Goal: Transaction & Acquisition: Purchase product/service

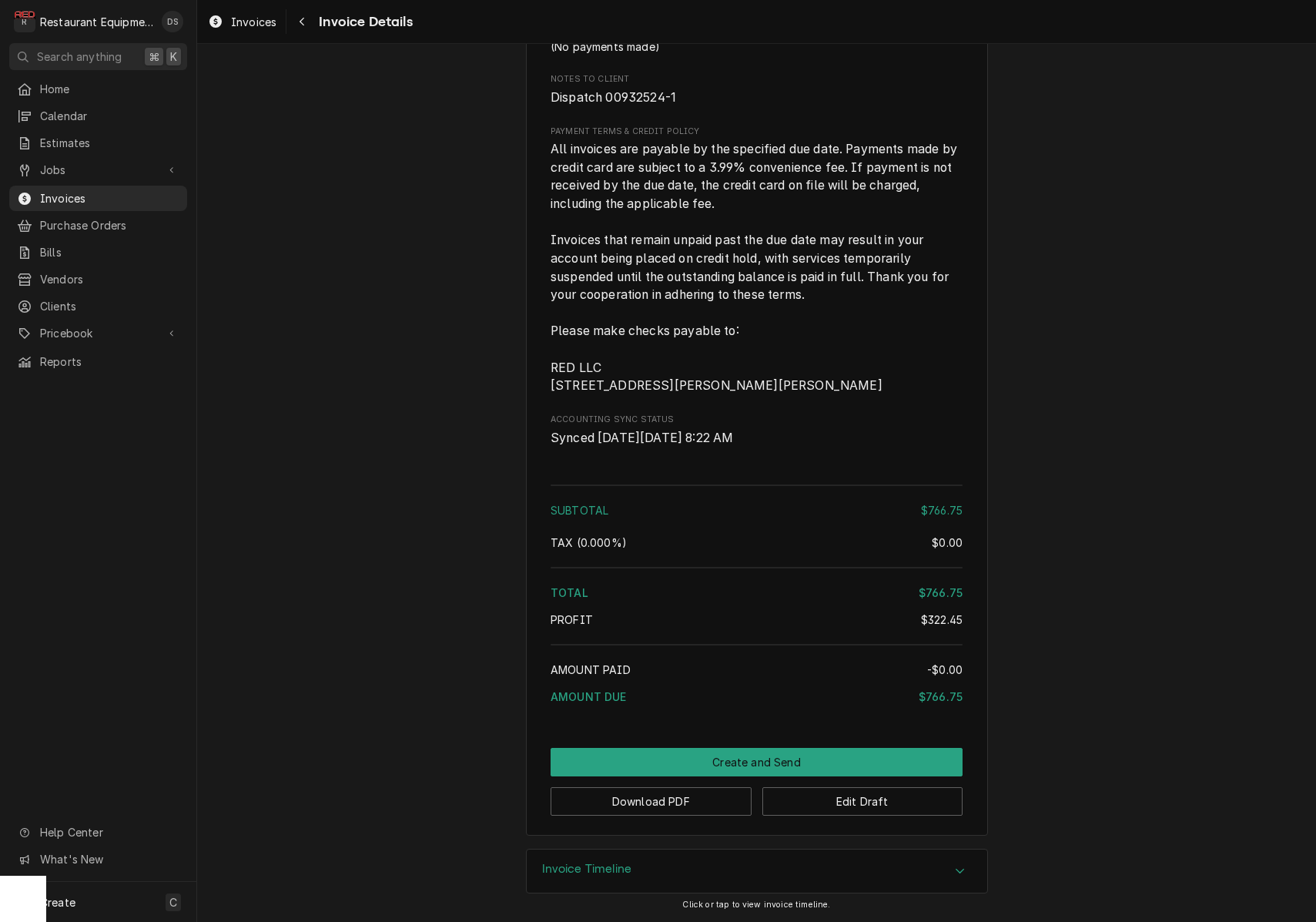
scroll to position [2534, 0]
click at [685, 798] on button "Download PDF" at bounding box center [651, 801] width 201 height 29
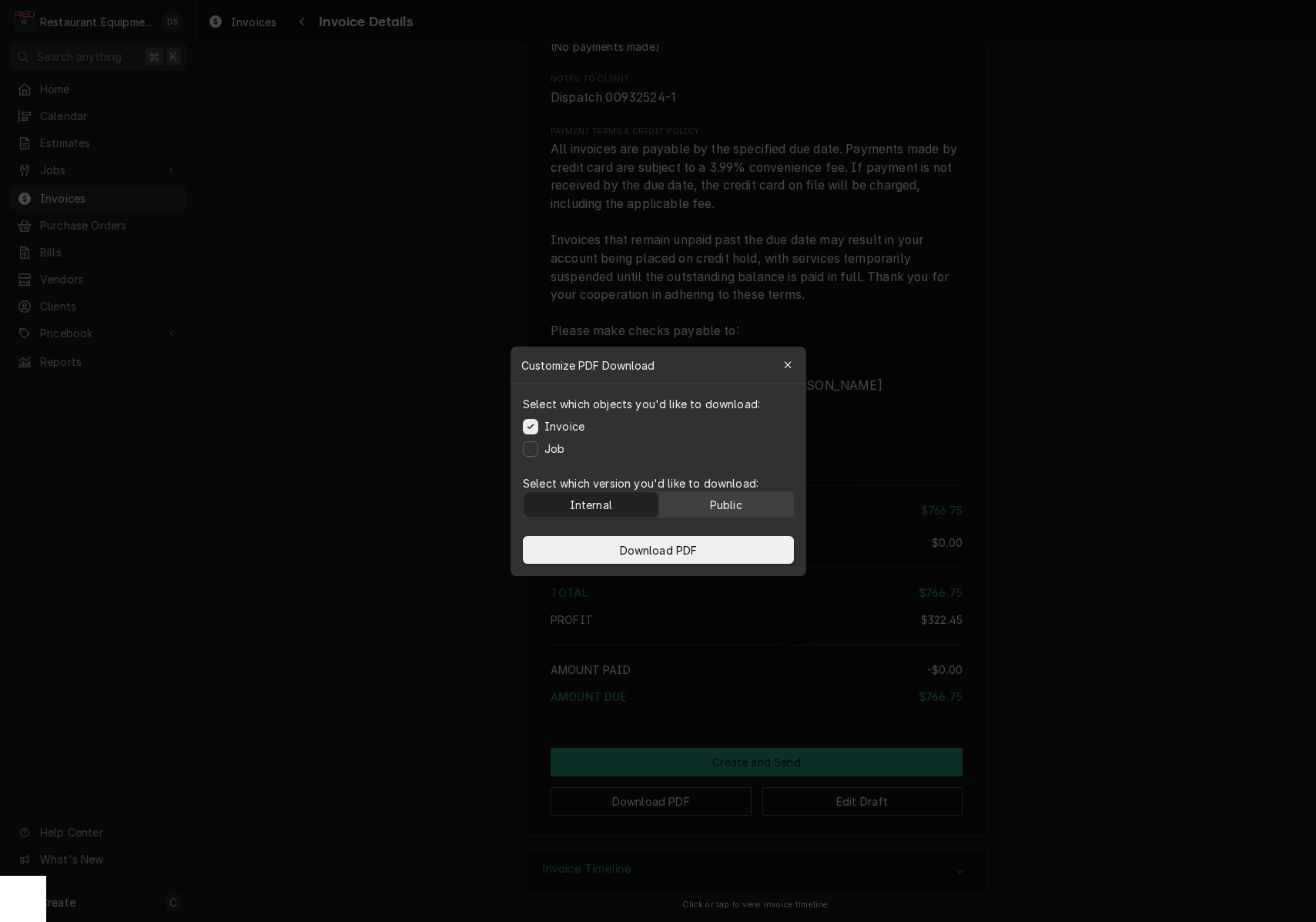
click at [725, 501] on div "Public" at bounding box center [725, 504] width 32 height 16
drag, startPoint x: 705, startPoint y: 548, endPoint x: 837, endPoint y: 529, distance: 133.4
click at [705, 548] on button "Download PDF" at bounding box center [658, 550] width 271 height 28
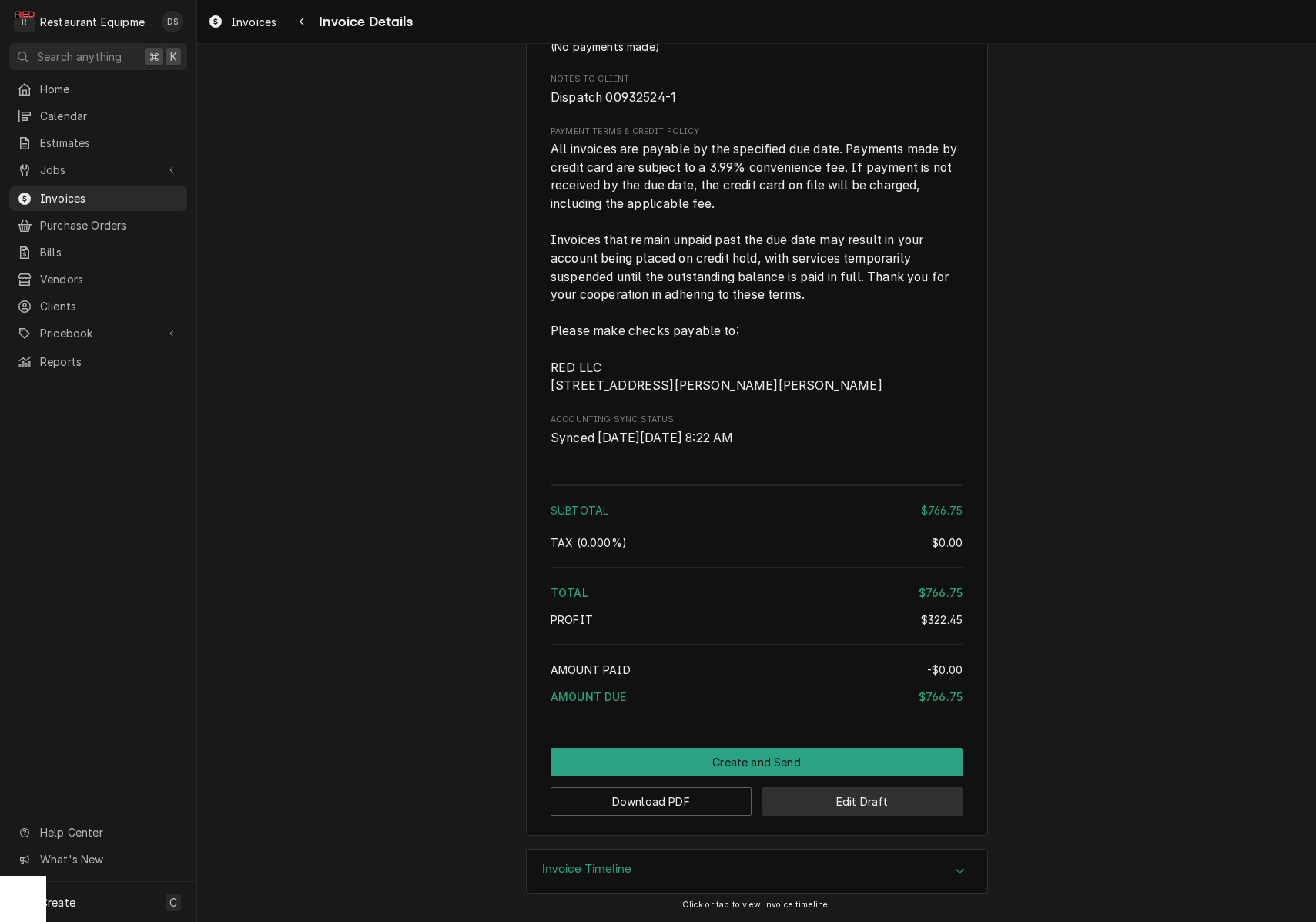
click at [913, 795] on button "Edit Draft" at bounding box center [863, 801] width 201 height 29
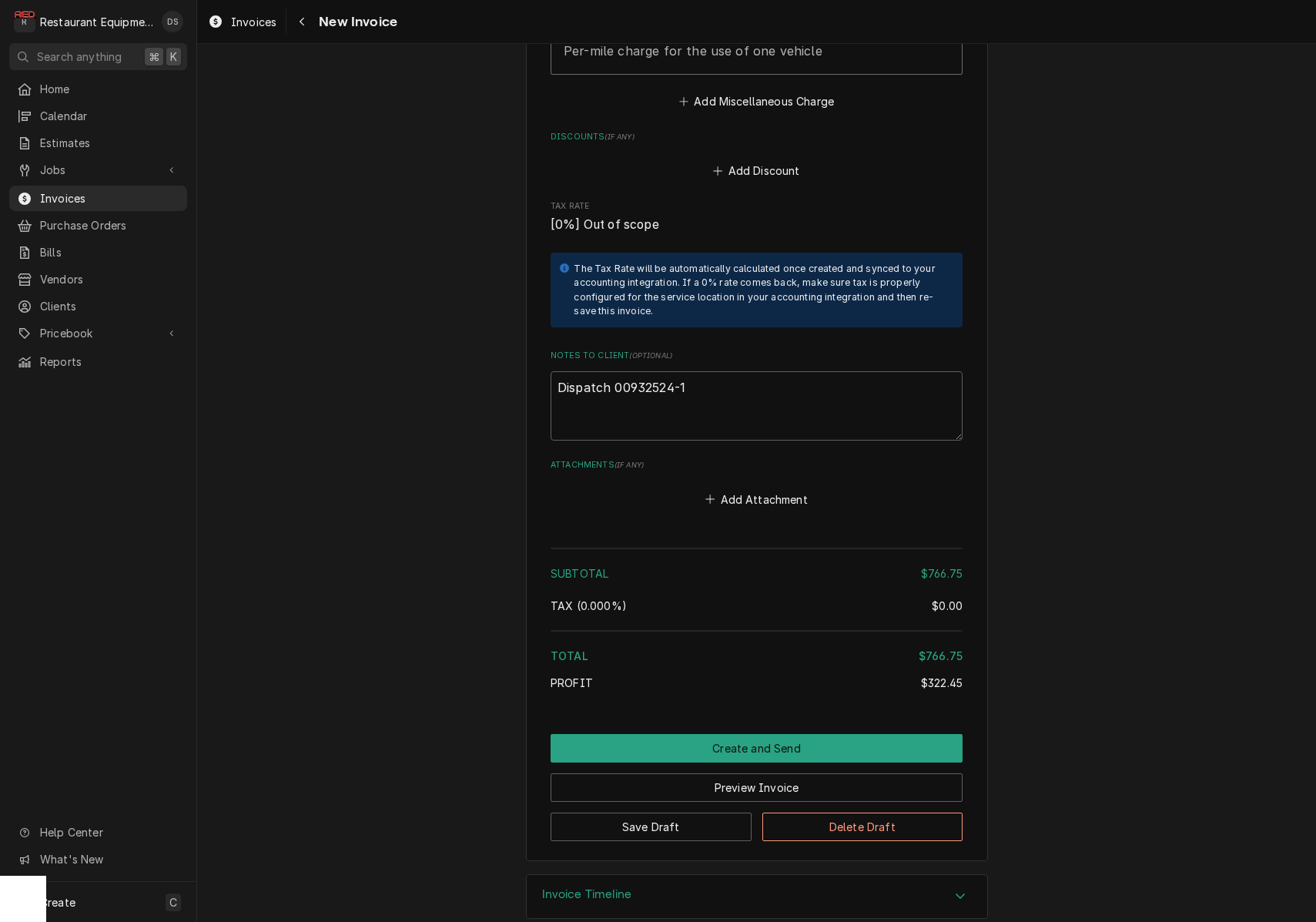
scroll to position [2822, 0]
click at [694, 400] on textarea "Dispatch 00932524-1" at bounding box center [756, 407] width 412 height 69
type textarea "x"
type textarea "Dispatch 00932524-1"
type textarea "x"
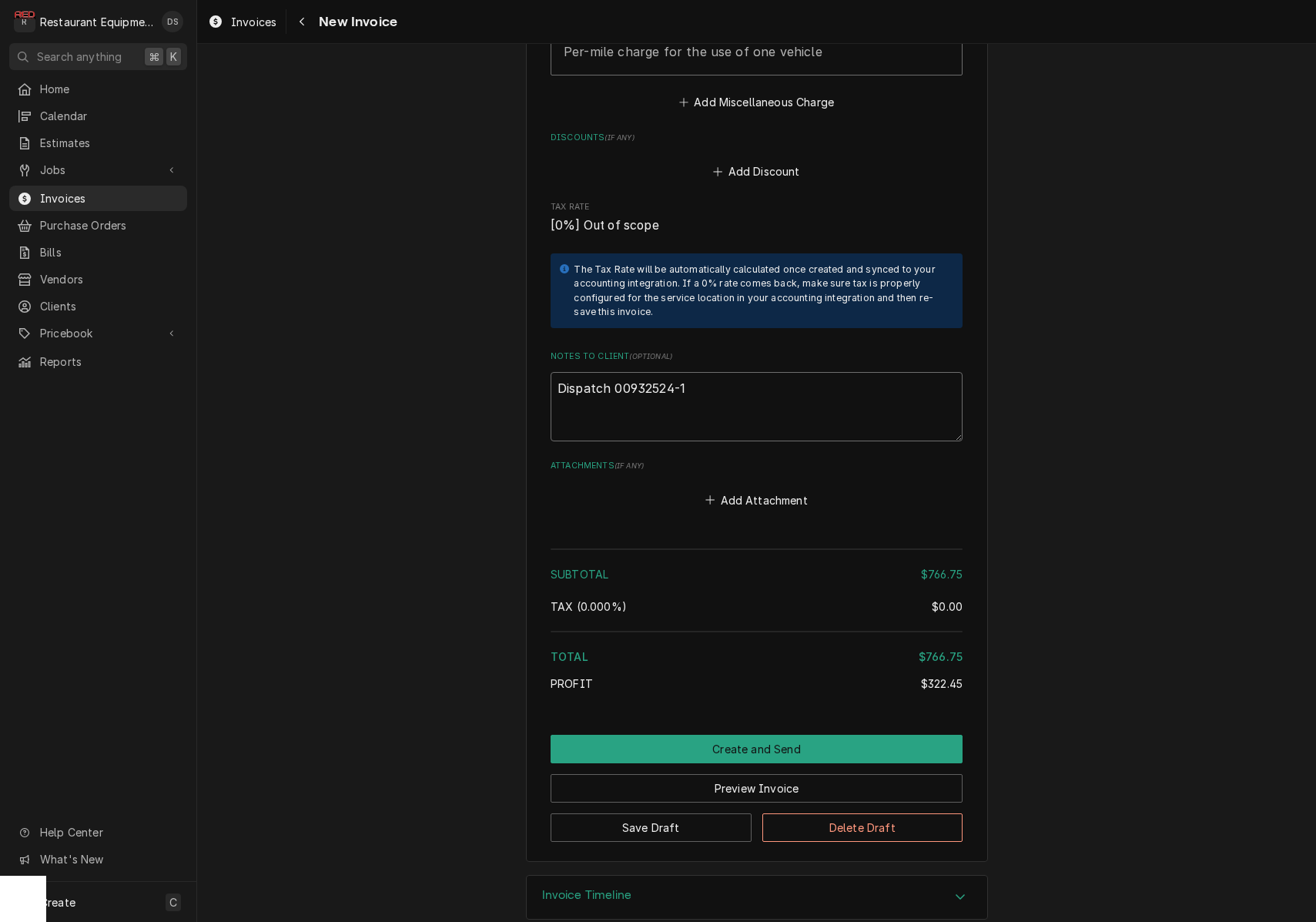
type textarea "Dispatch 00932524-1"
type textarea "x"
type textarea "Dispatch 00932524-1"
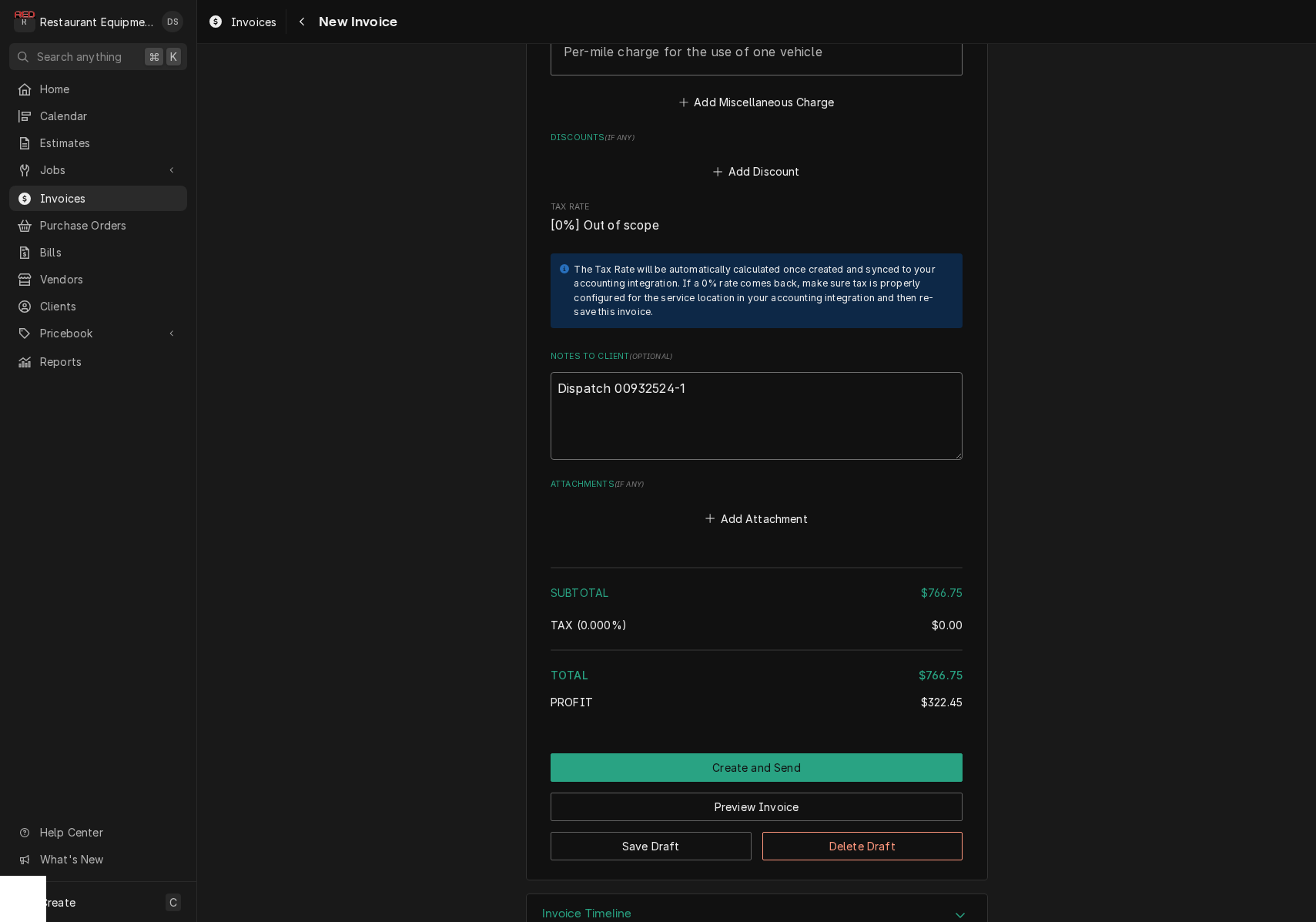
paste textarea "Claim KC-1029870"
type textarea "x"
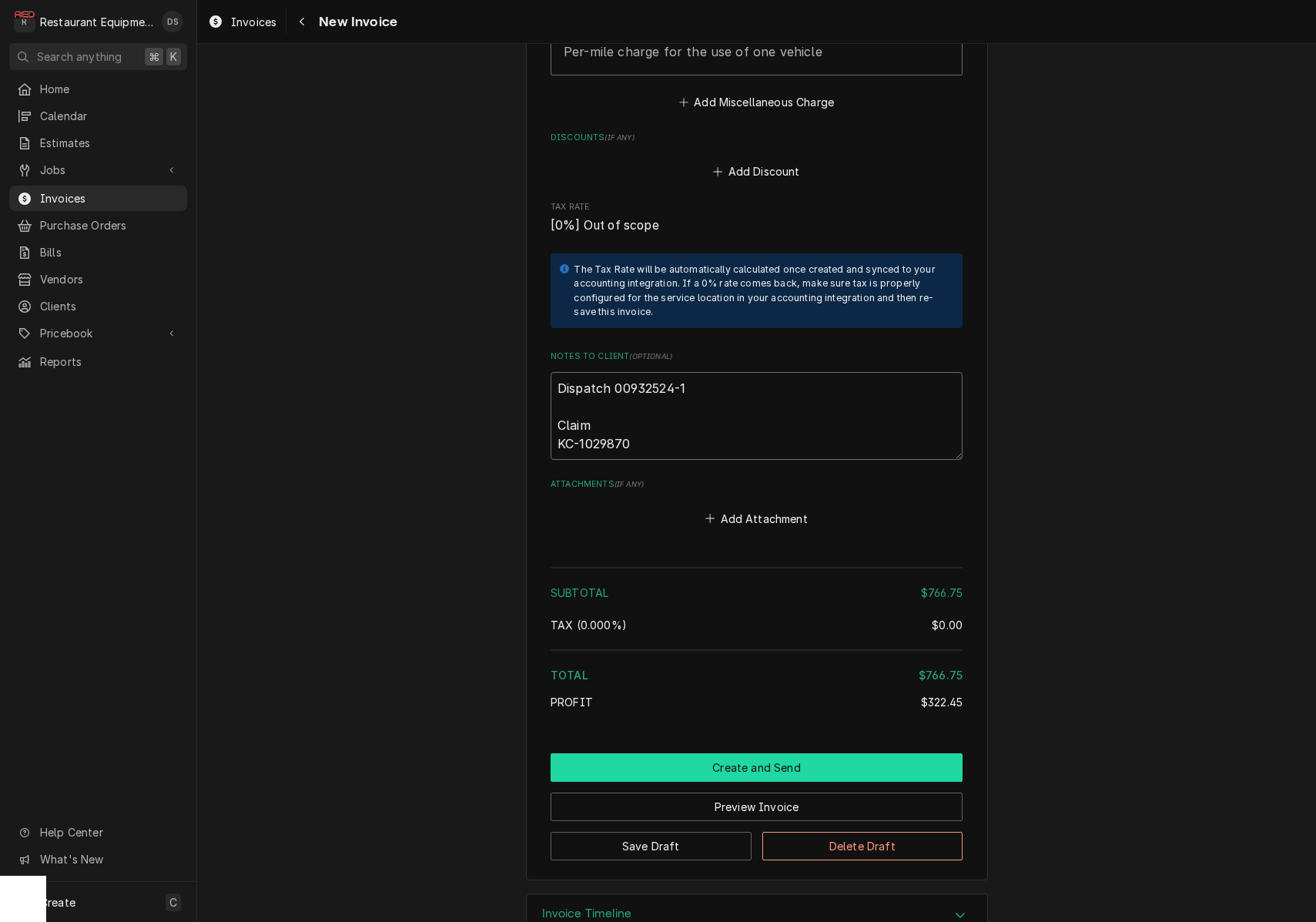
type textarea "Dispatch 00932524-1 Claim KC-1029870"
drag, startPoint x: 773, startPoint y: 735, endPoint x: 984, endPoint y: 692, distance: 215.3
click at [773, 753] on button "Create and Send" at bounding box center [756, 767] width 412 height 29
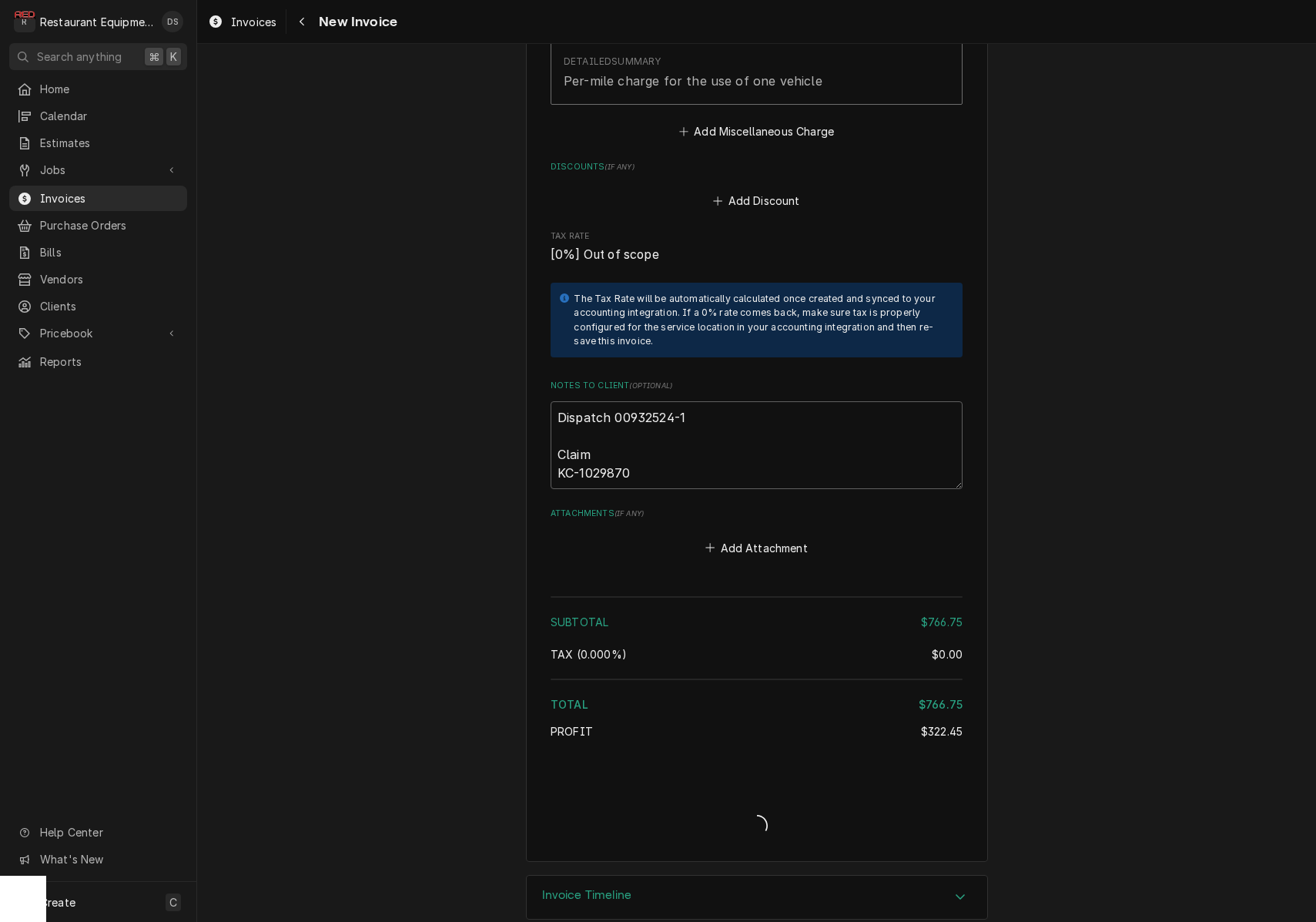
type textarea "x"
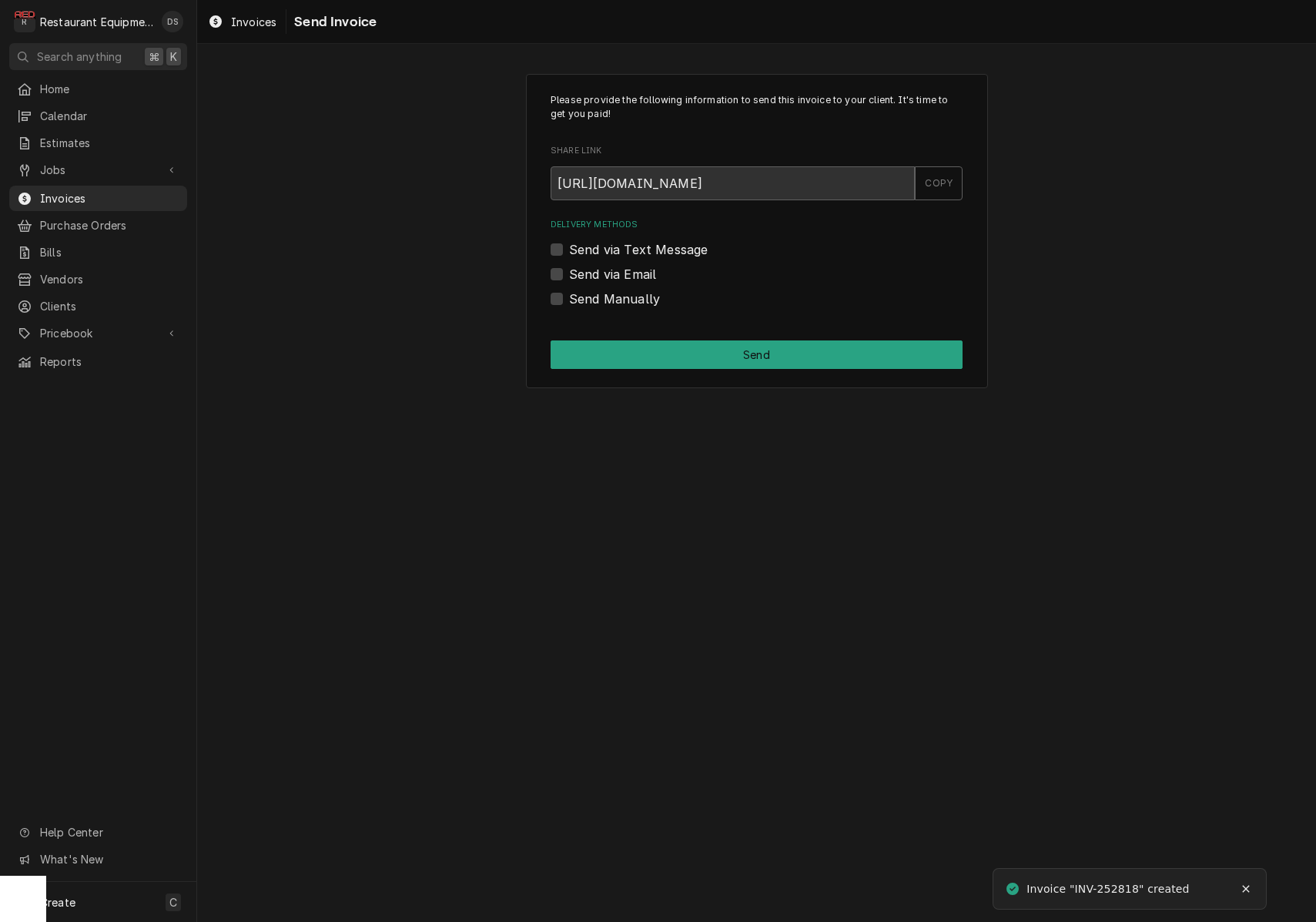
click at [569, 298] on label "Send Manually" at bounding box center [614, 299] width 91 height 18
click at [569, 298] on input "Send Manually" at bounding box center [774, 306] width 412 height 34
click at [569, 298] on label "Send Manually" at bounding box center [614, 299] width 91 height 18
click at [569, 298] on input "Send Manually" at bounding box center [774, 306] width 412 height 34
click at [569, 297] on label "Send Manually" at bounding box center [614, 299] width 91 height 18
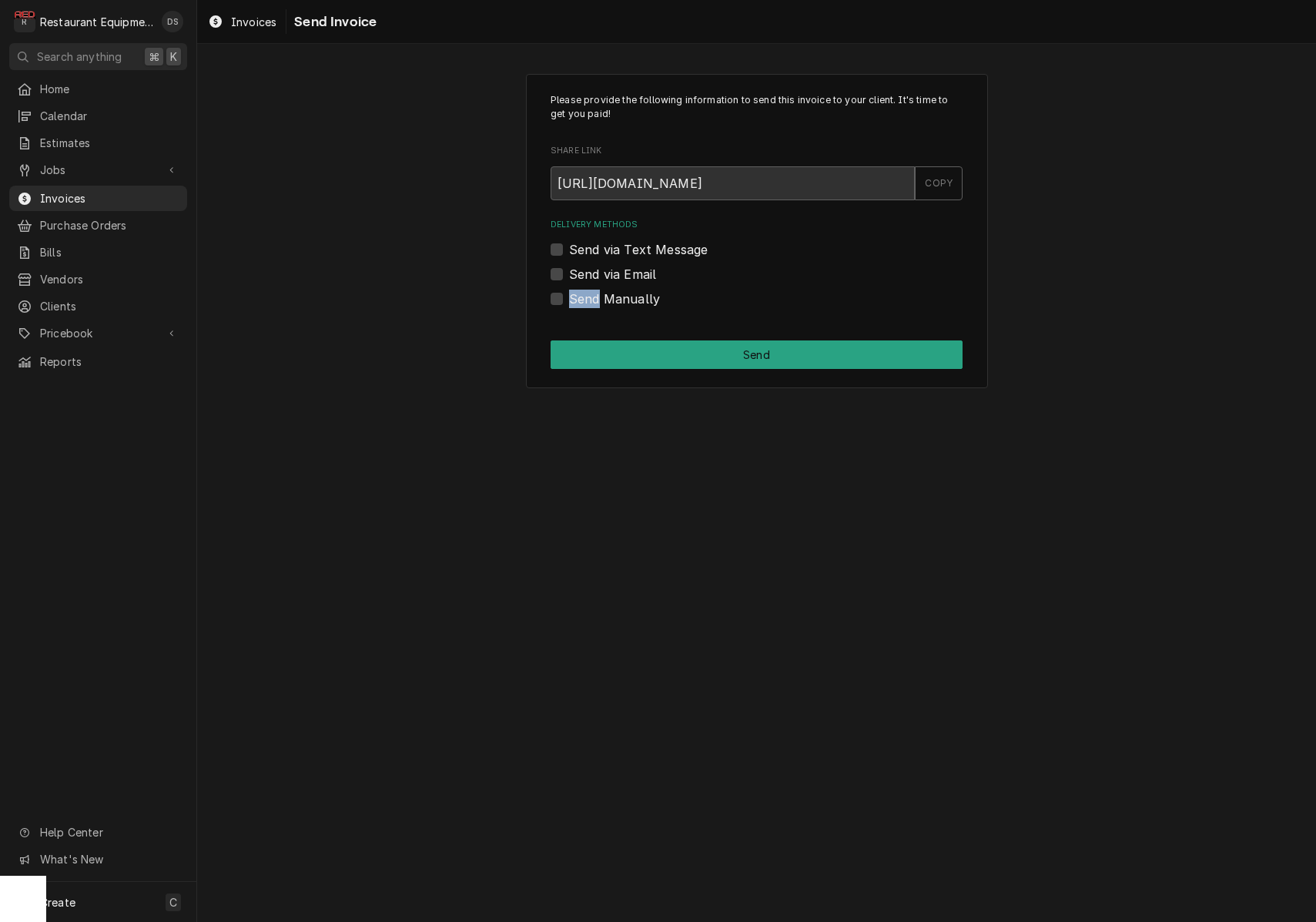
click at [569, 297] on input "Send Manually" at bounding box center [774, 306] width 412 height 34
checkbox input "true"
click at [653, 361] on button "Send" at bounding box center [756, 354] width 412 height 29
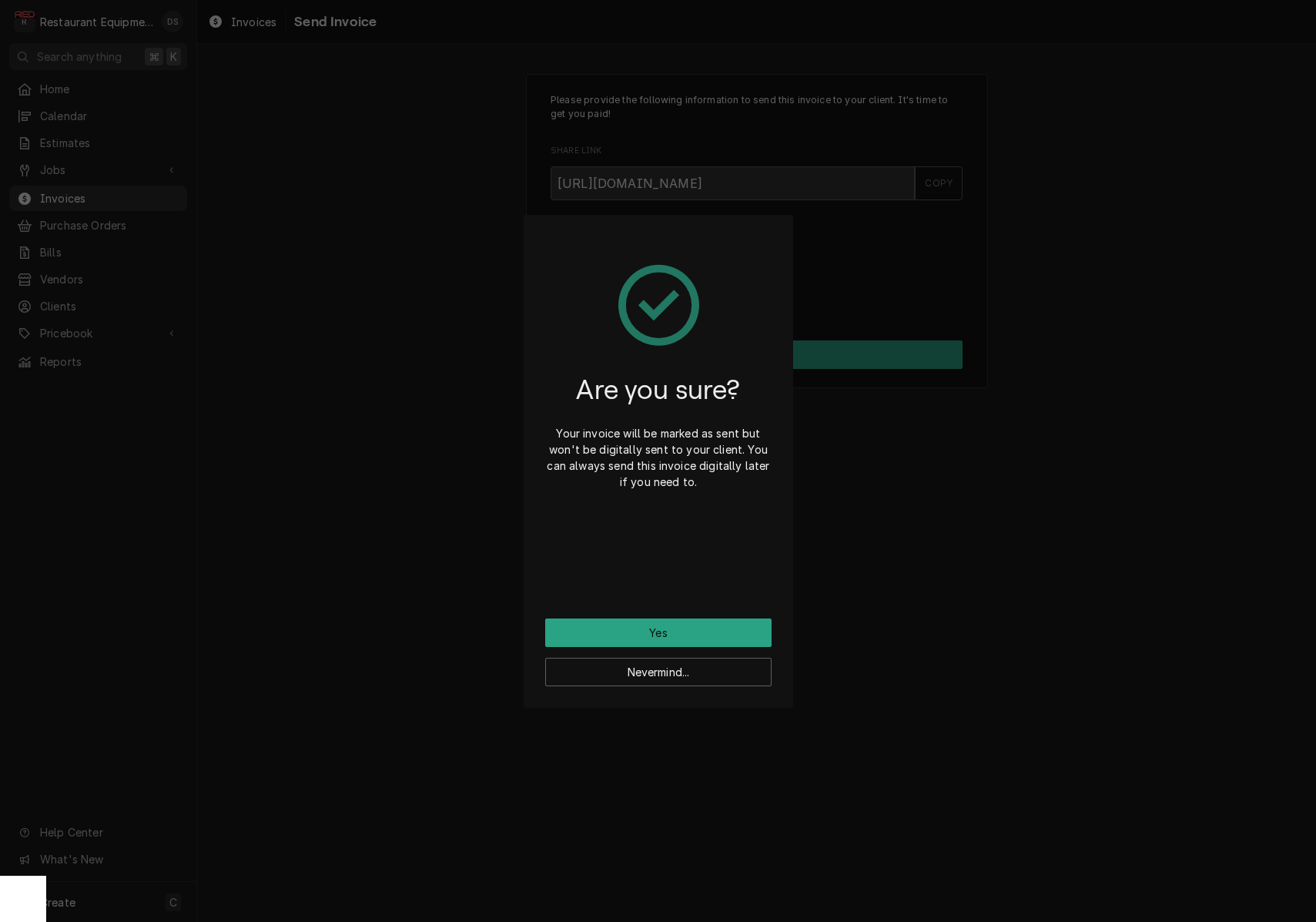
click at [678, 640] on button "Yes" at bounding box center [658, 632] width 226 height 29
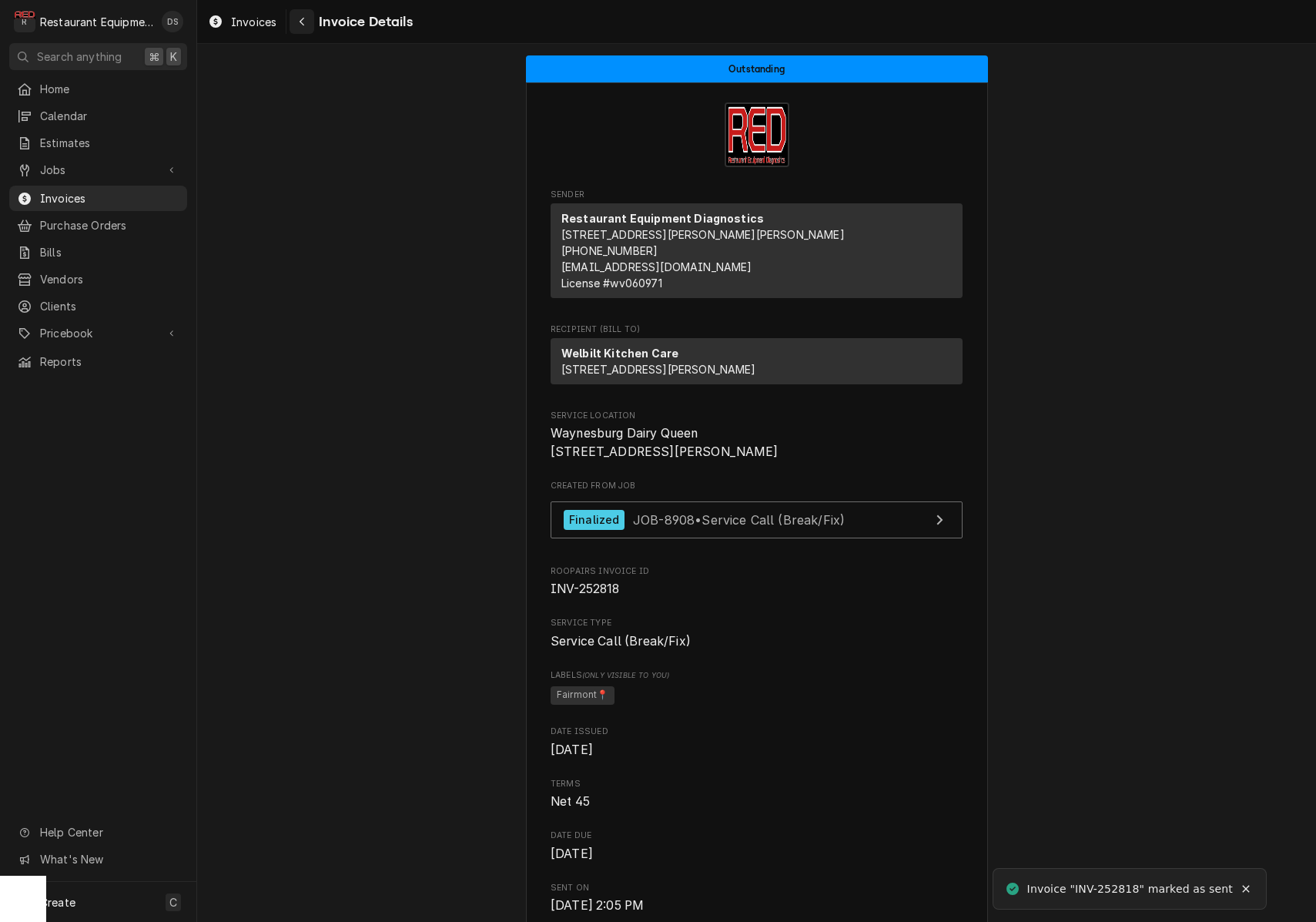
click at [307, 21] on div "Navigate back" at bounding box center [301, 21] width 16 height 16
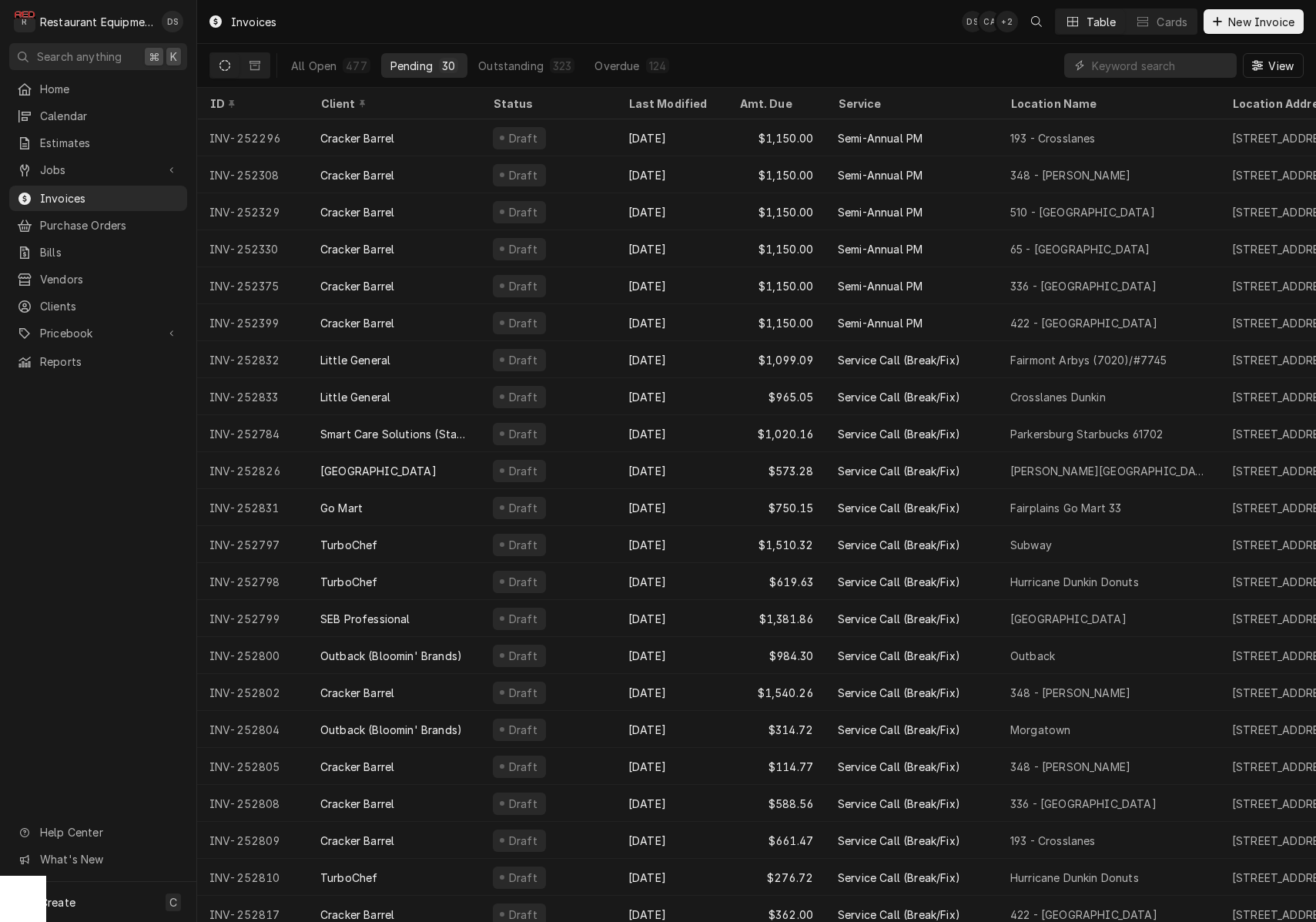
click at [653, 101] on div "Last Modified" at bounding box center [669, 104] width 83 height 16
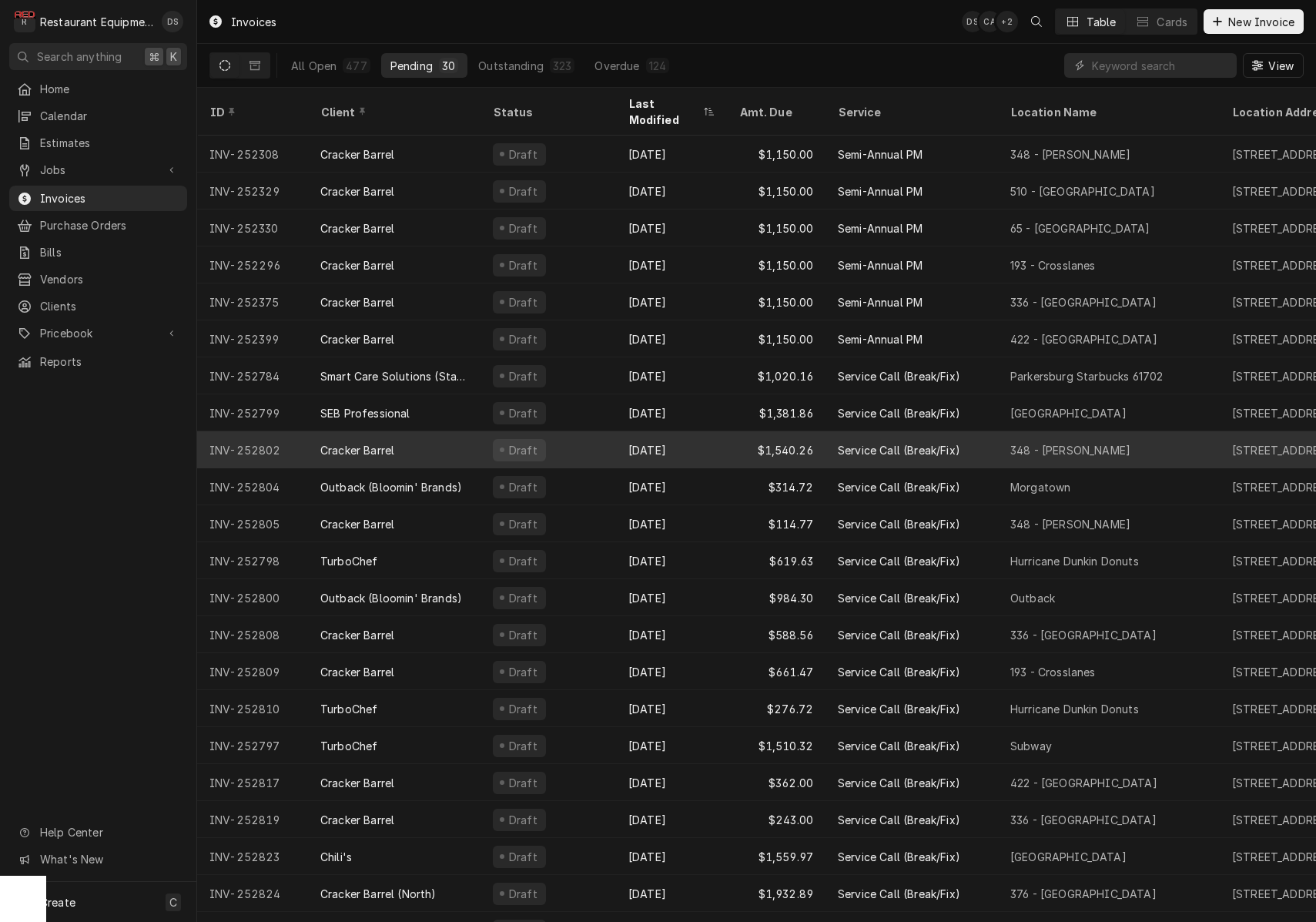
click at [601, 431] on div "Draft" at bounding box center [548, 449] width 136 height 37
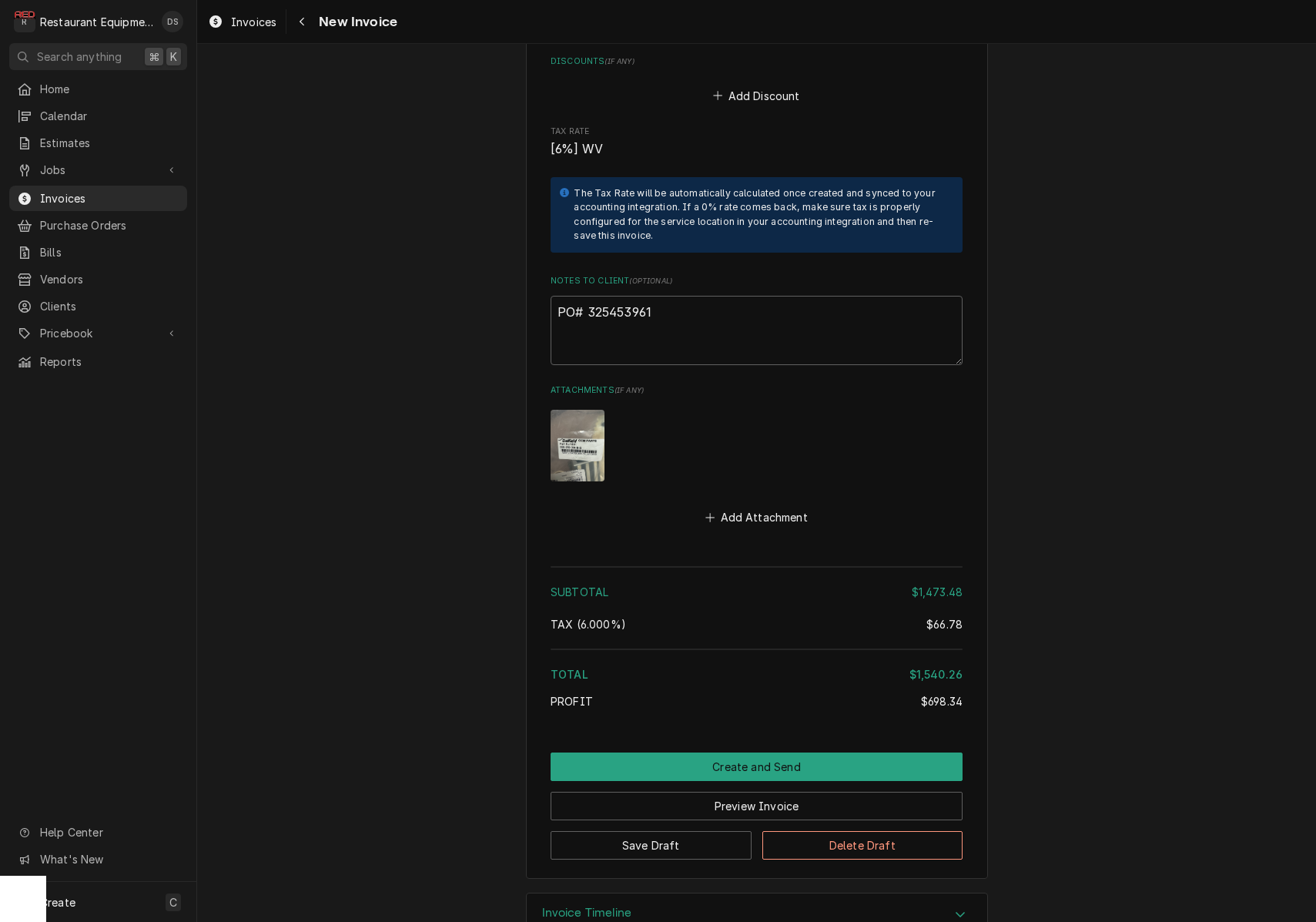
scroll to position [3192, 0]
drag, startPoint x: 668, startPoint y: 277, endPoint x: 587, endPoint y: 272, distance: 81.2
click at [587, 296] on textarea "PO# 325453961" at bounding box center [756, 331] width 412 height 69
click at [746, 793] on button "Preview Invoice" at bounding box center [756, 807] width 412 height 29
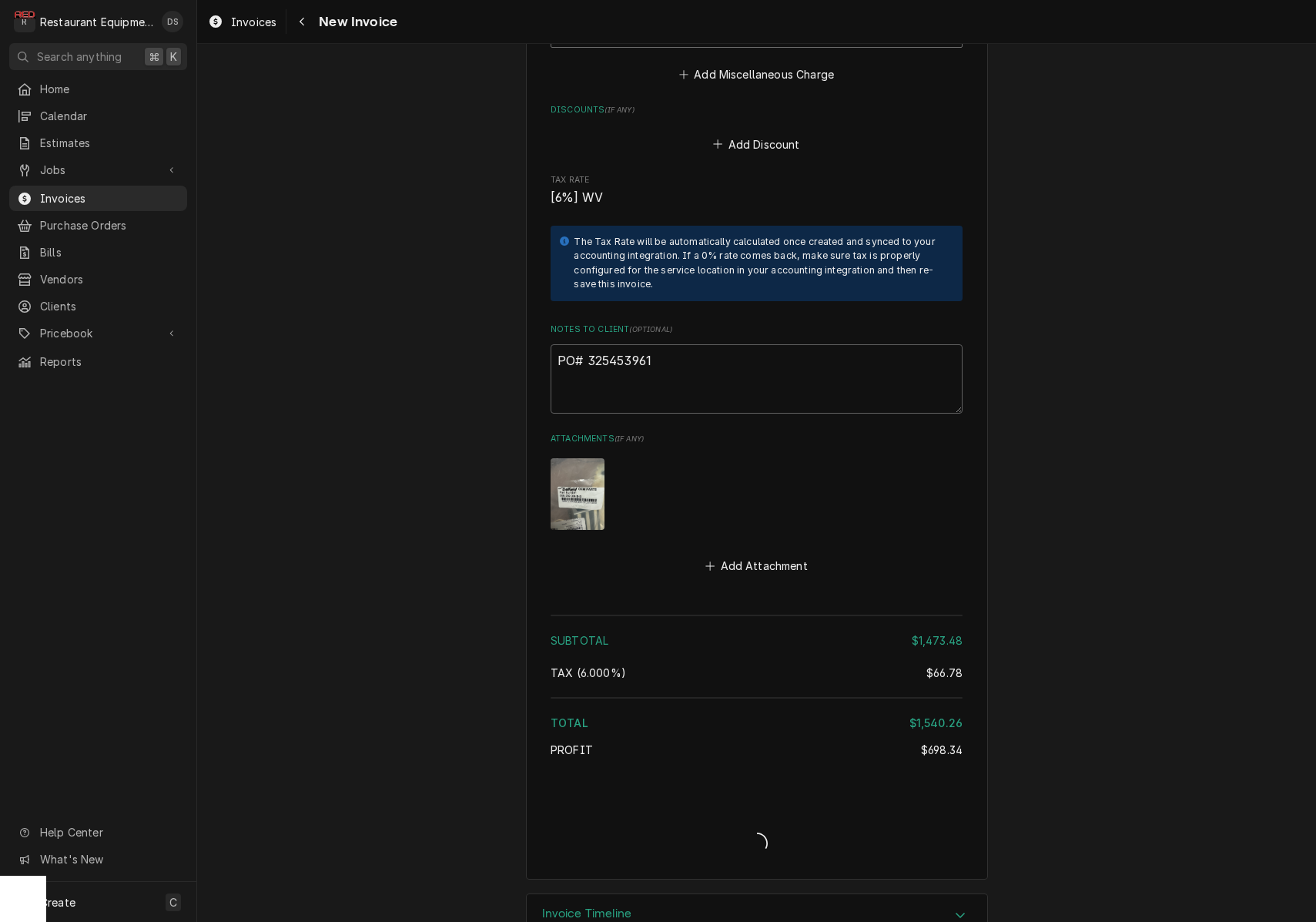
type textarea "x"
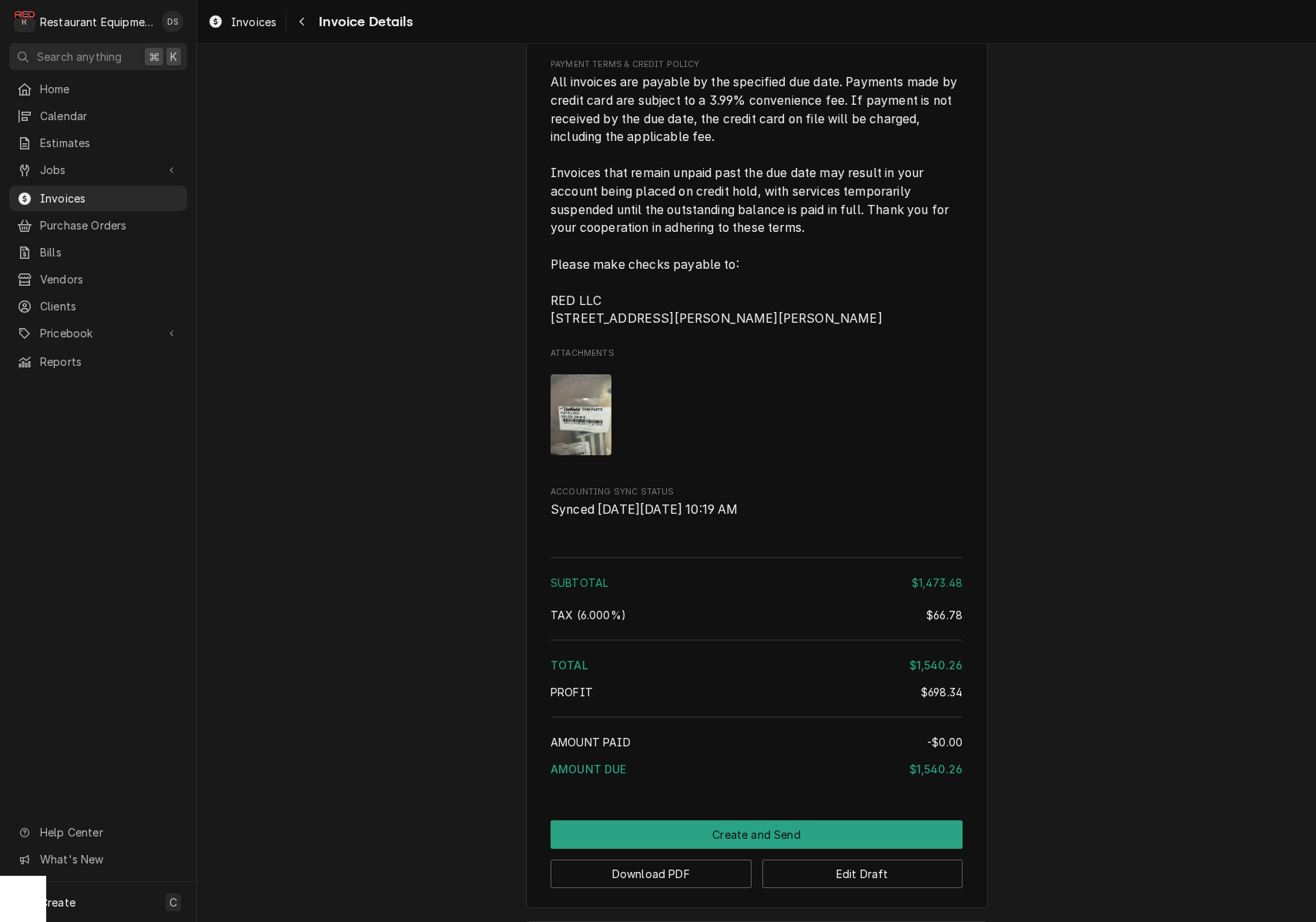
scroll to position [2902, 0]
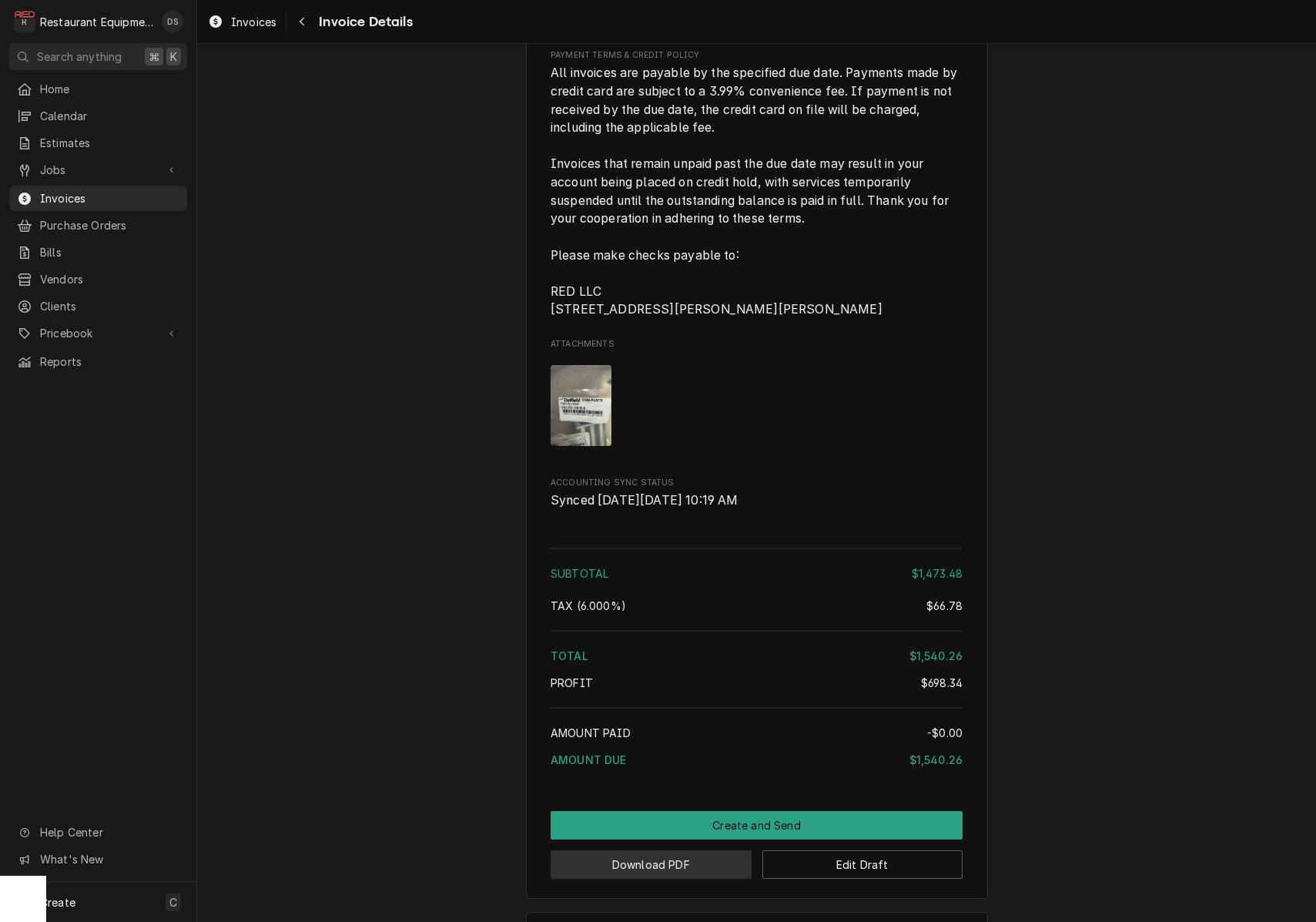
click at [712, 878] on button "Download PDF" at bounding box center [651, 864] width 201 height 29
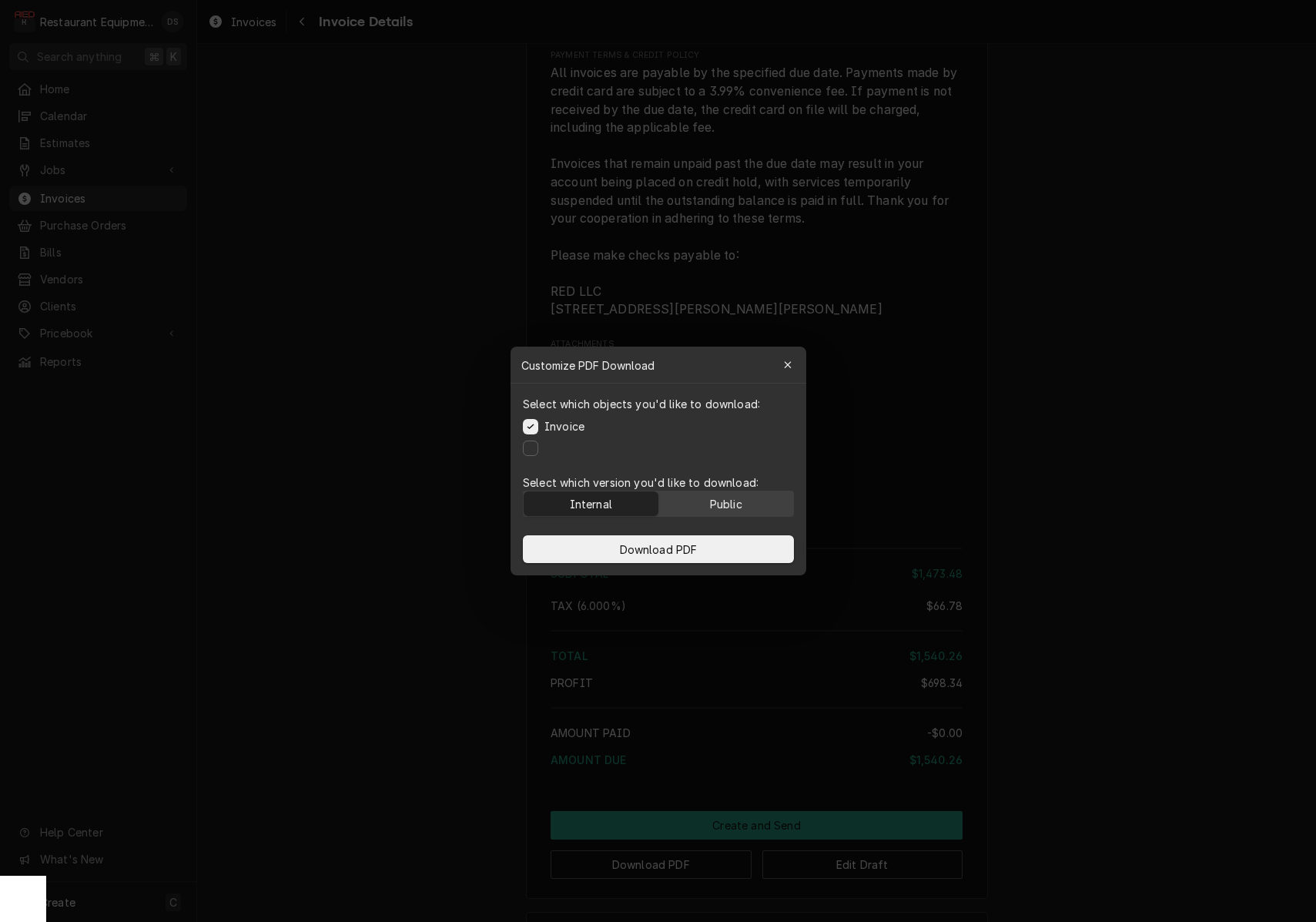
drag, startPoint x: 728, startPoint y: 498, endPoint x: 721, endPoint y: 513, distance: 16.6
click at [728, 499] on div "Public" at bounding box center [725, 504] width 32 height 16
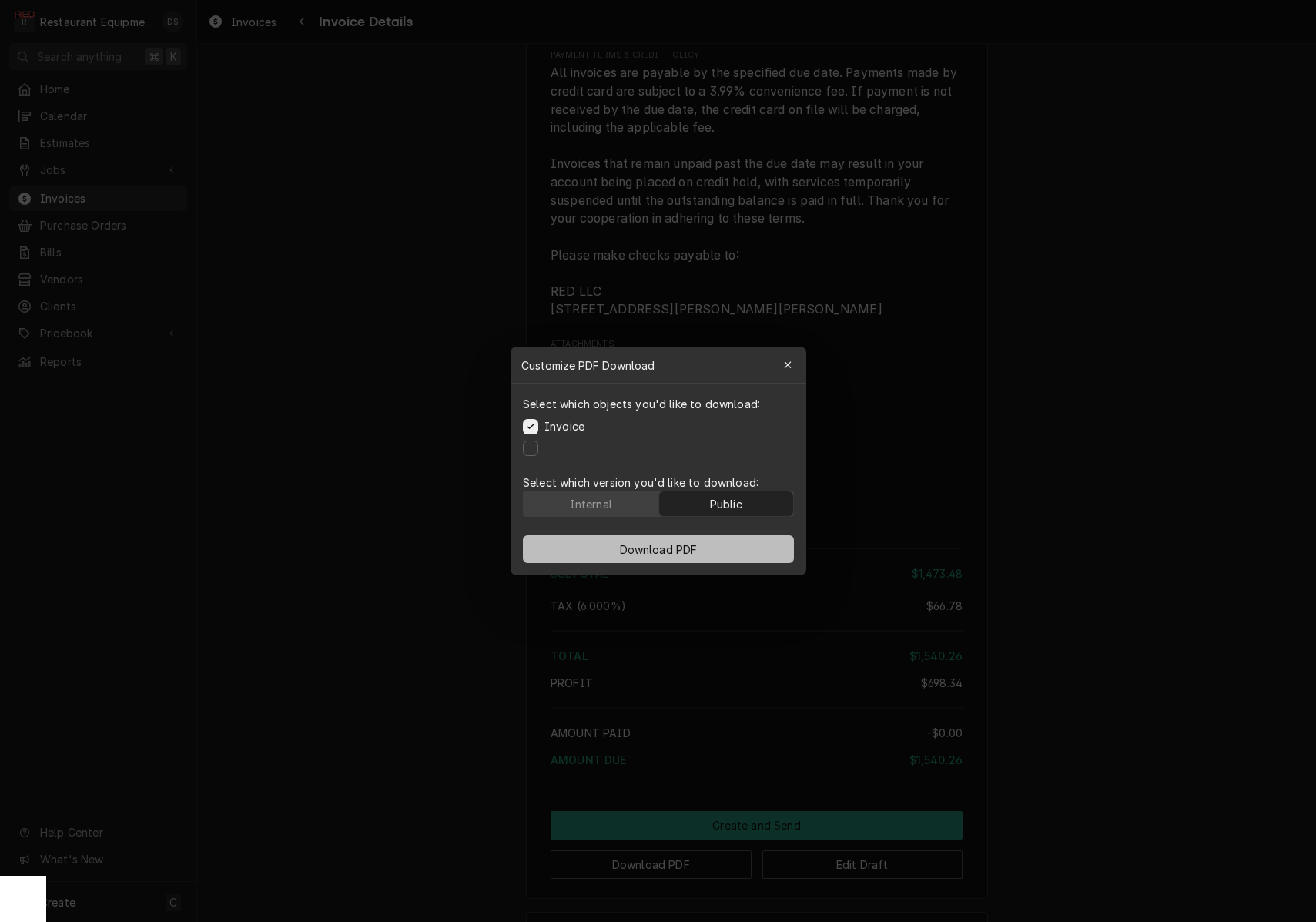
click at [687, 544] on span "Download PDF" at bounding box center [658, 550] width 84 height 16
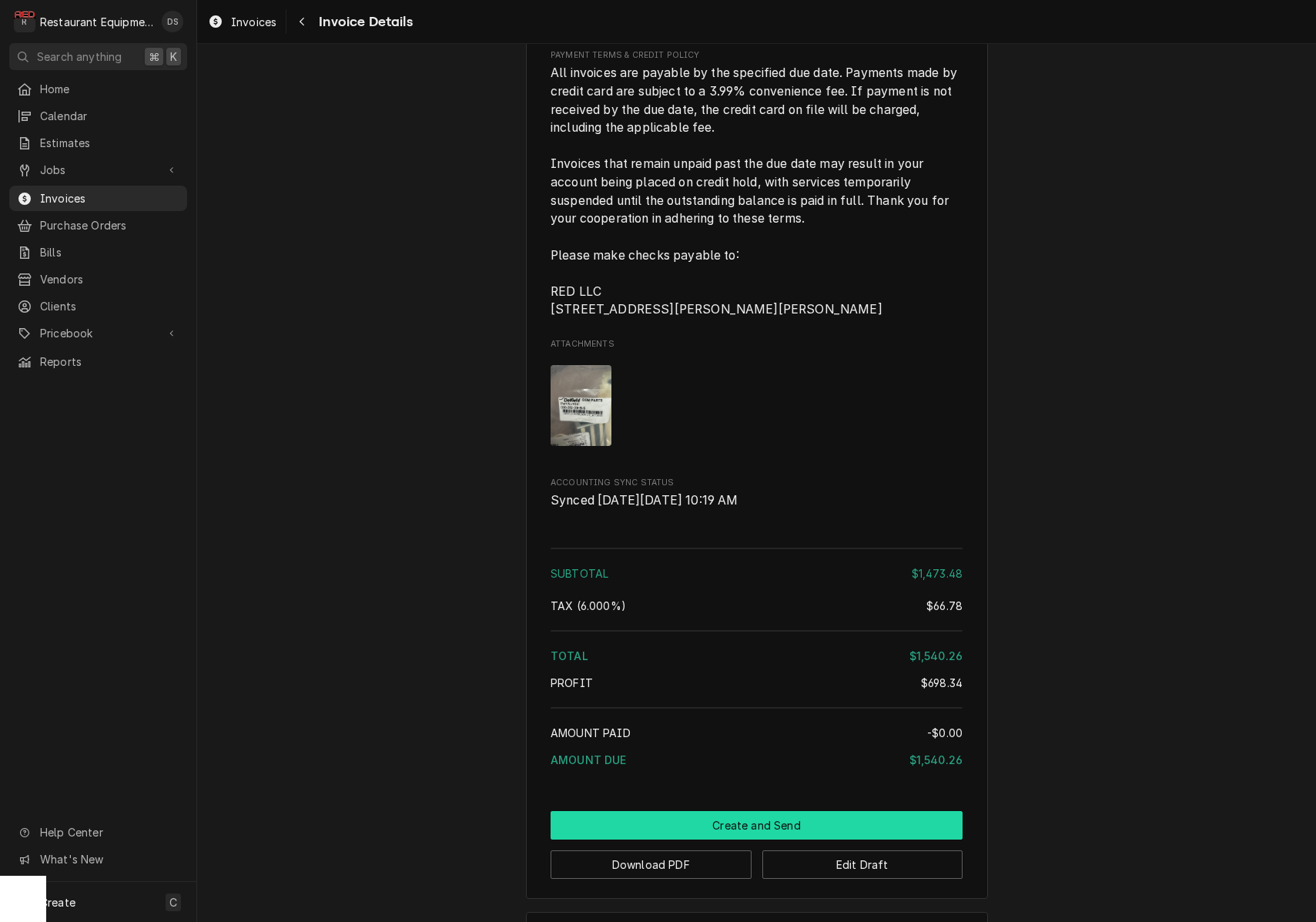
click at [749, 840] on button "Create and Send" at bounding box center [756, 825] width 412 height 29
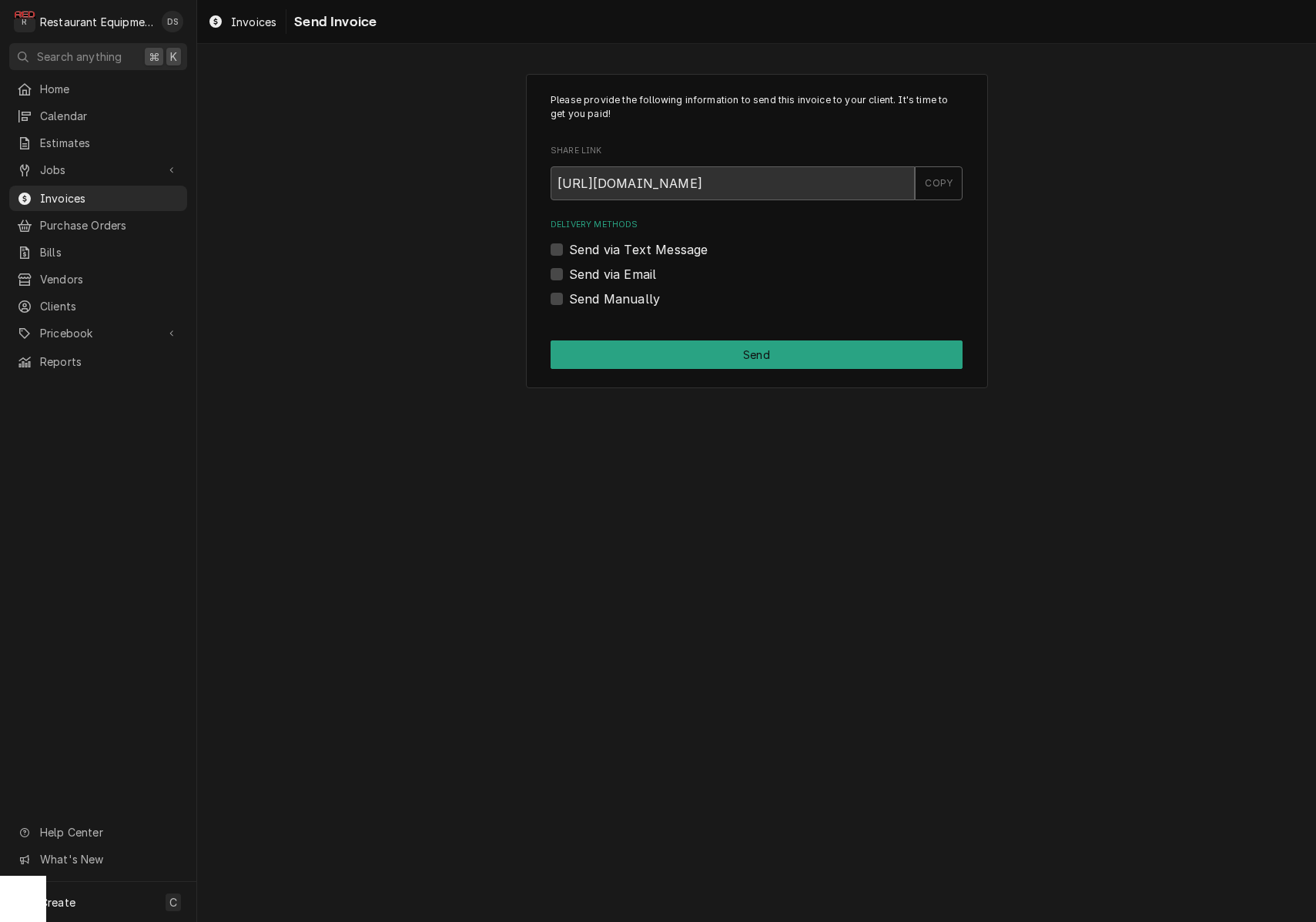
click at [569, 296] on label "Send Manually" at bounding box center [614, 299] width 91 height 18
click at [569, 296] on input "Send Manually" at bounding box center [774, 306] width 412 height 34
checkbox input "true"
click at [648, 342] on button "Send" at bounding box center [756, 354] width 412 height 29
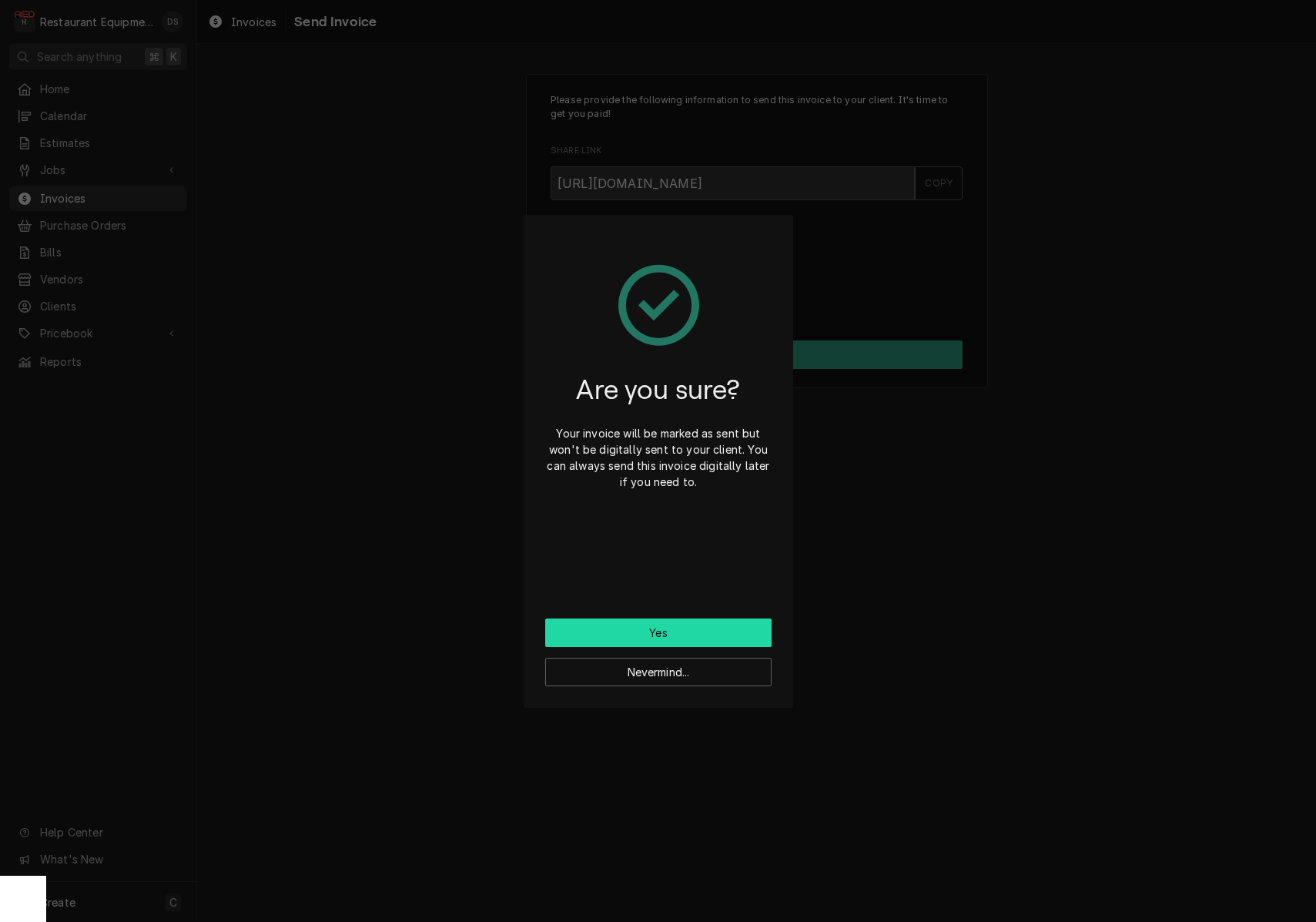
click at [646, 624] on button "Yes" at bounding box center [658, 632] width 226 height 29
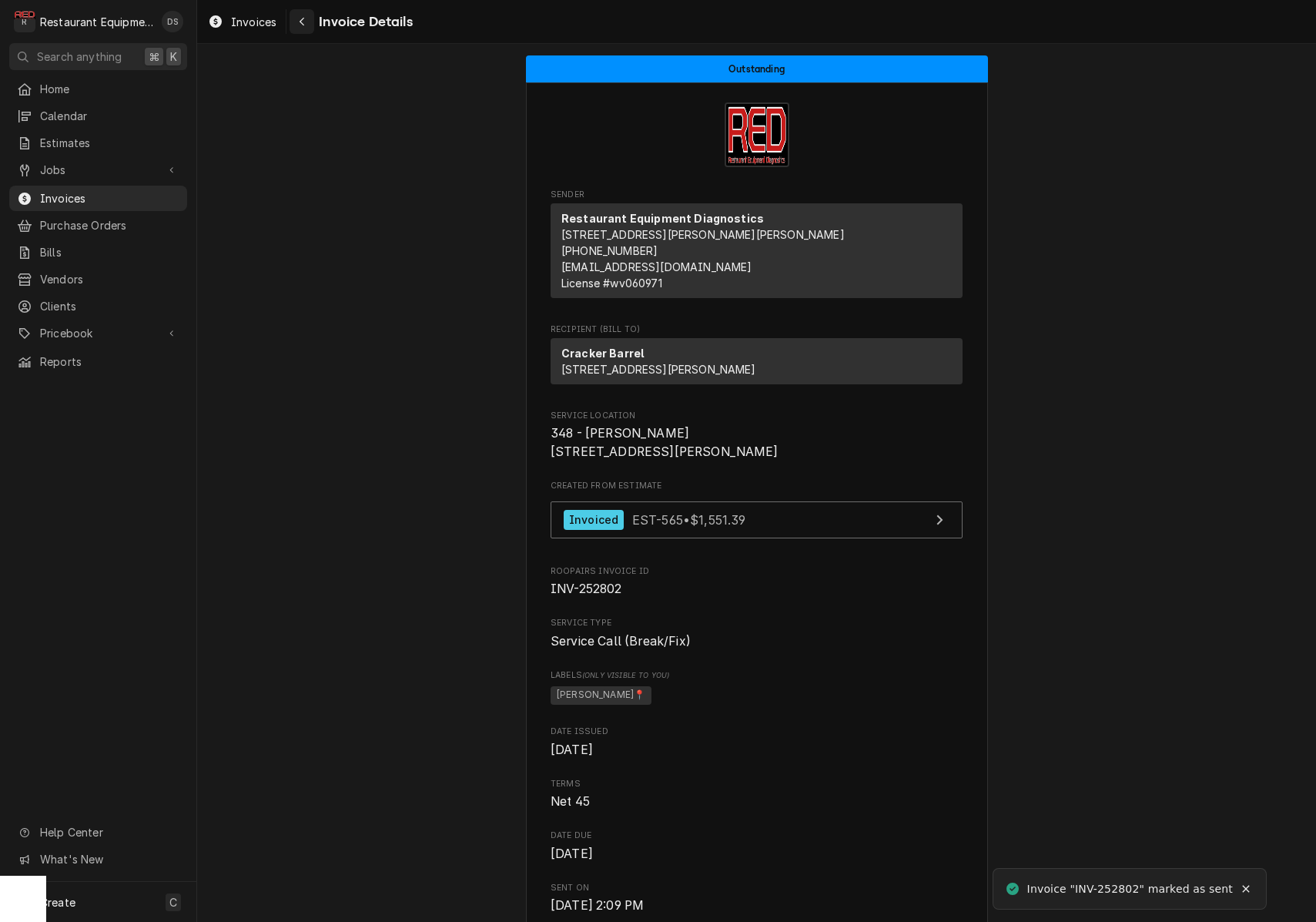
click at [295, 21] on div "Navigate back" at bounding box center [301, 21] width 16 height 16
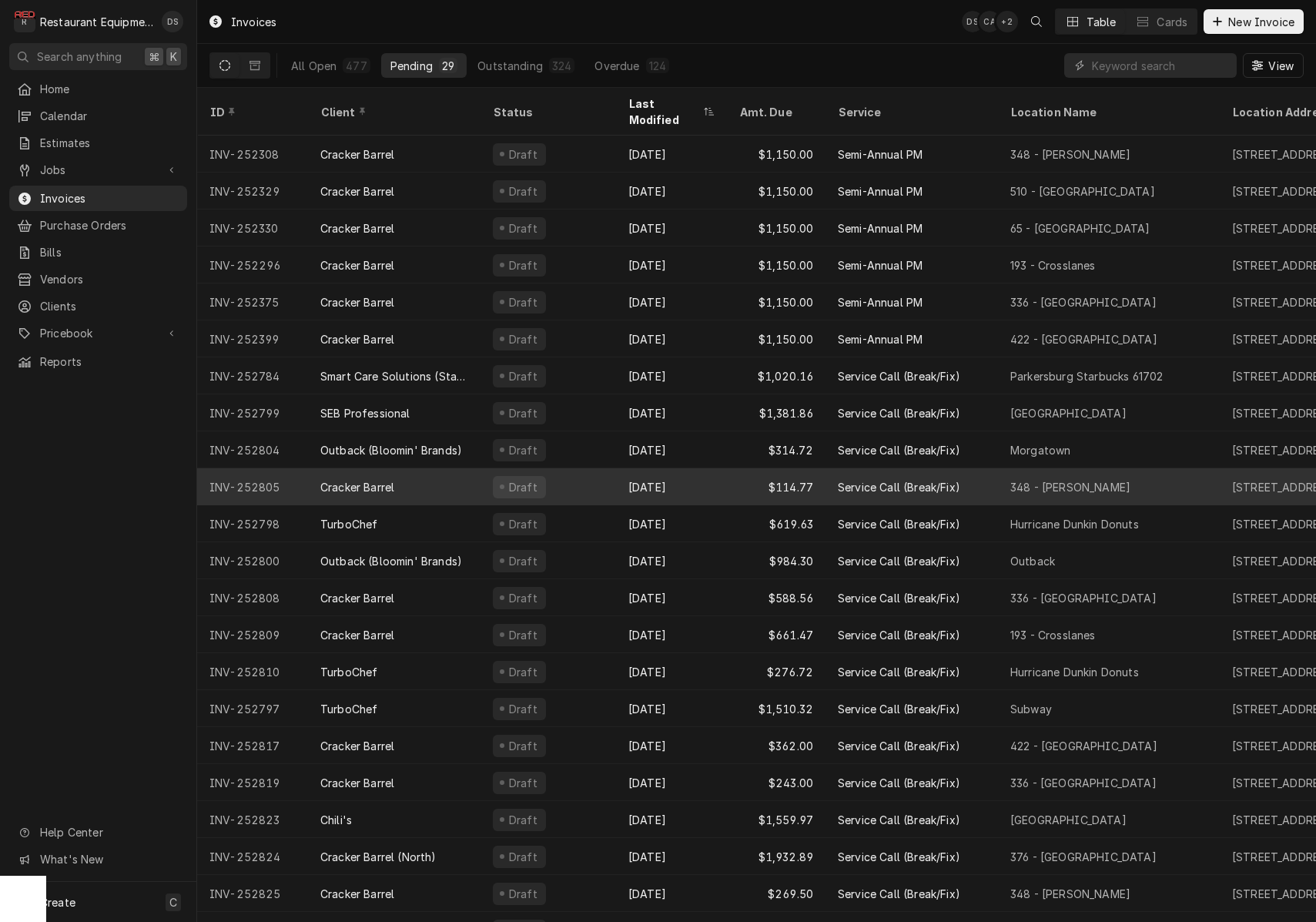
click at [590, 475] on div "Draft" at bounding box center [548, 487] width 136 height 37
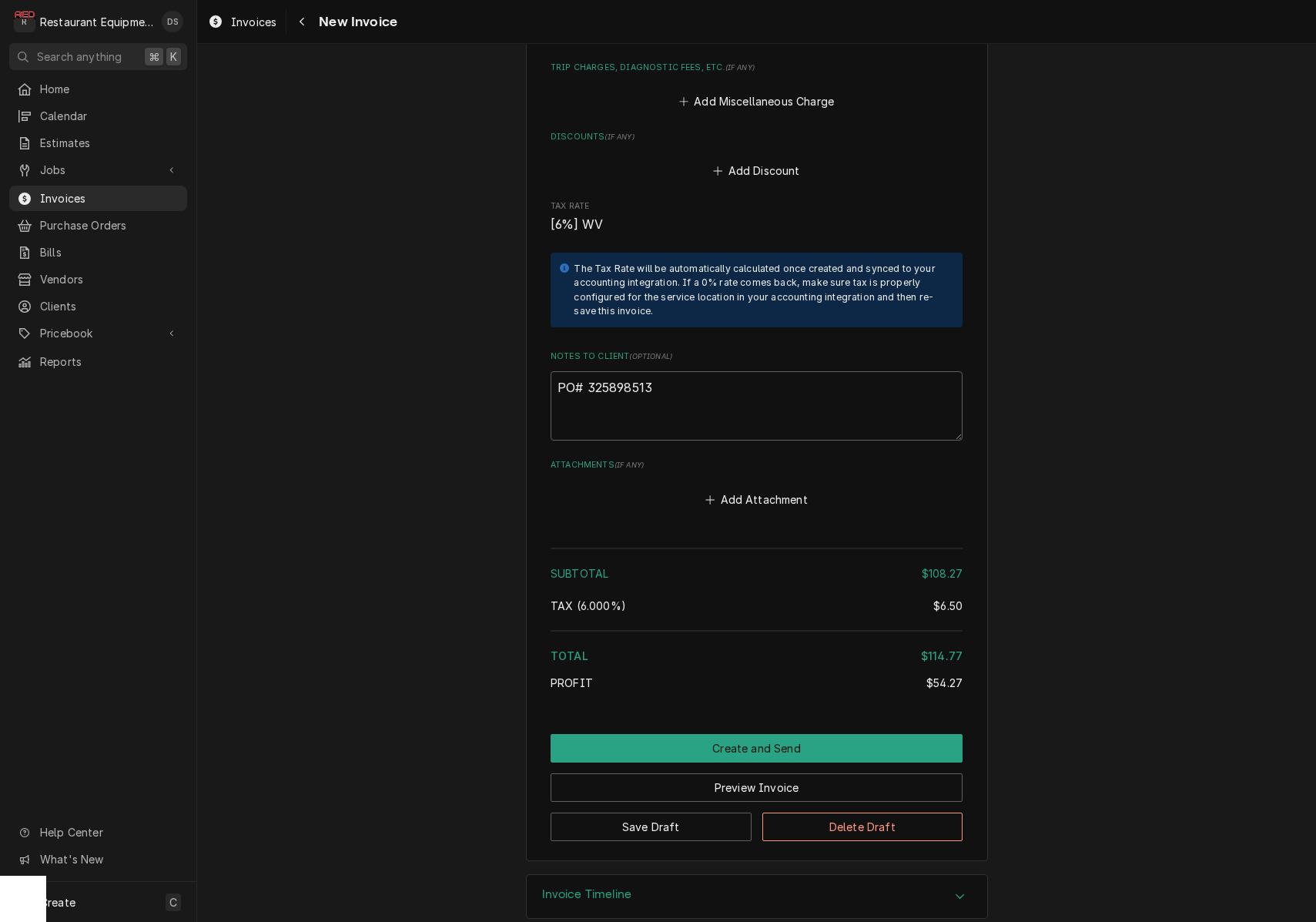
scroll to position [2139, 0]
drag, startPoint x: 648, startPoint y: 367, endPoint x: 590, endPoint y: 365, distance: 58.0
click at [590, 372] on textarea "PO# 325898513" at bounding box center [756, 407] width 412 height 69
click at [767, 774] on button "Preview Invoice" at bounding box center [756, 788] width 412 height 29
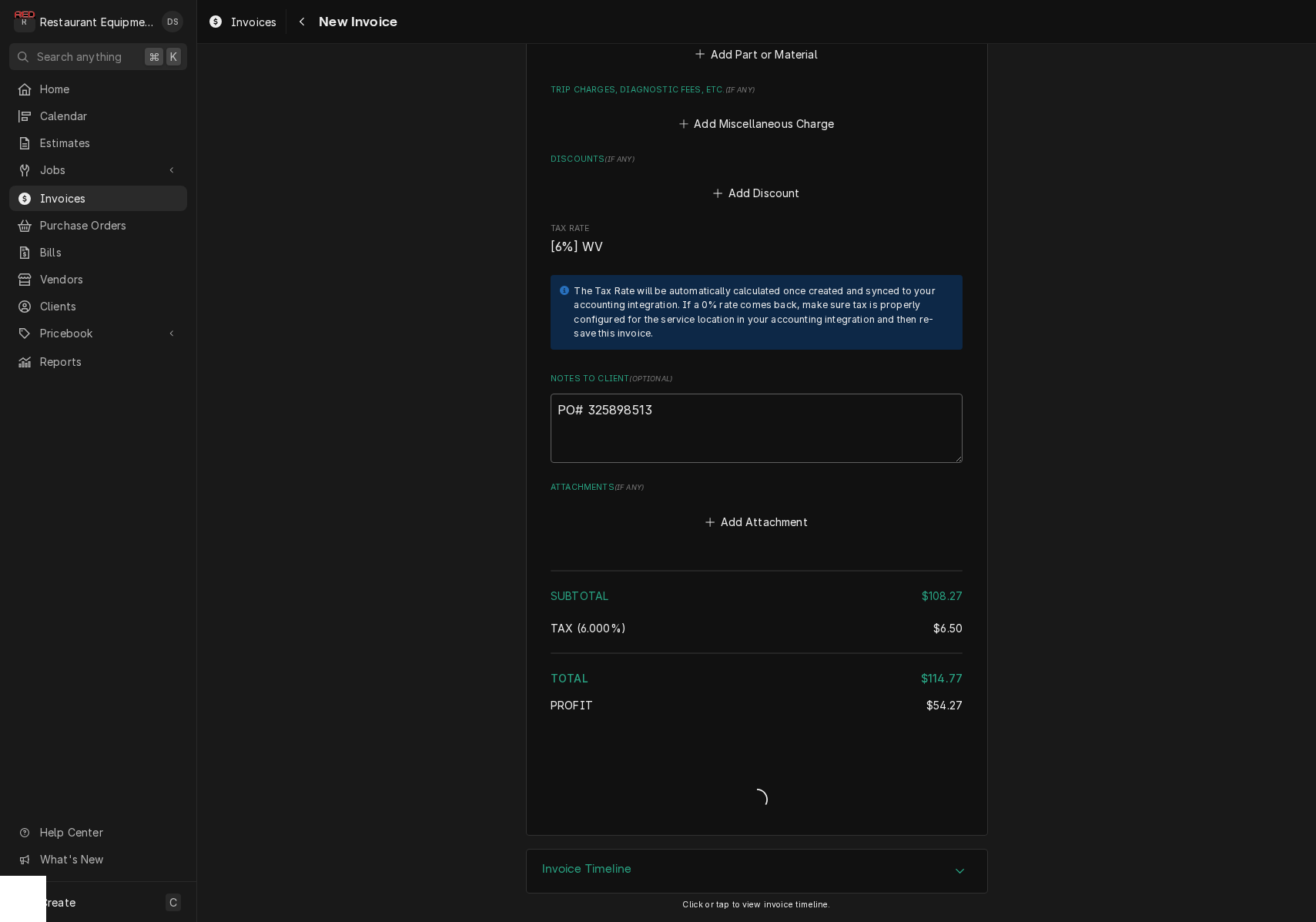
click at [767, 773] on div "Invoice Create/Update" at bounding box center [756, 786] width 412 height 59
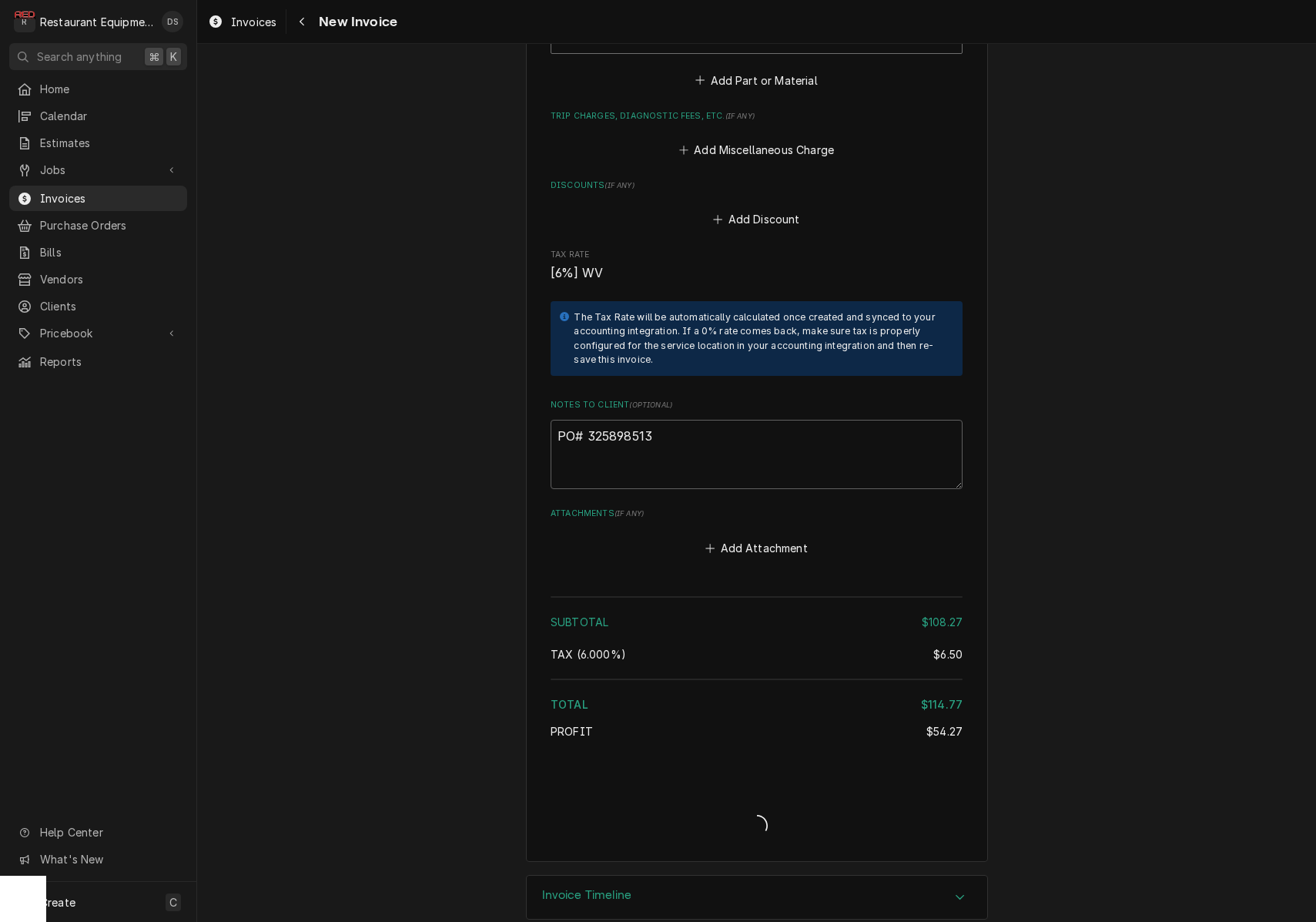
type textarea "x"
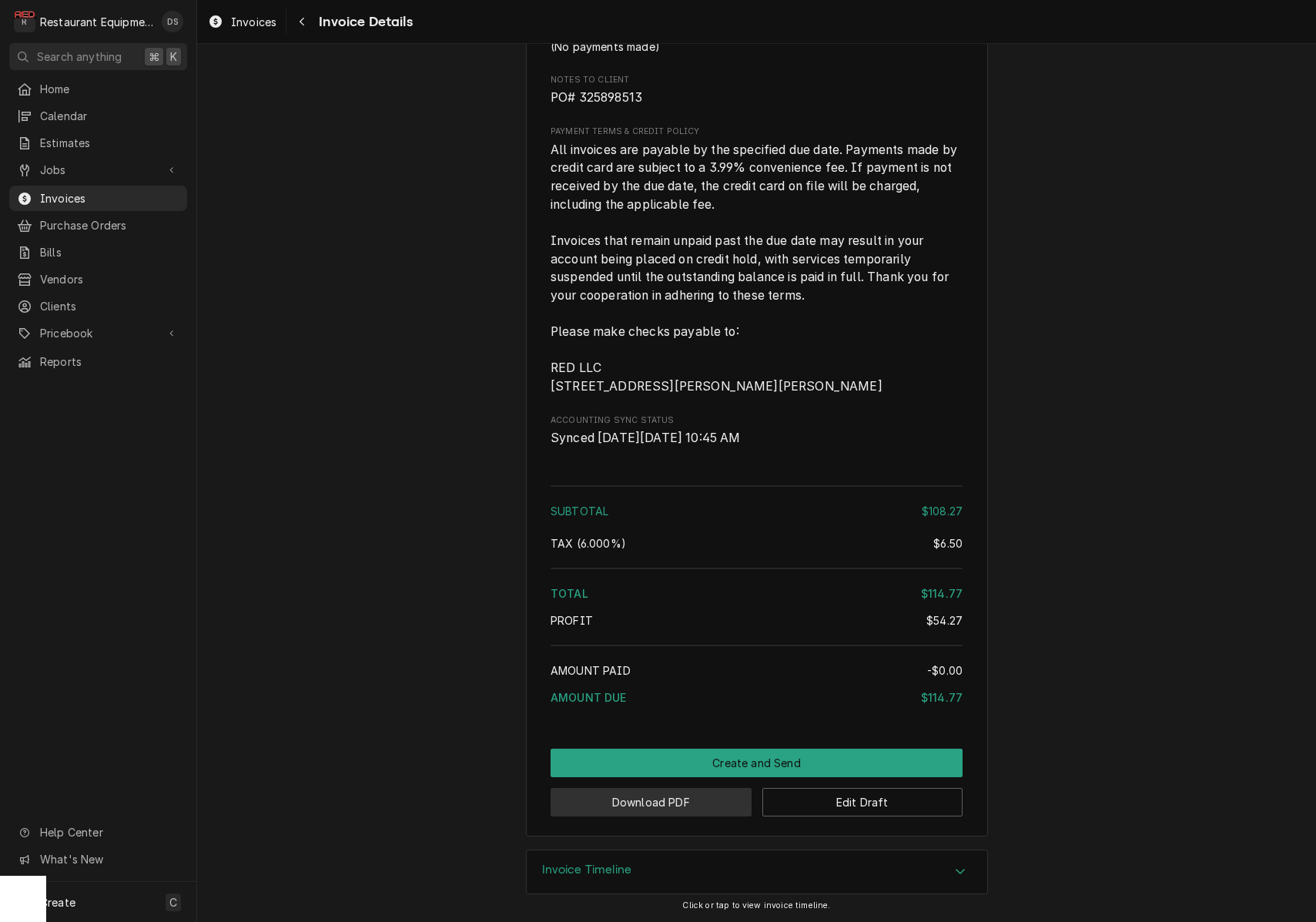
click at [670, 806] on button "Download PDF" at bounding box center [651, 802] width 201 height 29
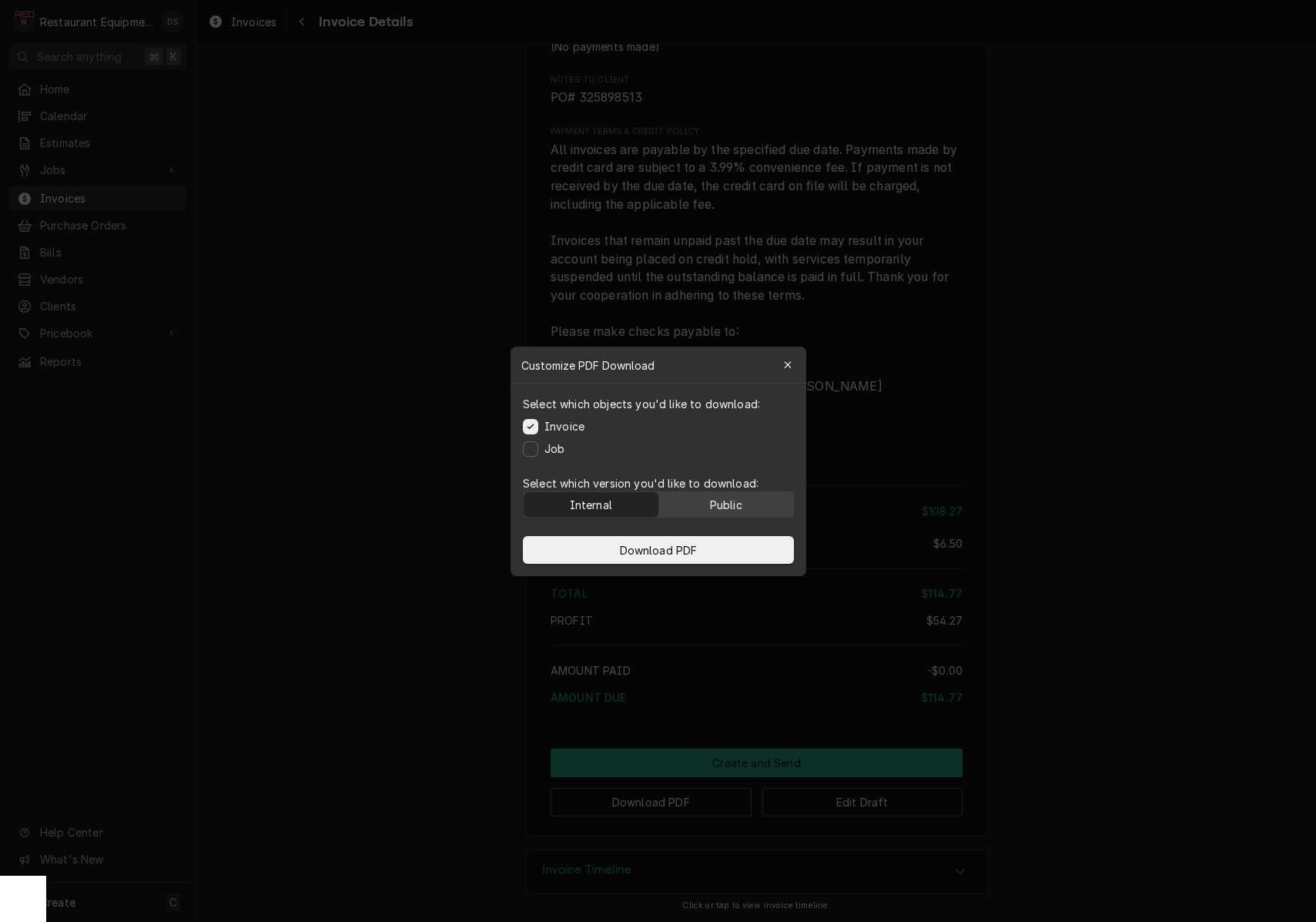
click at [749, 507] on button "Public" at bounding box center [726, 505] width 135 height 25
click at [728, 543] on button "Download PDF" at bounding box center [658, 550] width 271 height 28
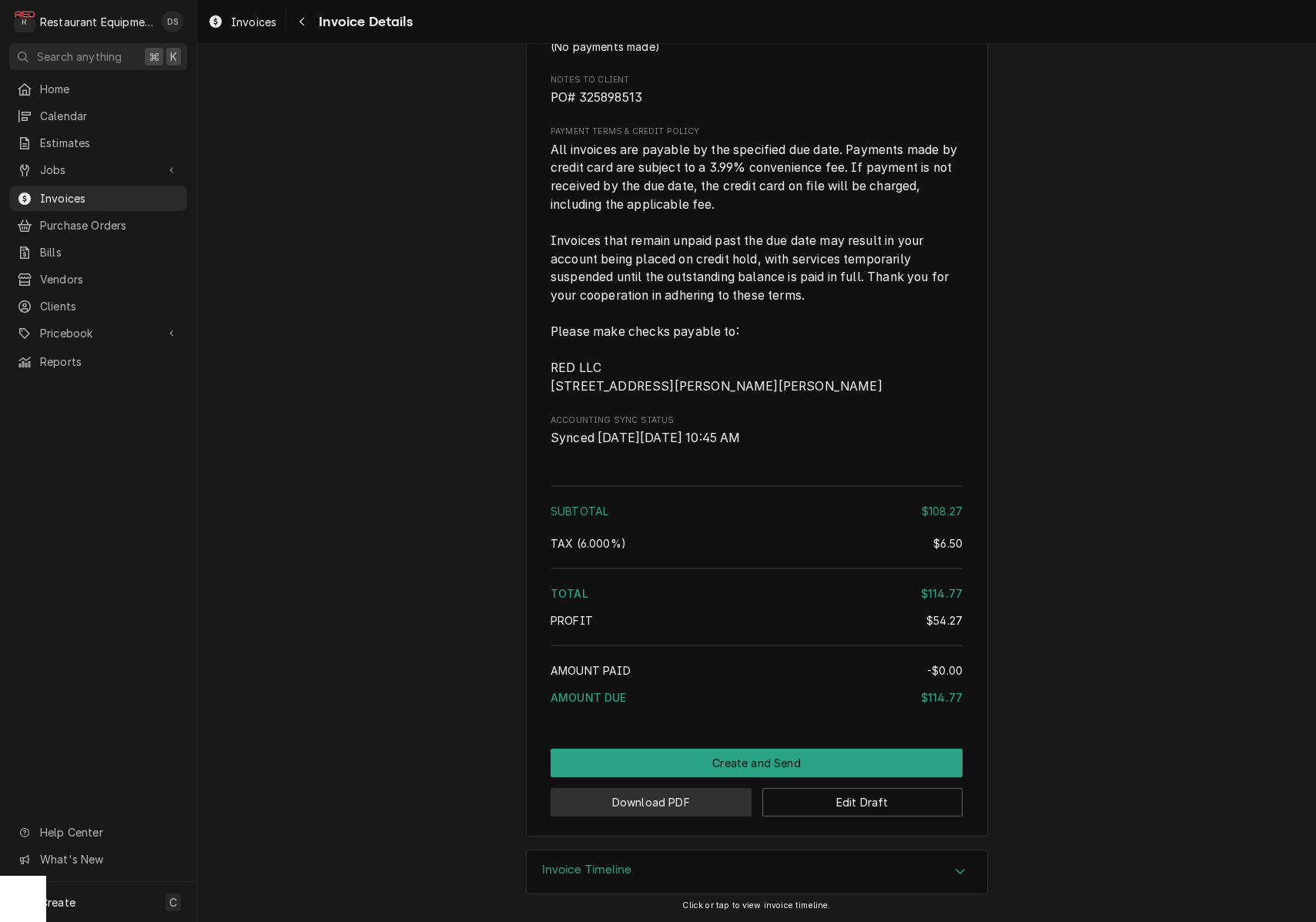
click at [673, 811] on button "Download PDF" at bounding box center [651, 802] width 201 height 29
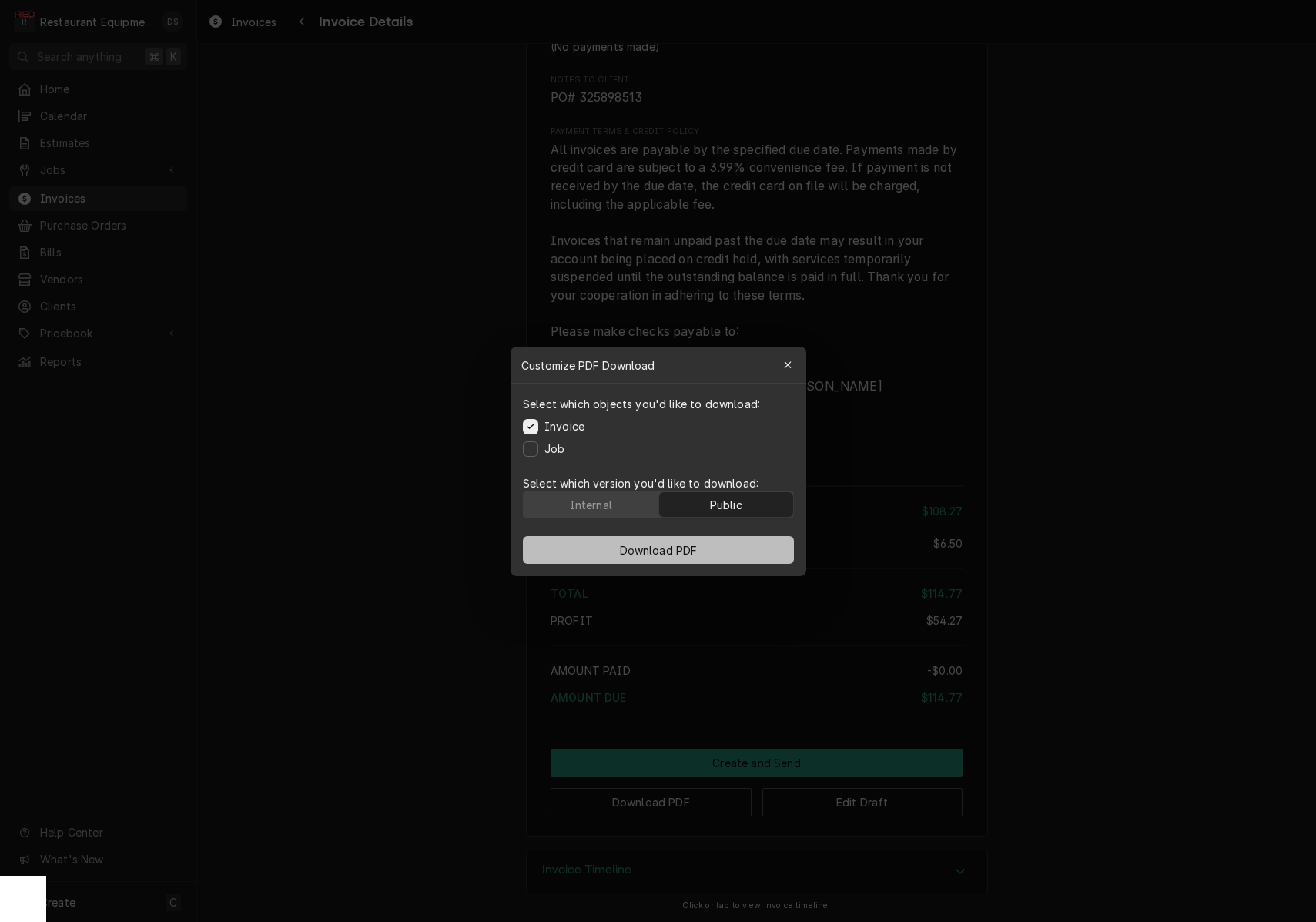
click at [728, 553] on button "Download PDF" at bounding box center [658, 550] width 271 height 28
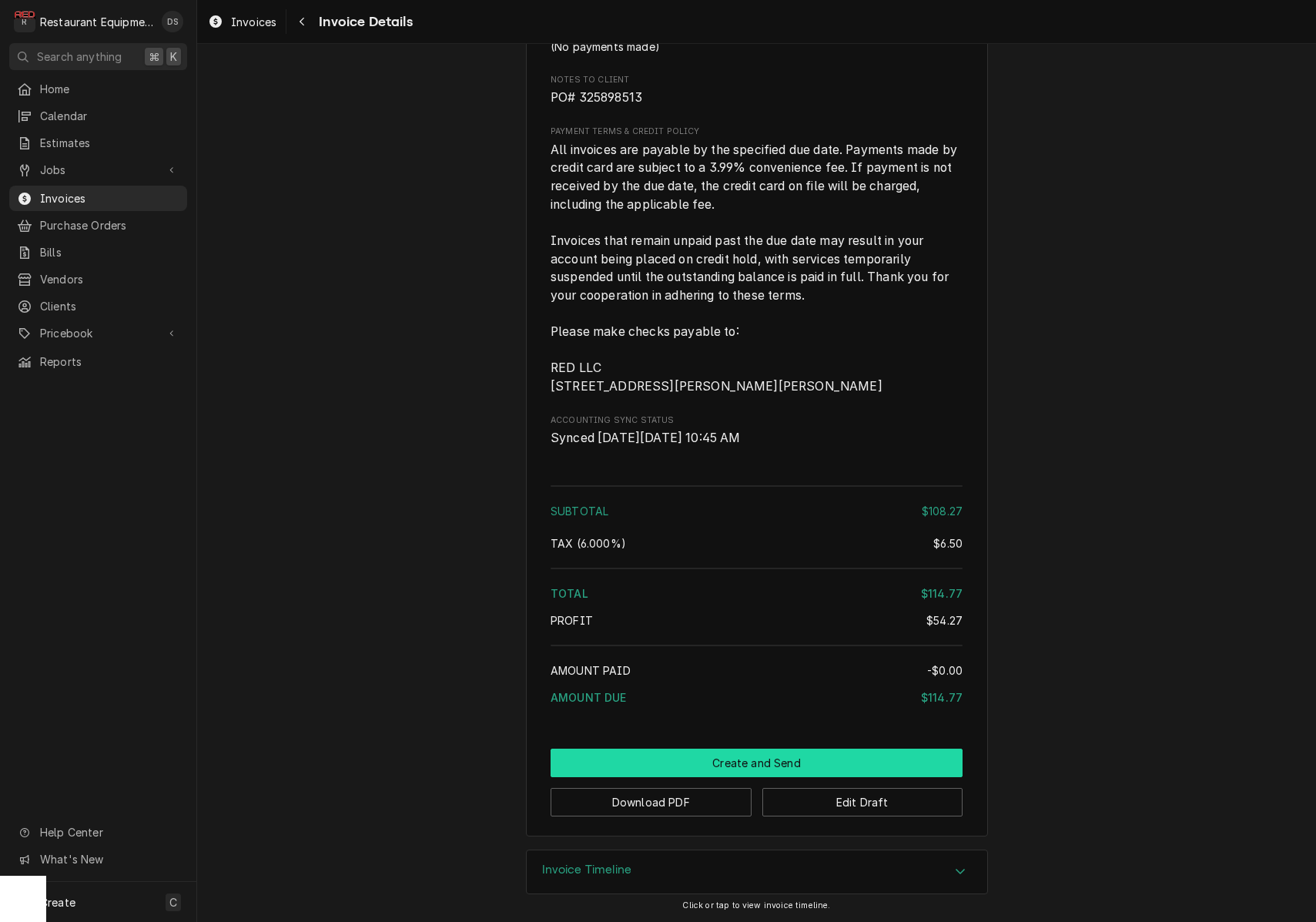
click at [773, 756] on button "Create and Send" at bounding box center [756, 762] width 412 height 29
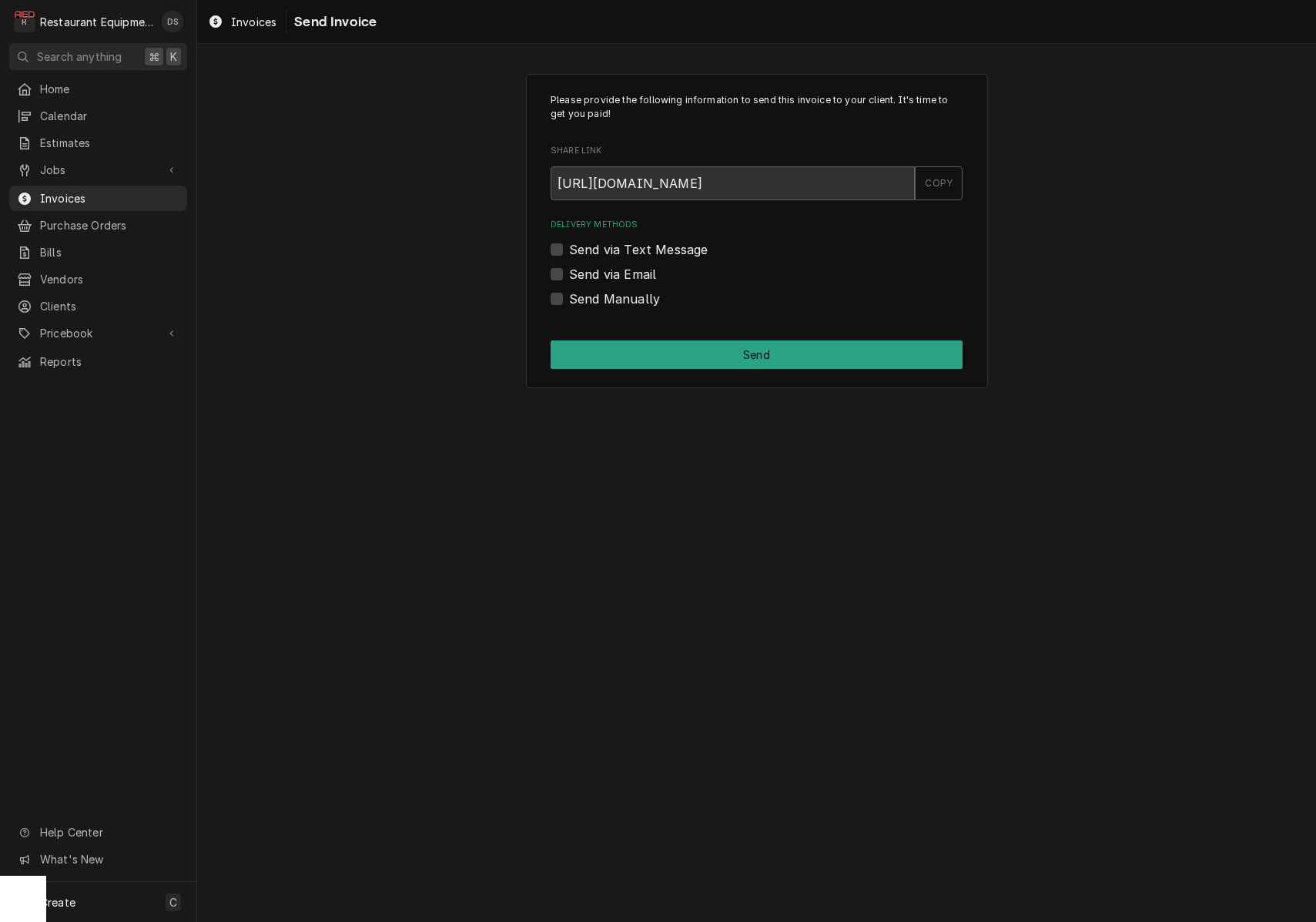
drag, startPoint x: 555, startPoint y: 300, endPoint x: 574, endPoint y: 308, distance: 20.6
click at [569, 300] on label "Send Manually" at bounding box center [614, 299] width 91 height 18
click at [569, 300] on input "Send Manually" at bounding box center [774, 306] width 412 height 34
checkbox input "true"
click at [709, 351] on button "Send" at bounding box center [756, 354] width 412 height 29
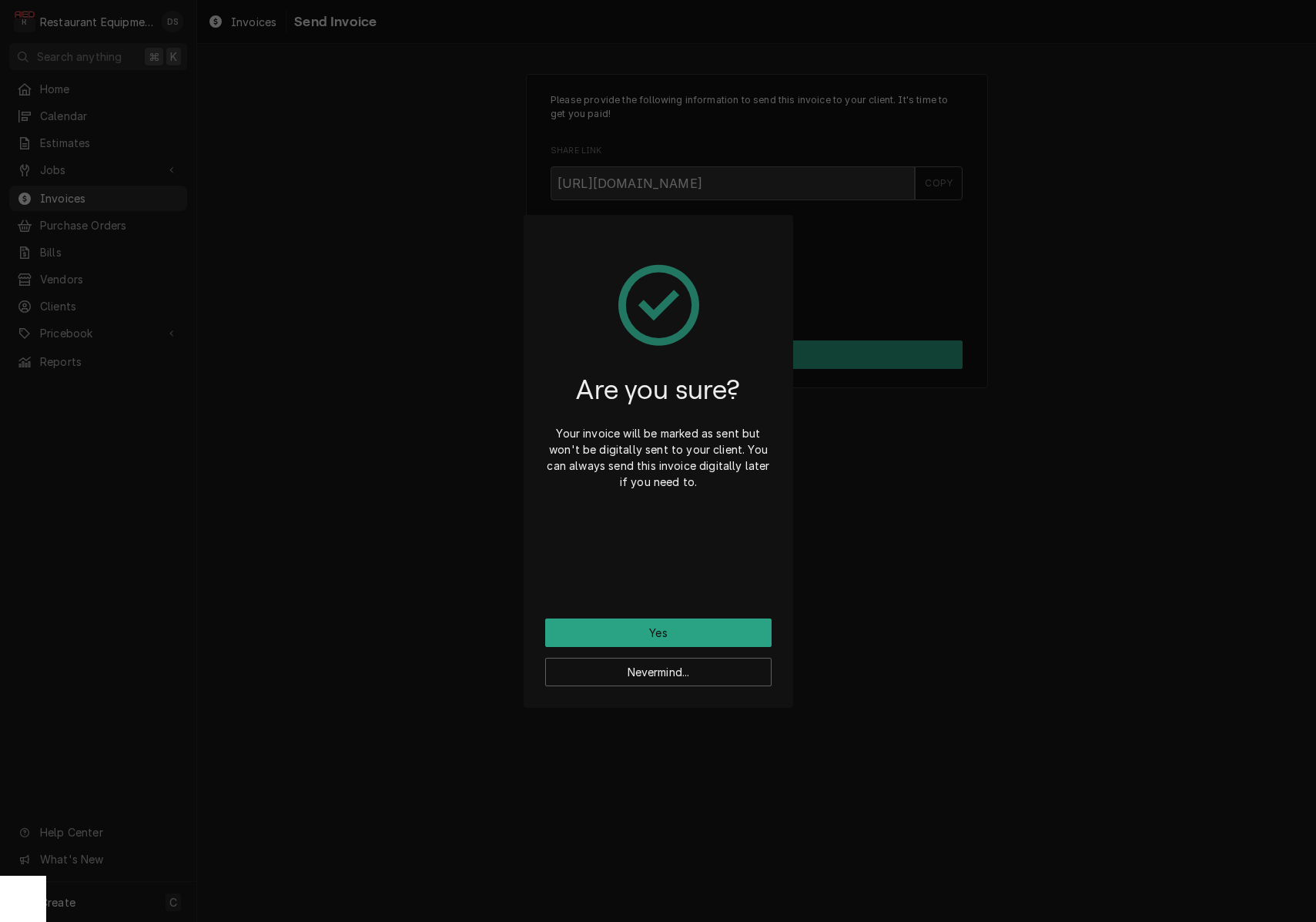
click at [706, 631] on button "Yes" at bounding box center [658, 632] width 226 height 29
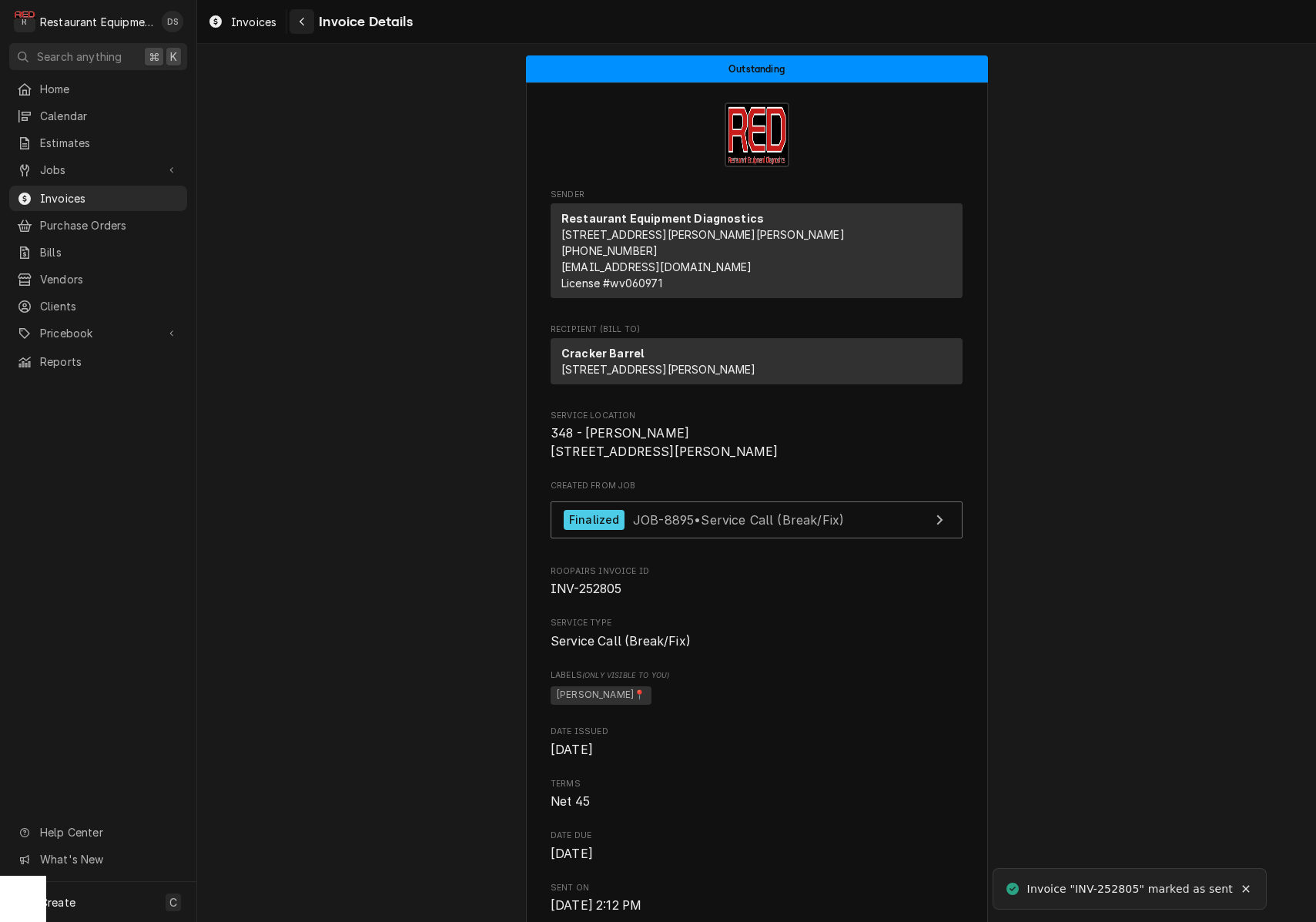
click at [297, 18] on div "Navigate back" at bounding box center [301, 21] width 16 height 16
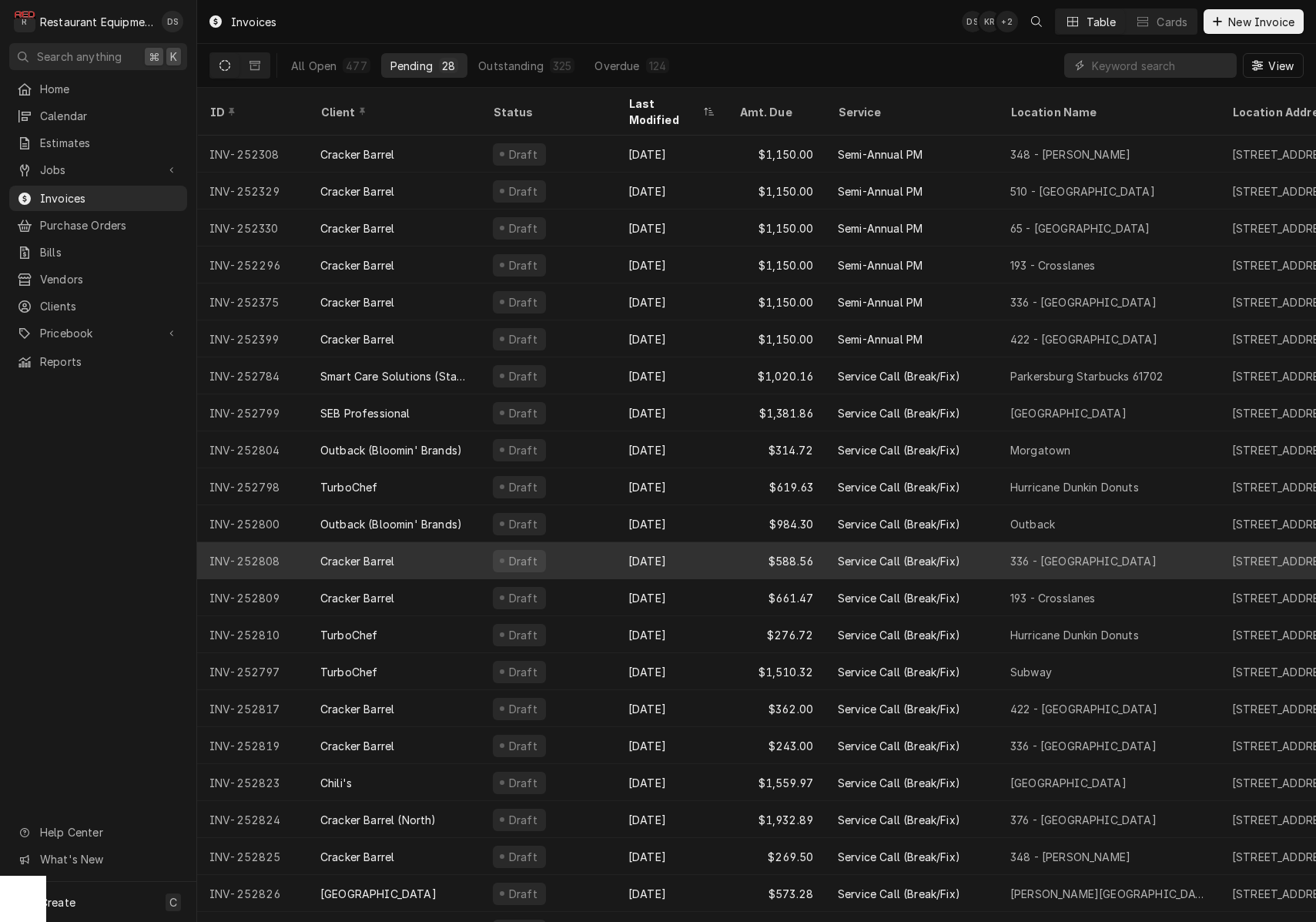
click at [595, 542] on div "Draft" at bounding box center [548, 561] width 136 height 37
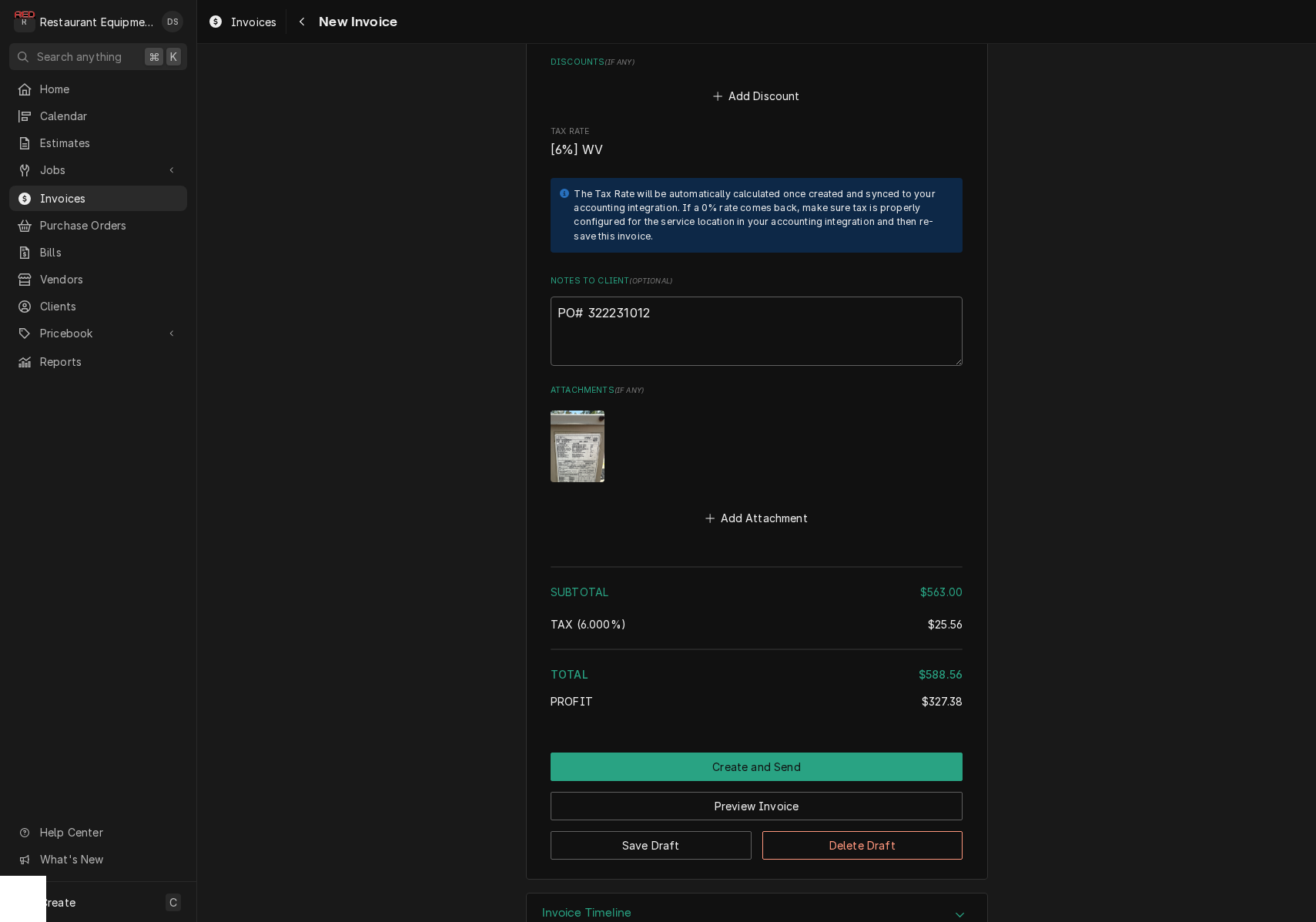
scroll to position [3122, 0]
drag, startPoint x: 663, startPoint y: 268, endPoint x: 594, endPoint y: 272, distance: 69.1
click at [588, 297] on textarea "PO# 322231012" at bounding box center [756, 332] width 412 height 69
click at [840, 831] on button "Delete Draft" at bounding box center [863, 845] width 201 height 29
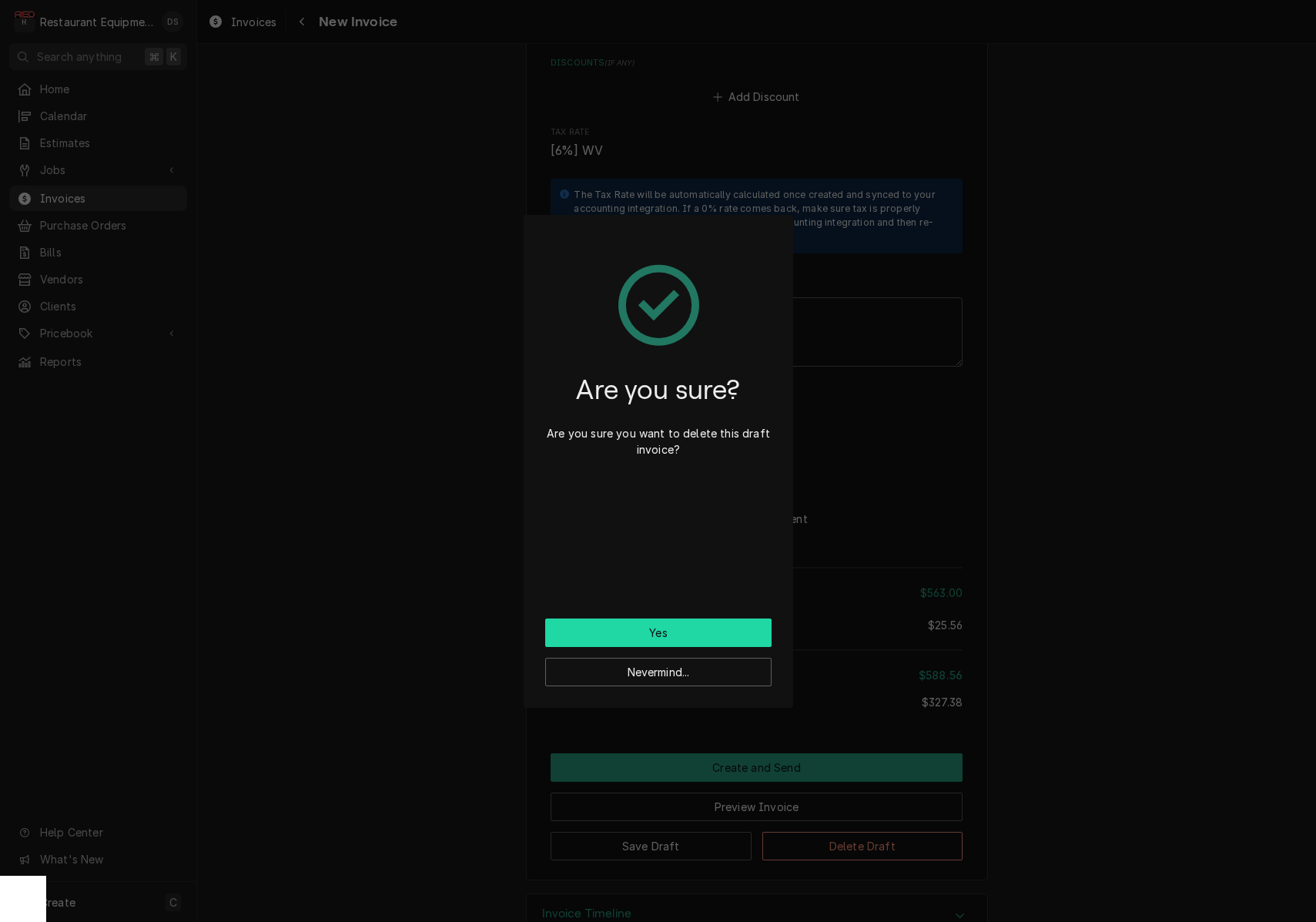
click at [709, 631] on button "Yes" at bounding box center [658, 632] width 226 height 29
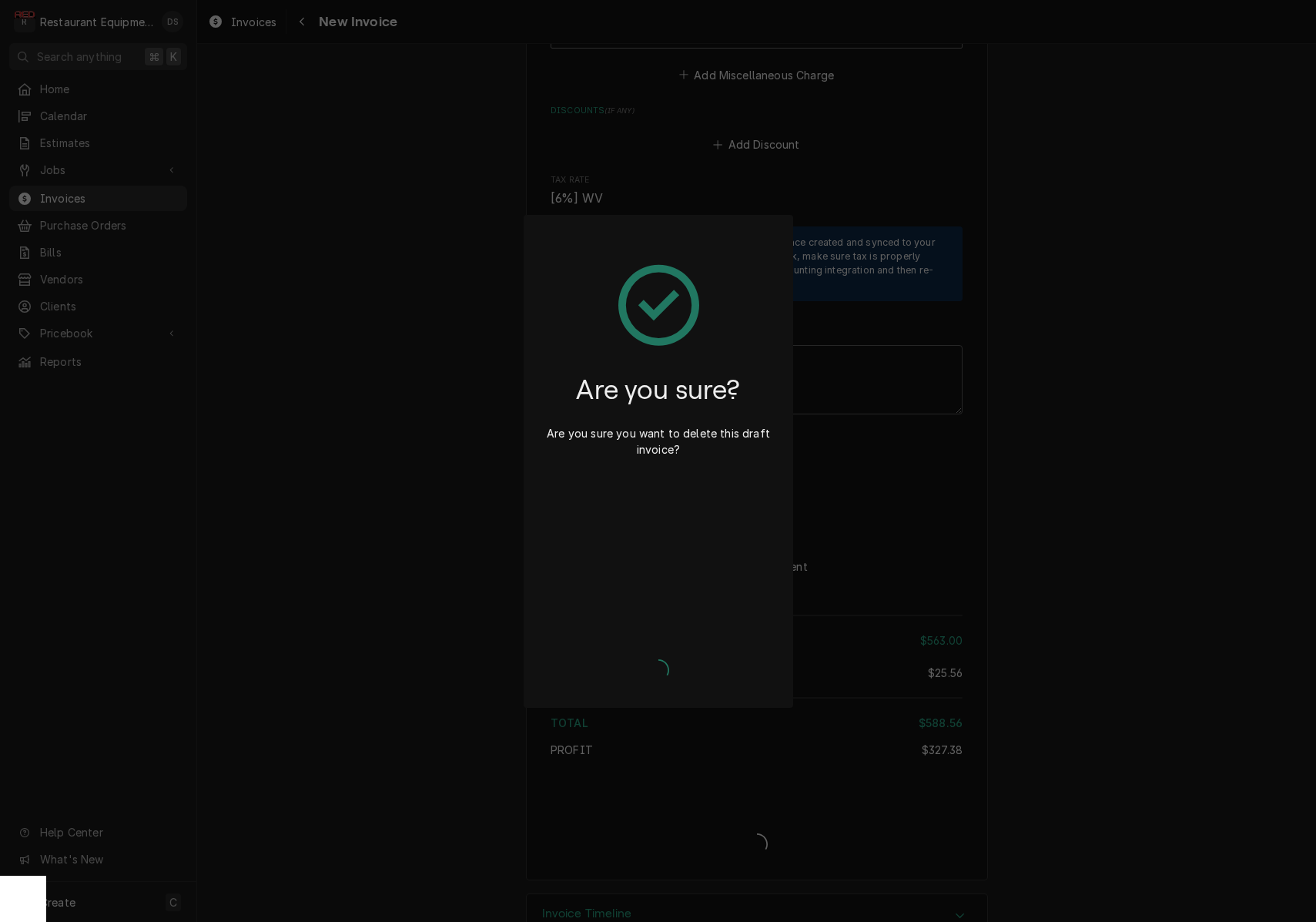
type textarea "x"
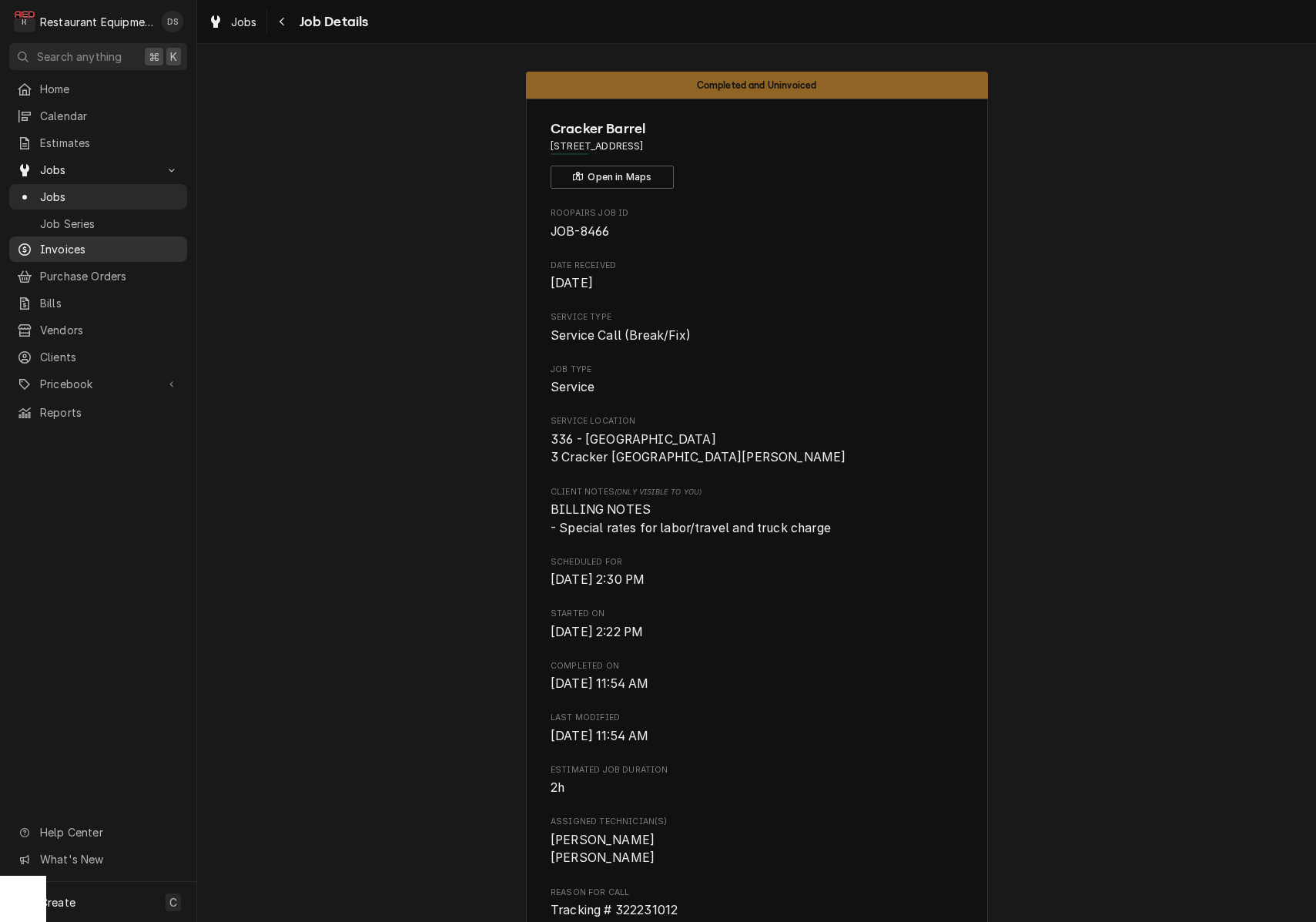
click at [73, 241] on span "Invoices" at bounding box center [109, 249] width 139 height 16
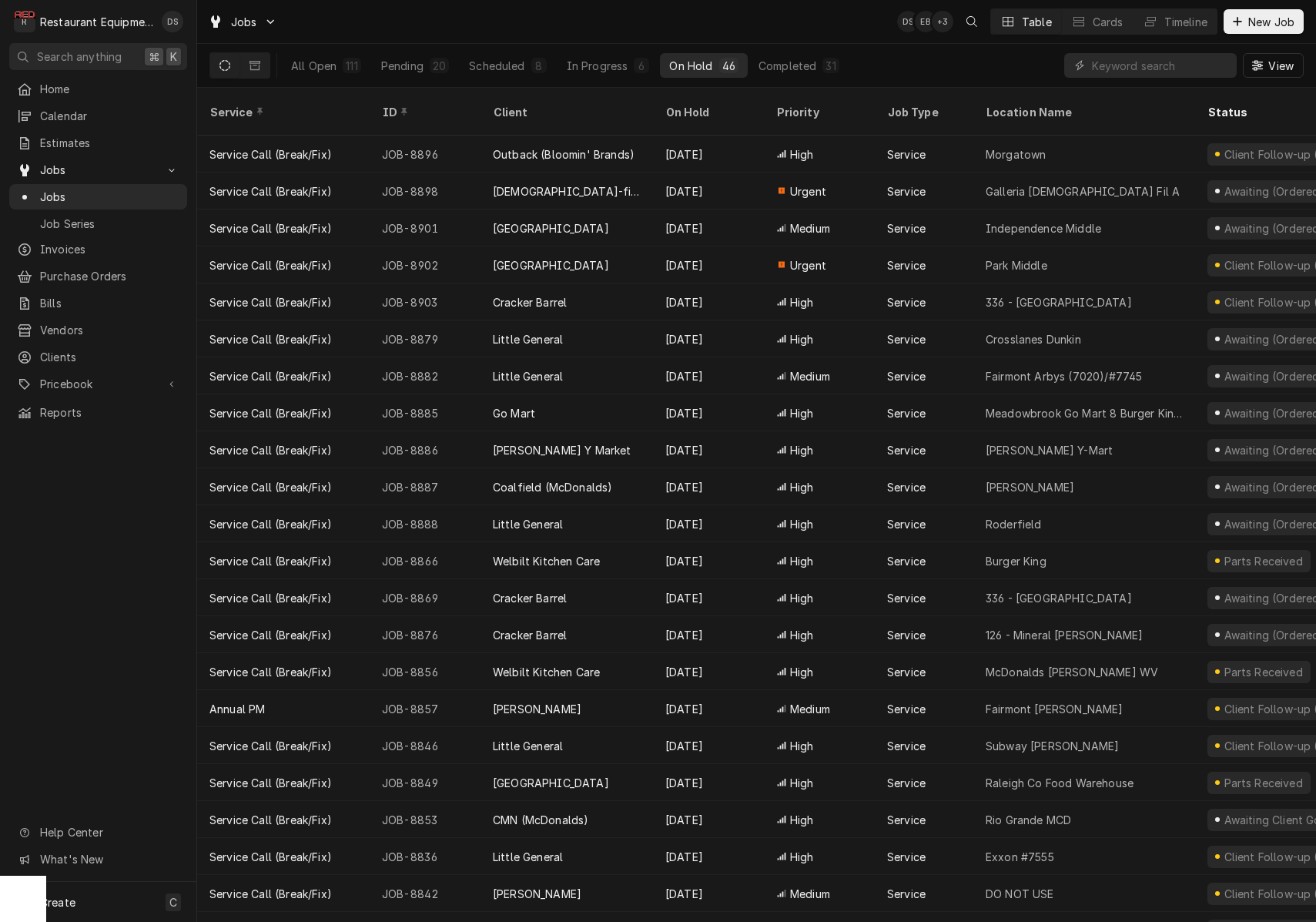
drag, startPoint x: 807, startPoint y: 67, endPoint x: 1019, endPoint y: 65, distance: 212.0
click at [808, 67] on div "Completed" at bounding box center [787, 66] width 58 height 16
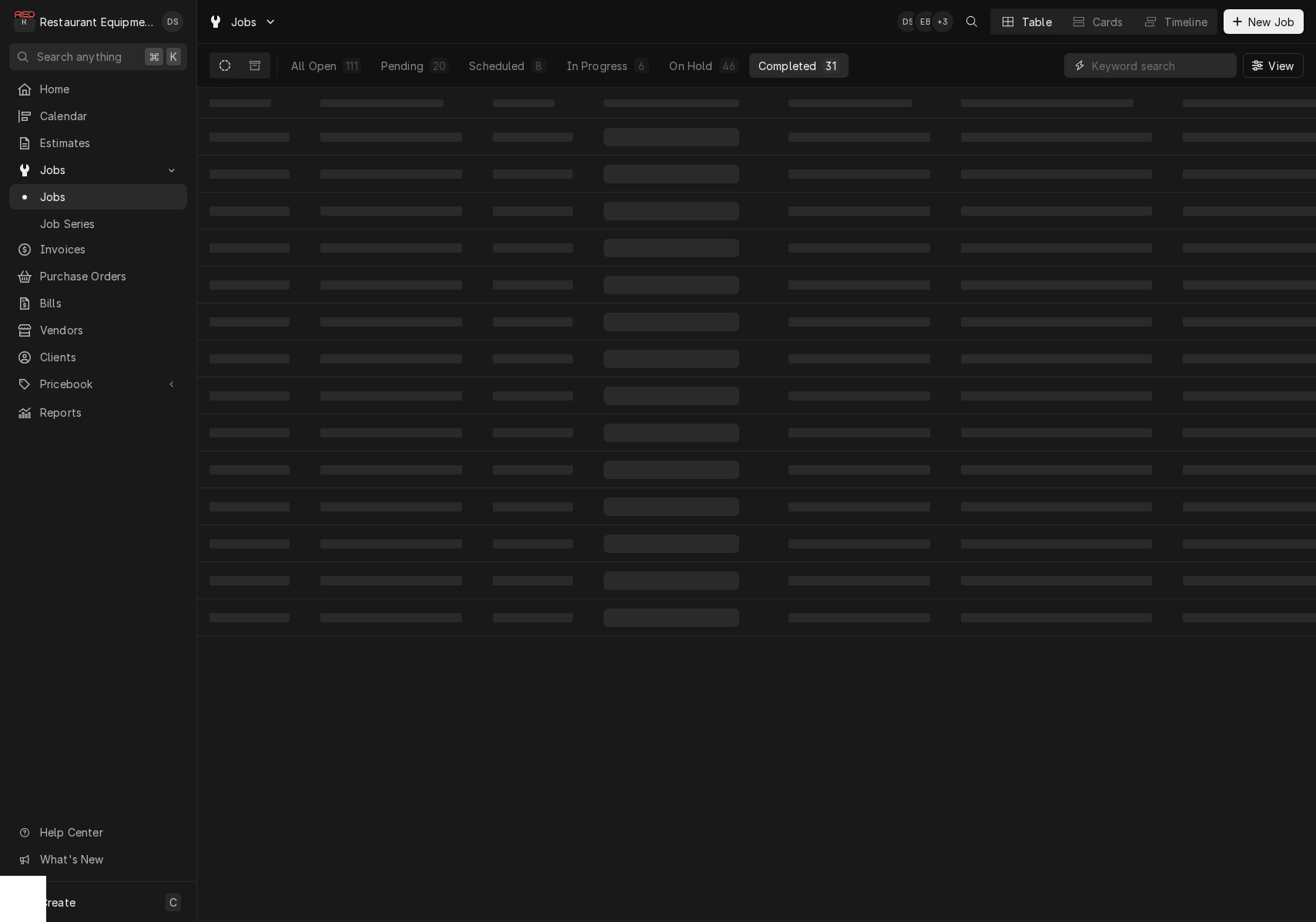
click at [1193, 63] on input "Dynamic Content Wrapper" at bounding box center [1160, 66] width 137 height 25
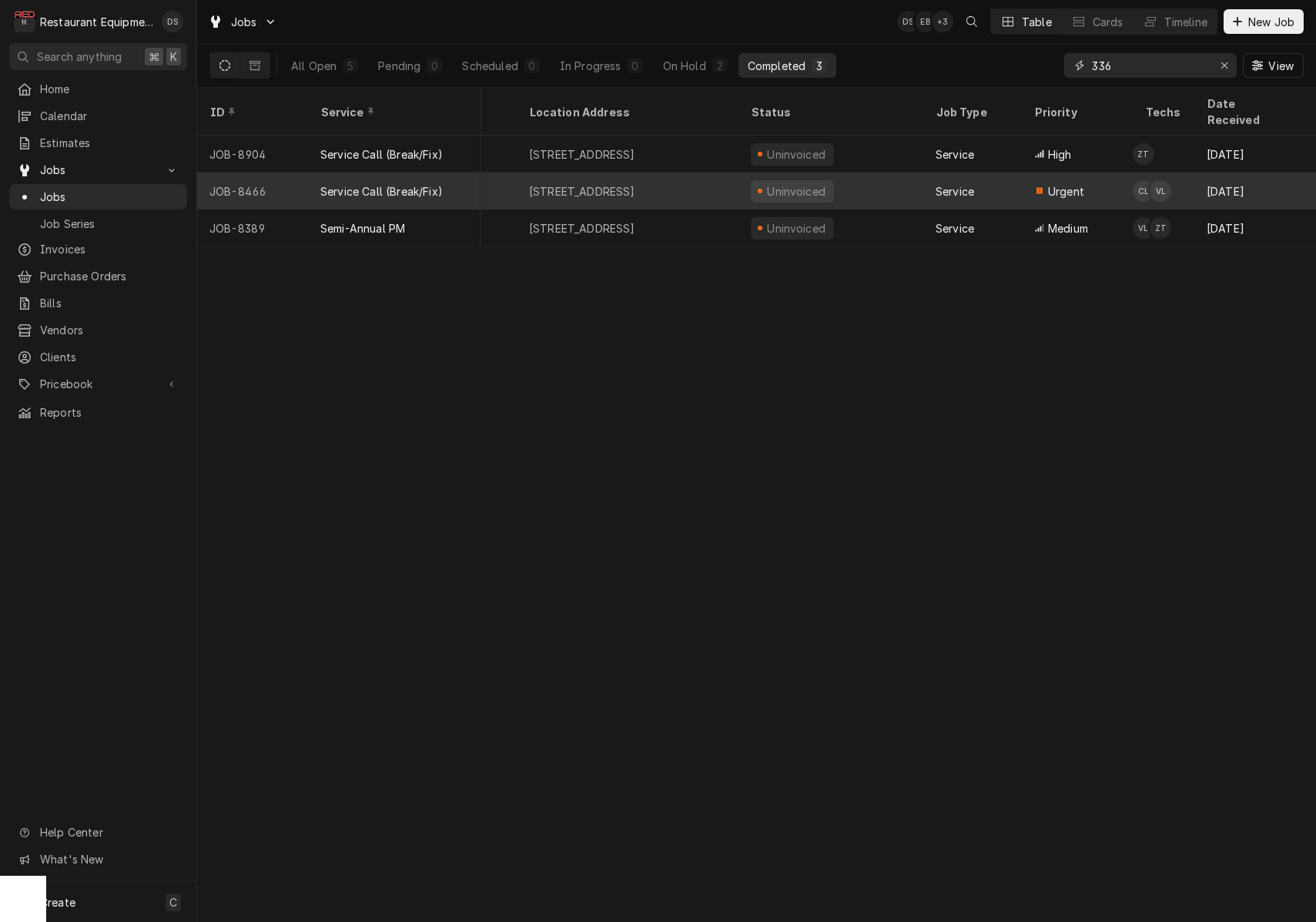
scroll to position [0, 671]
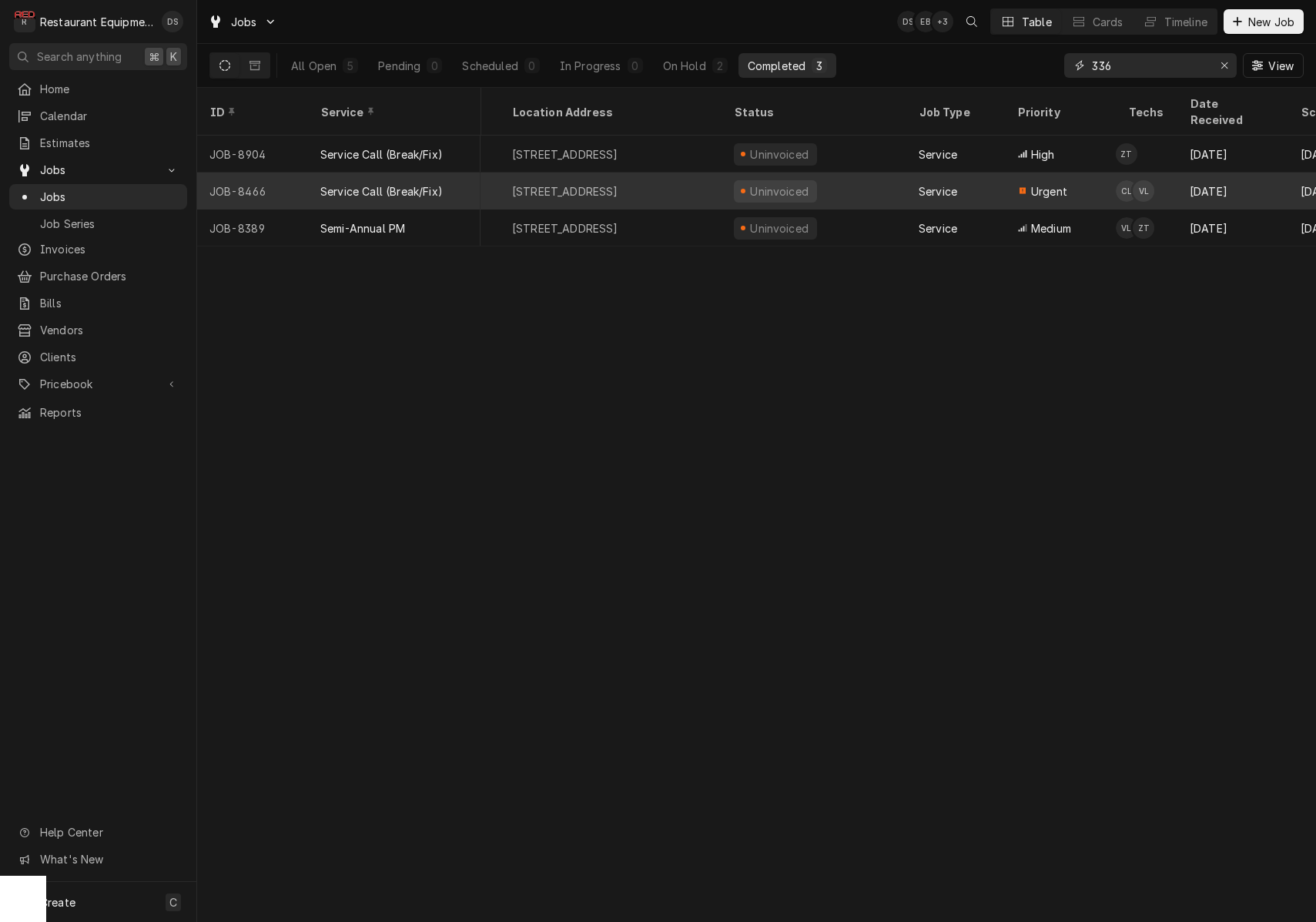
type input "336"
click at [865, 173] on div "Uninvoiced" at bounding box center [814, 191] width 185 height 37
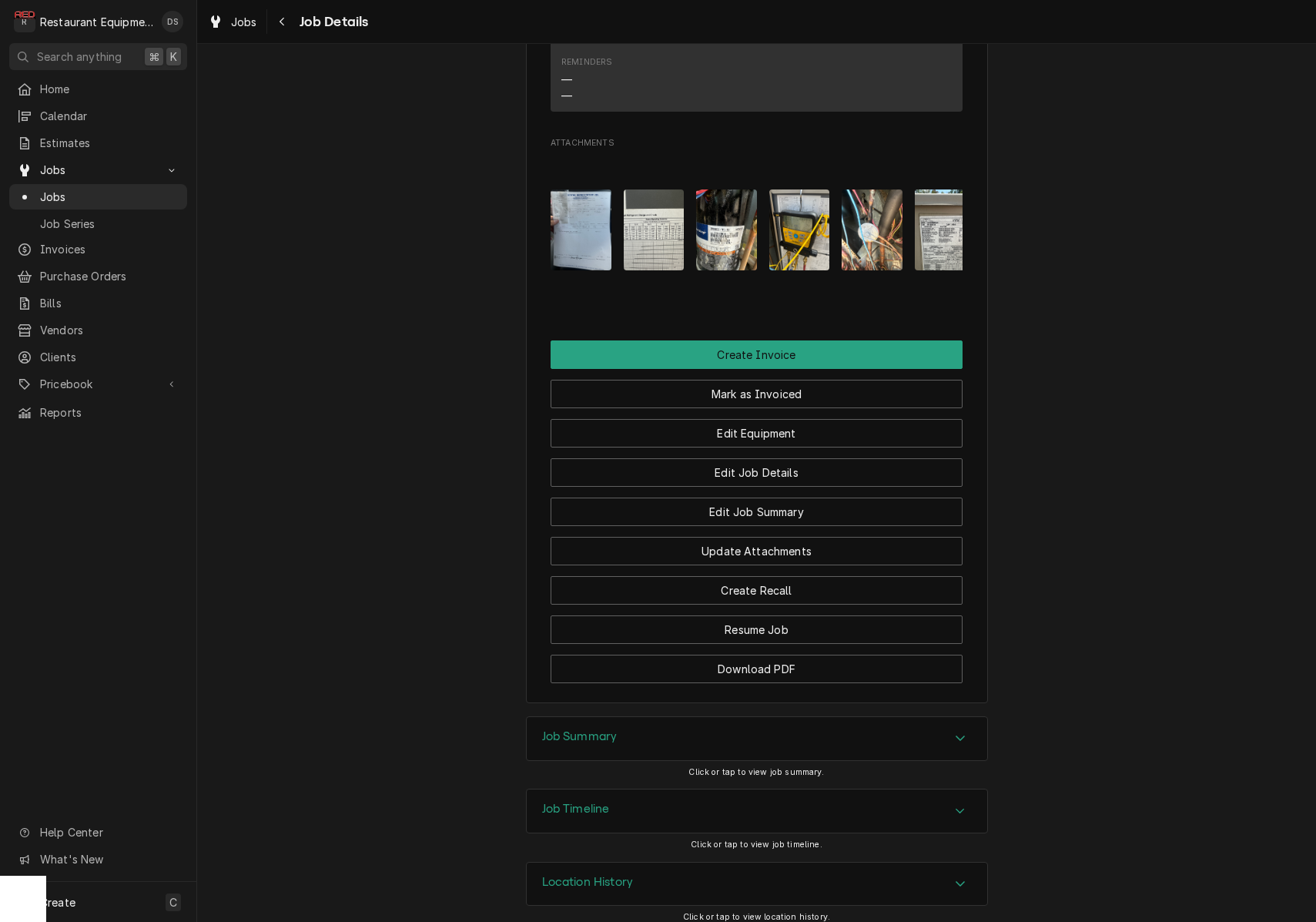
scroll to position [1501, 0]
click at [788, 389] on button "Mark as Invoiced" at bounding box center [756, 394] width 412 height 29
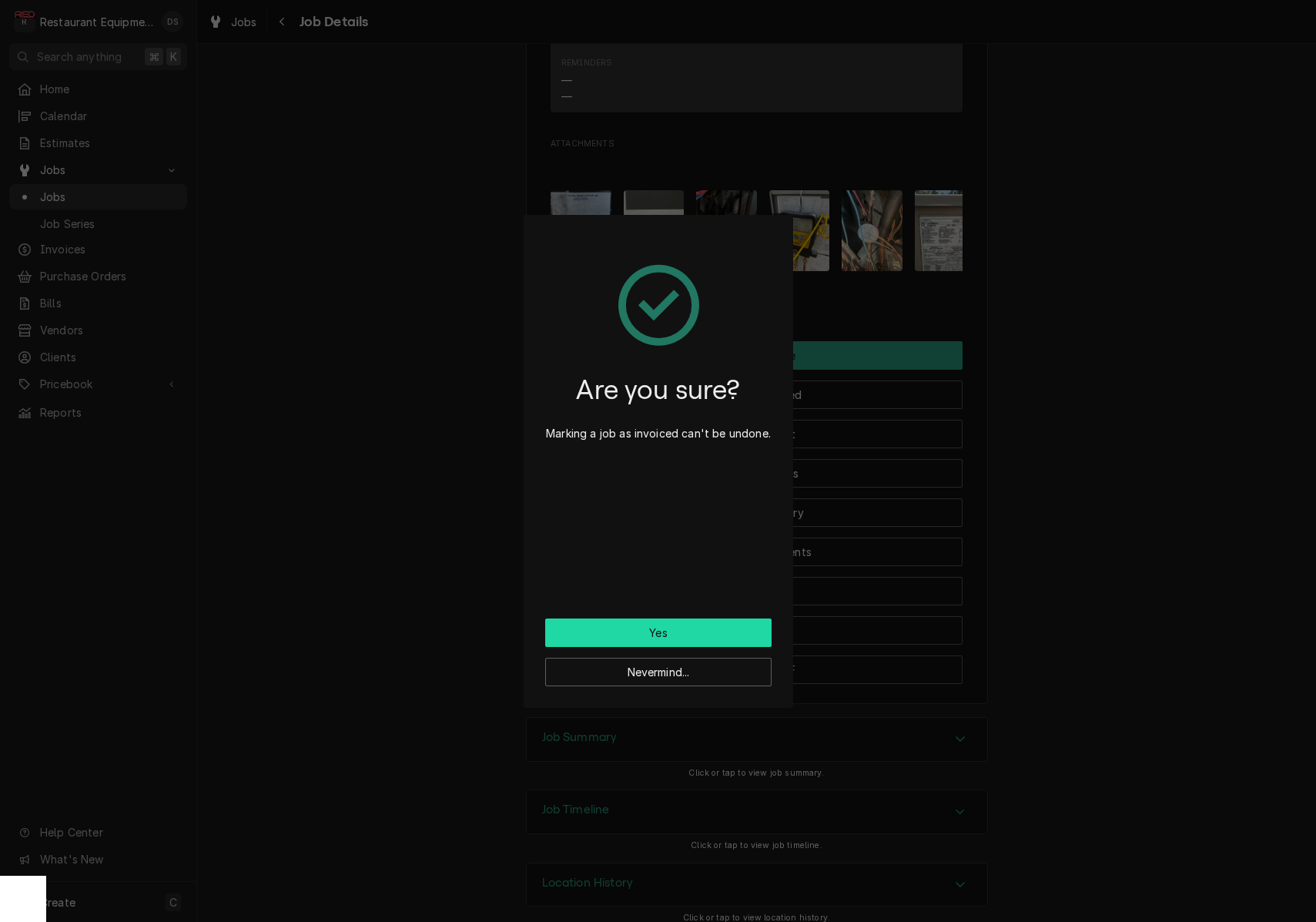
click at [684, 626] on button "Yes" at bounding box center [658, 632] width 226 height 29
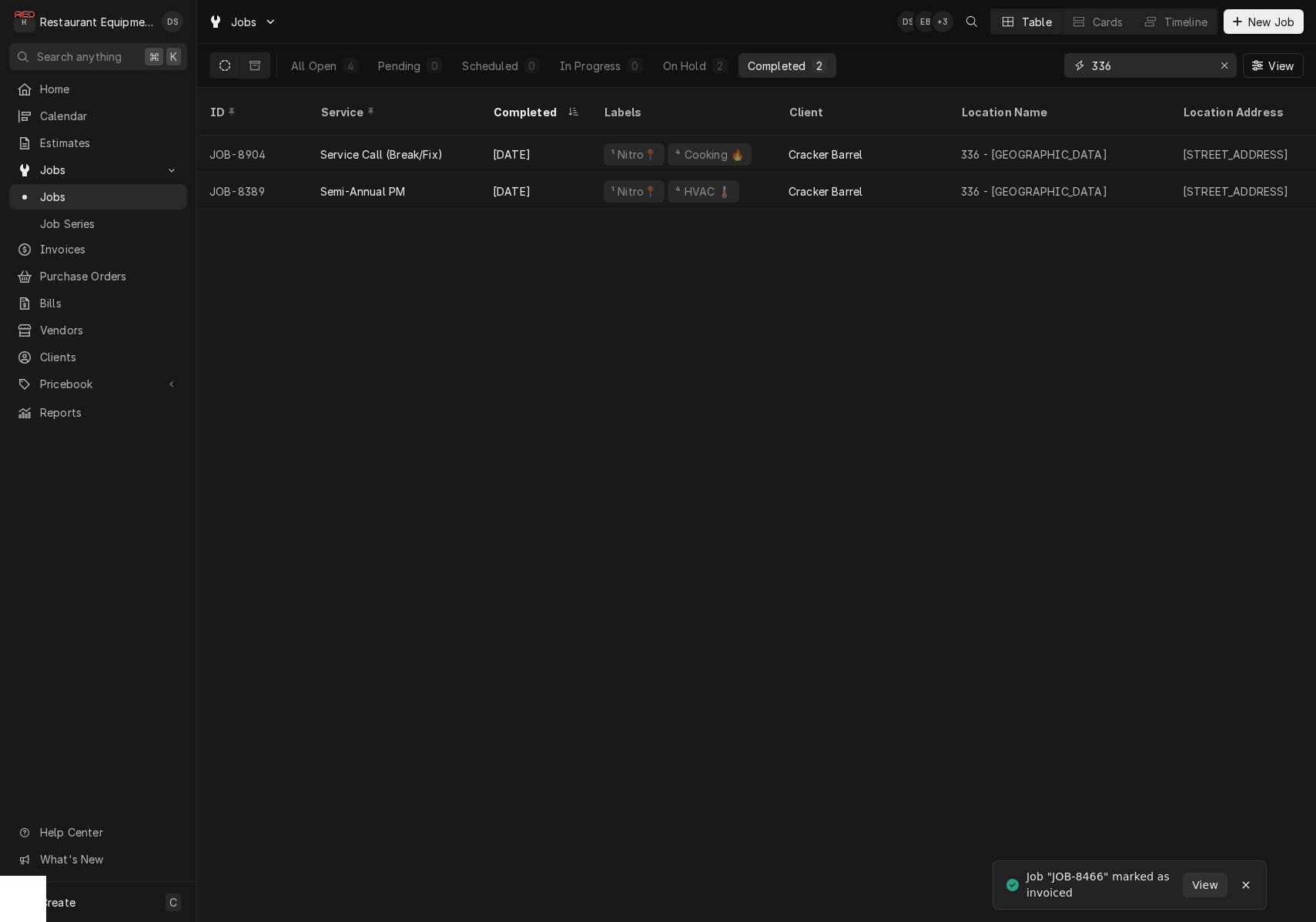
click at [1223, 69] on icon "Erase input" at bounding box center [1225, 65] width 8 height 11
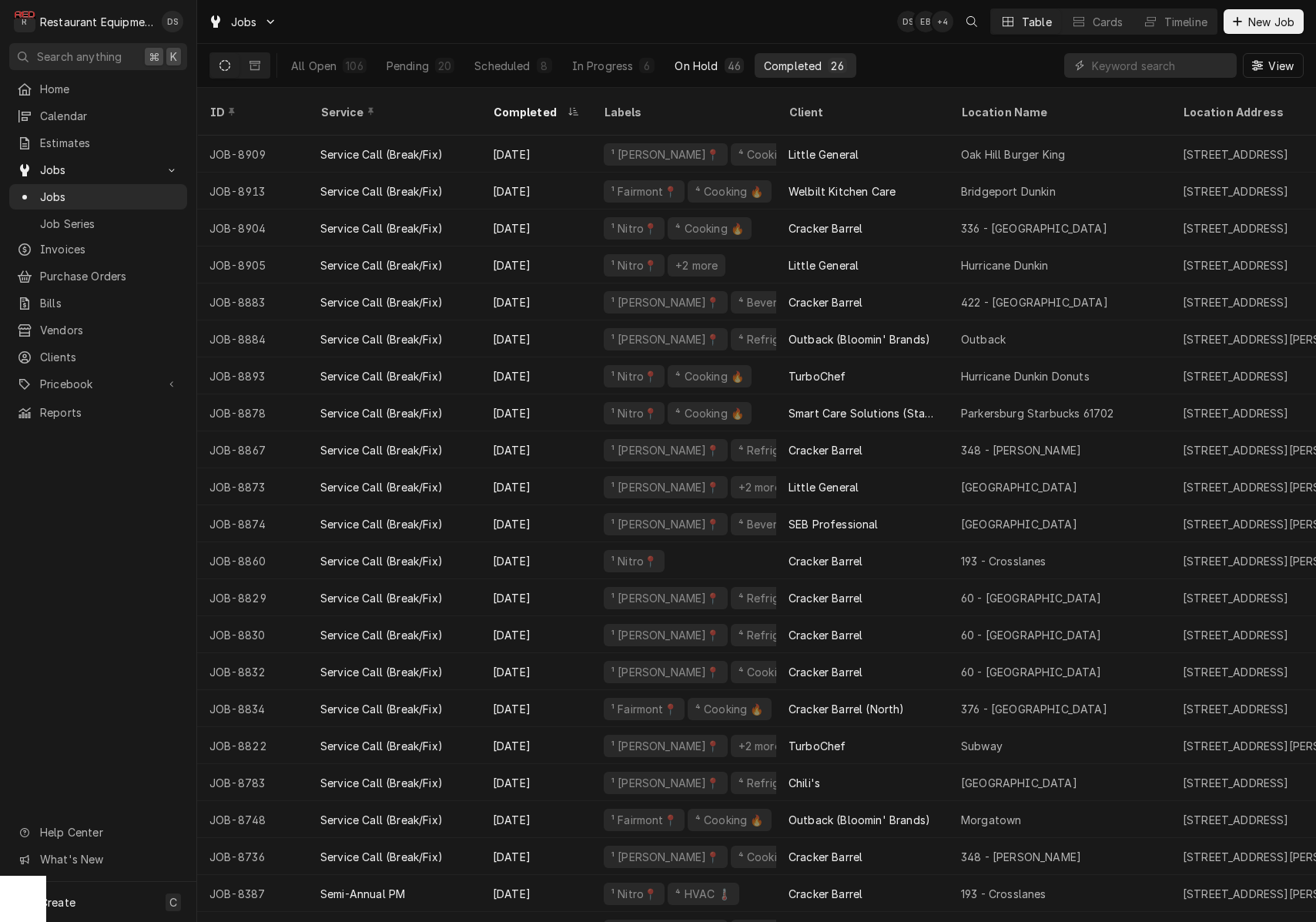
drag, startPoint x: 709, startPoint y: 56, endPoint x: 727, endPoint y: 65, distance: 20.1
click at [709, 57] on button "On Hold 46" at bounding box center [709, 66] width 87 height 25
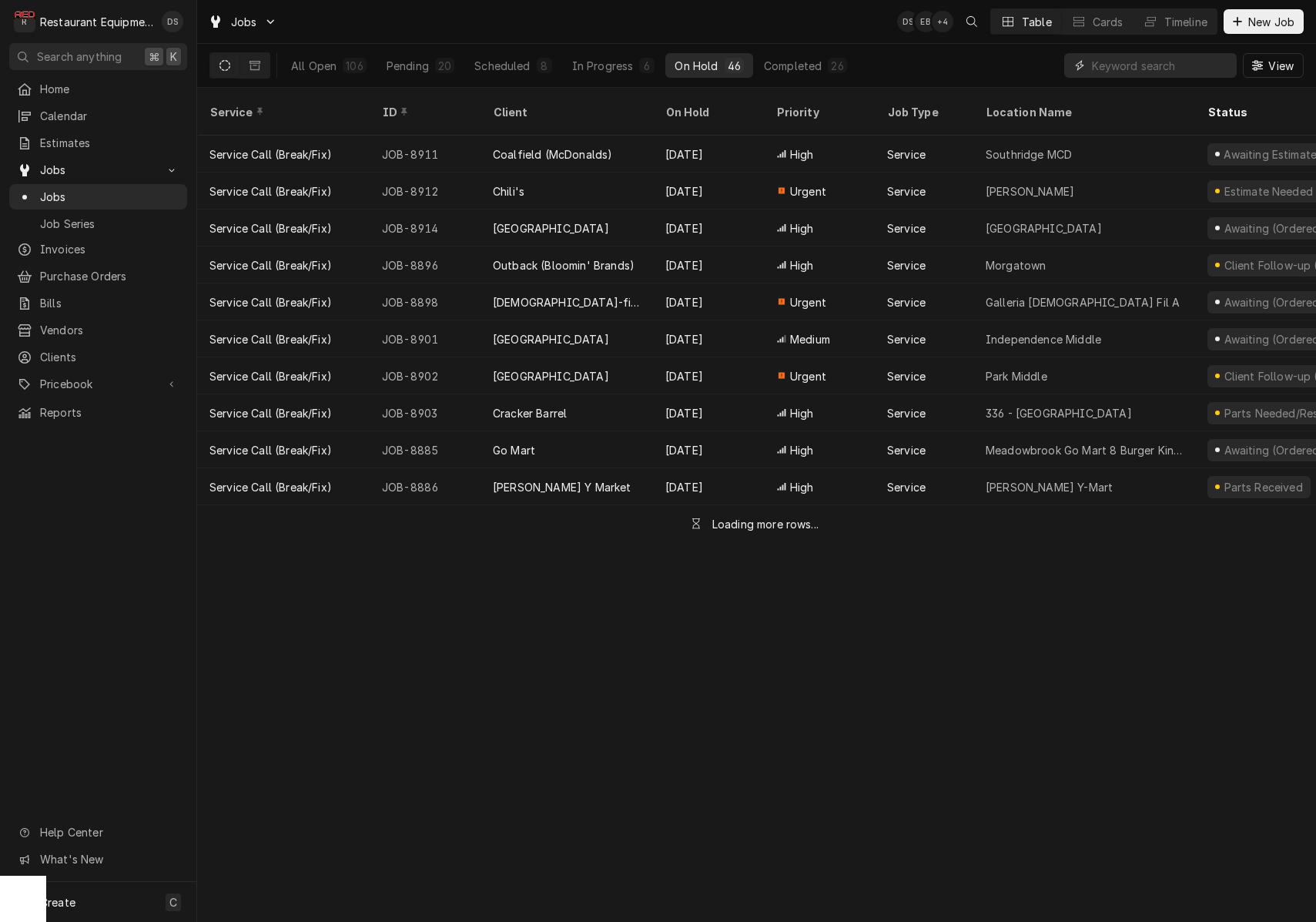
click at [1146, 67] on input "Dynamic Content Wrapper" at bounding box center [1160, 66] width 137 height 25
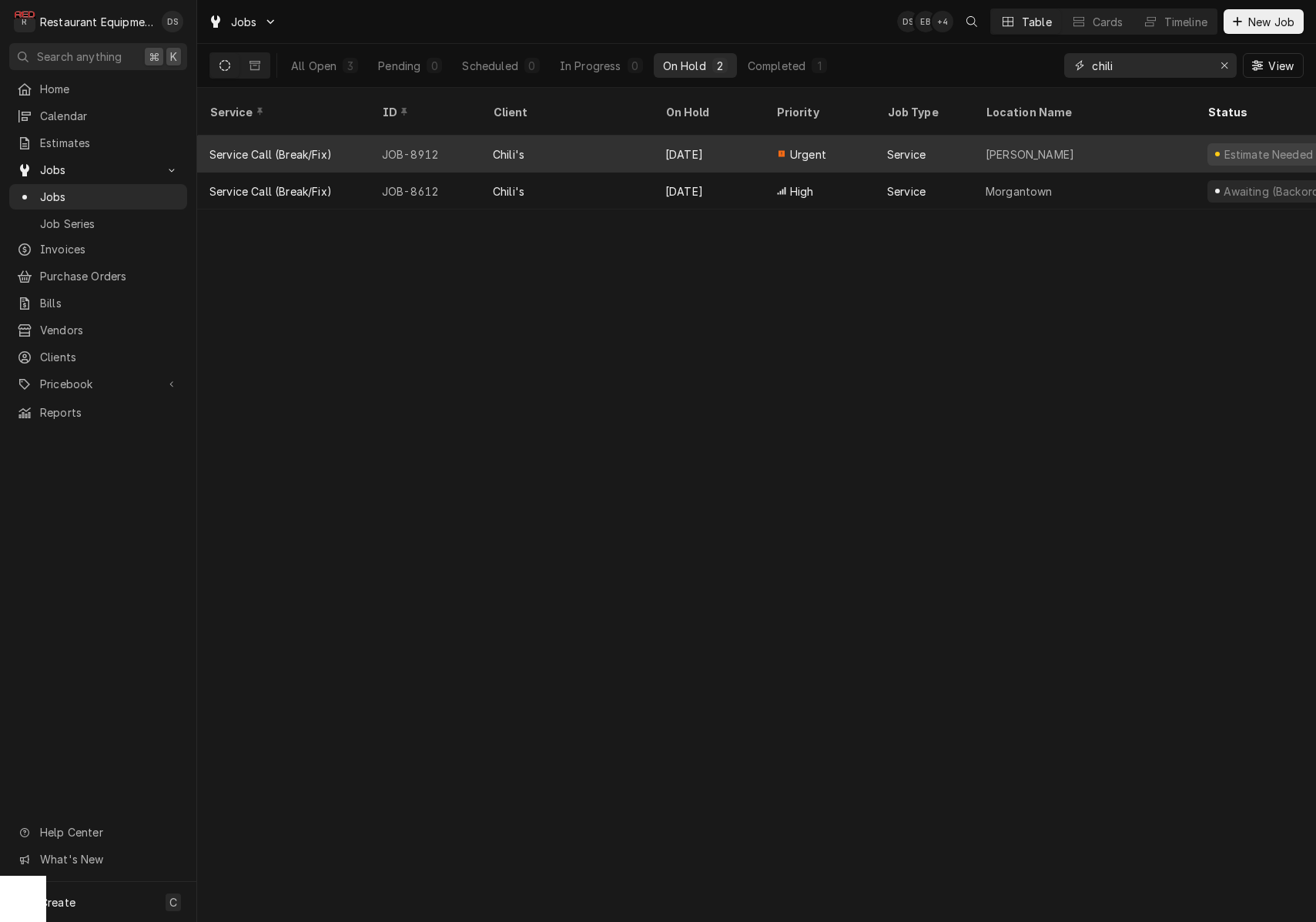
type input "chili"
click at [1074, 136] on div "[PERSON_NAME]" at bounding box center [1083, 154] width 221 height 37
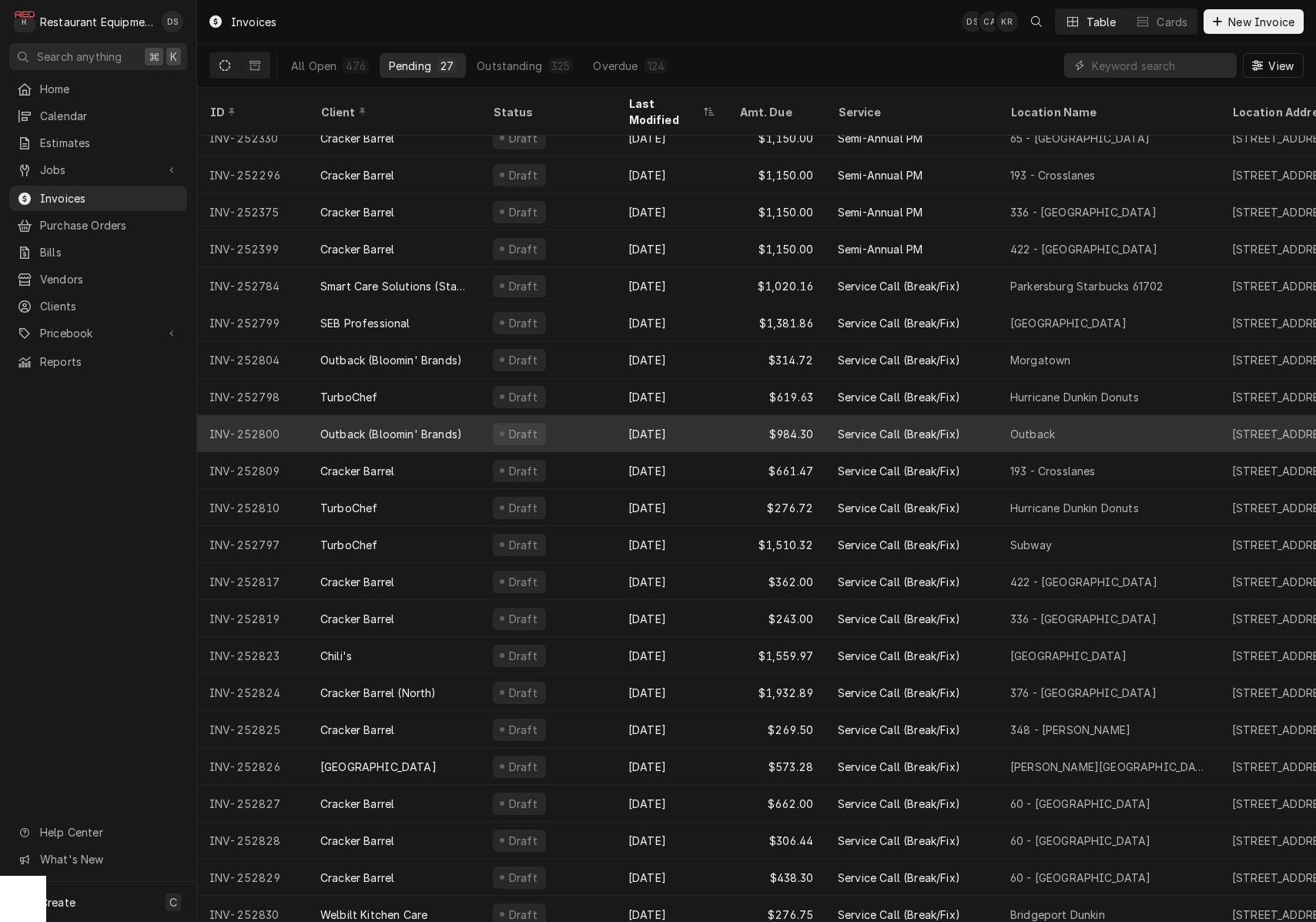
scroll to position [94, 0]
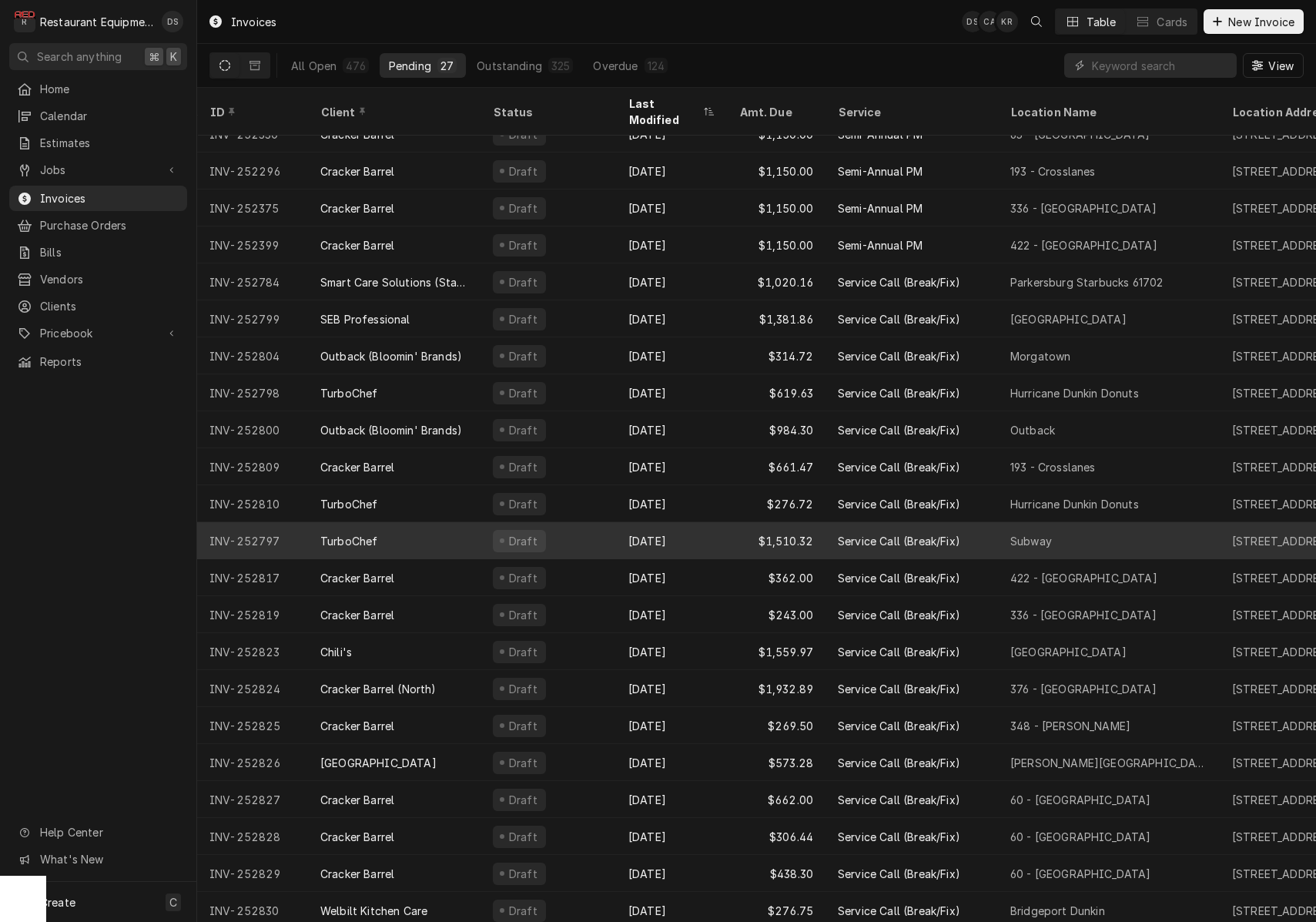
click at [562, 522] on div "Draft" at bounding box center [548, 540] width 136 height 37
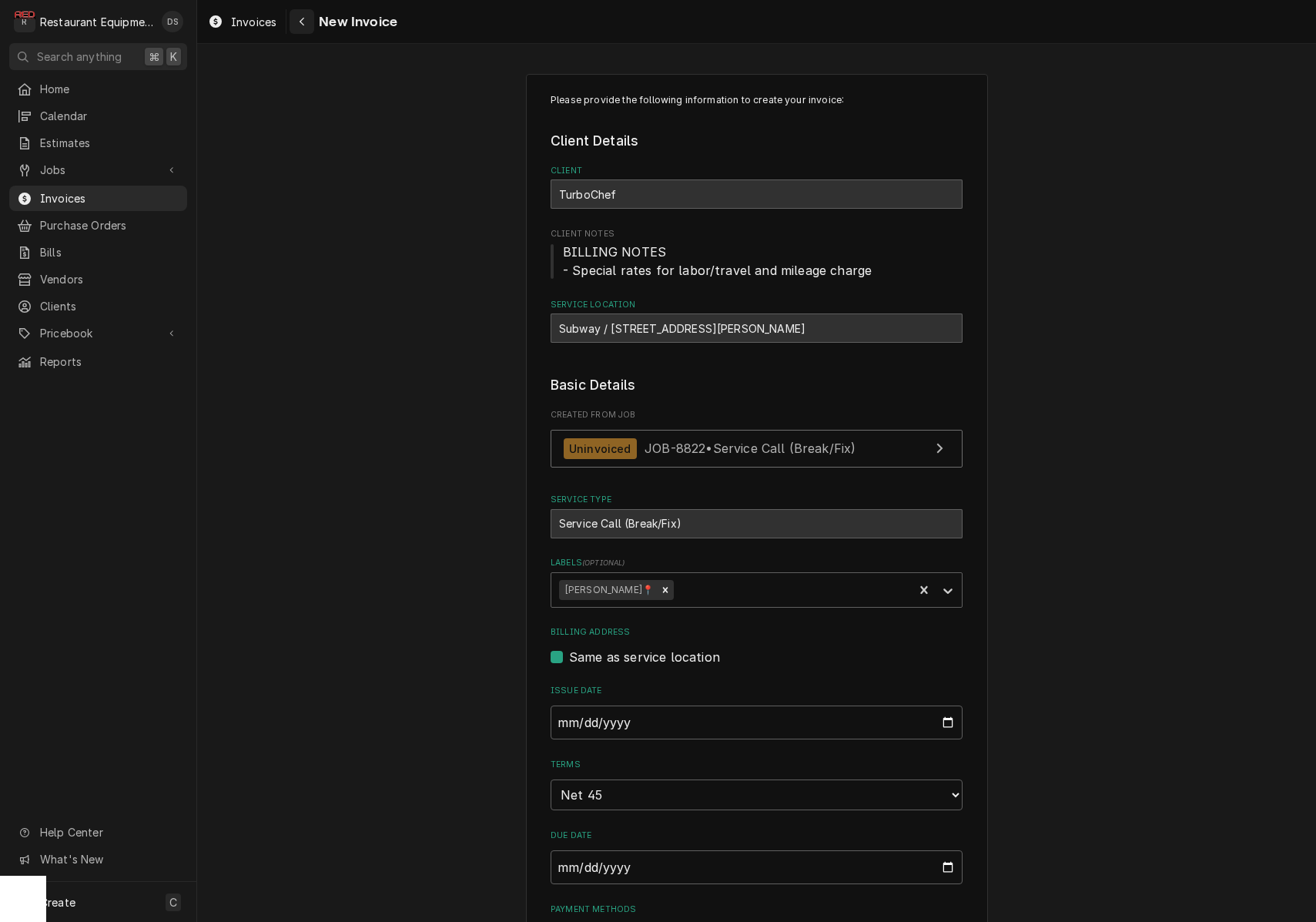
click at [306, 26] on div "Navigate back" at bounding box center [301, 21] width 16 height 16
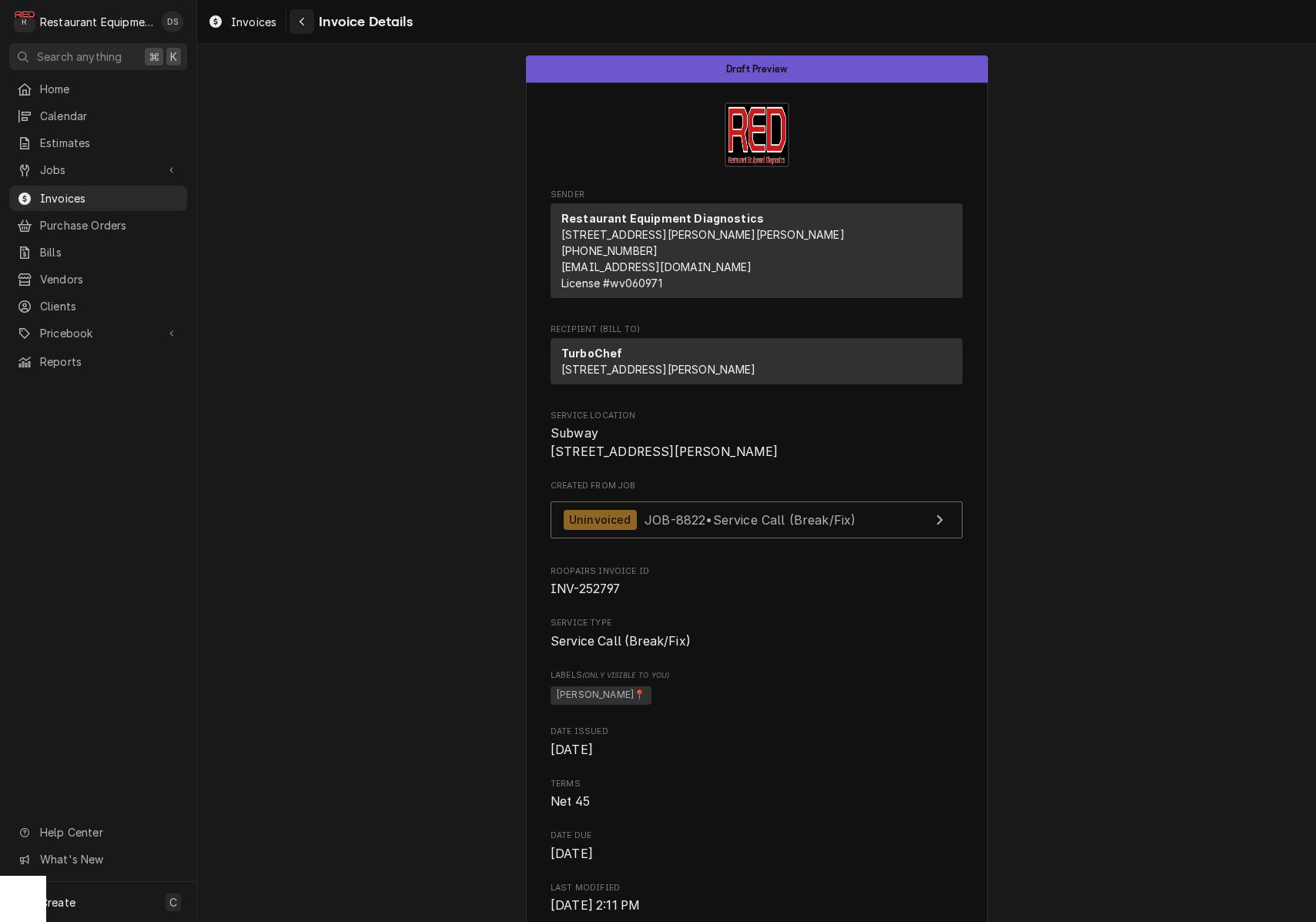
click at [309, 24] on div "Navigate back" at bounding box center [301, 21] width 16 height 16
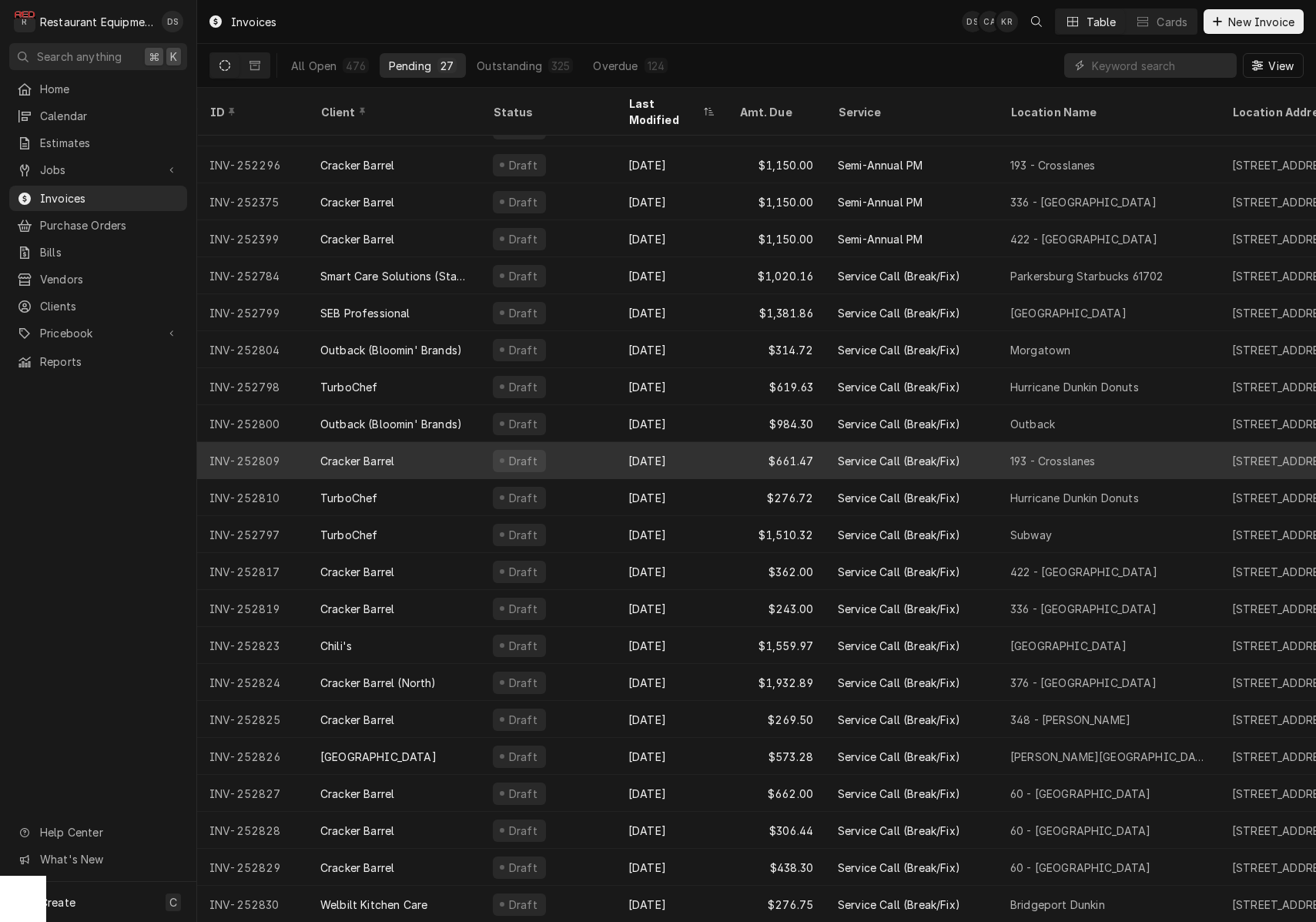
scroll to position [101, 0]
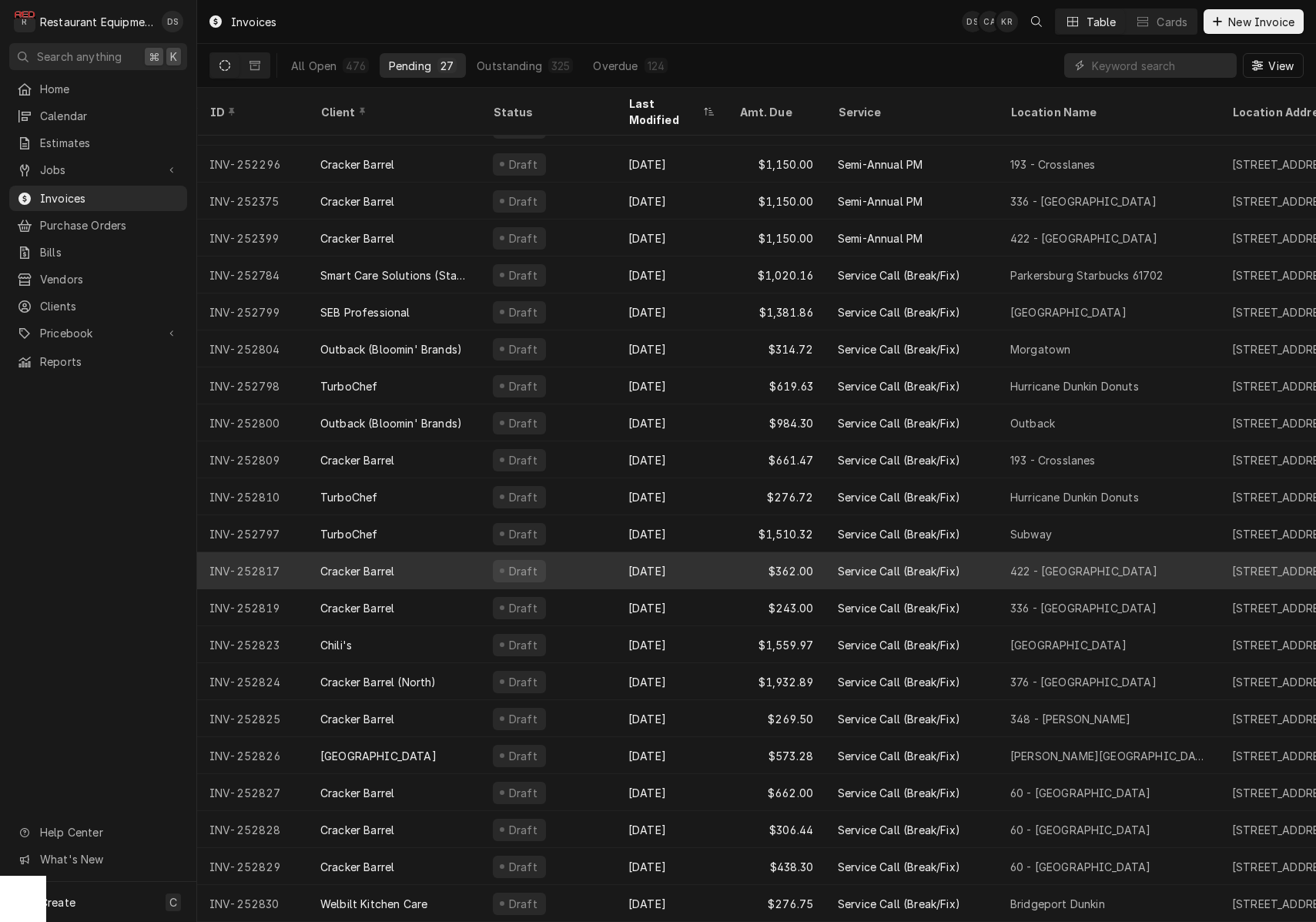
click at [436, 552] on div "Cracker Barrel" at bounding box center [394, 570] width 173 height 37
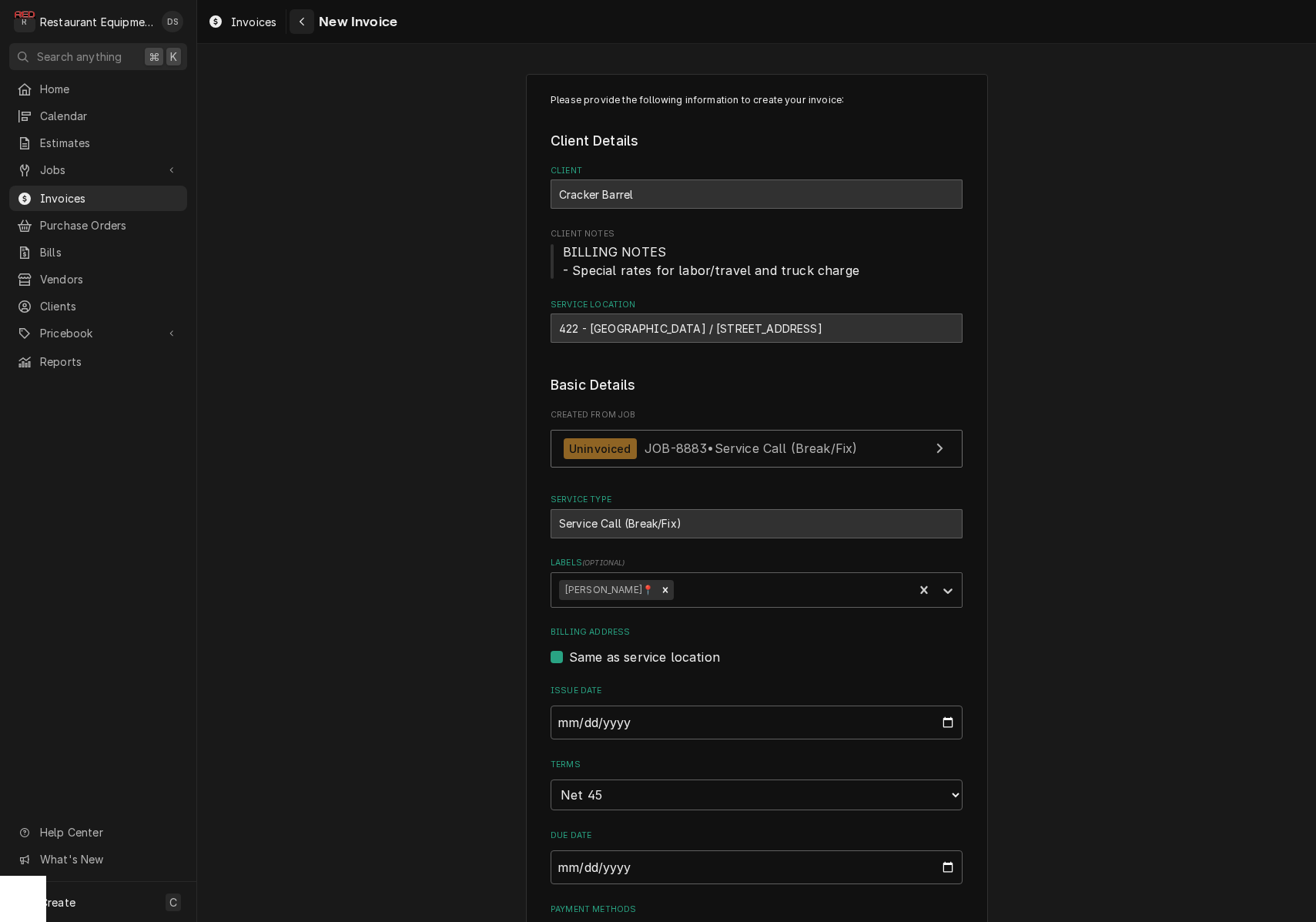
click at [305, 15] on div "Navigate back" at bounding box center [301, 21] width 16 height 16
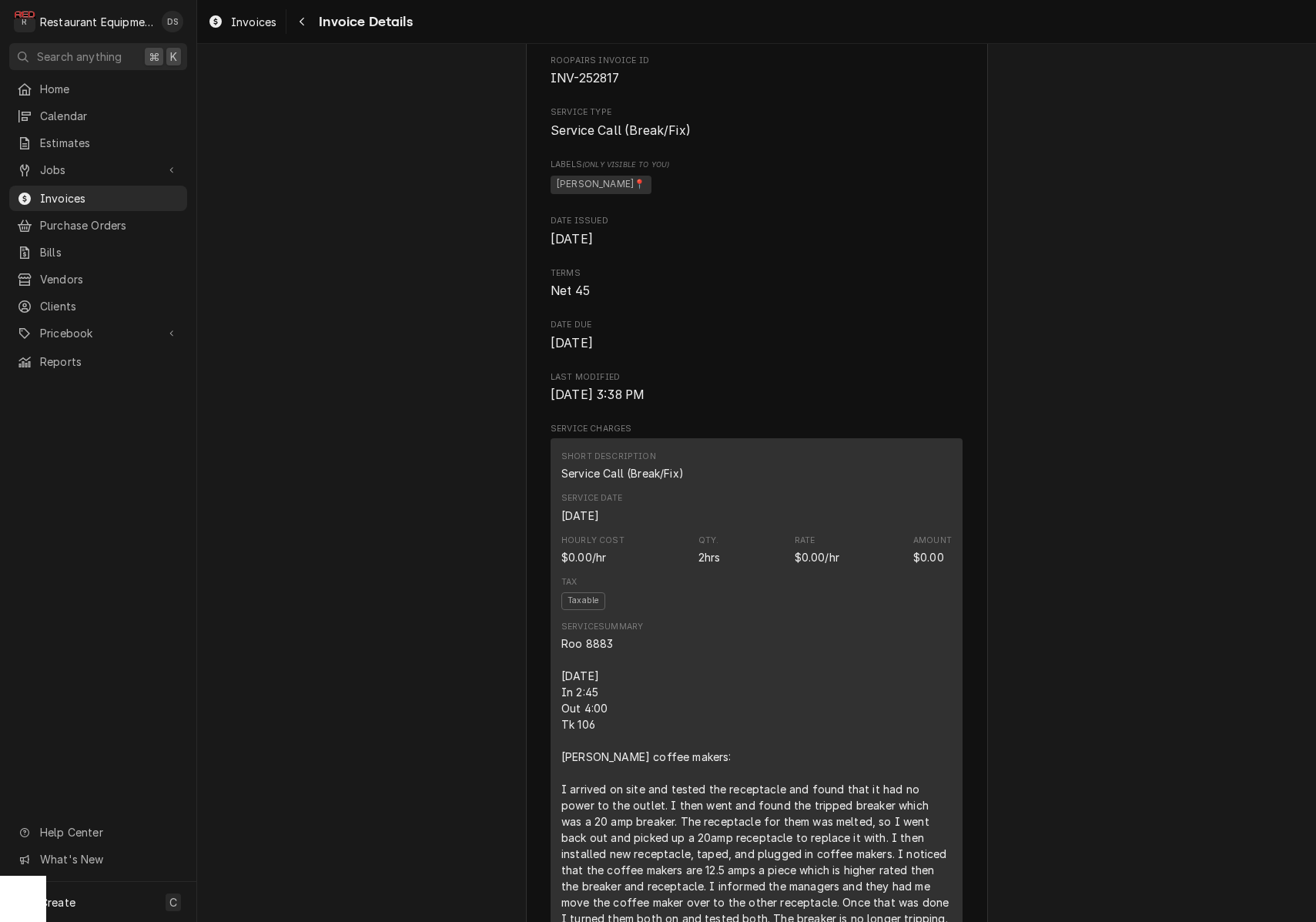
scroll to position [506, 0]
click at [296, 19] on div "Navigate back" at bounding box center [301, 21] width 16 height 16
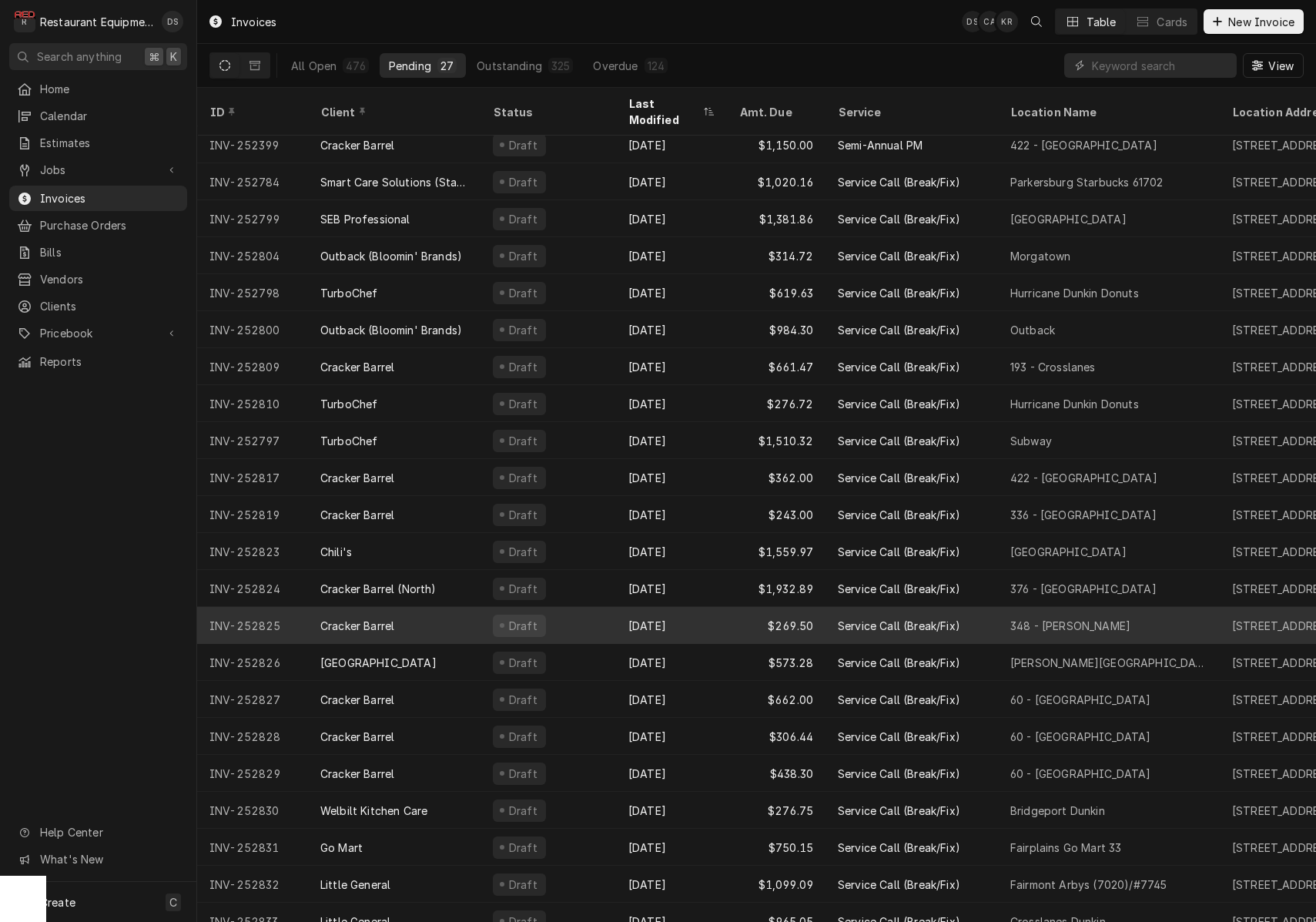
scroll to position [193, 0]
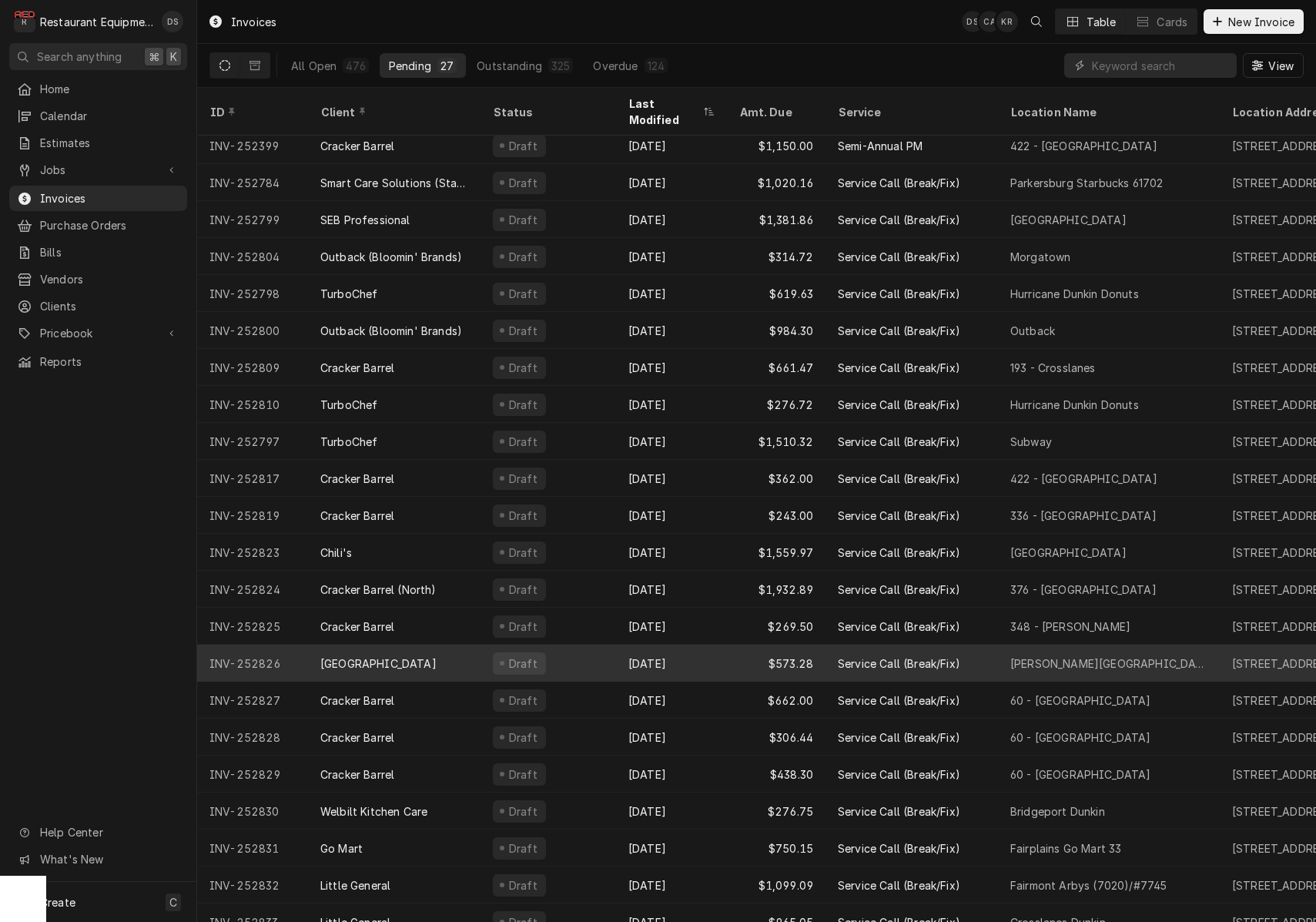
click at [589, 645] on div "Draft" at bounding box center [548, 663] width 136 height 37
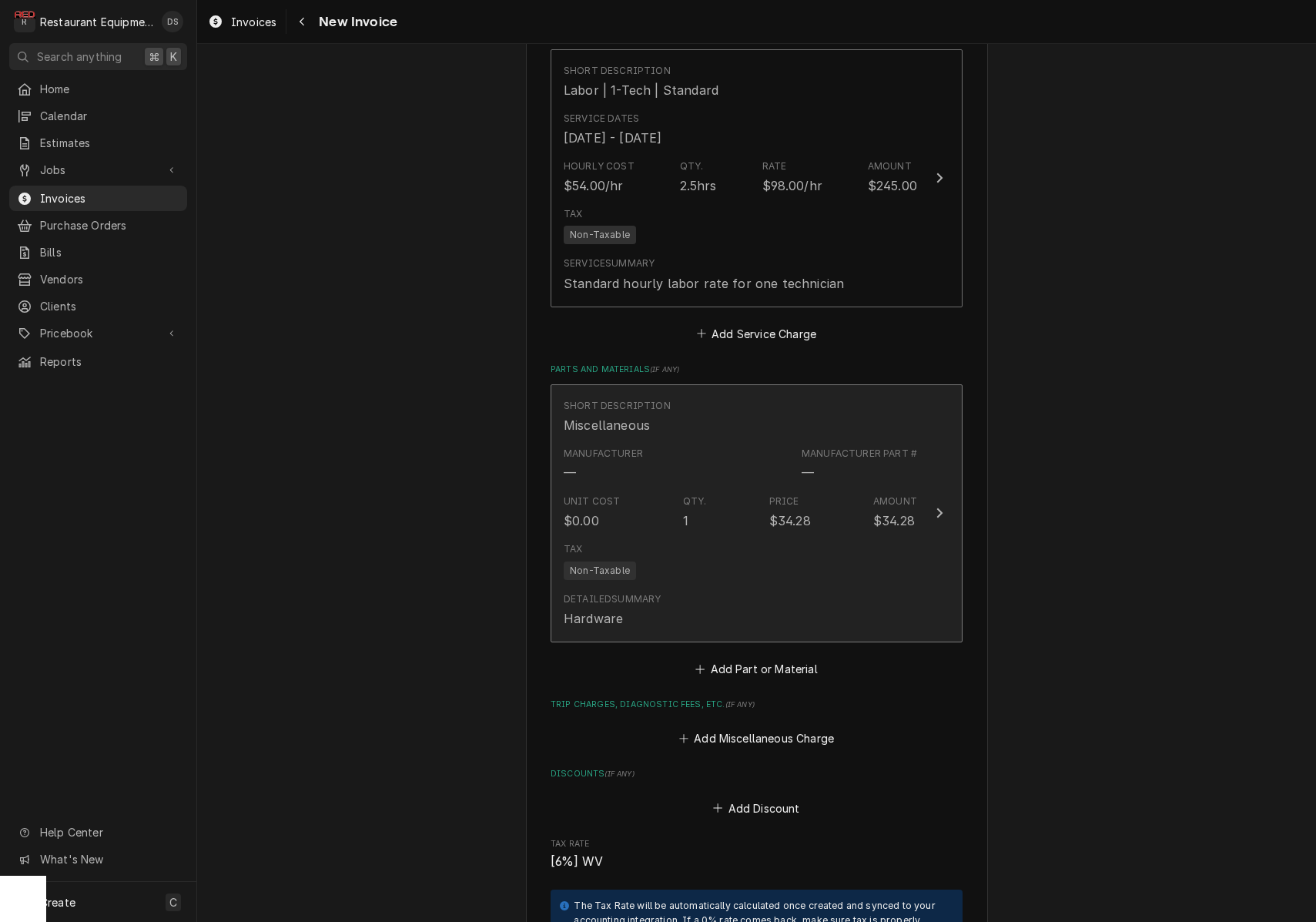
scroll to position [2510, 0]
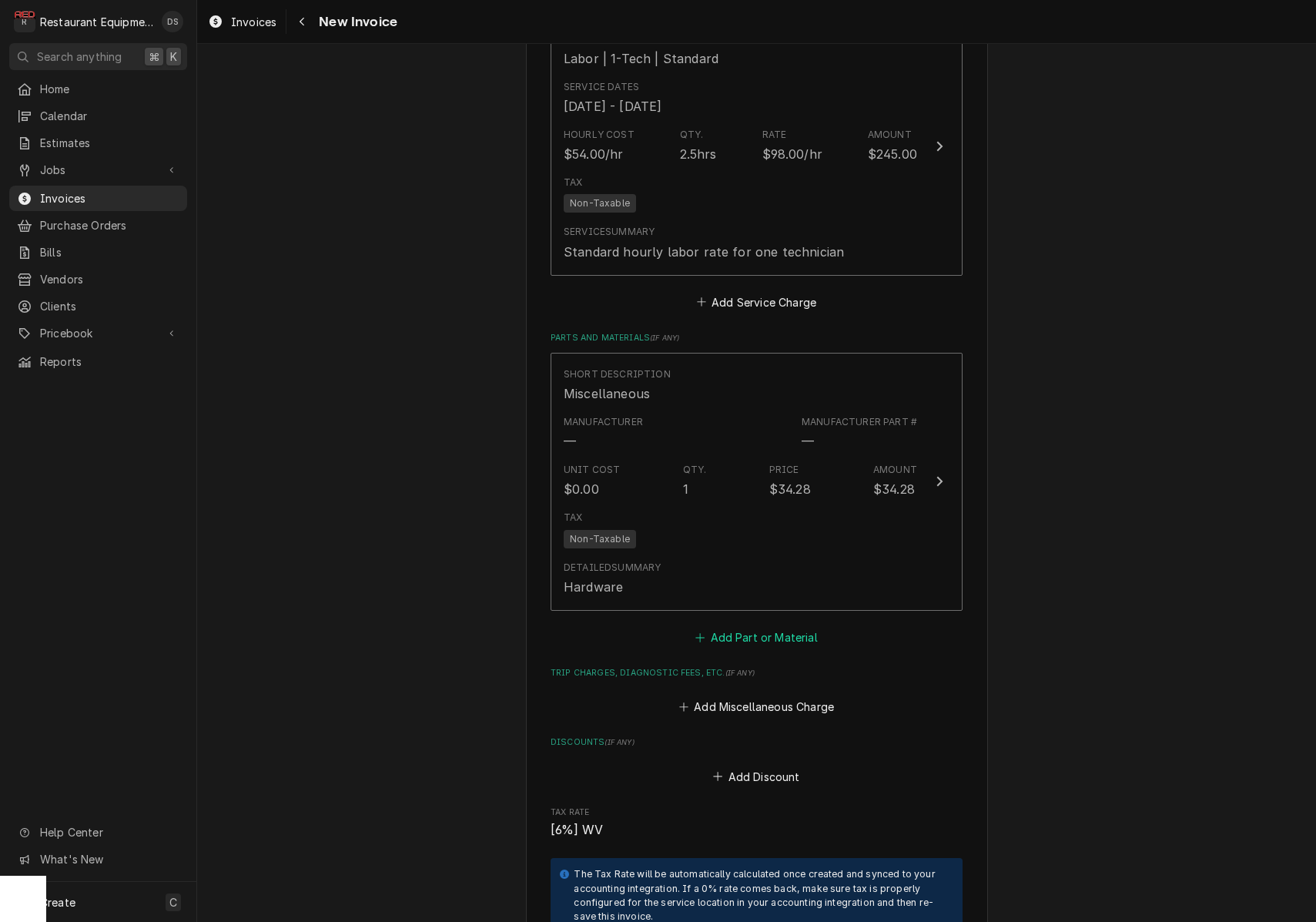
click at [742, 626] on button "Add Part or Material" at bounding box center [756, 637] width 127 height 21
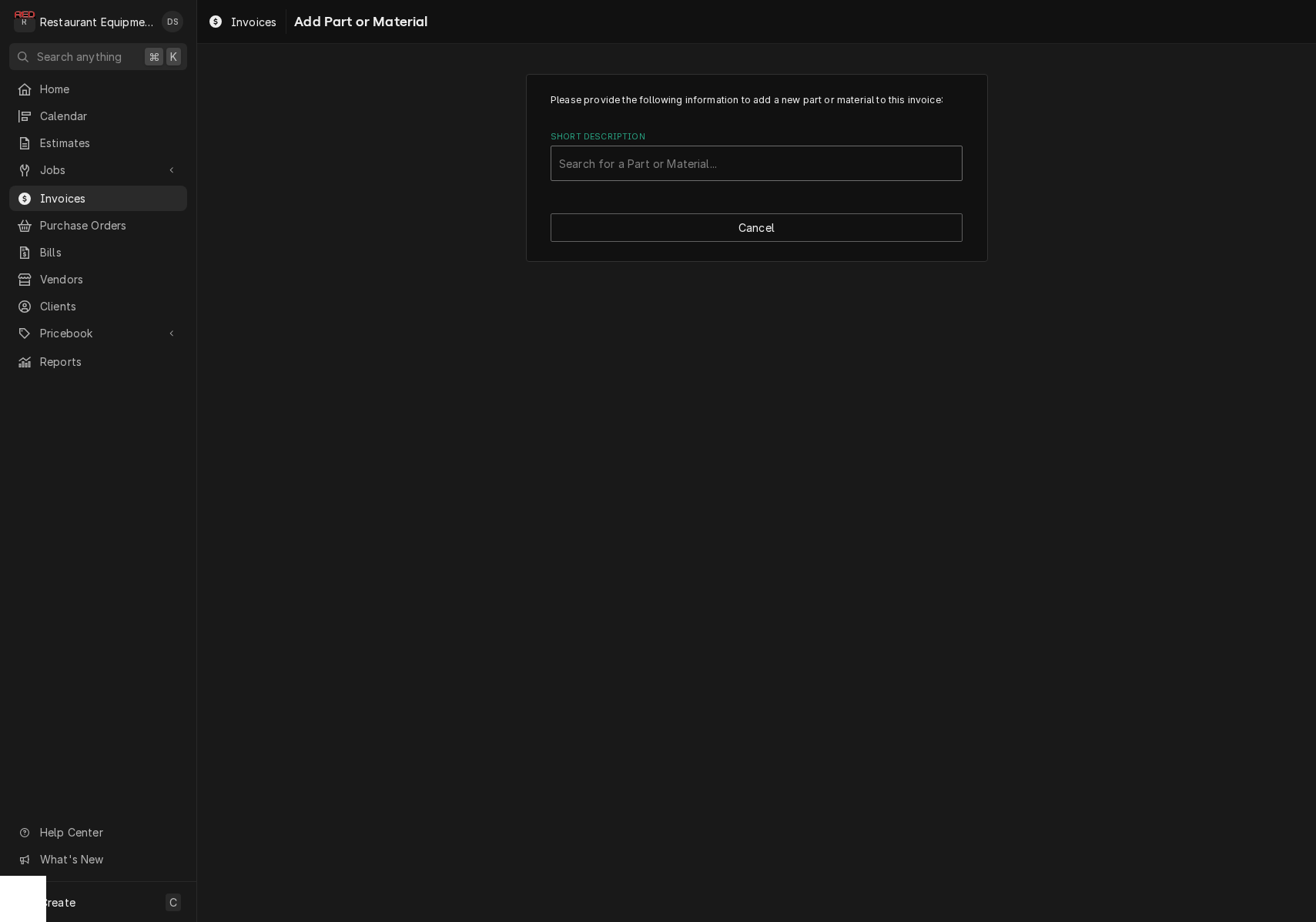
click at [701, 167] on div "Search for a Part or Material..." at bounding box center [756, 164] width 395 height 16
type input "INSULATION"
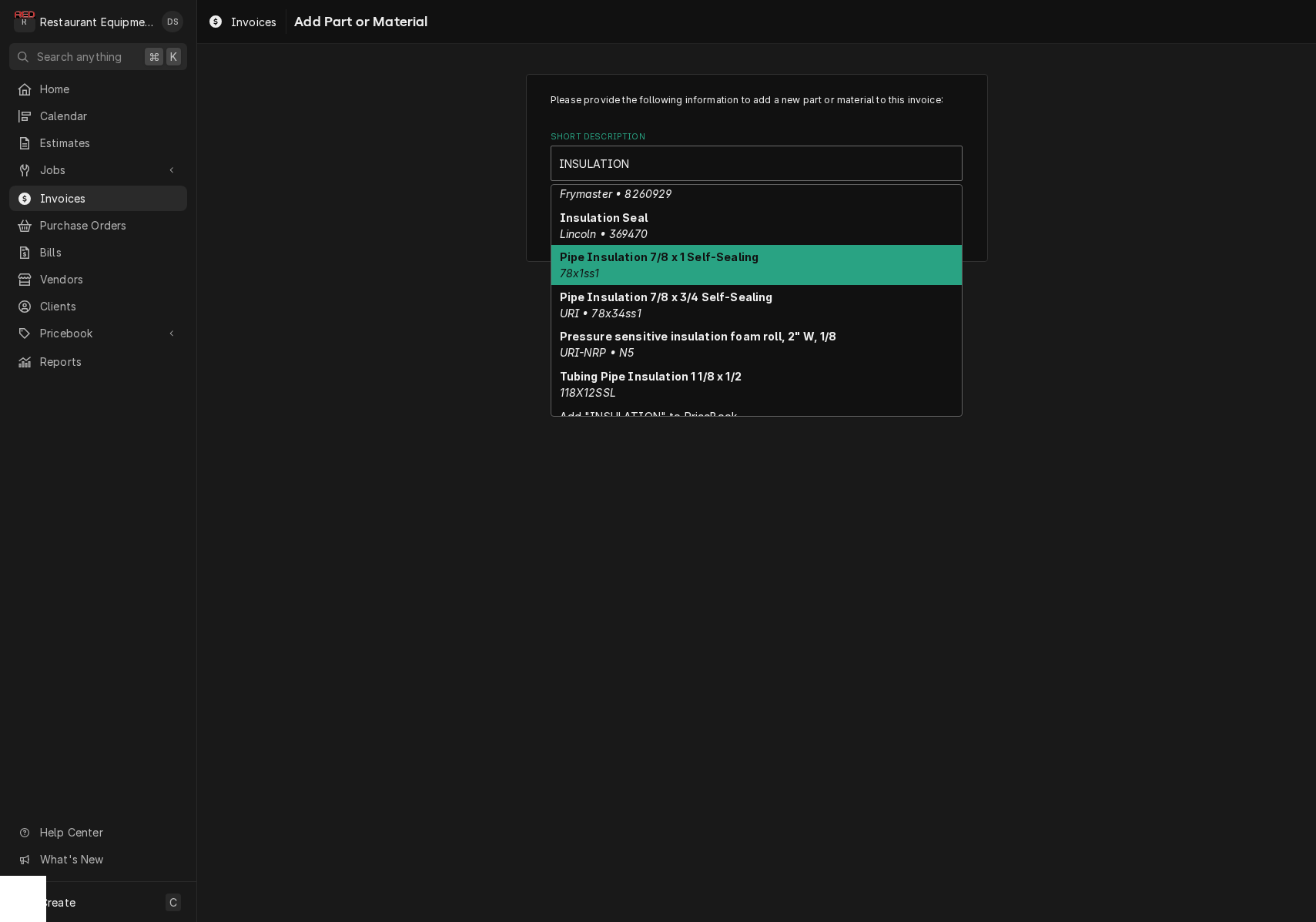
scroll to position [97, 0]
click at [705, 277] on div "Pipe Insulation 7/8 x 1 Self-Sealing 78x1ss1" at bounding box center [756, 266] width 411 height 40
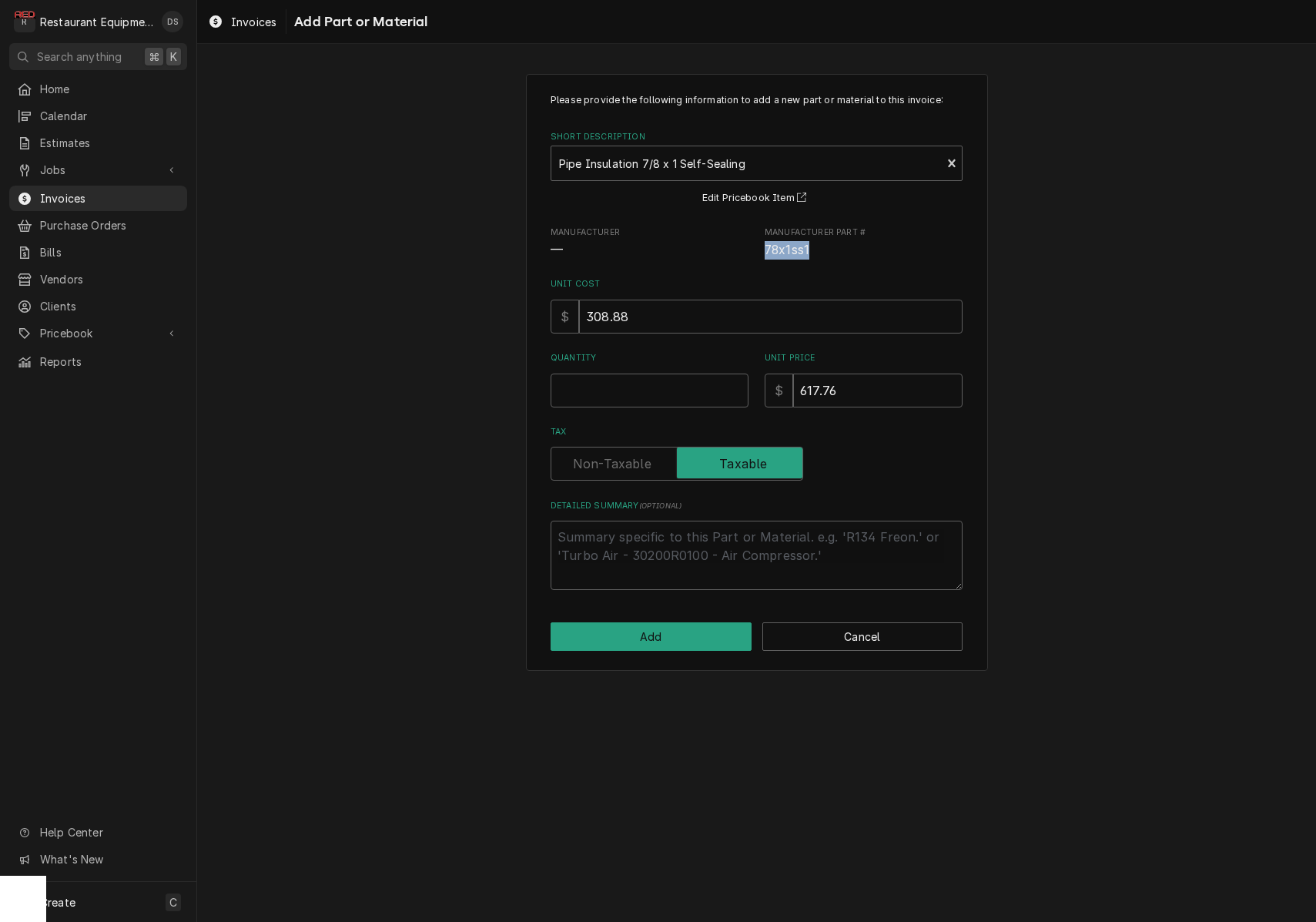
drag, startPoint x: 765, startPoint y: 248, endPoint x: 832, endPoint y: 248, distance: 67.0
click at [833, 248] on span "78x1ss1" at bounding box center [863, 250] width 198 height 18
copy span "78x1ss1"
click at [853, 395] on input "617.76" at bounding box center [878, 390] width 170 height 34
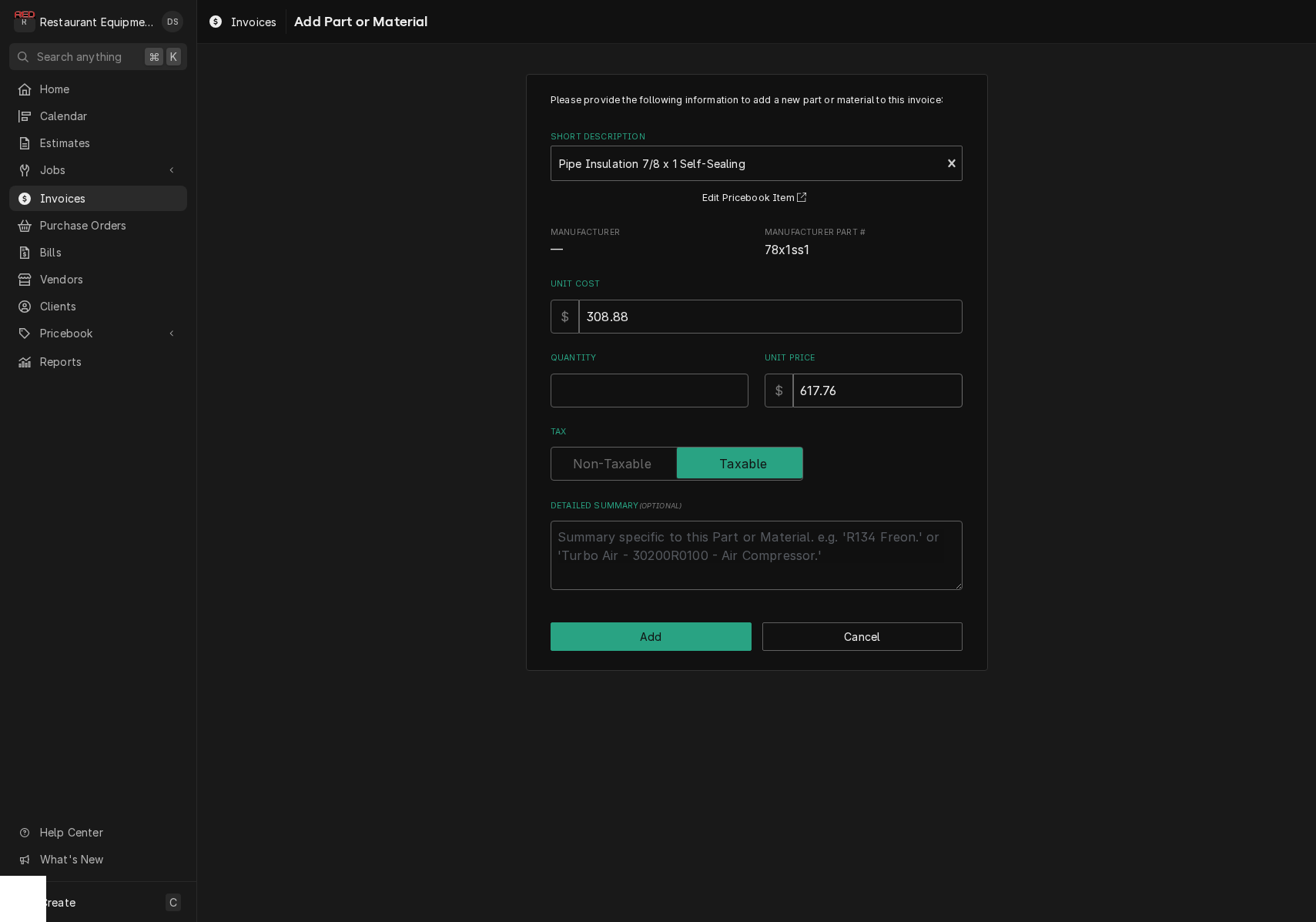
click at [853, 395] on input "617.76" at bounding box center [878, 390] width 170 height 34
type textarea "x"
type input "1"
type textarea "x"
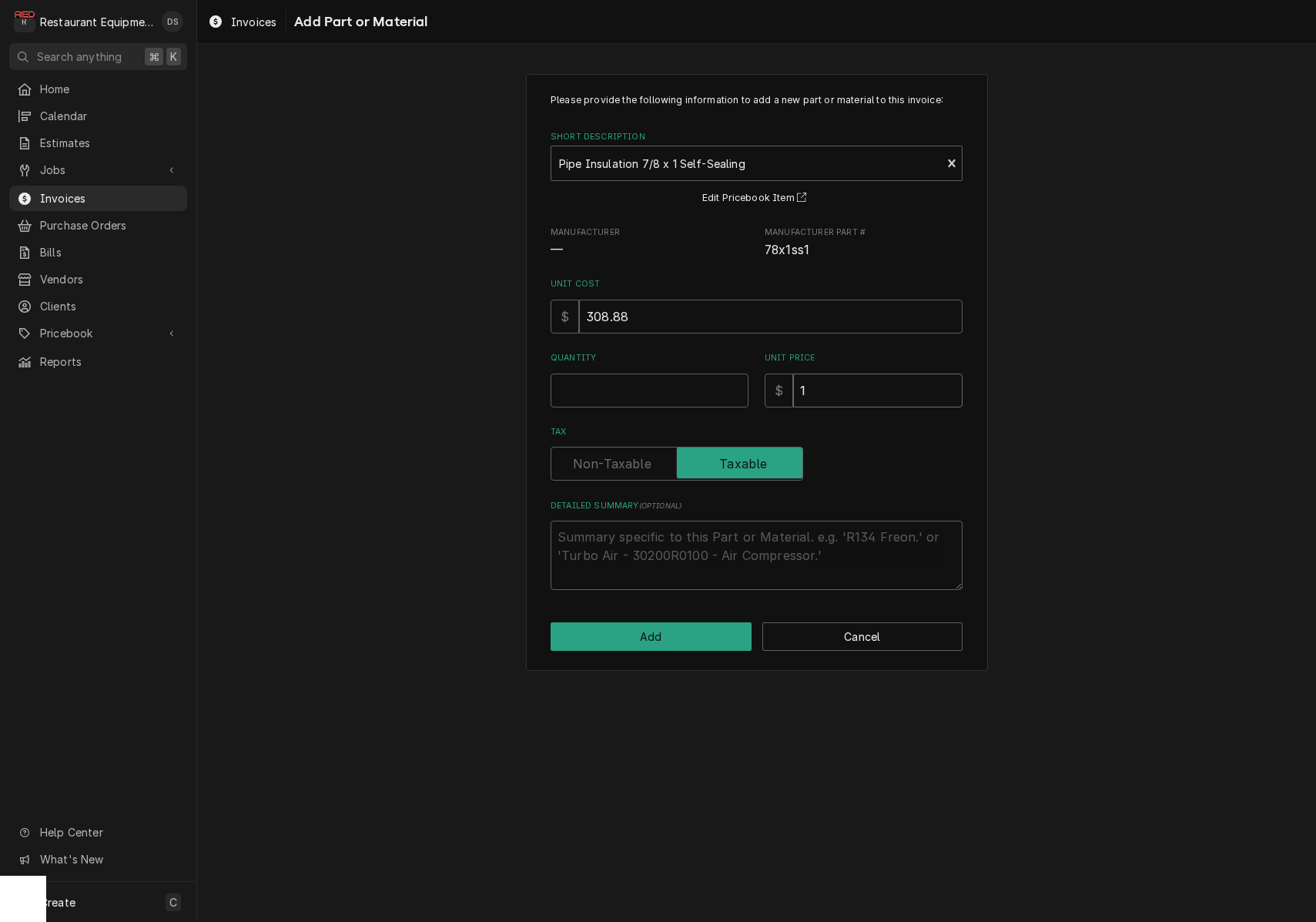
type input "11"
type textarea "x"
type input "11.4"
type textarea "x"
type input "11.42"
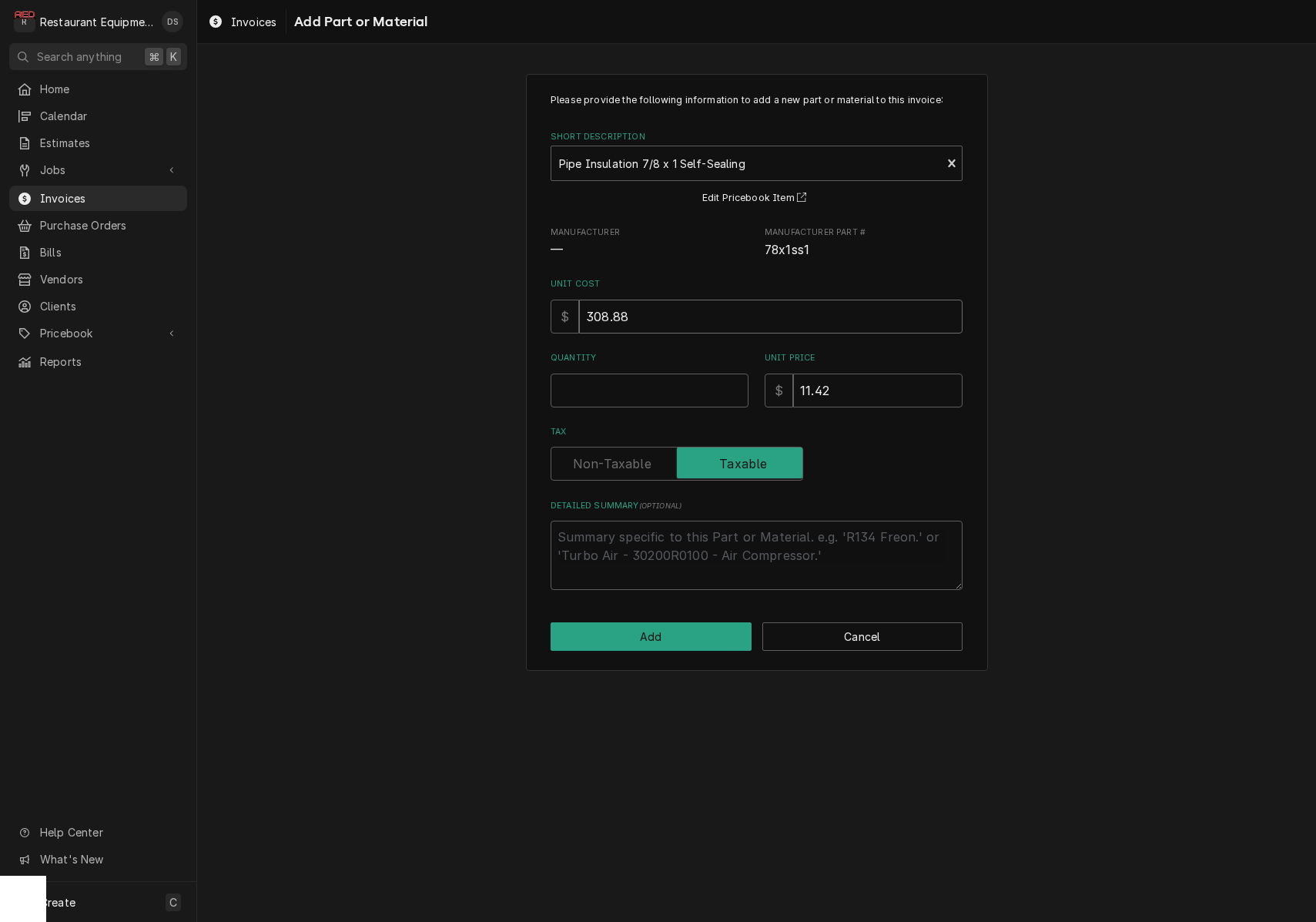
click at [653, 309] on input "308.88" at bounding box center [770, 316] width 384 height 34
type textarea "x"
type input "5"
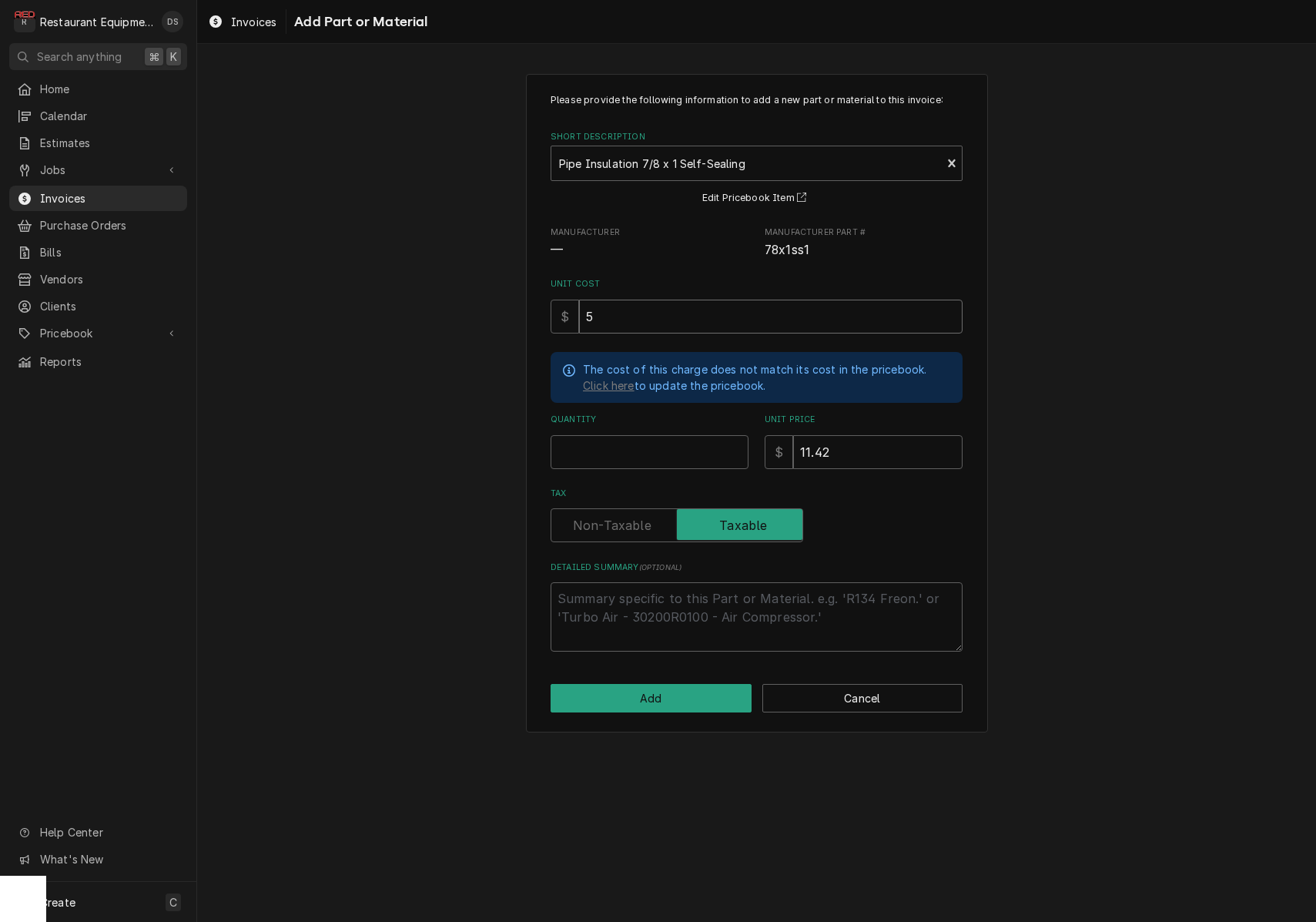
type textarea "x"
type input "5.7"
type textarea "x"
type input "5.72"
click at [619, 444] on input "Quantity" at bounding box center [649, 452] width 198 height 34
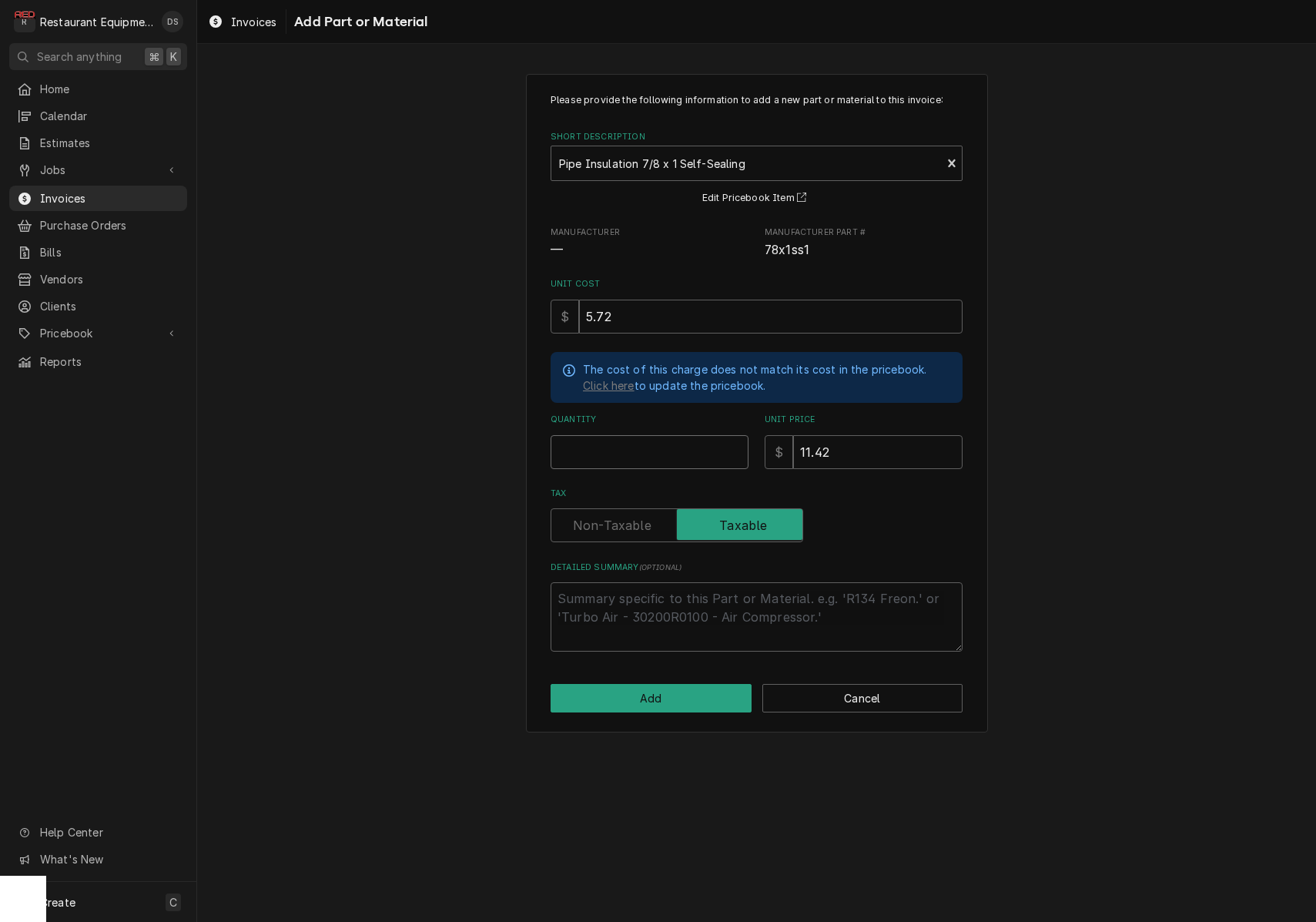
type textarea "x"
type input "1"
click at [617, 515] on label "Tax" at bounding box center [677, 524] width 253 height 34
click at [617, 515] on input "Tax" at bounding box center [677, 524] width 239 height 34
checkbox input "false"
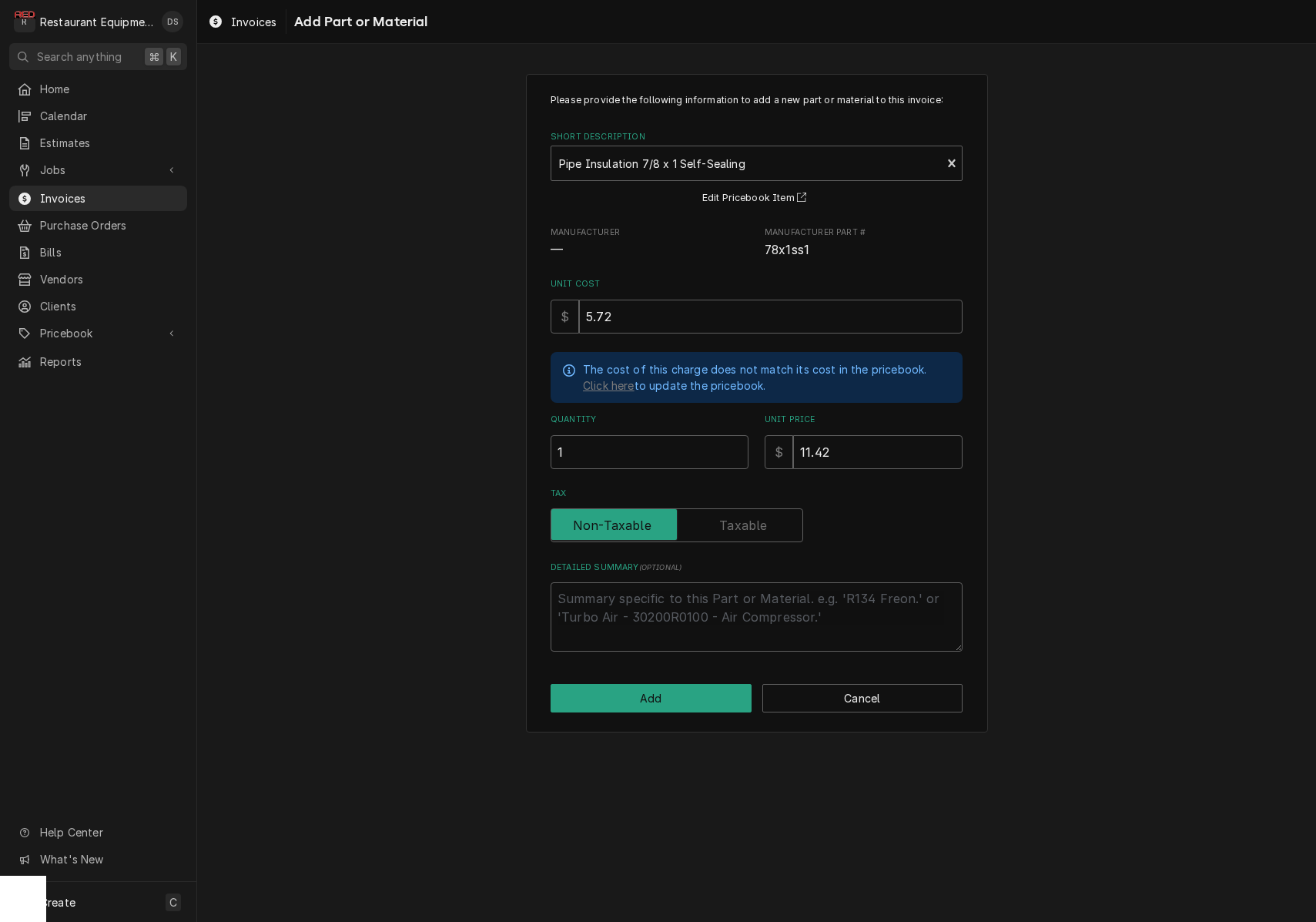
click at [617, 674] on div "Please provide the following information to add a new part or material to this …" at bounding box center [756, 403] width 462 height 659
click at [642, 684] on button "Add" at bounding box center [651, 698] width 201 height 29
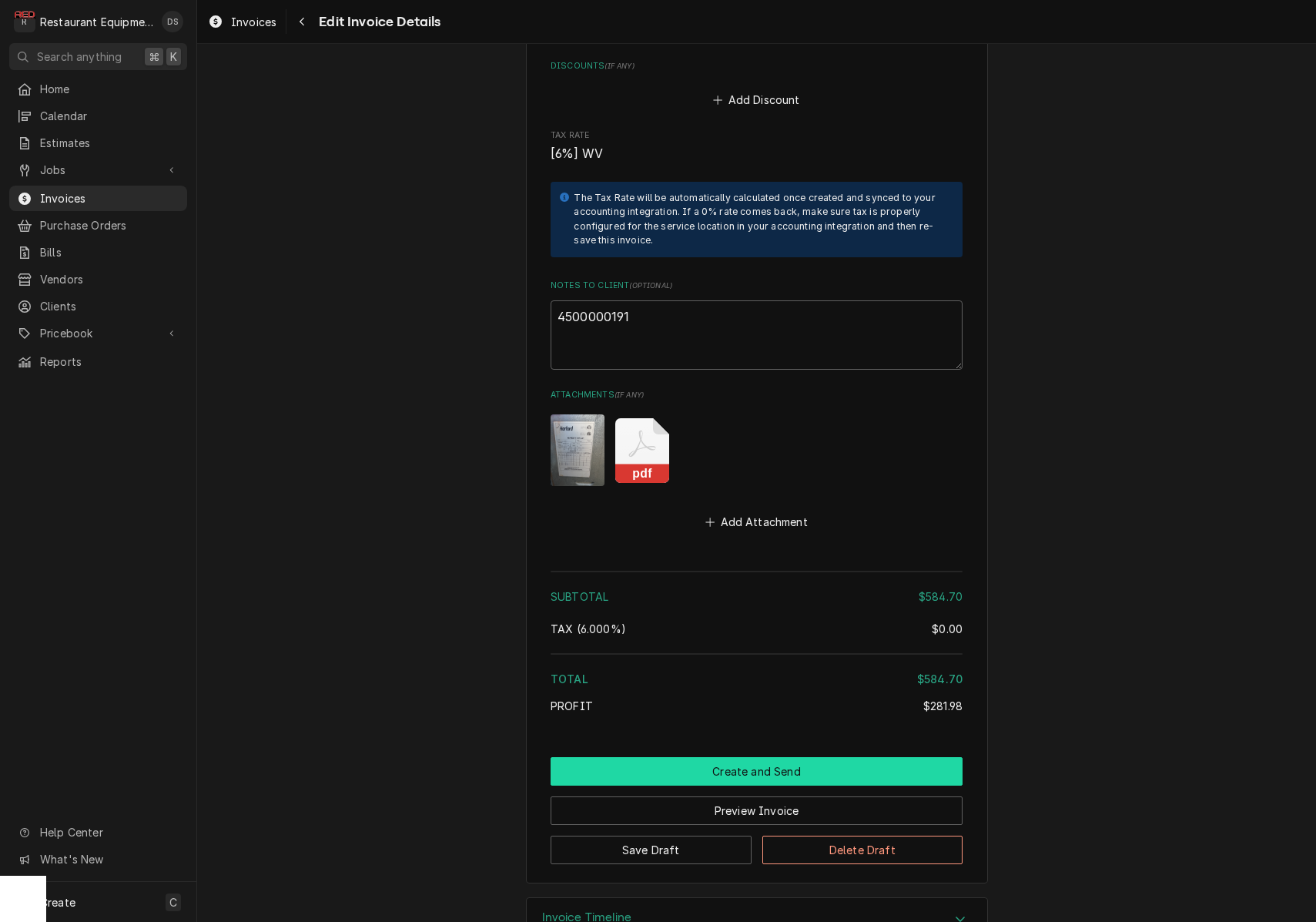
scroll to position [0, 1]
click at [733, 757] on button "Create and Send" at bounding box center [756, 771] width 412 height 29
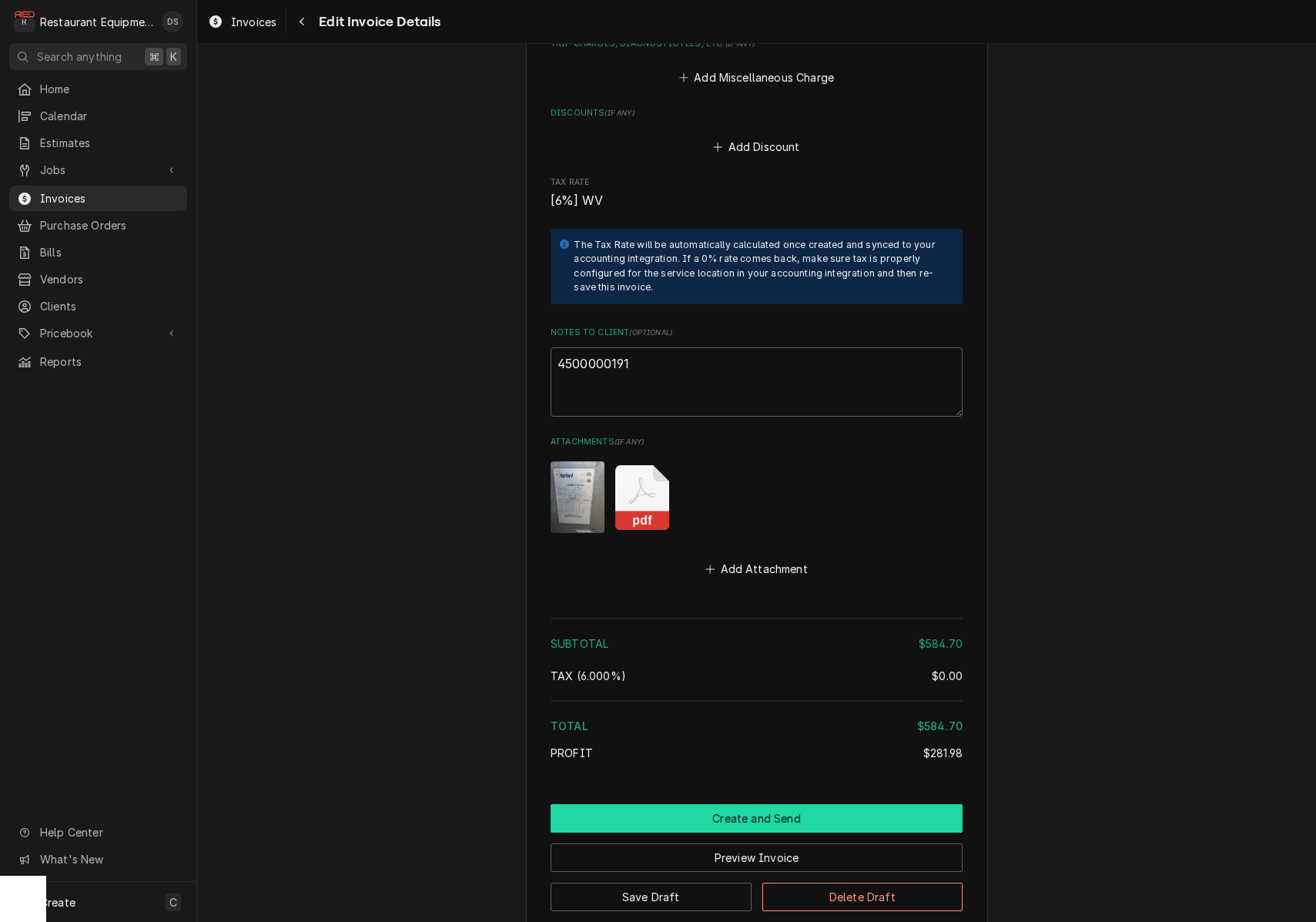
scroll to position [0, 0]
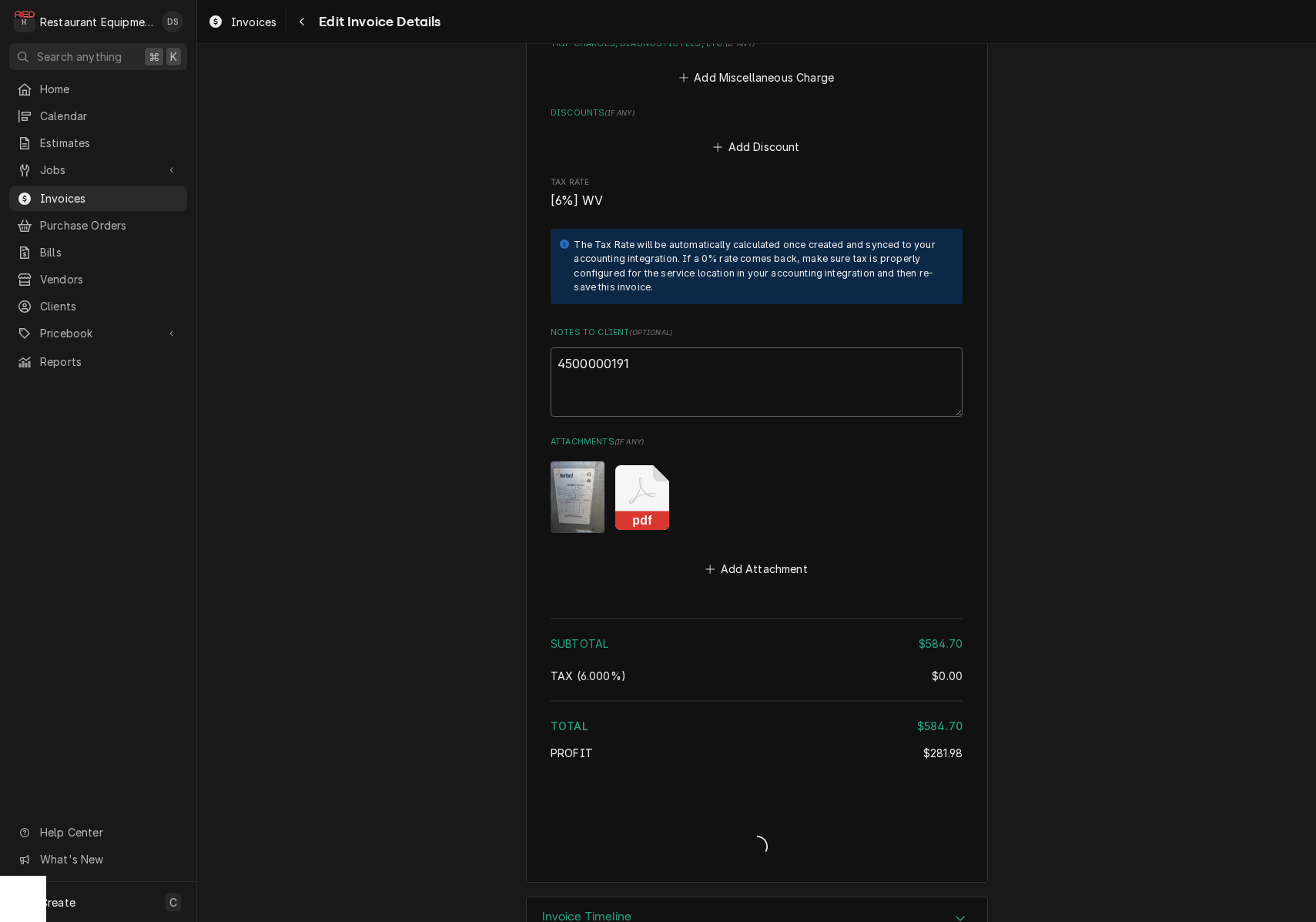
type textarea "x"
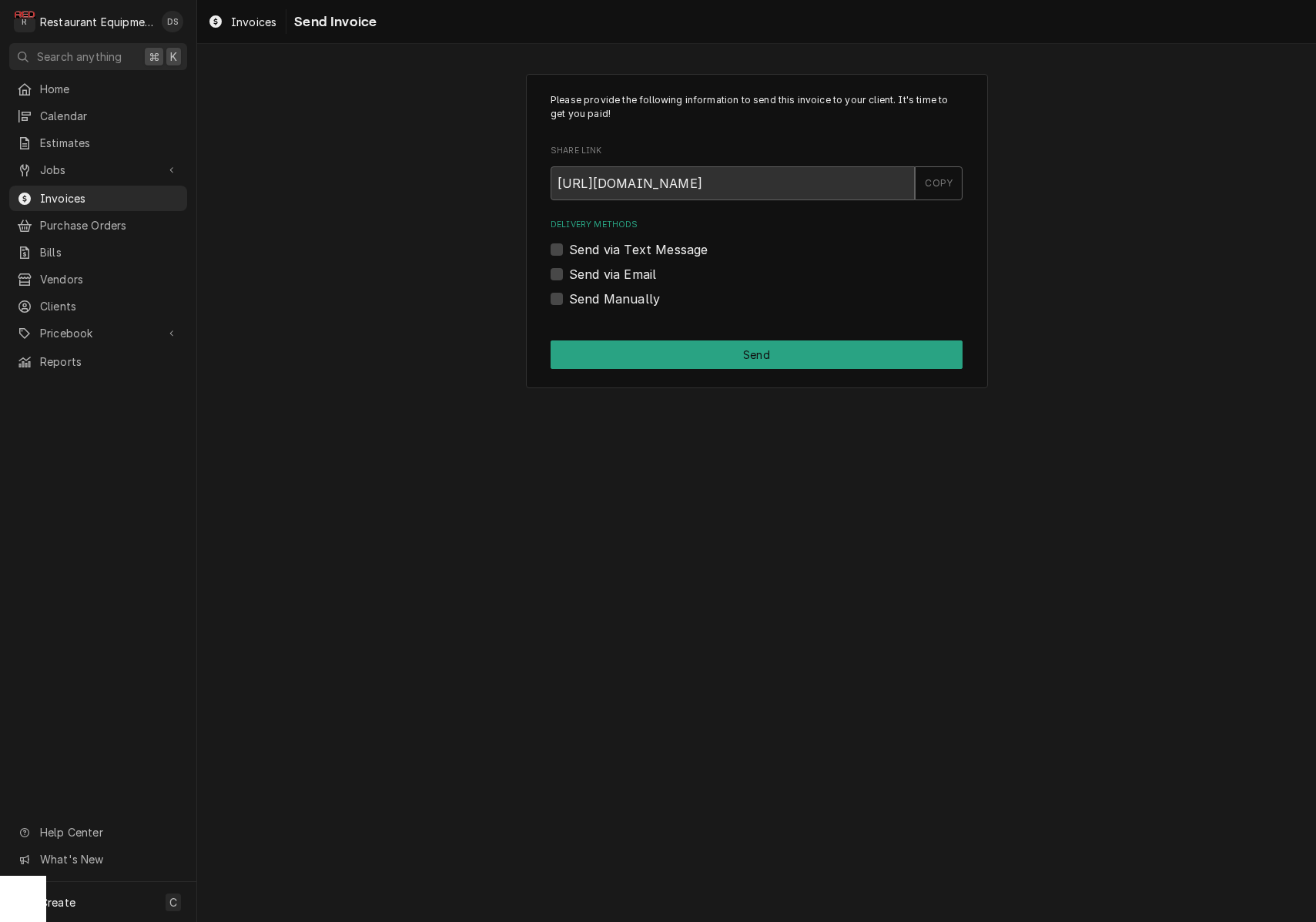
click at [569, 296] on label "Send Manually" at bounding box center [614, 299] width 91 height 18
click at [569, 296] on input "Send Manually" at bounding box center [774, 306] width 412 height 34
checkbox input "true"
click at [563, 277] on div "Send via Email" at bounding box center [756, 274] width 412 height 18
click at [569, 272] on label "Send via Email" at bounding box center [612, 274] width 87 height 18
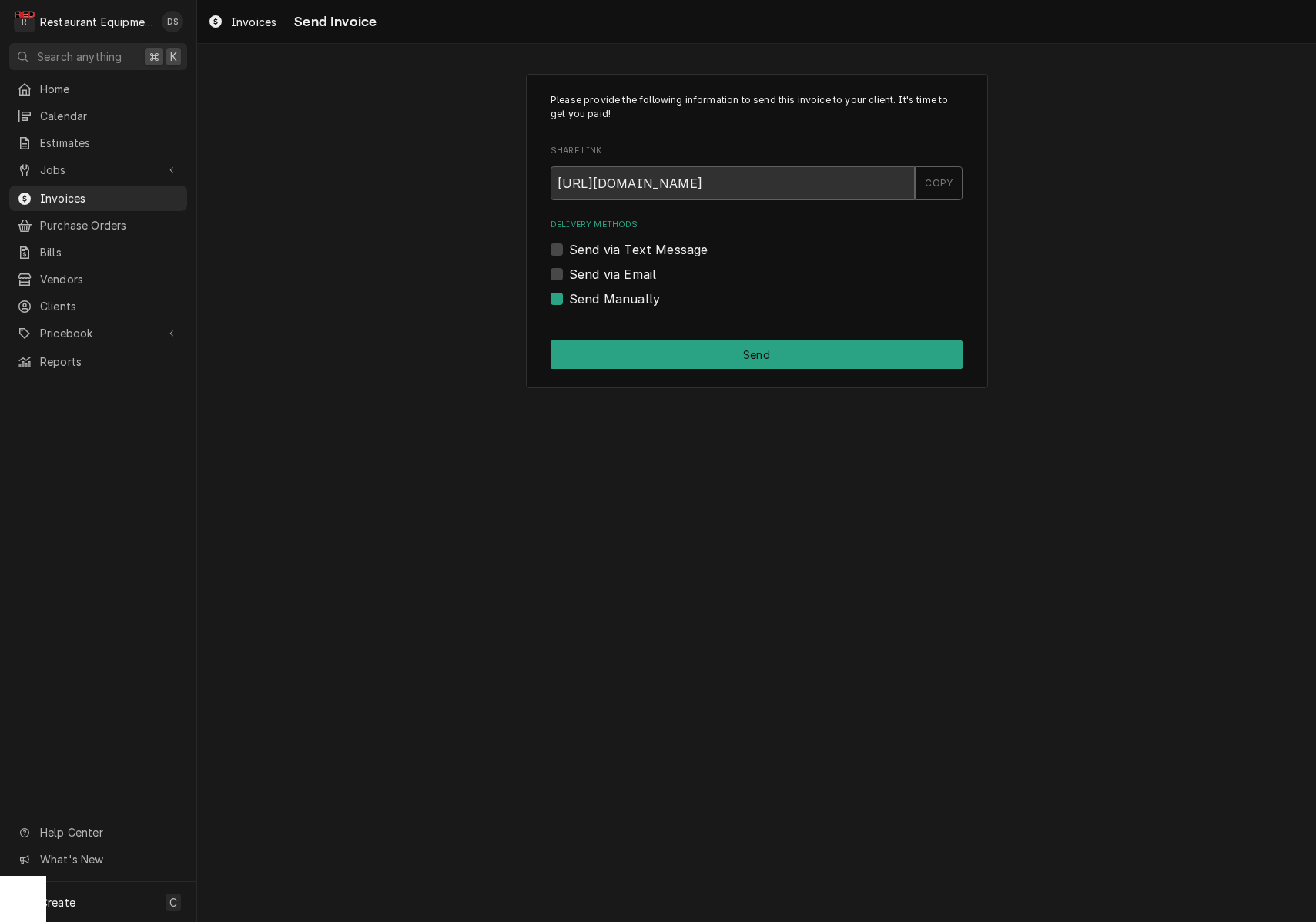
click at [569, 272] on input "Send via Email" at bounding box center [774, 282] width 412 height 34
checkbox input "true"
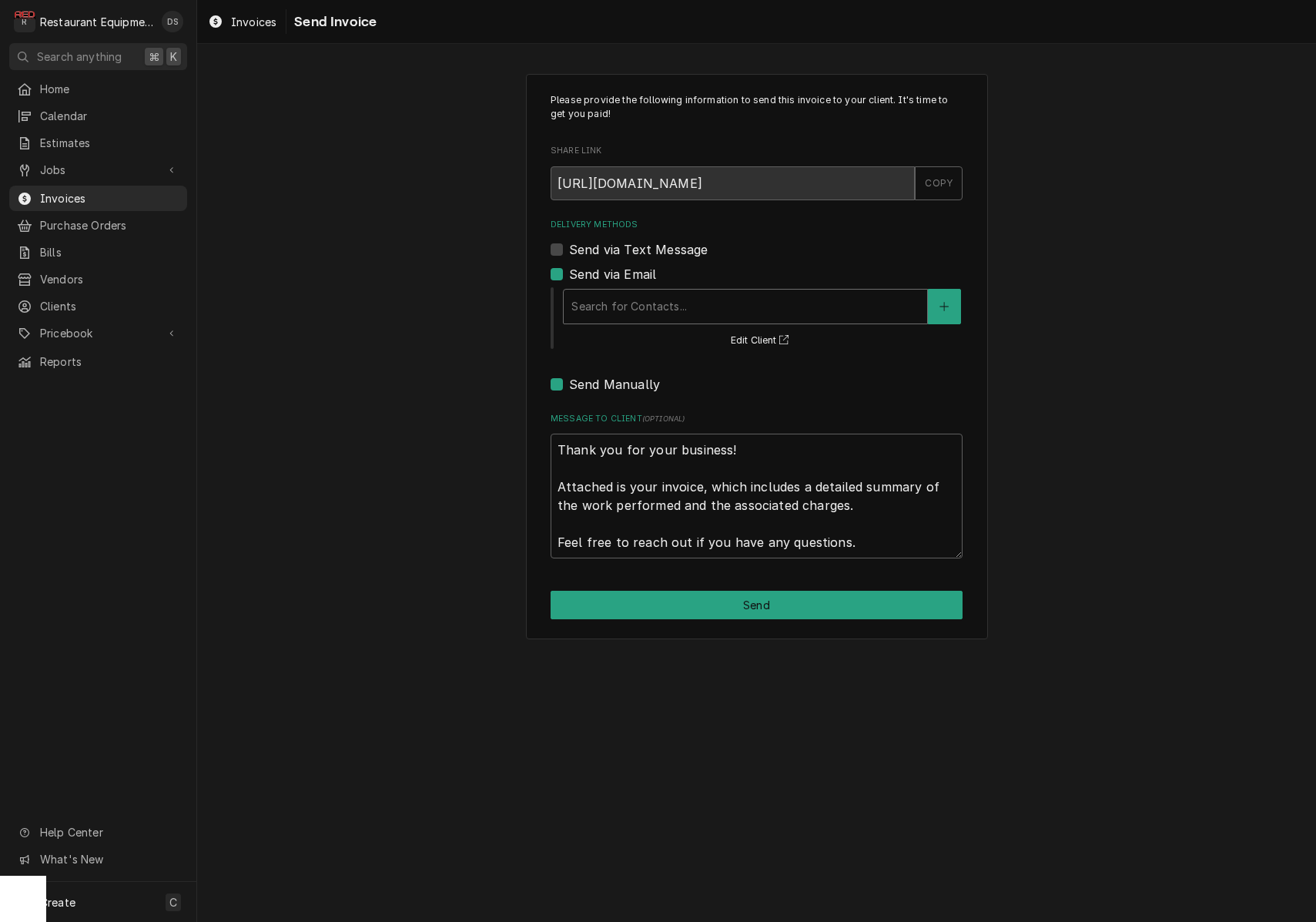
click at [685, 310] on div "Search for Contacts..." at bounding box center [745, 306] width 348 height 16
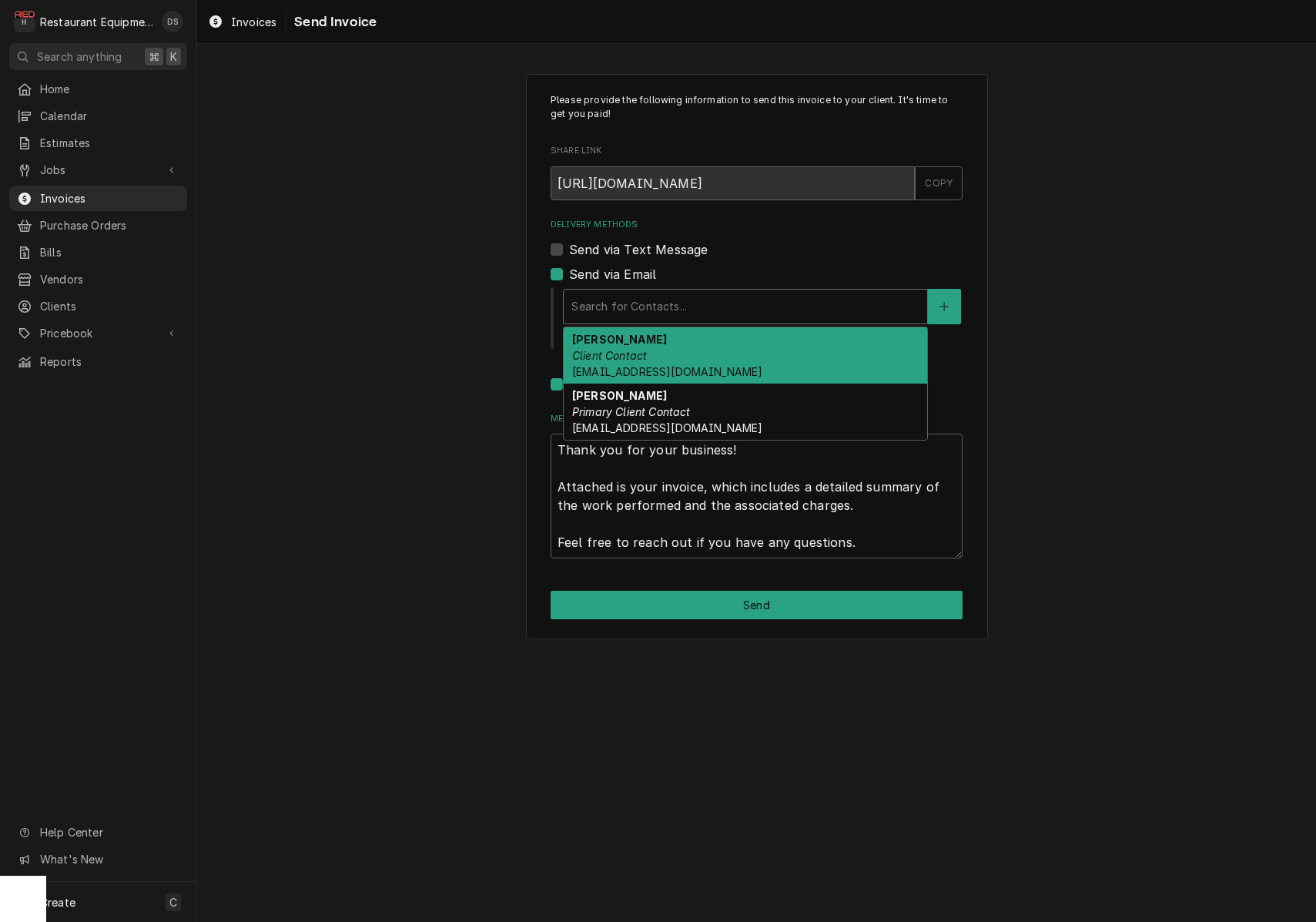
drag, startPoint x: 673, startPoint y: 347, endPoint x: 703, endPoint y: 338, distance: 31.3
click at [673, 347] on div "Darlene McNeal Client Contact smcneel@k12.wv.us" at bounding box center [746, 356] width 364 height 56
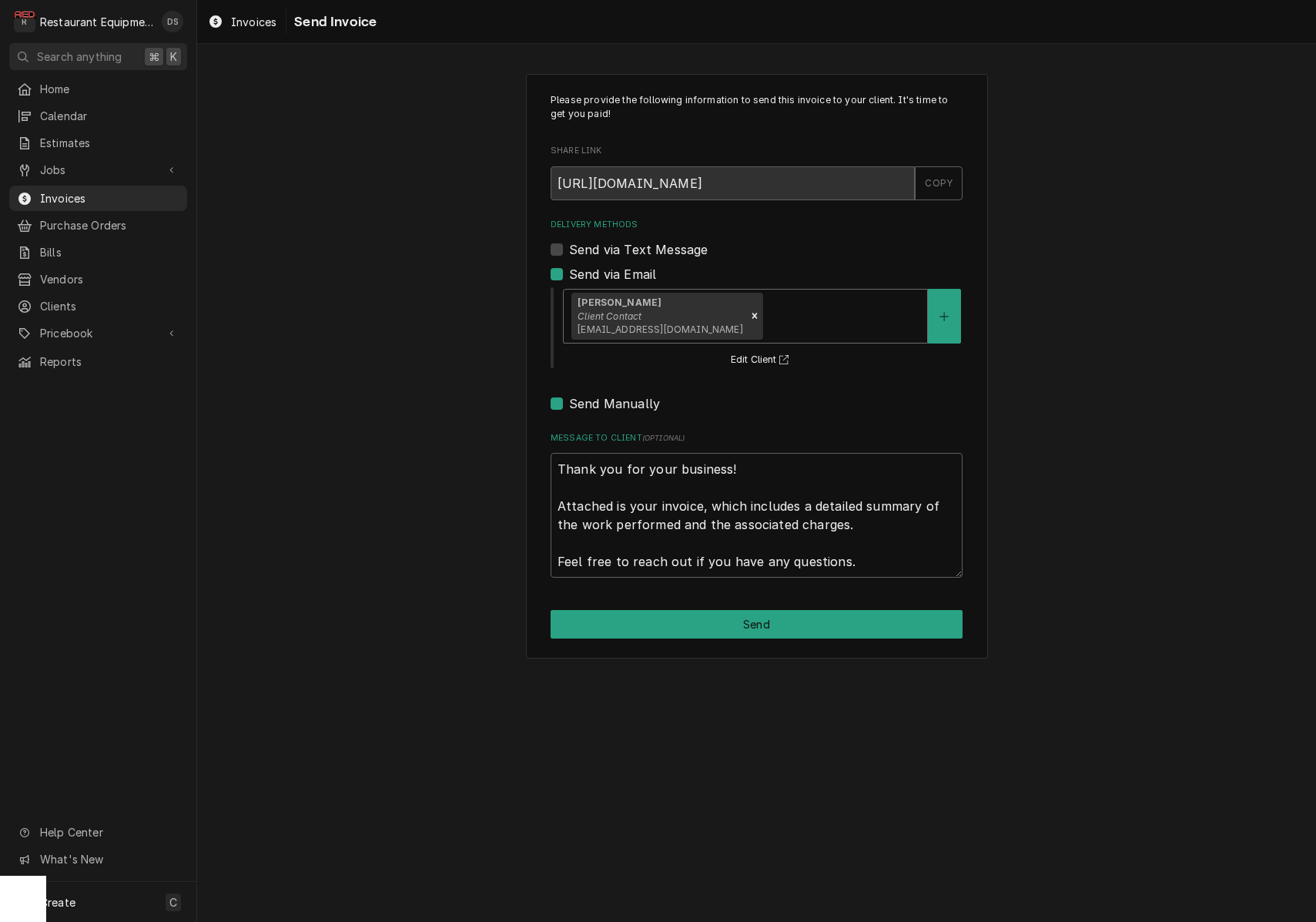
drag, startPoint x: 756, startPoint y: 315, endPoint x: 743, endPoint y: 341, distance: 29.1
click at [765, 316] on div "Delivery Methods" at bounding box center [842, 316] width 154 height 28
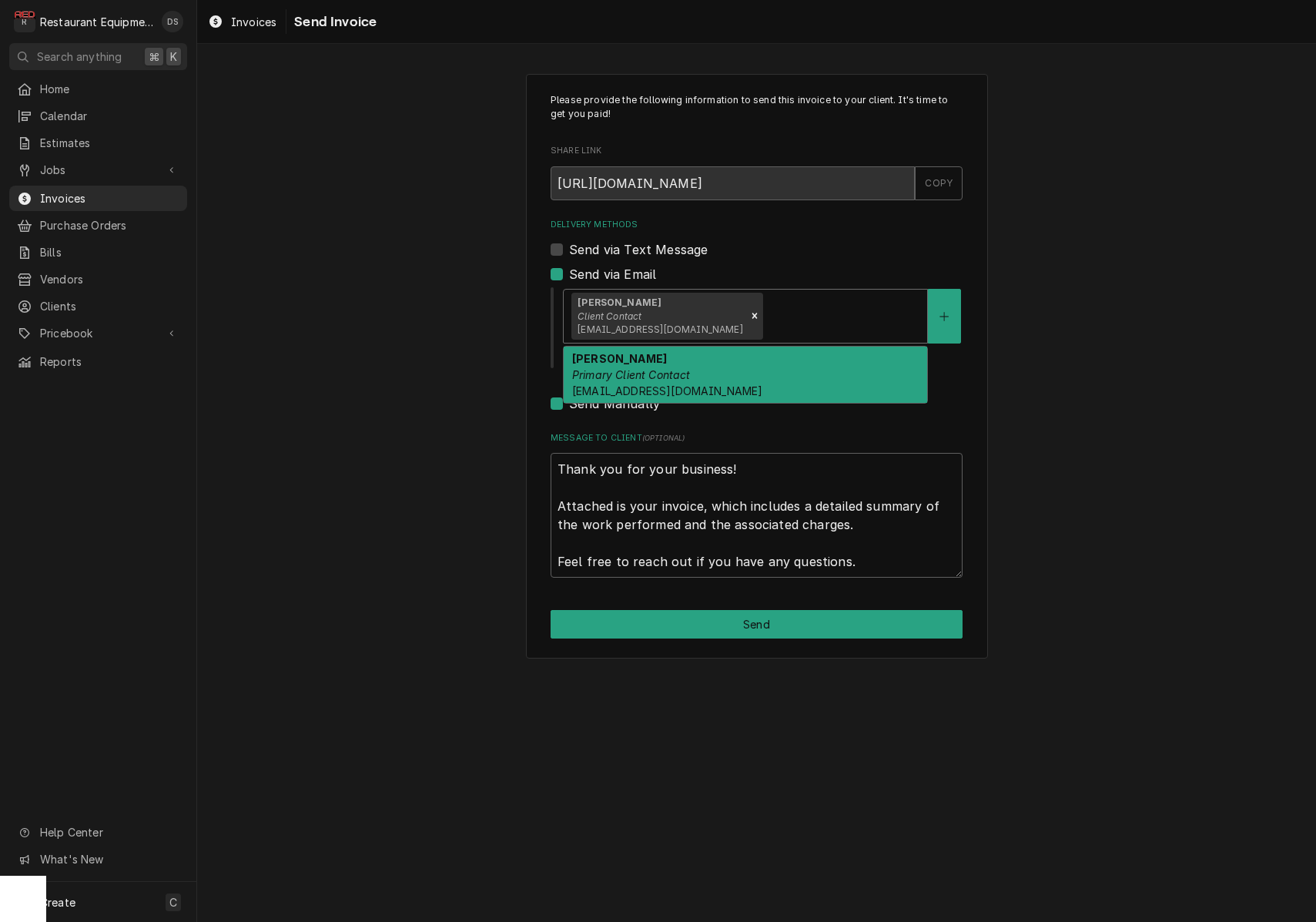
drag, startPoint x: 732, startPoint y: 356, endPoint x: 714, endPoint y: 364, distance: 19.7
click at [732, 356] on div "Malati Reeve Primary Client Contact mreeve@k12.wv.us" at bounding box center [746, 375] width 364 height 56
type textarea "x"
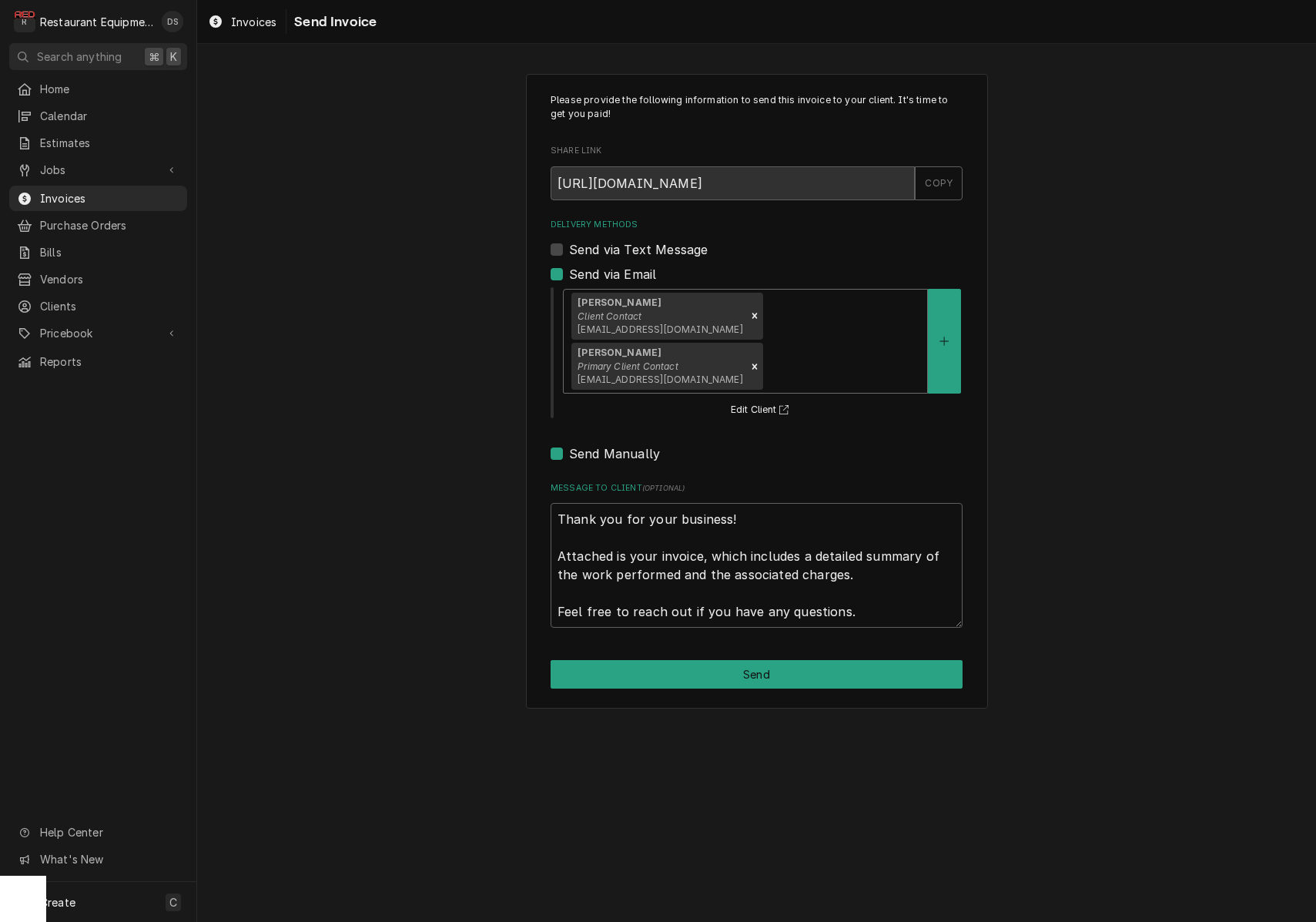
click at [569, 445] on label "Send Manually" at bounding box center [614, 454] width 91 height 18
click at [569, 445] on input "Send Manually" at bounding box center [774, 461] width 412 height 34
checkbox input "false"
click at [768, 660] on button "Send" at bounding box center [756, 674] width 412 height 29
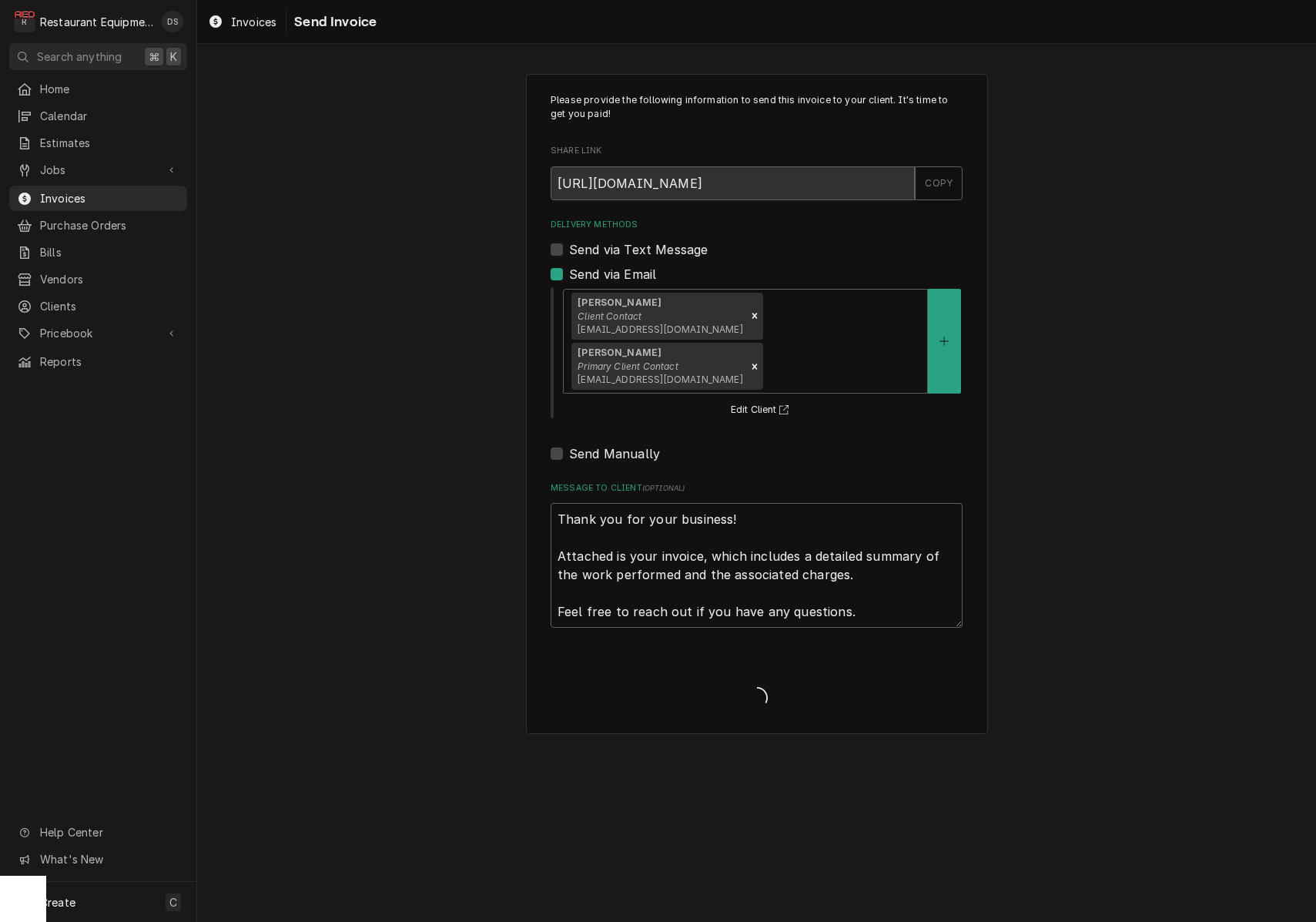
type textarea "x"
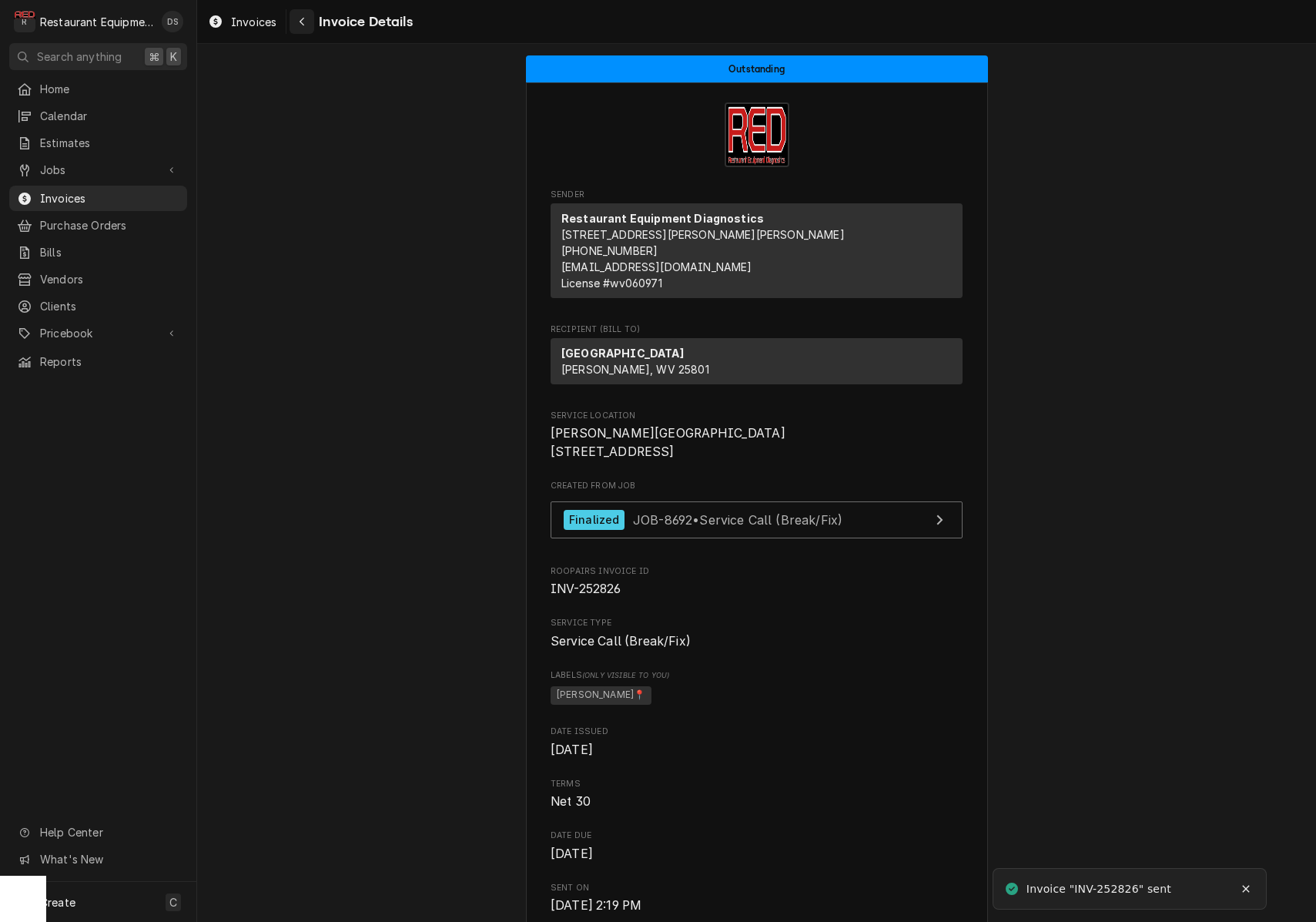
click at [305, 24] on icon "Navigate back" at bounding box center [302, 21] width 7 height 11
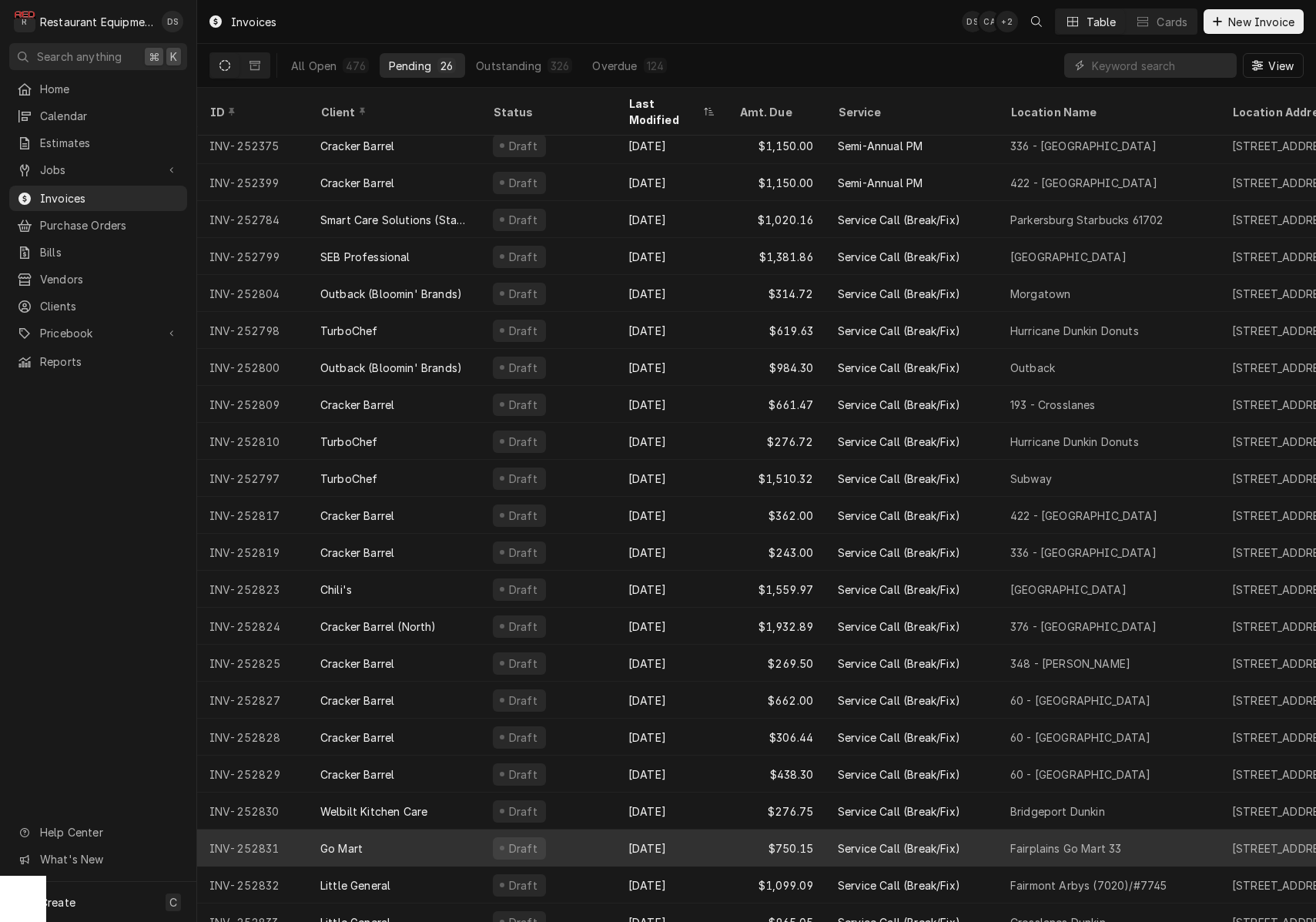
click at [588, 831] on div "Draft" at bounding box center [548, 848] width 136 height 37
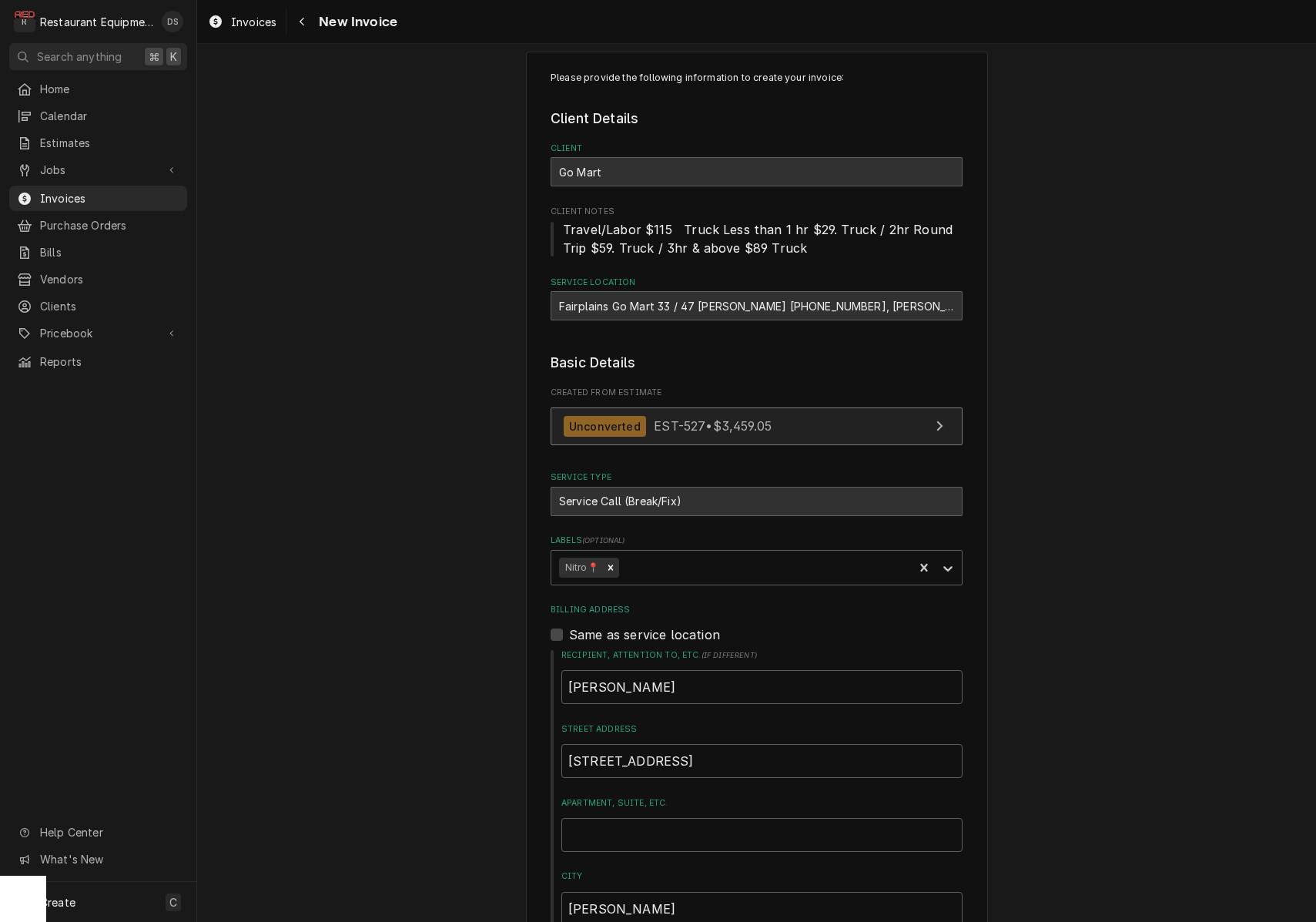
scroll to position [14, 0]
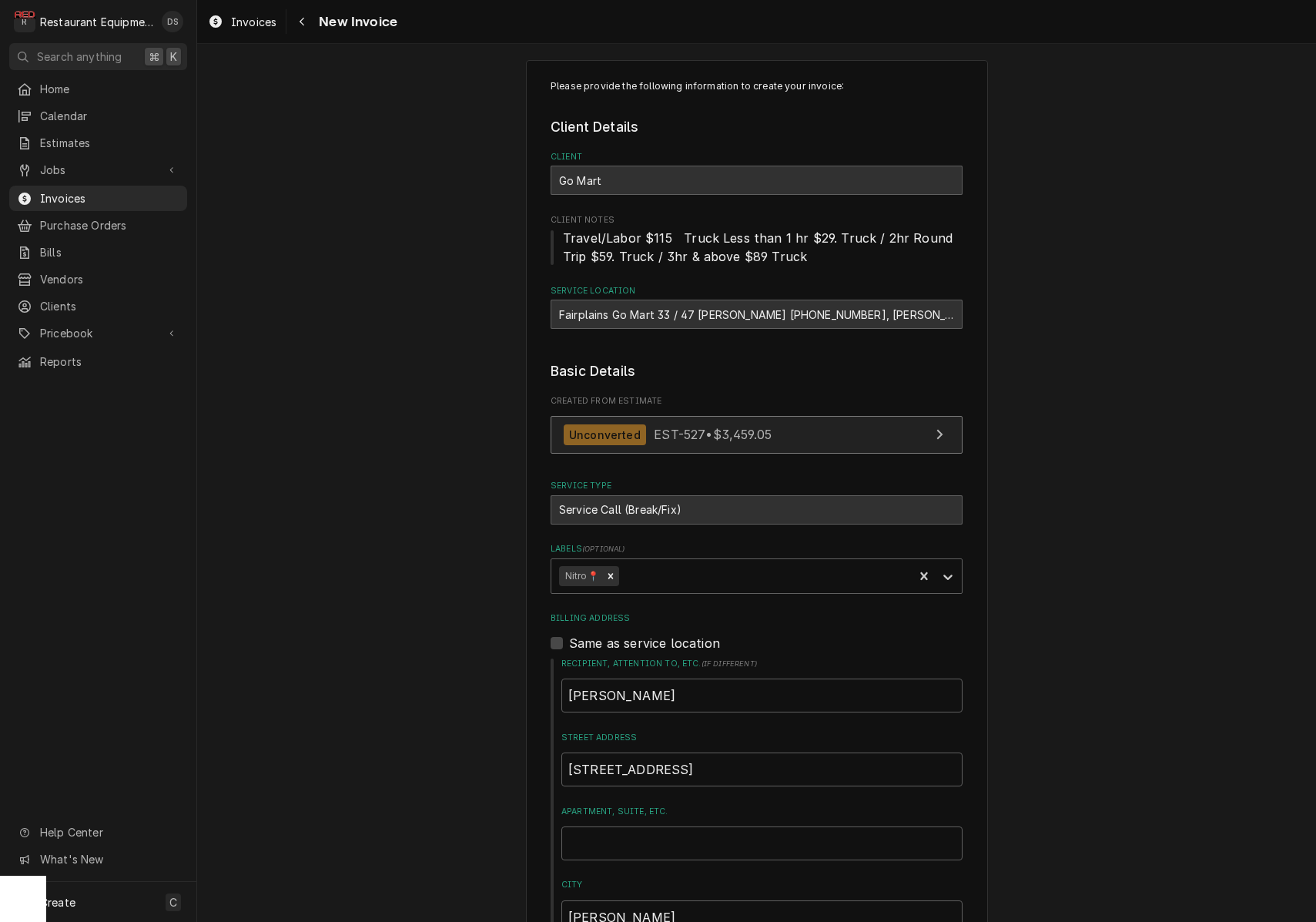
click at [816, 433] on link "Unconverted EST-527 • $3,459.05" at bounding box center [756, 435] width 412 height 38
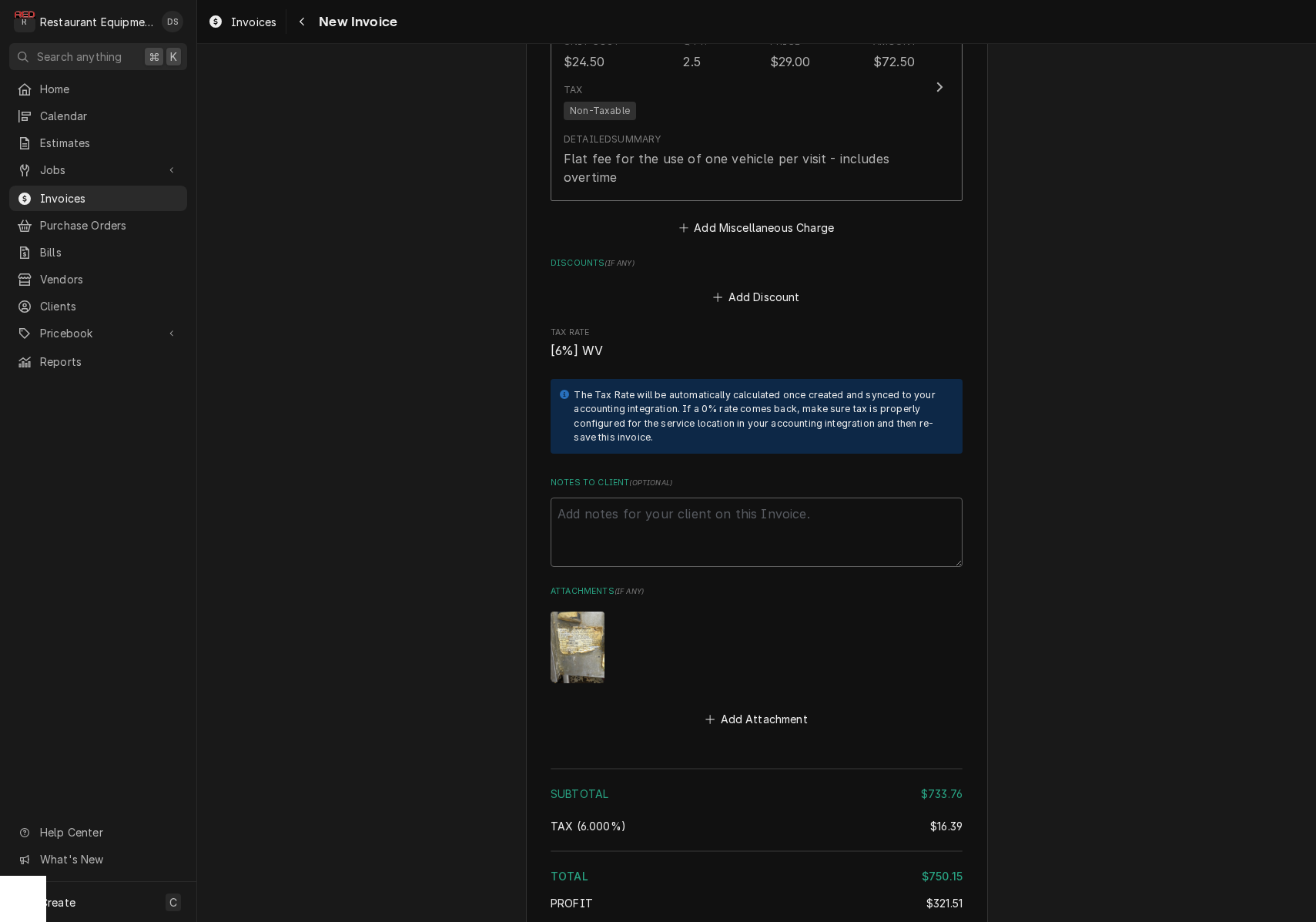
scroll to position [3392, 0]
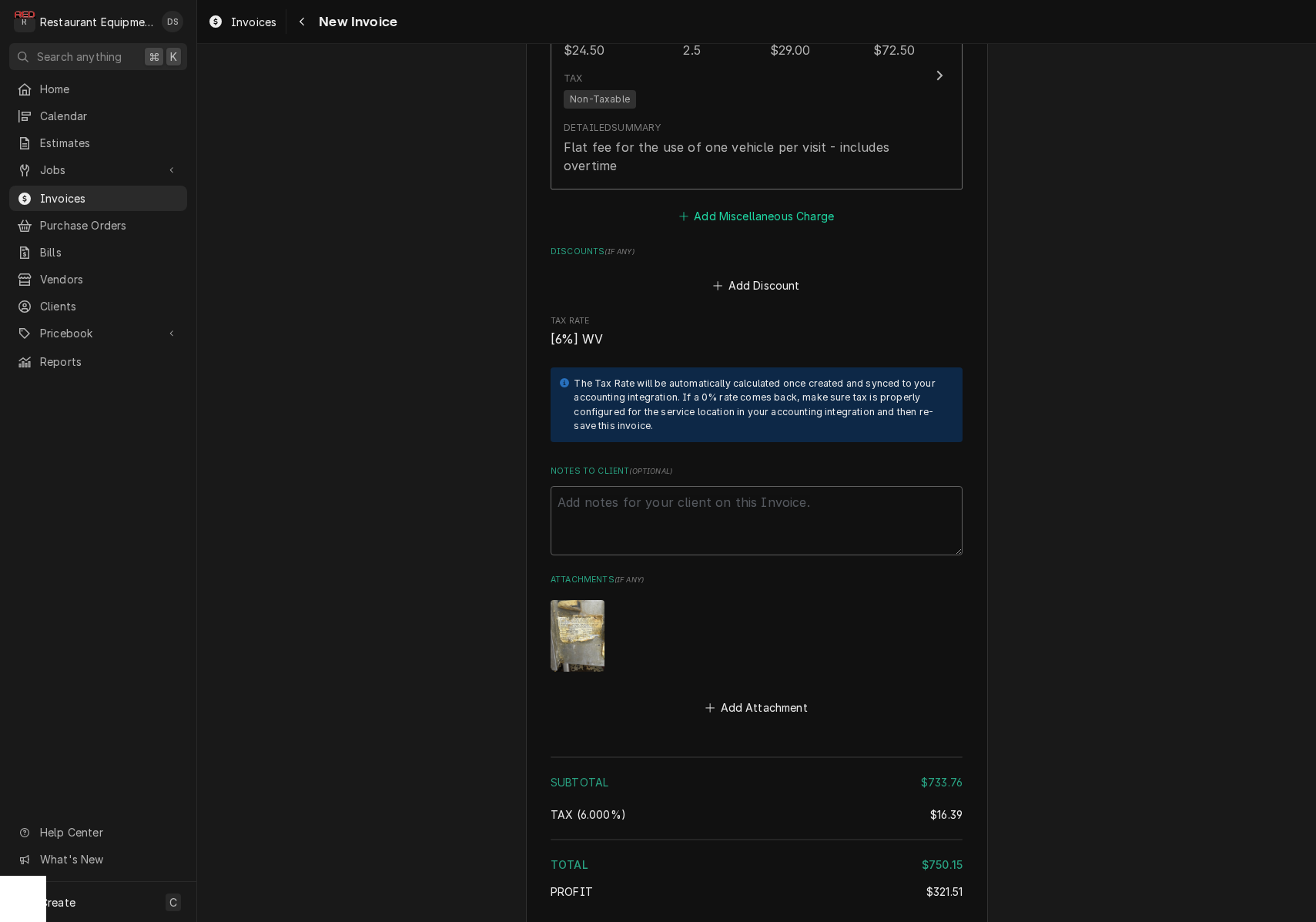
click at [732, 205] on button "Add Miscellaneous Charge" at bounding box center [756, 216] width 160 height 21
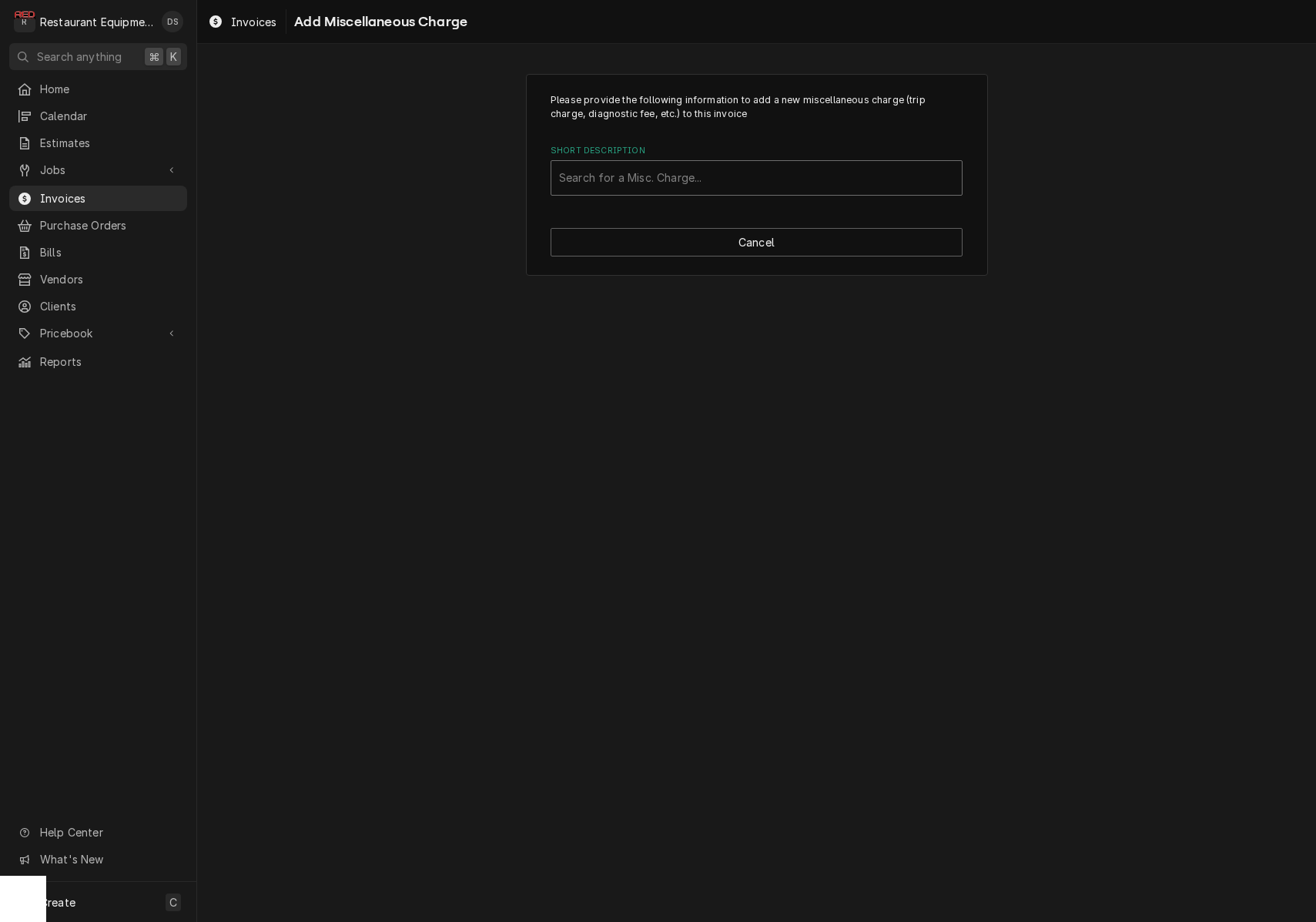
click at [672, 173] on div "Search for a Misc. Charge..." at bounding box center [756, 178] width 395 height 16
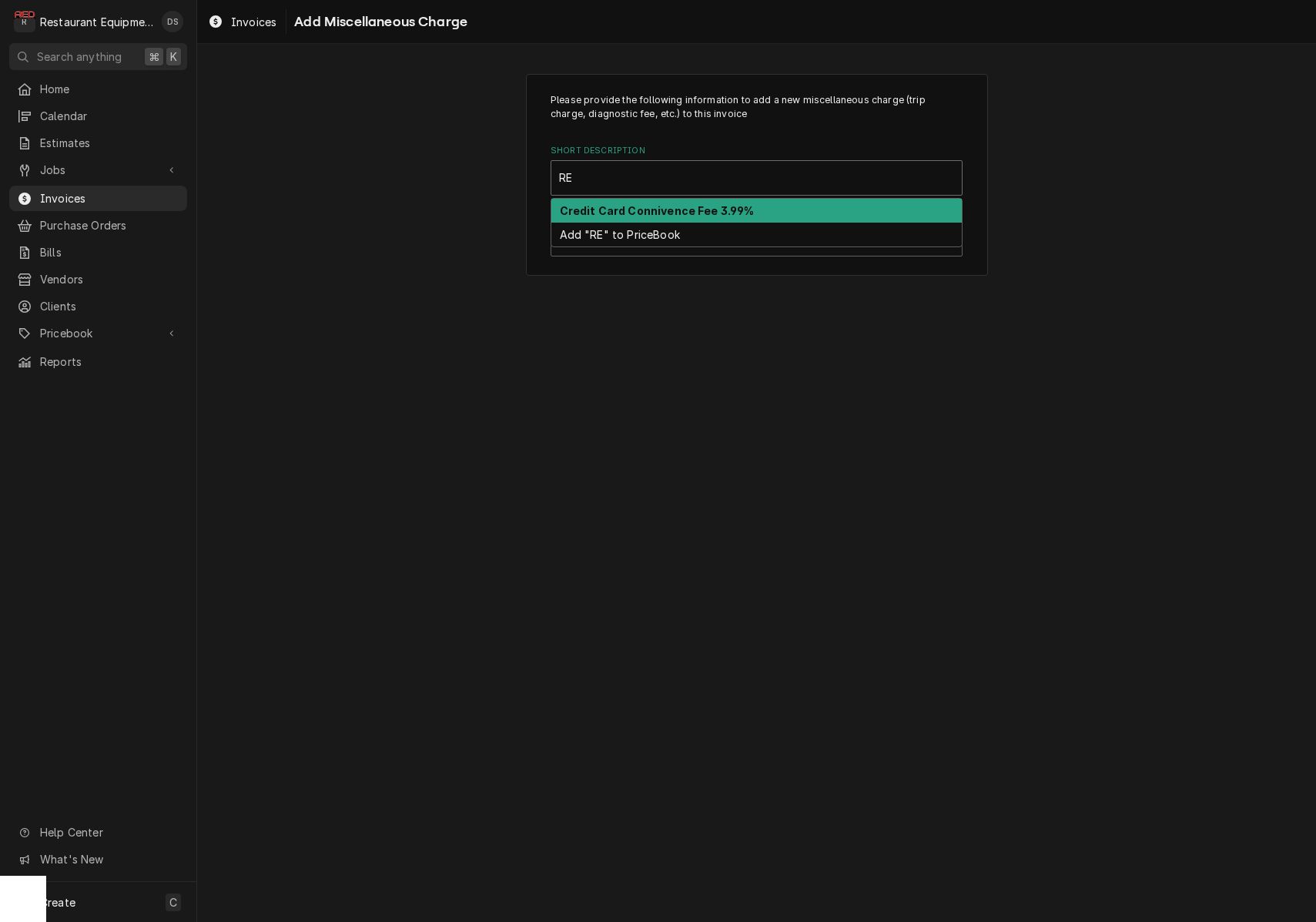
type input "R"
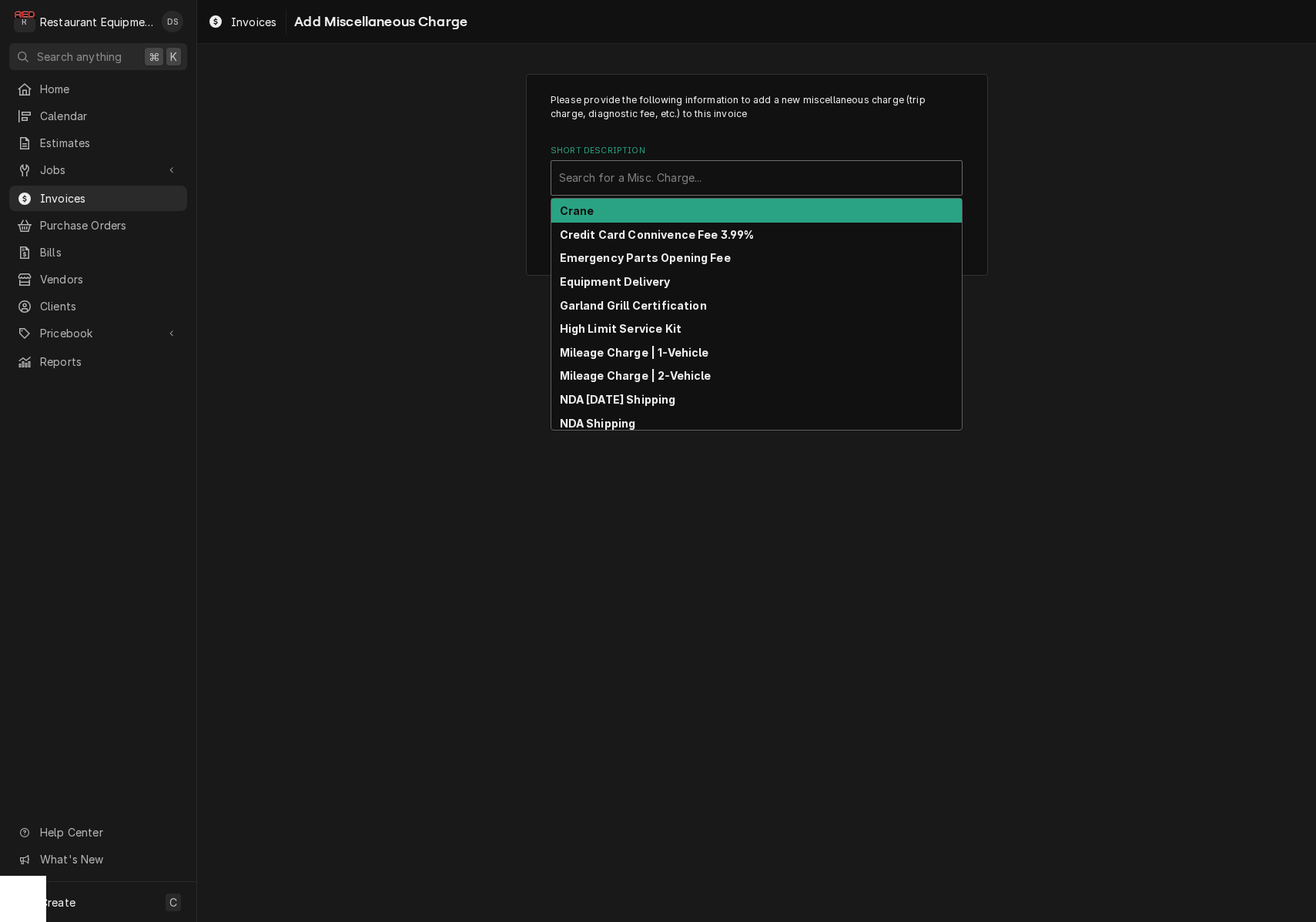
type input "R"
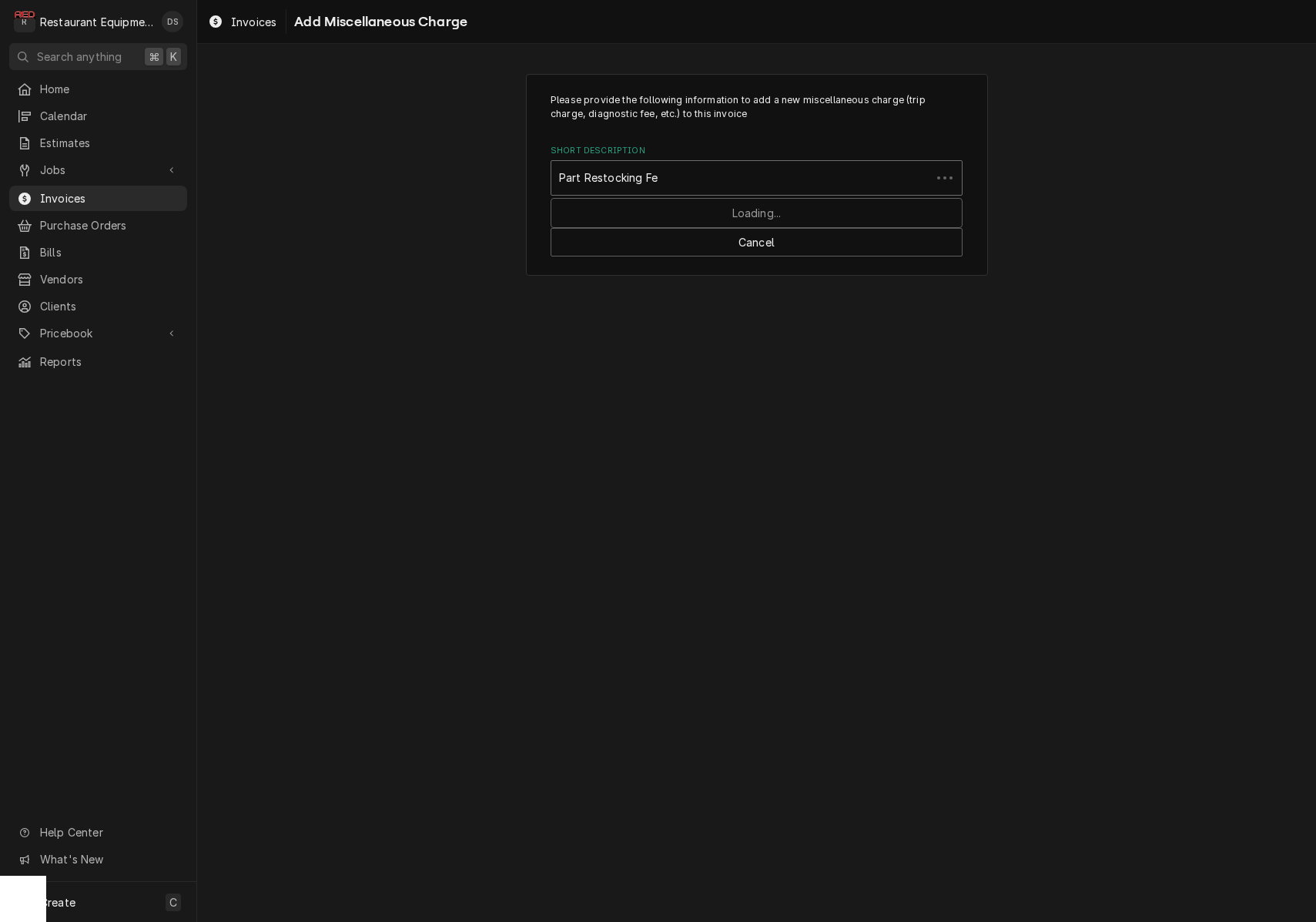
type input "Part Restocking Fee"
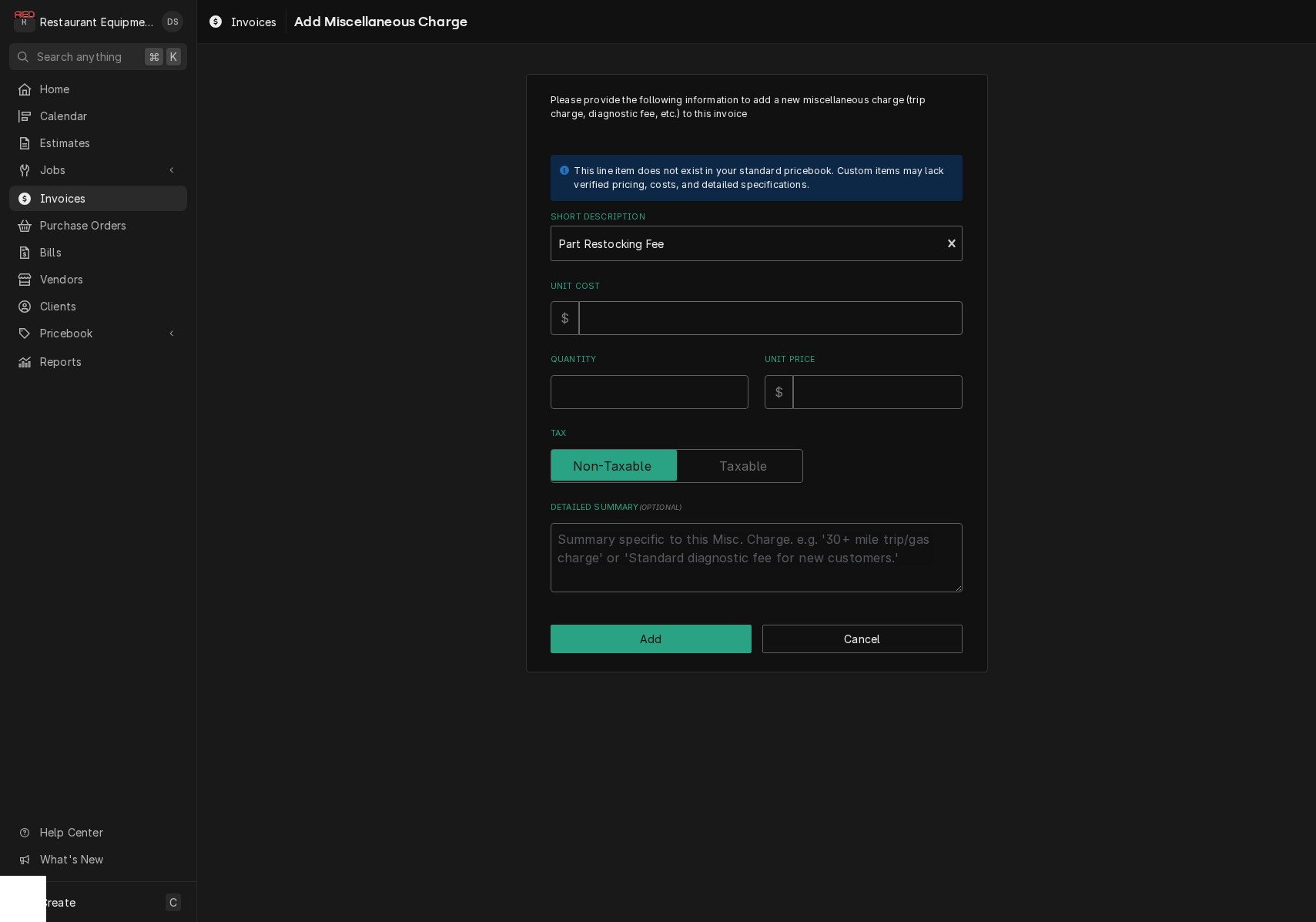
type textarea "x"
type input "0"
type textarea "x"
type input "1"
type textarea "x"
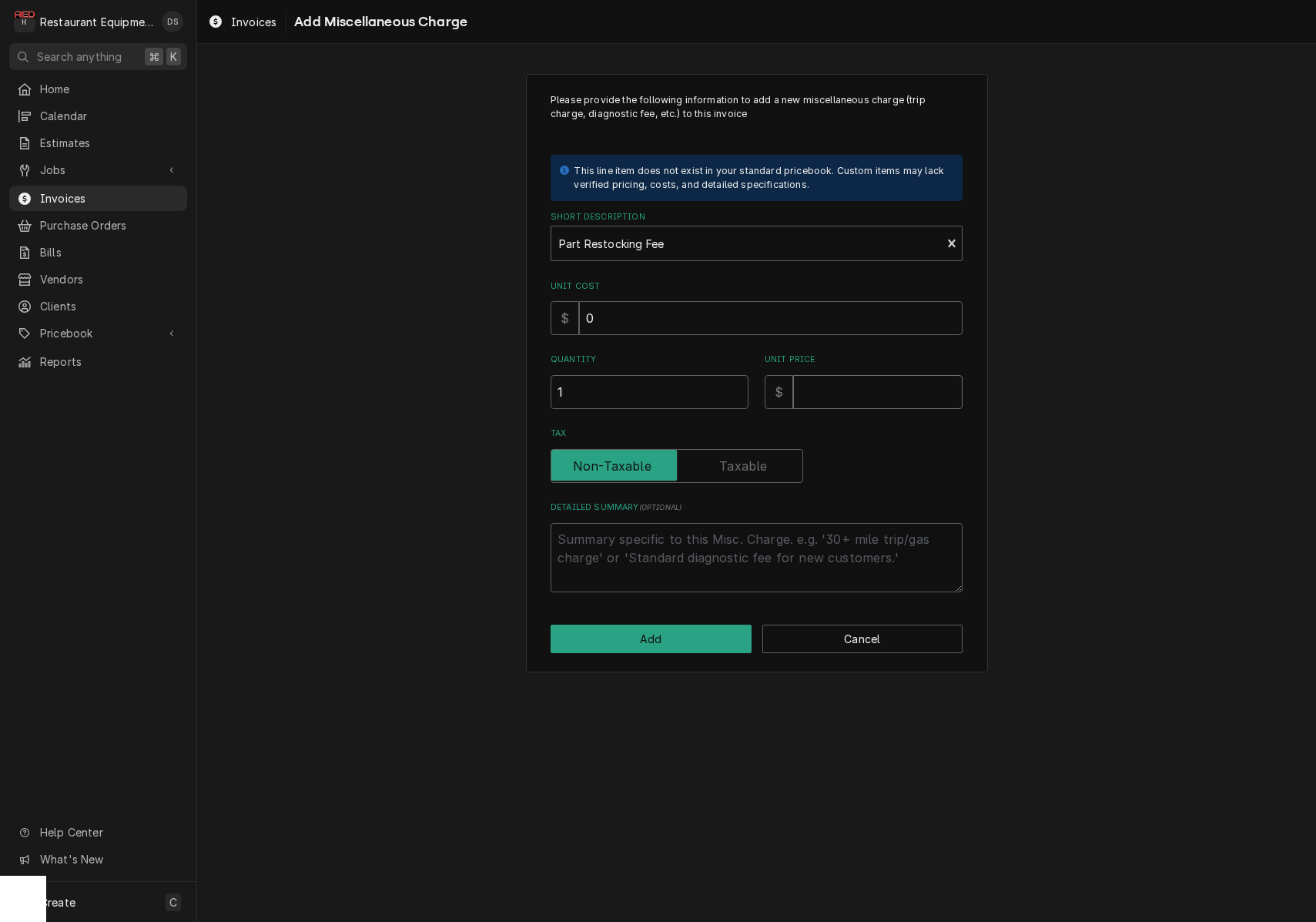
type input "2"
type textarea "x"
type input "26"
type textarea "x"
type input "262"
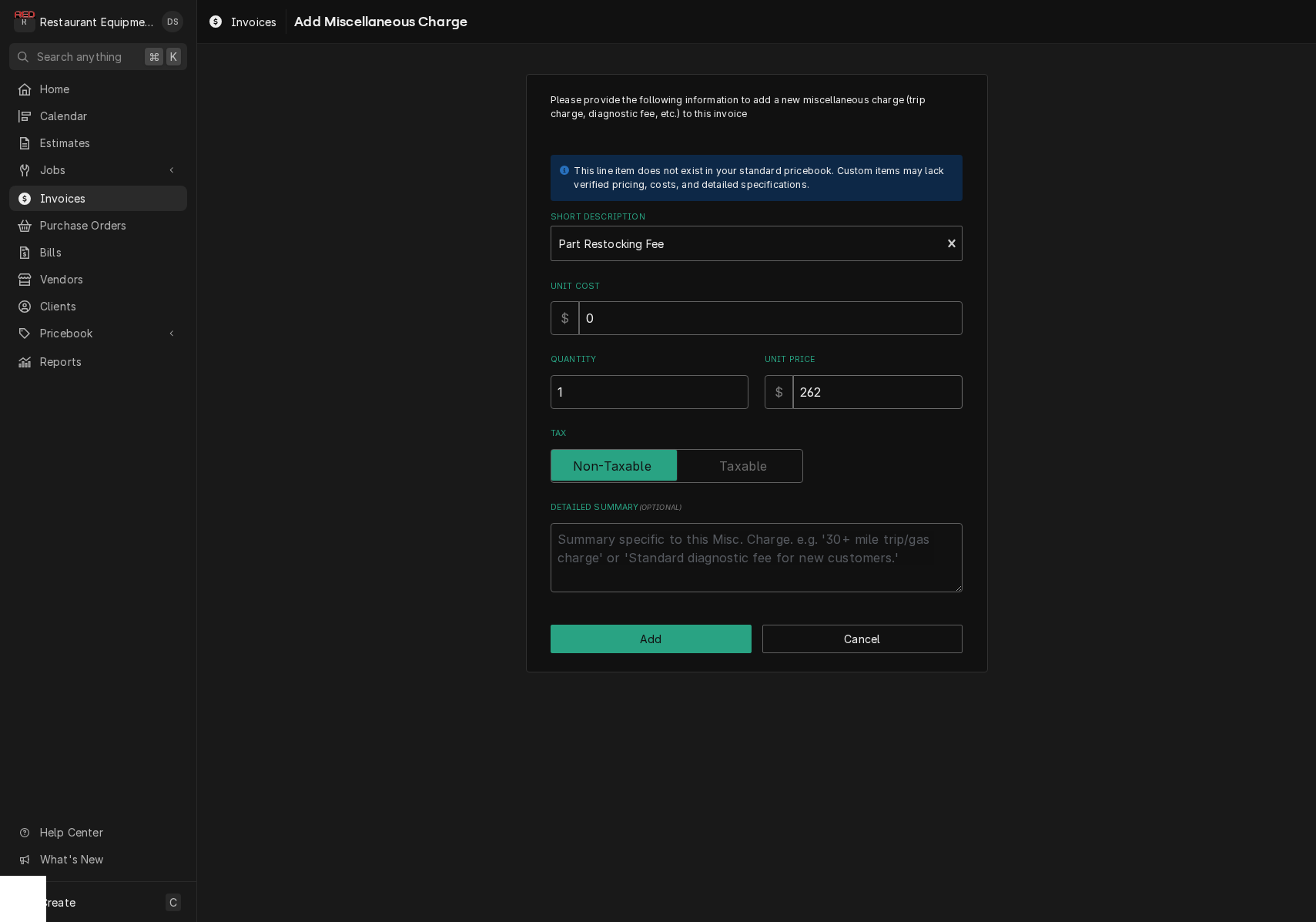
type textarea "x"
type input "262.0"
type textarea "x"
type input "262.05"
click at [672, 633] on button "Add" at bounding box center [651, 639] width 201 height 29
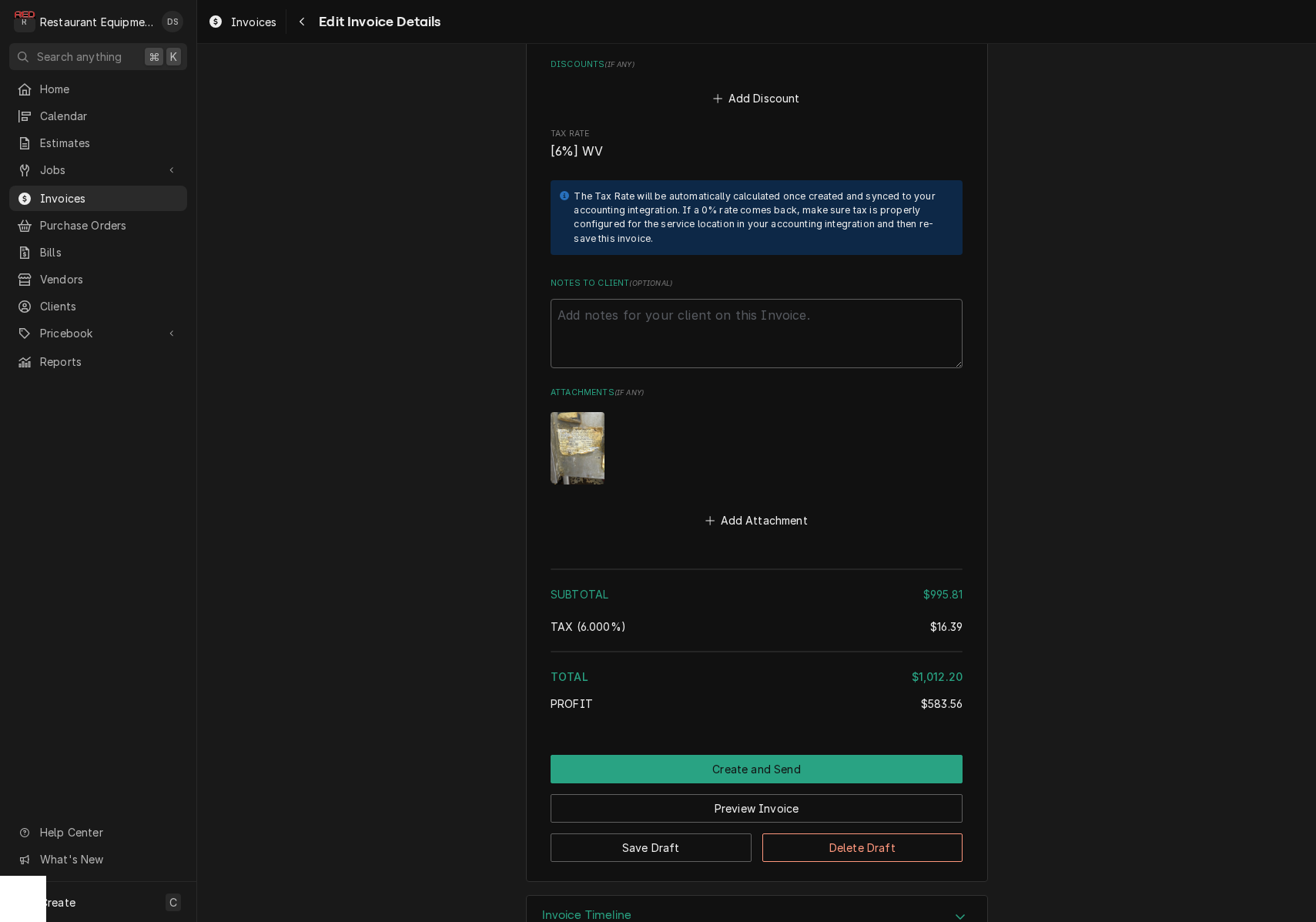
scroll to position [3849, 0]
click at [720, 756] on button "Create and Send" at bounding box center [756, 770] width 412 height 29
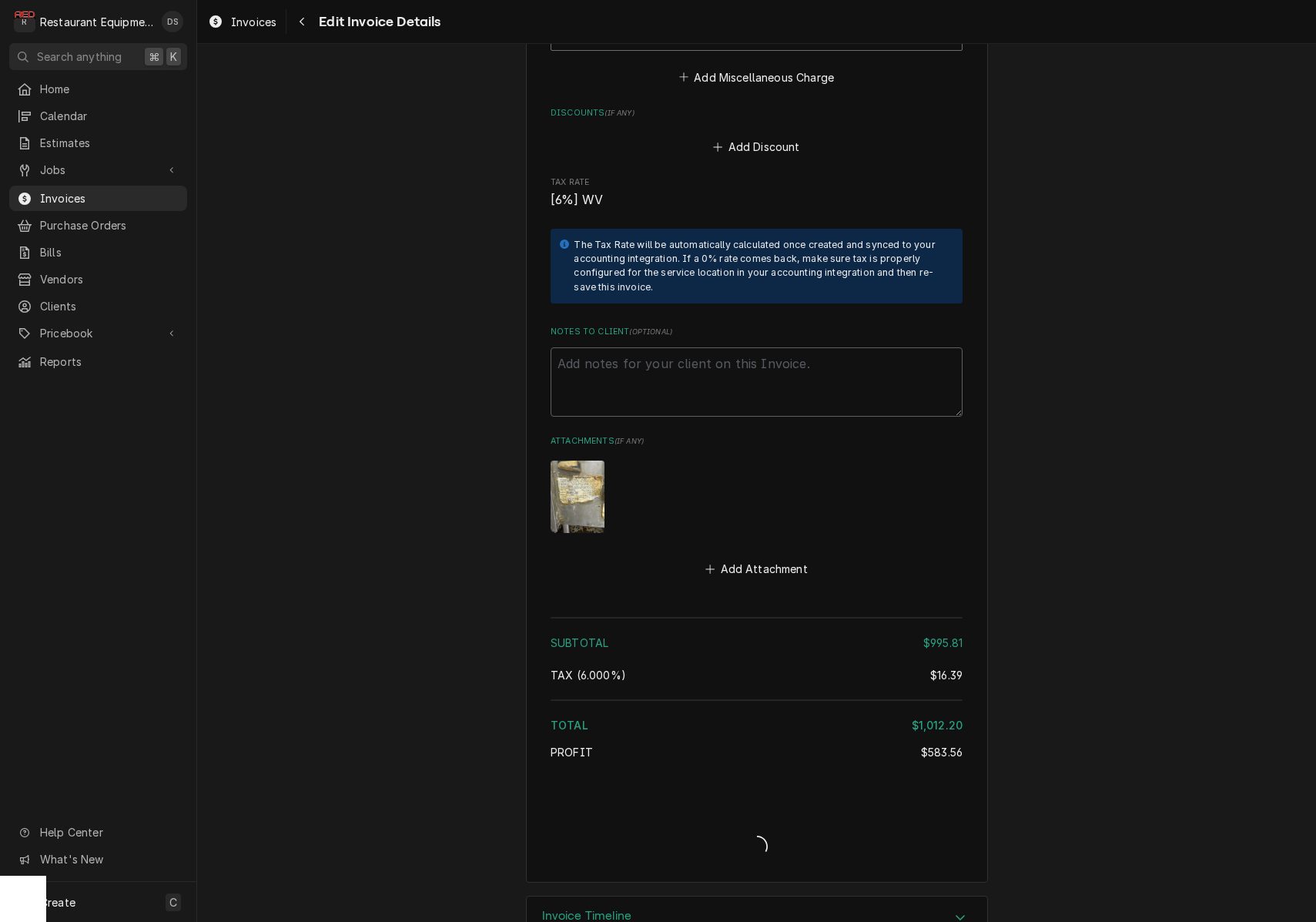
type textarea "x"
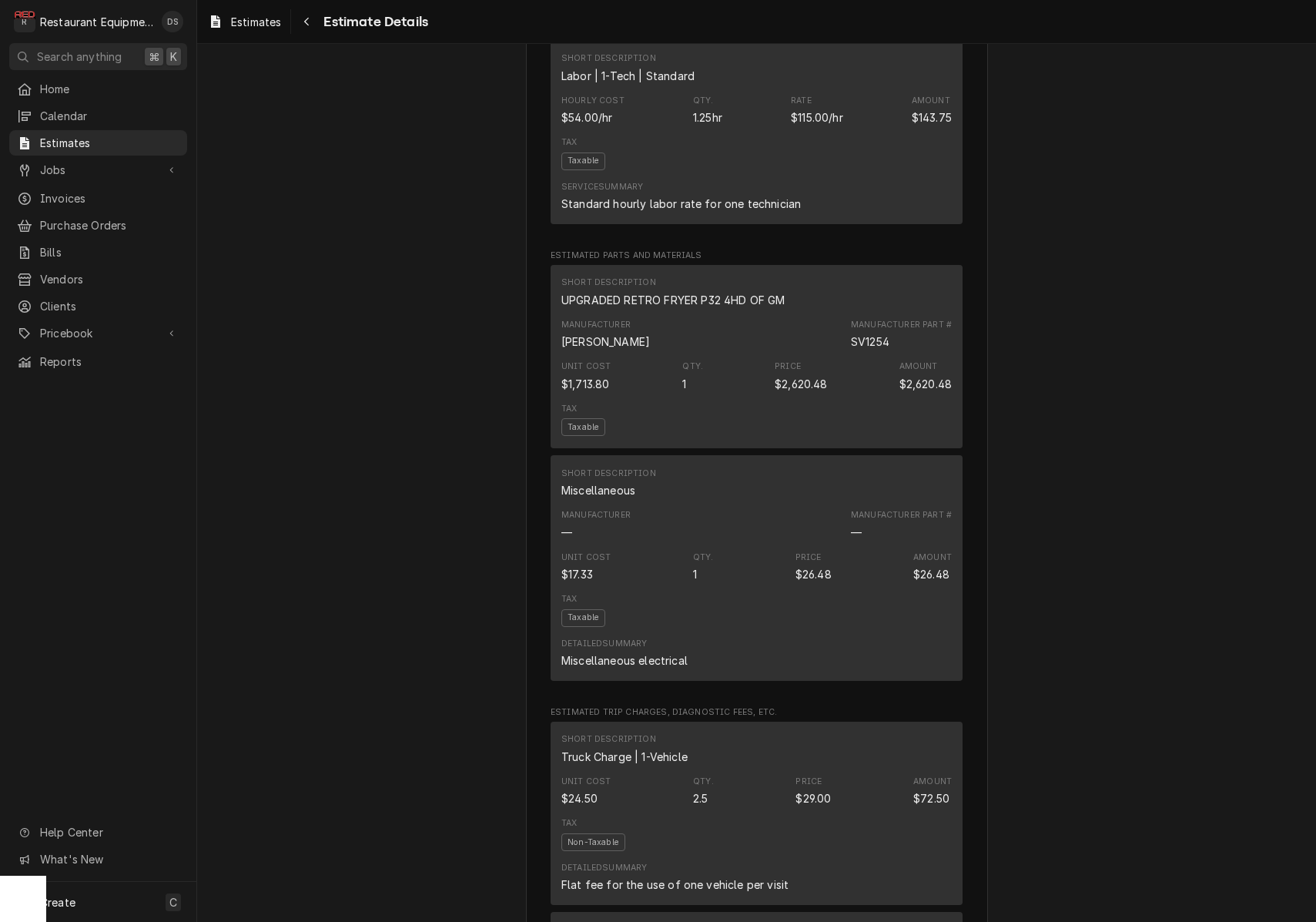
scroll to position [1823, 0]
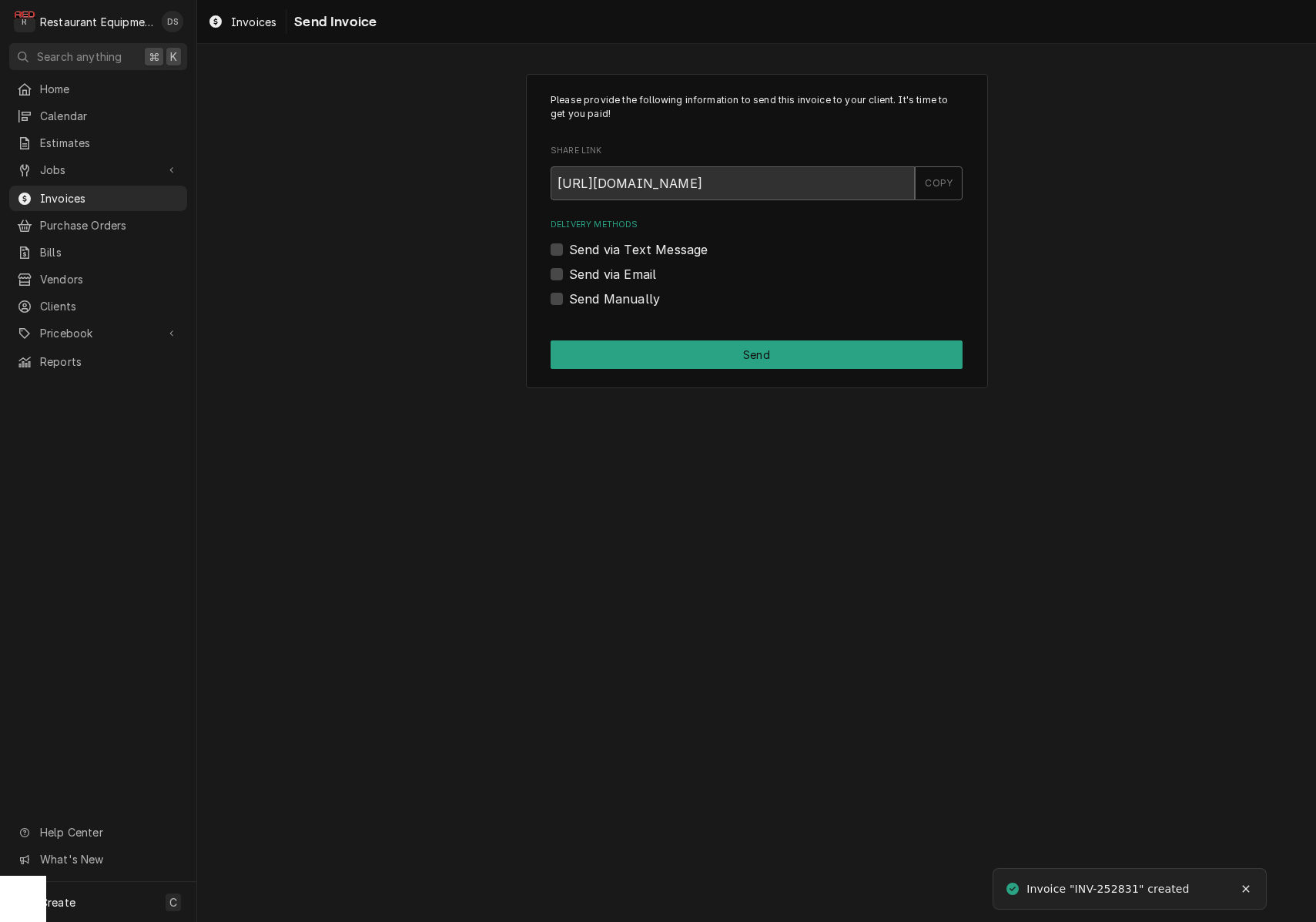
click at [569, 270] on label "Send via Email" at bounding box center [612, 274] width 87 height 18
click at [569, 270] on input "Send via Email" at bounding box center [774, 282] width 412 height 34
checkbox input "true"
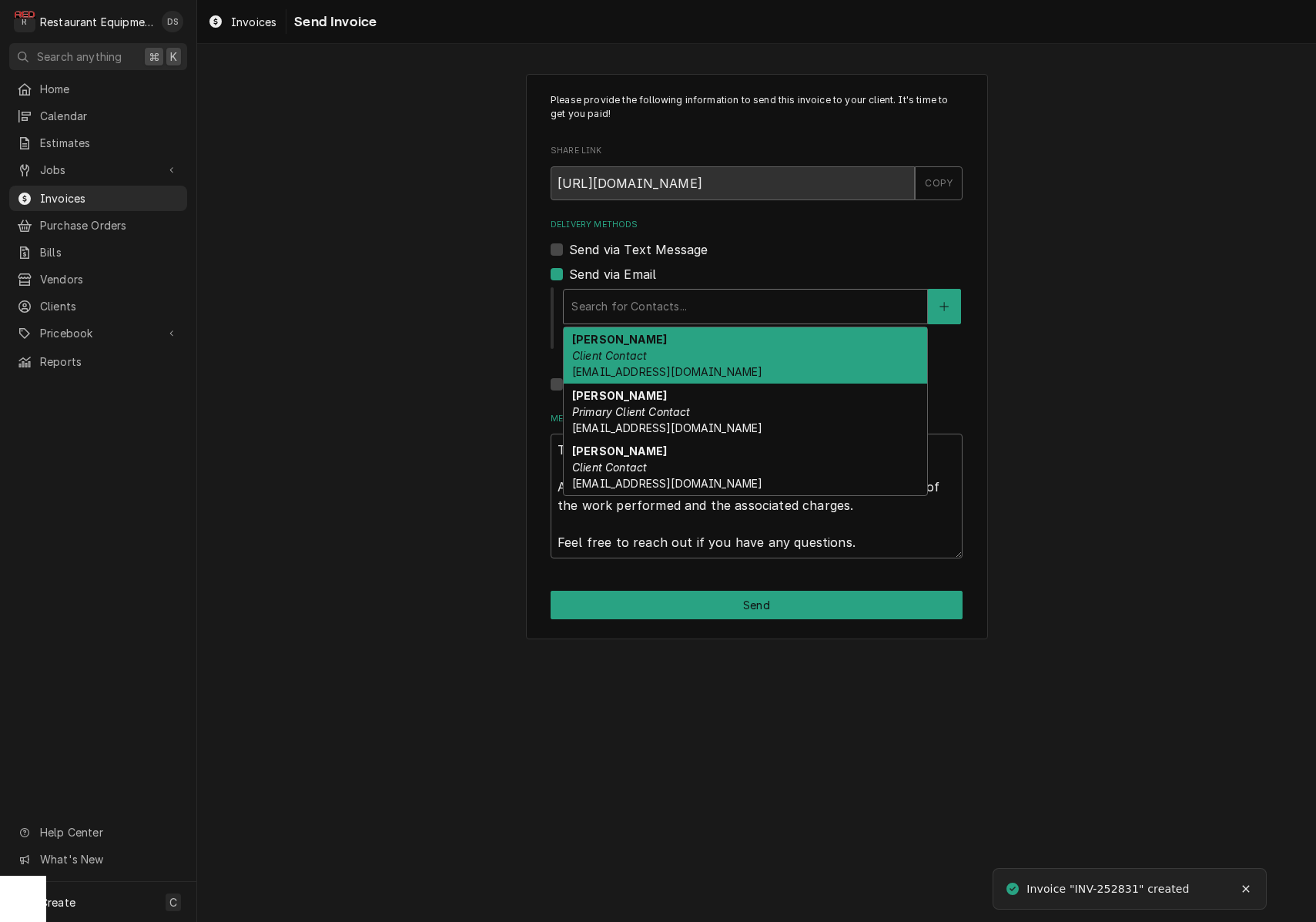
click at [674, 313] on div "Delivery Methods" at bounding box center [745, 306] width 348 height 28
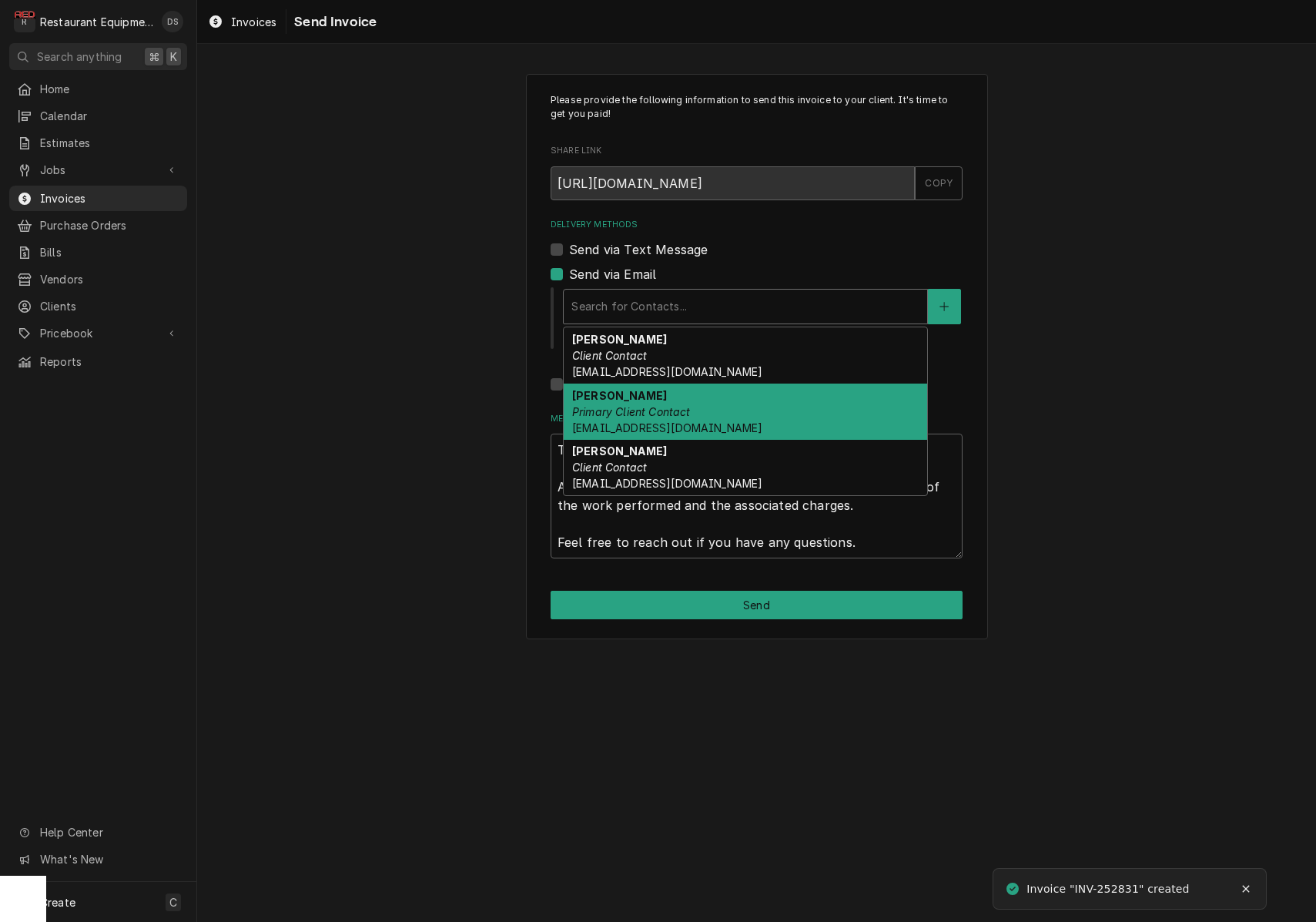
click at [674, 414] on em "Primary Client Contact" at bounding box center [631, 412] width 119 height 13
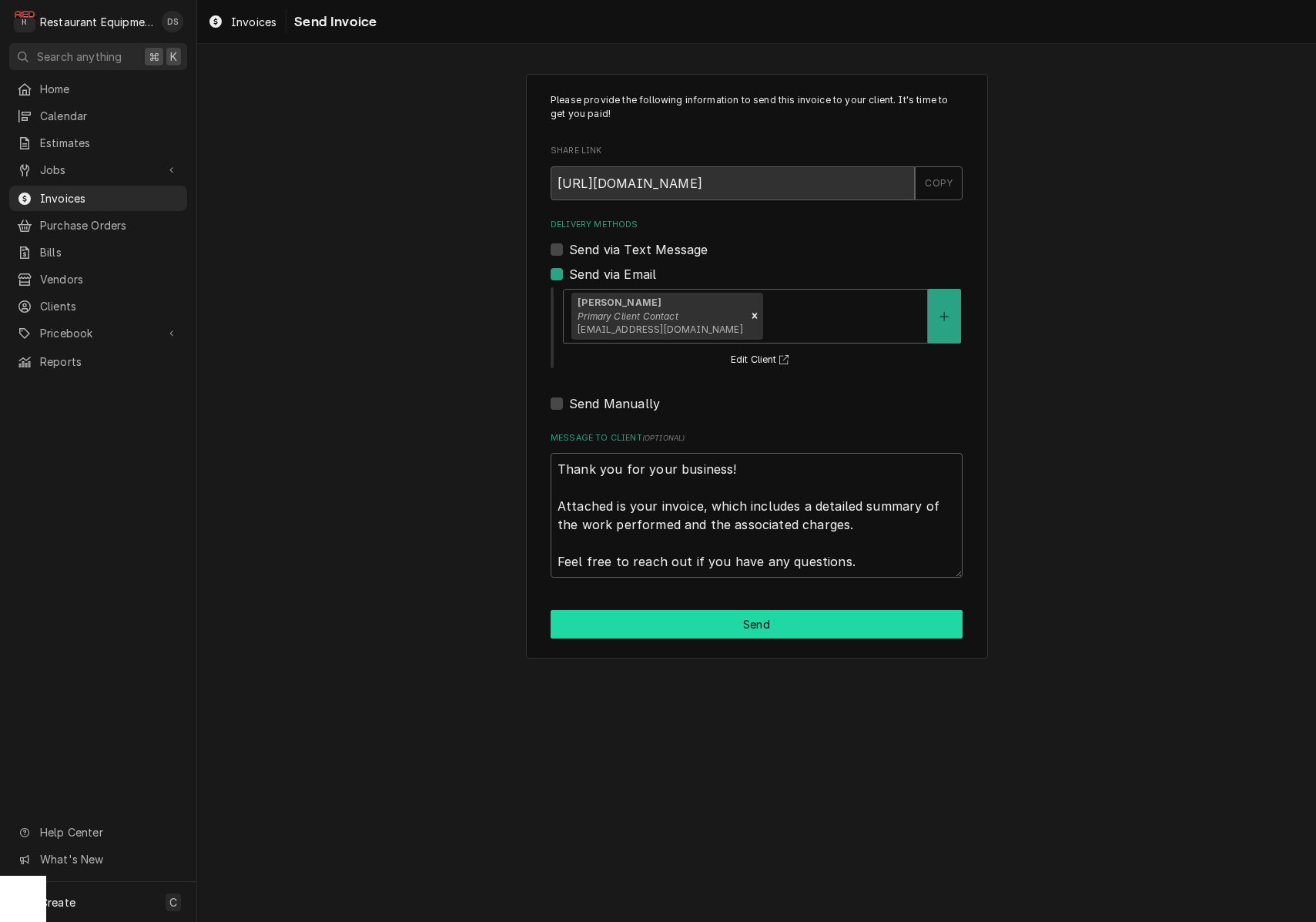
click at [751, 612] on button "Send" at bounding box center [756, 624] width 412 height 29
type textarea "x"
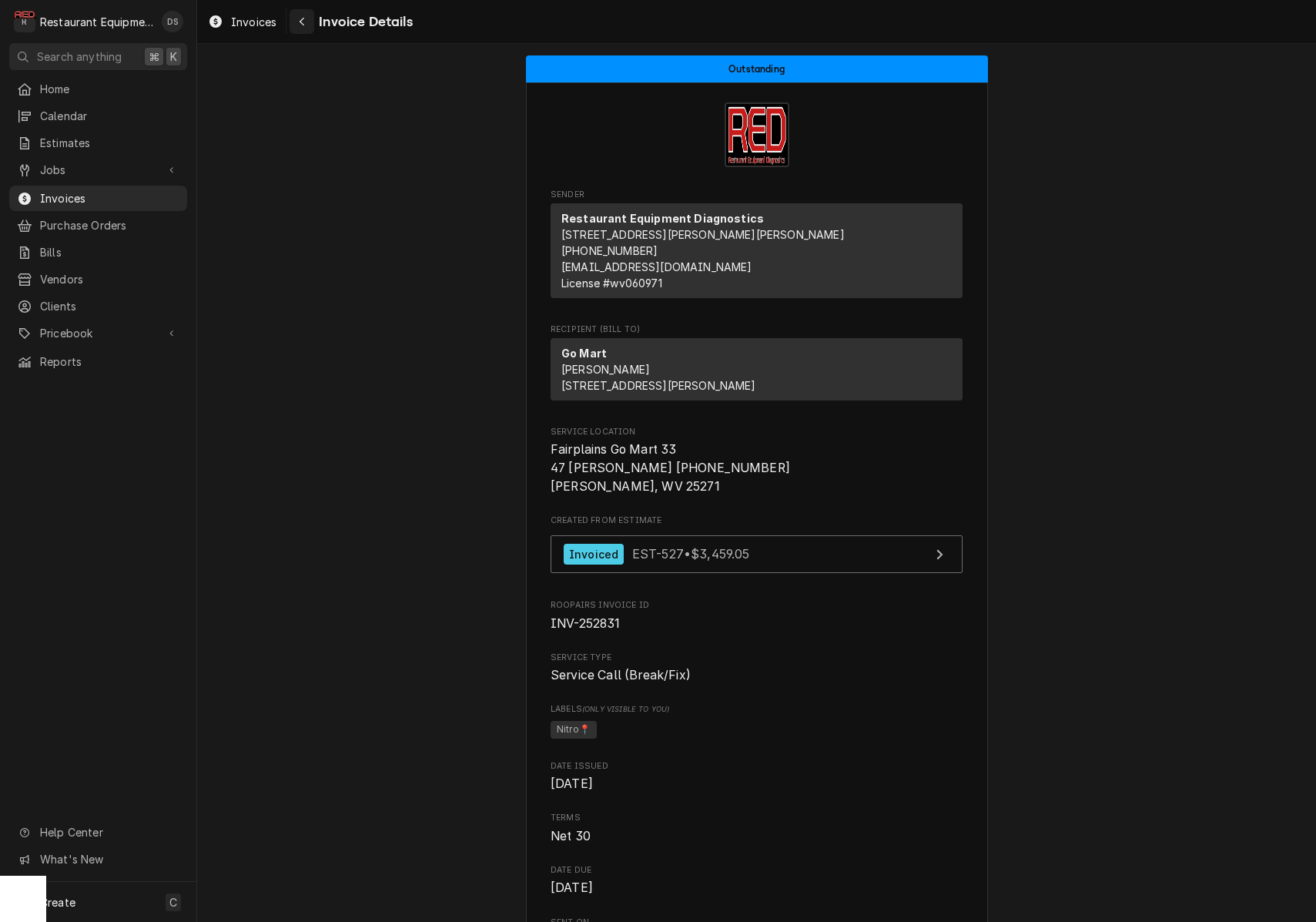
click at [305, 26] on div "Navigate back" at bounding box center [301, 21] width 16 height 16
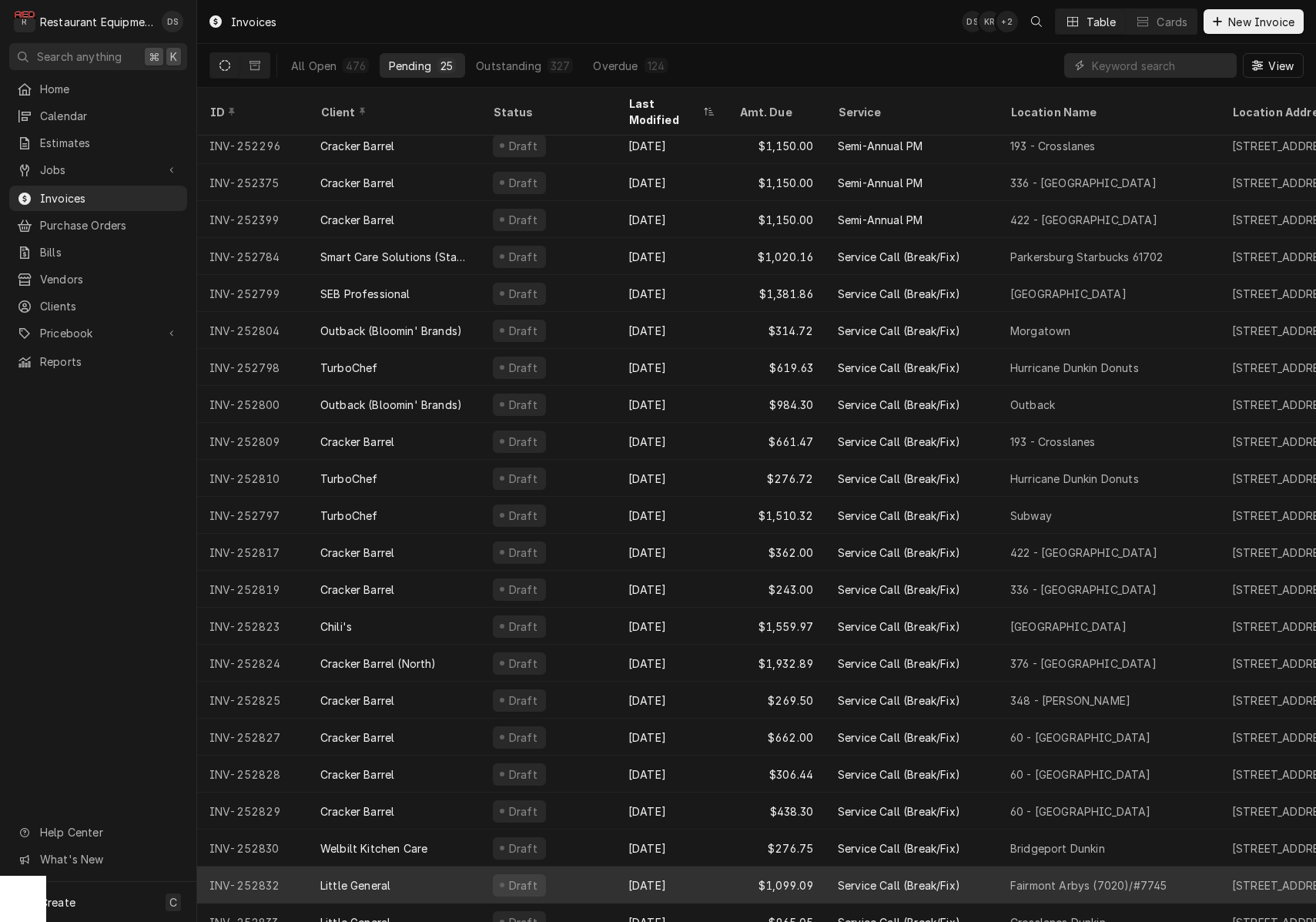
click at [592, 866] on div "Draft" at bounding box center [548, 884] width 136 height 37
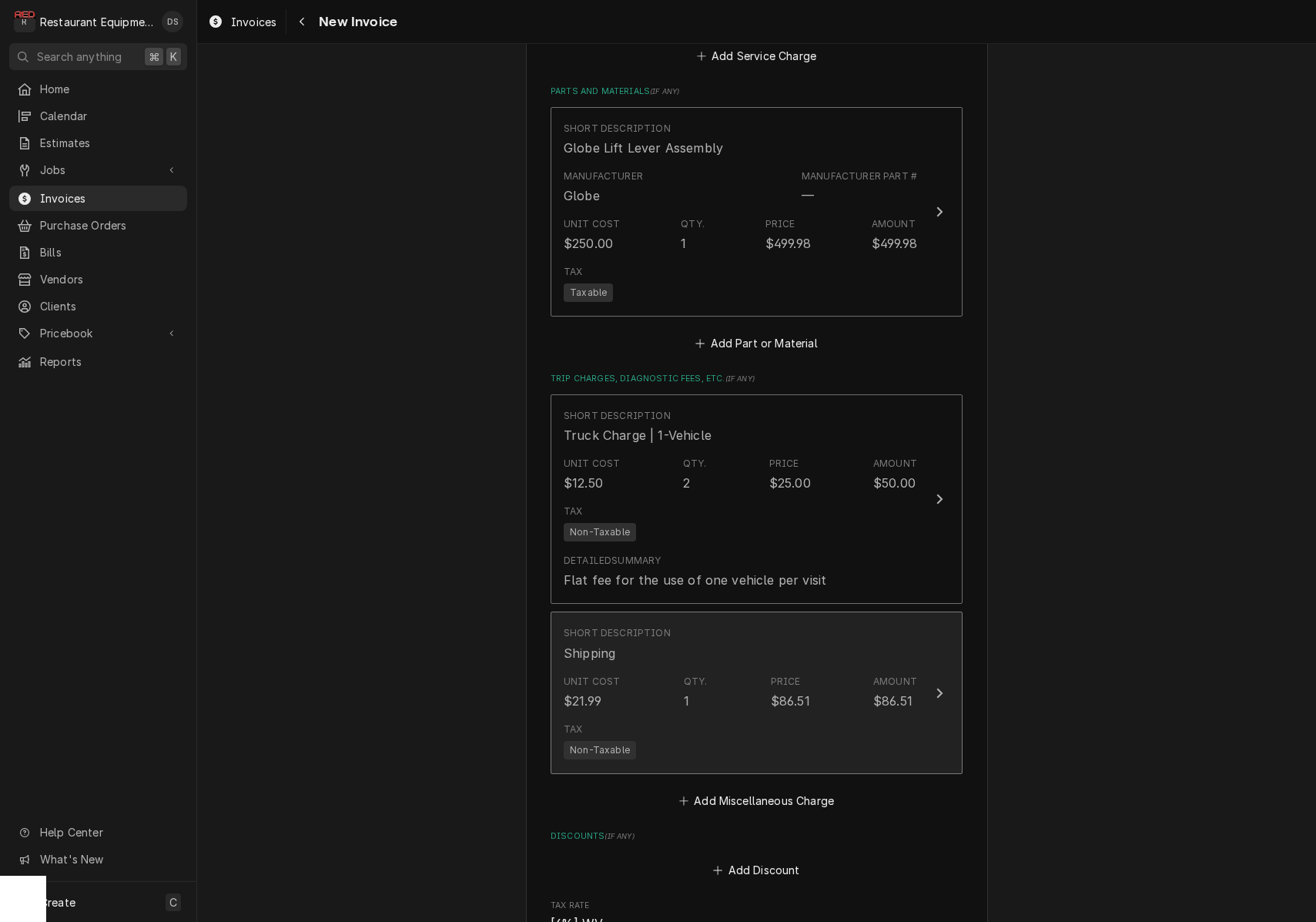
scroll to position [2680, 0]
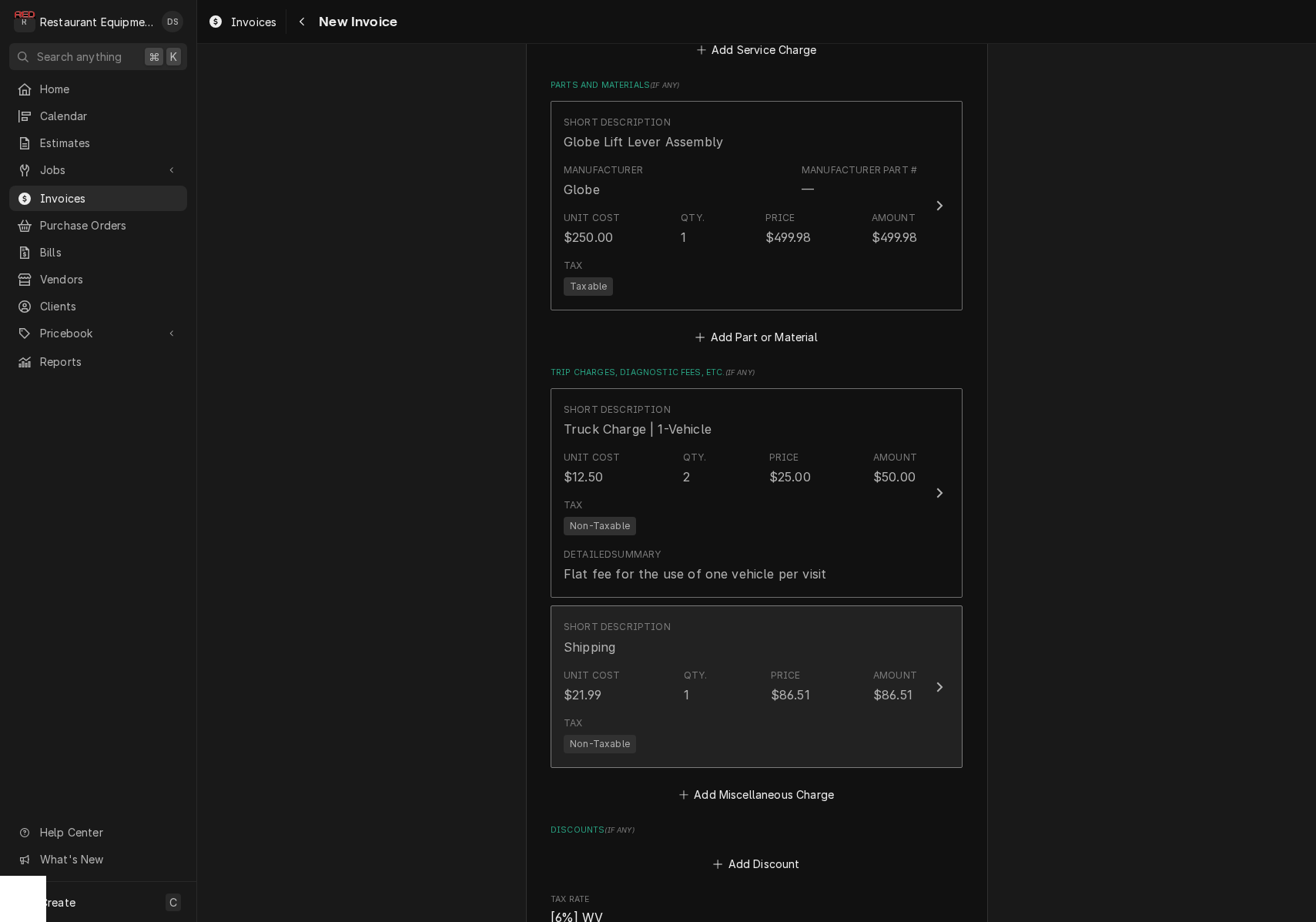
click at [762, 663] on div "Unit Cost $21.99 Qty. 1 Price $86.51 Amount $86.51" at bounding box center [740, 687] width 353 height 48
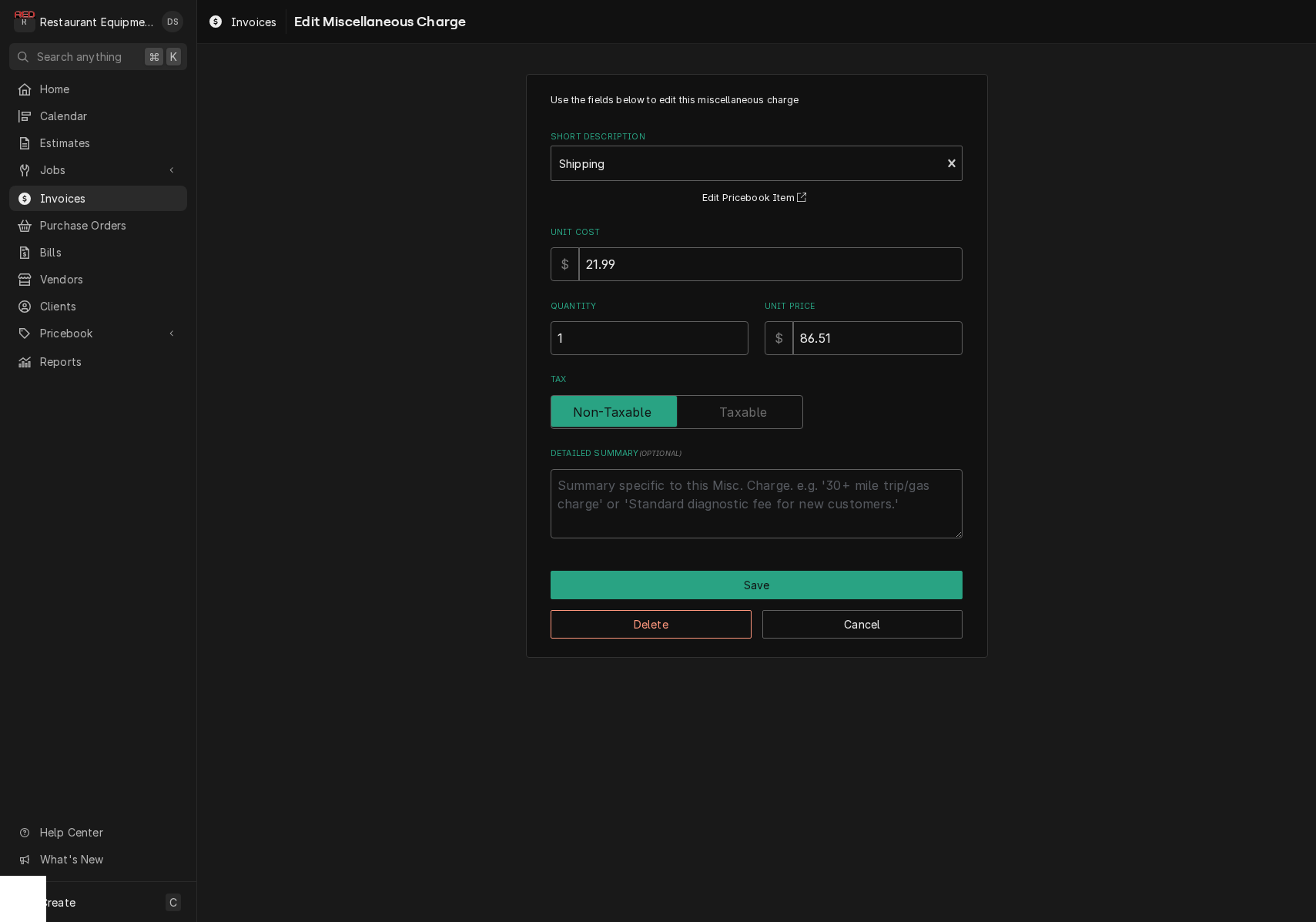
scroll to position [1, 0]
drag, startPoint x: 871, startPoint y: 334, endPoint x: 760, endPoint y: 333, distance: 111.0
click at [760, 333] on div "Quantity 1 Unit Price $ 86.51" at bounding box center [756, 328] width 412 height 54
type textarea "x"
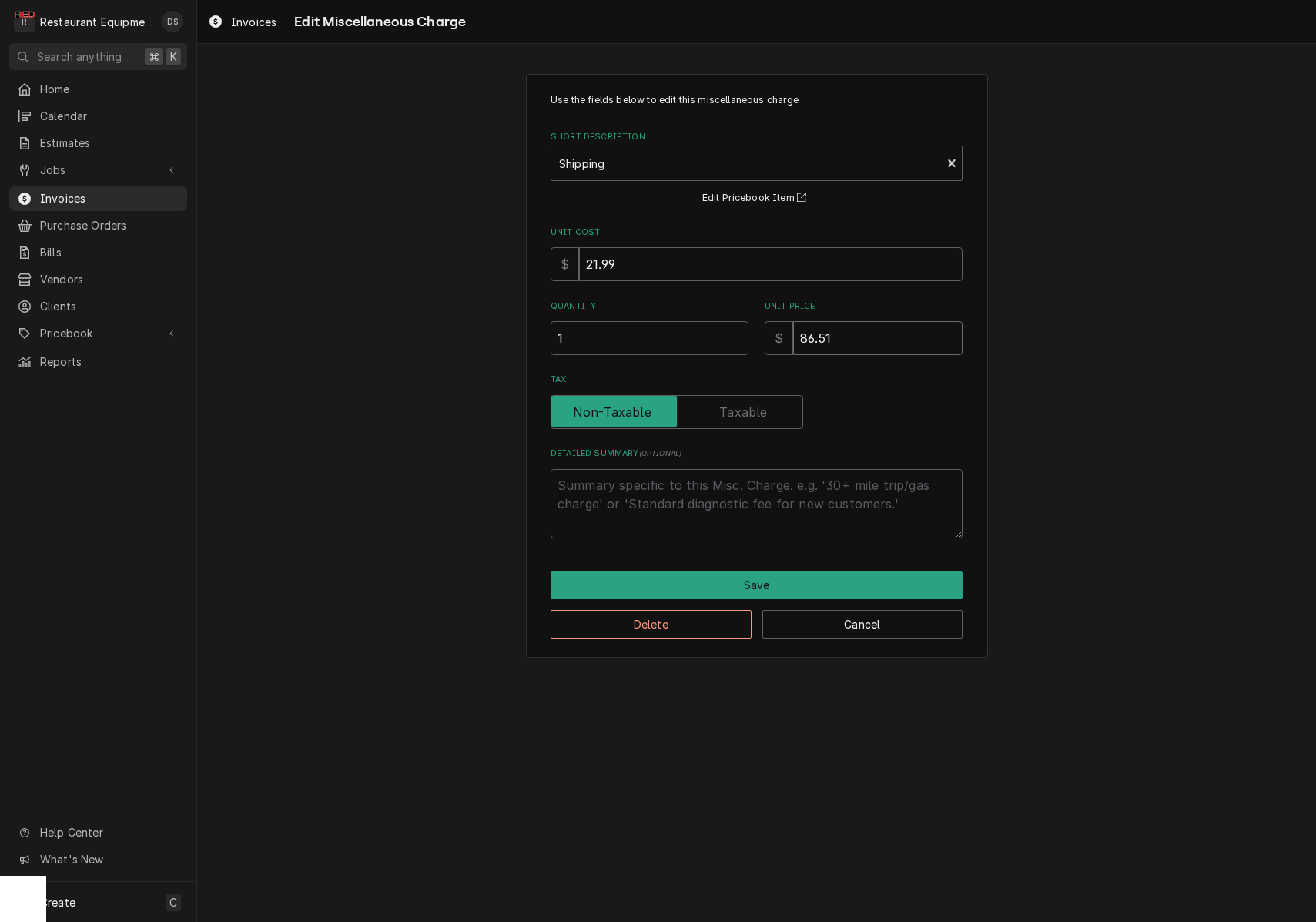
type input "6"
type textarea "x"
type input "67"
type textarea "x"
type input "67.5"
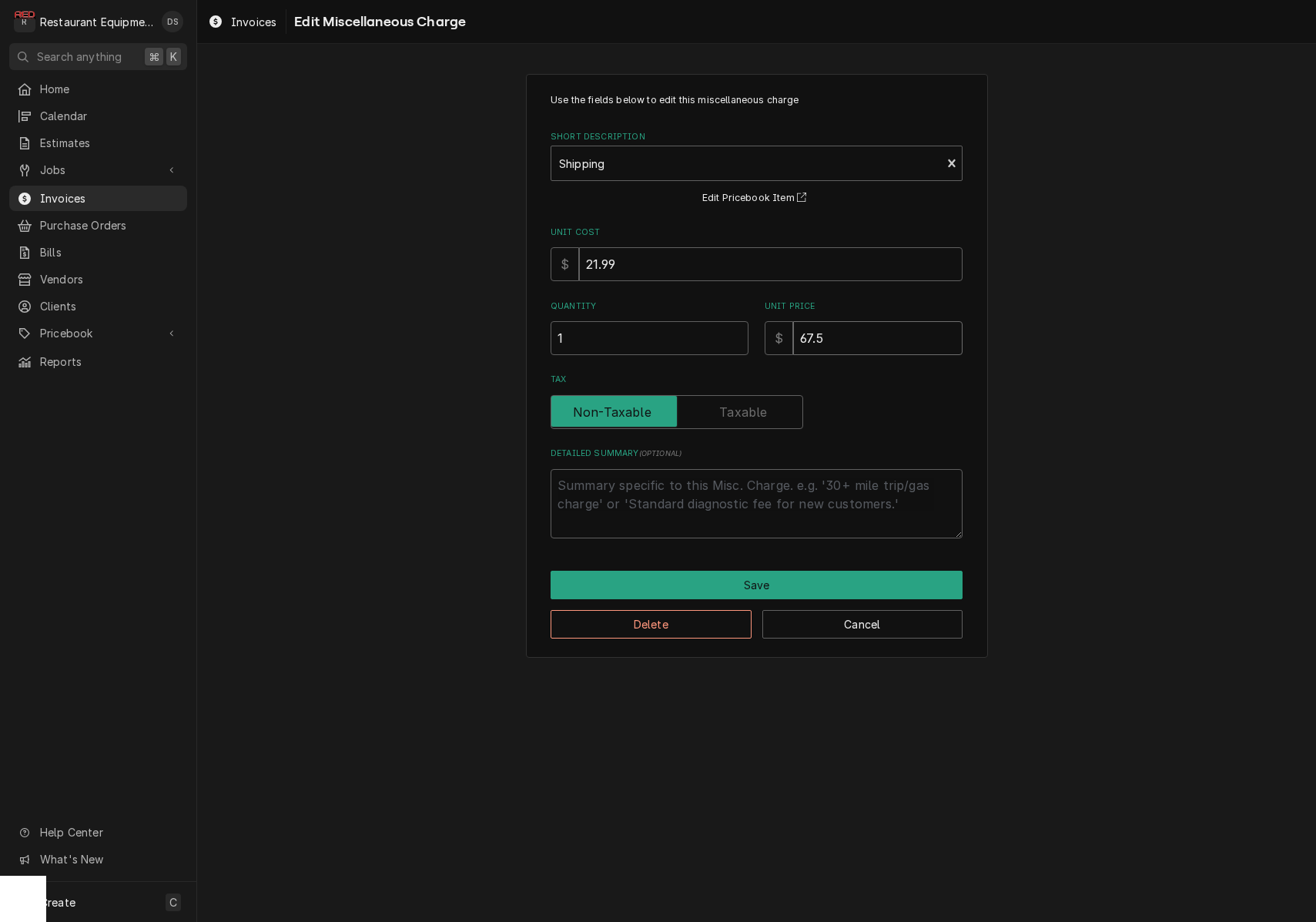
type textarea "x"
type input "67.51"
click at [741, 577] on button "Save" at bounding box center [756, 584] width 412 height 29
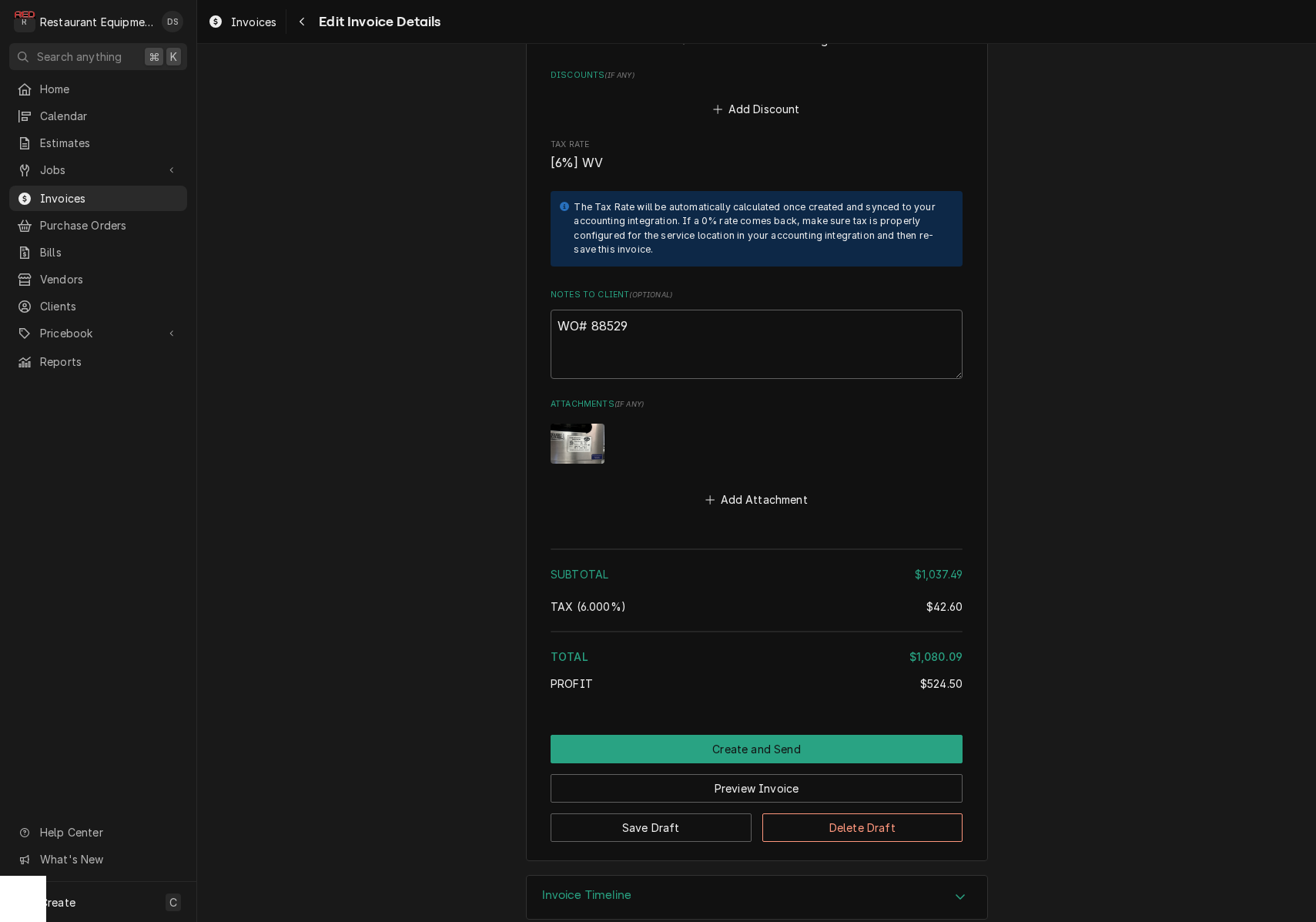
scroll to position [3434, 0]
click at [765, 735] on button "Create and Send" at bounding box center [756, 749] width 412 height 29
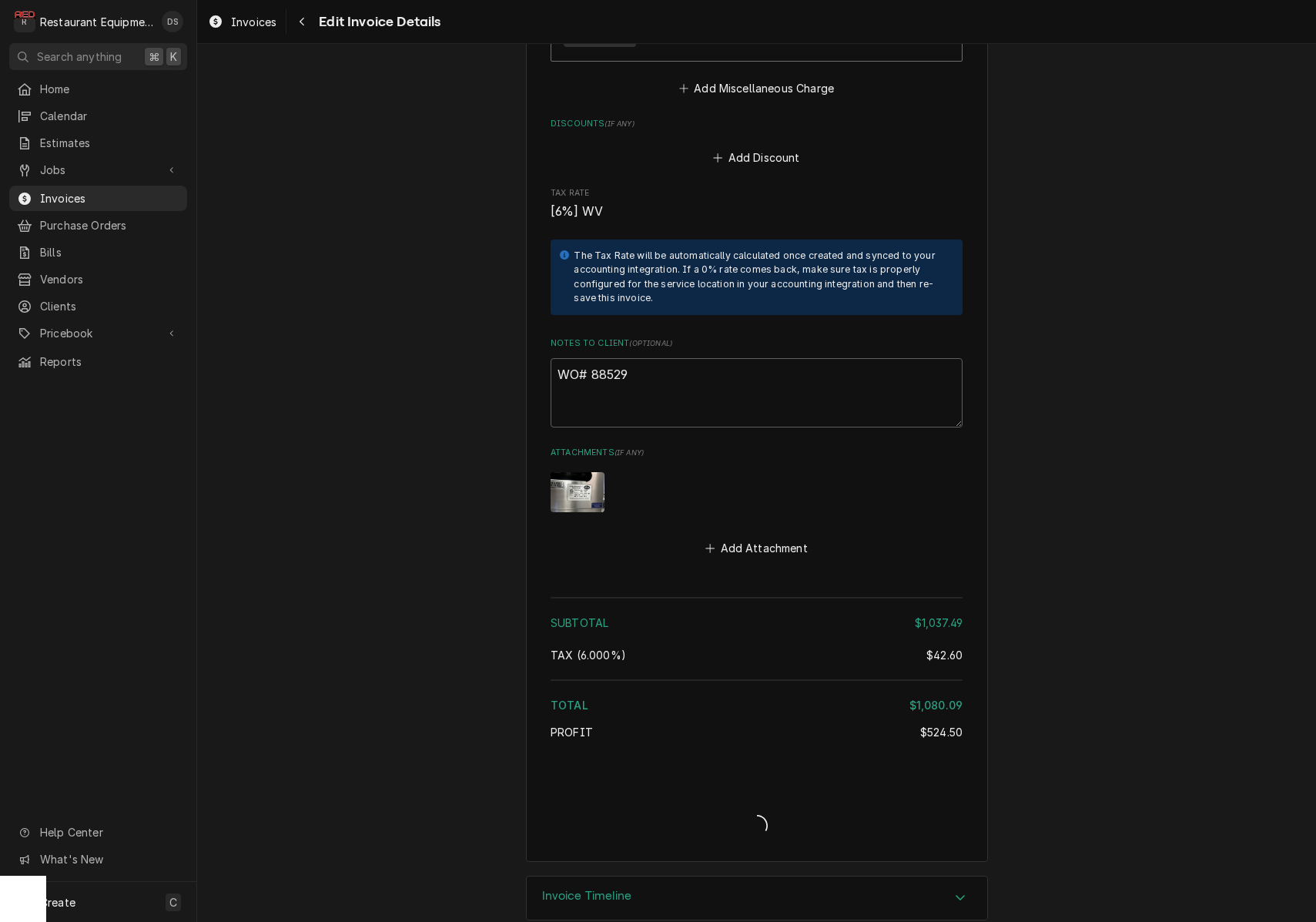
type textarea "x"
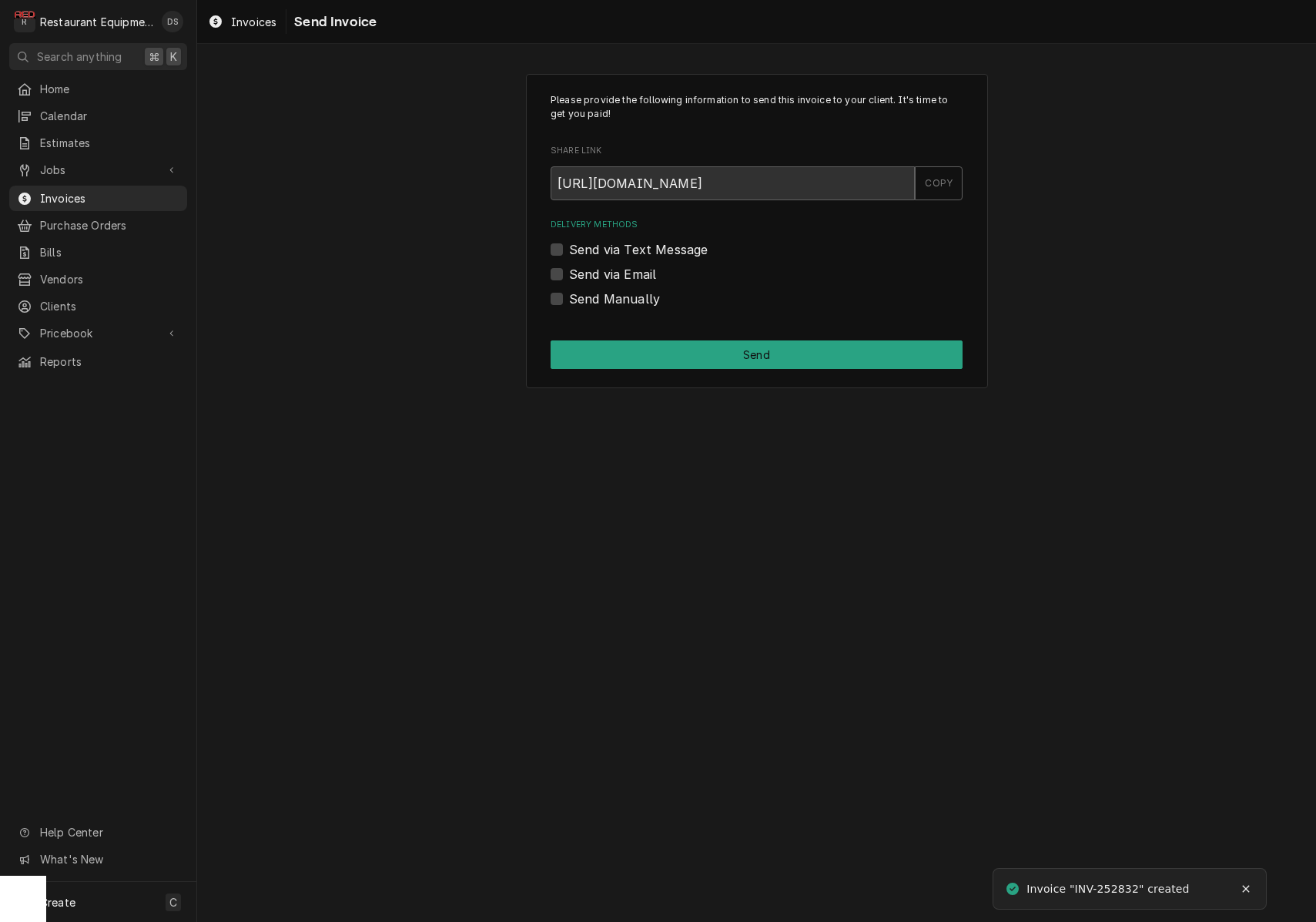
click at [569, 268] on label "Send via Email" at bounding box center [612, 274] width 87 height 18
click at [569, 268] on input "Send via Email" at bounding box center [774, 282] width 412 height 34
checkbox input "true"
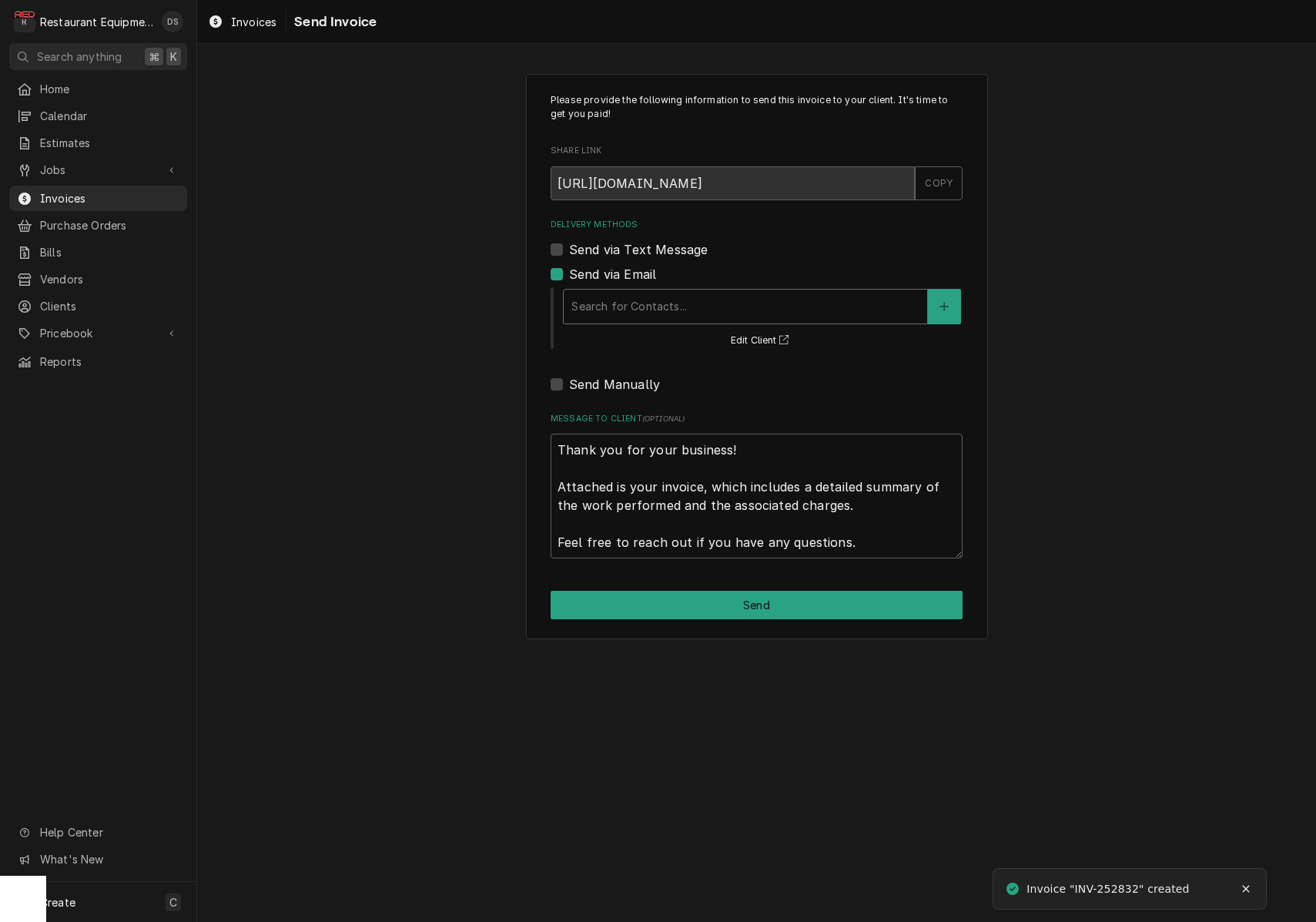
click at [664, 293] on div "Delivery Methods" at bounding box center [745, 306] width 348 height 28
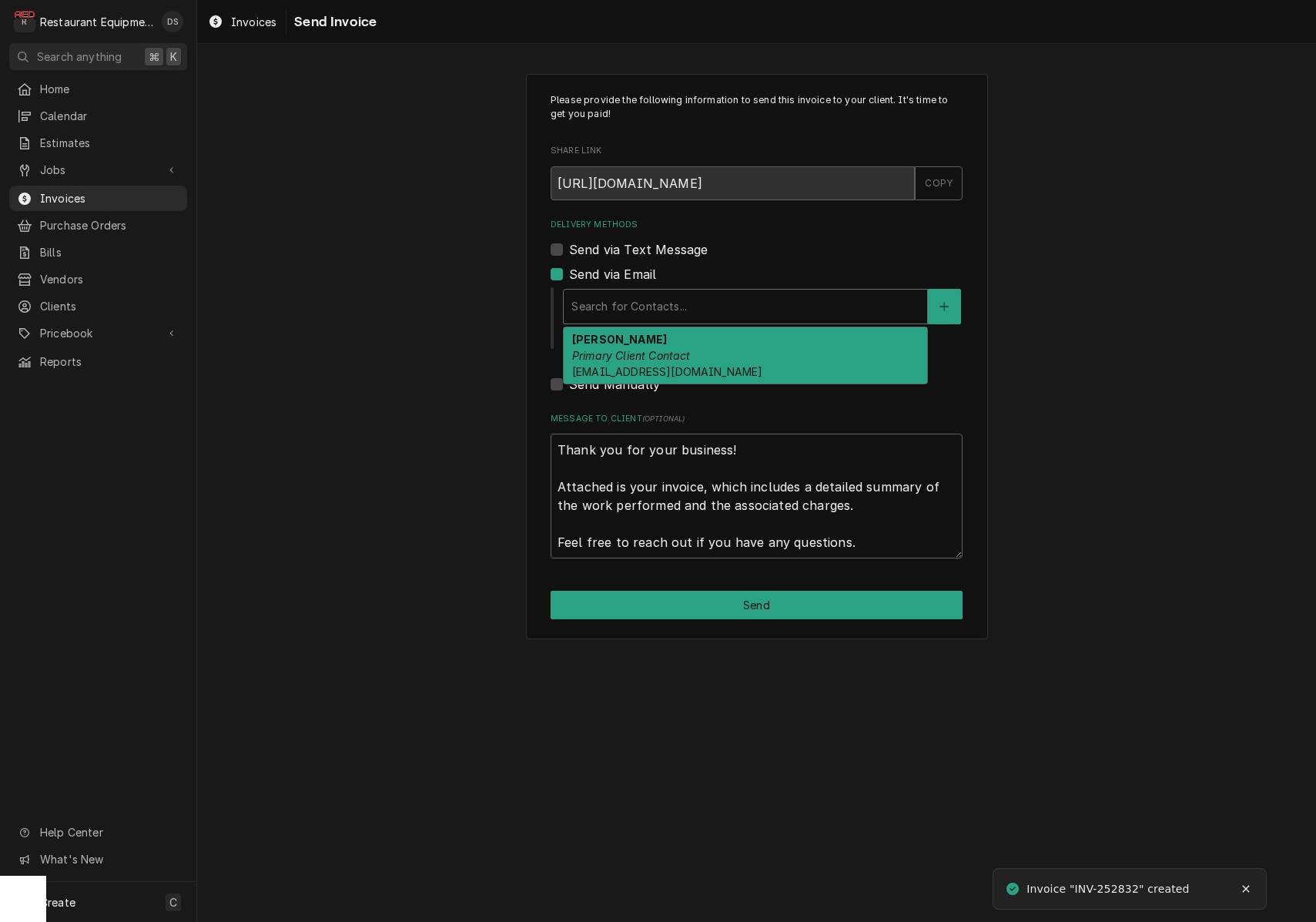
click at [672, 344] on div "[PERSON_NAME] Primary Client Contact [EMAIL_ADDRESS][DOMAIN_NAME]" at bounding box center [746, 356] width 364 height 56
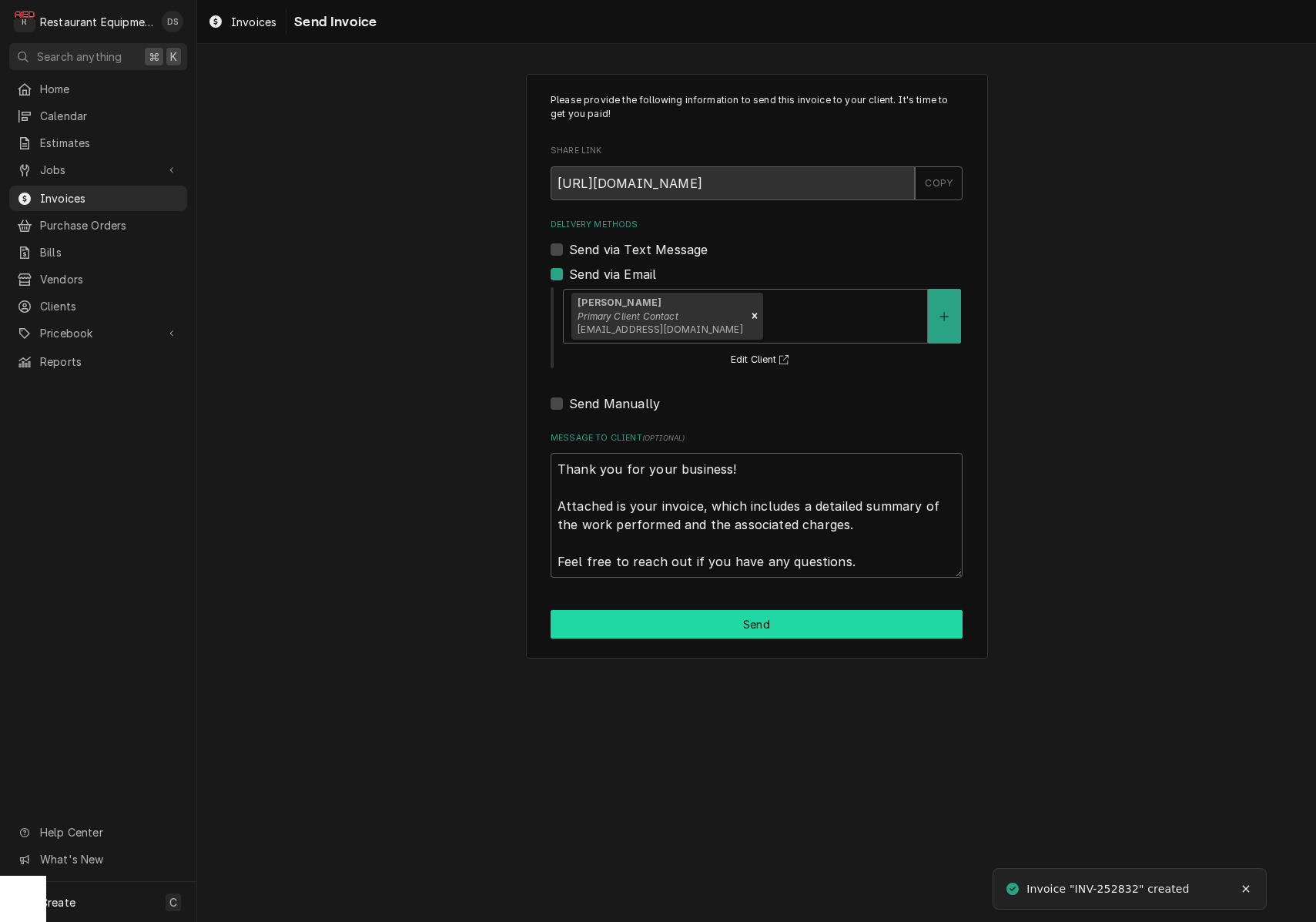
click at [753, 612] on button "Send" at bounding box center [756, 624] width 412 height 29
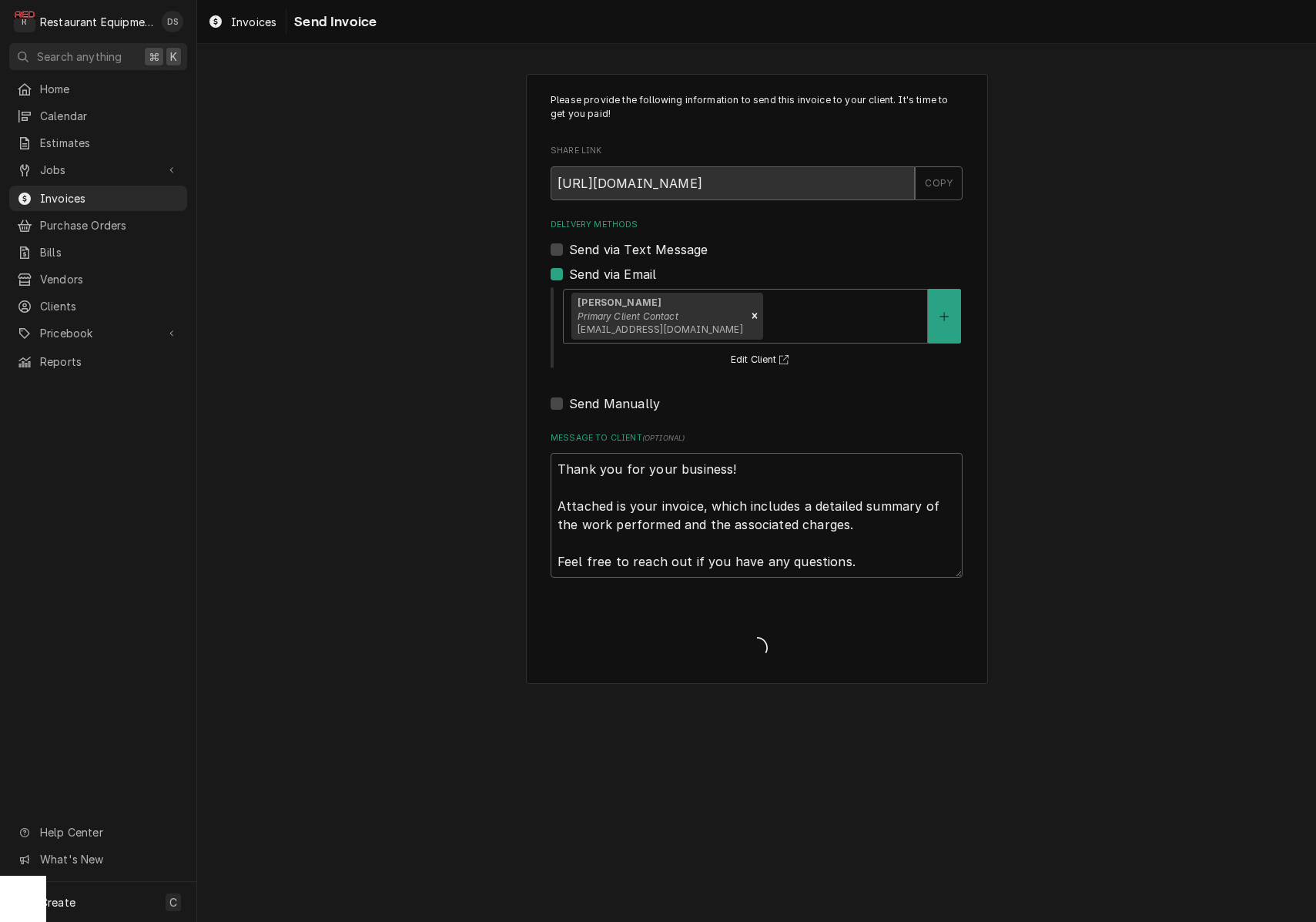
type textarea "x"
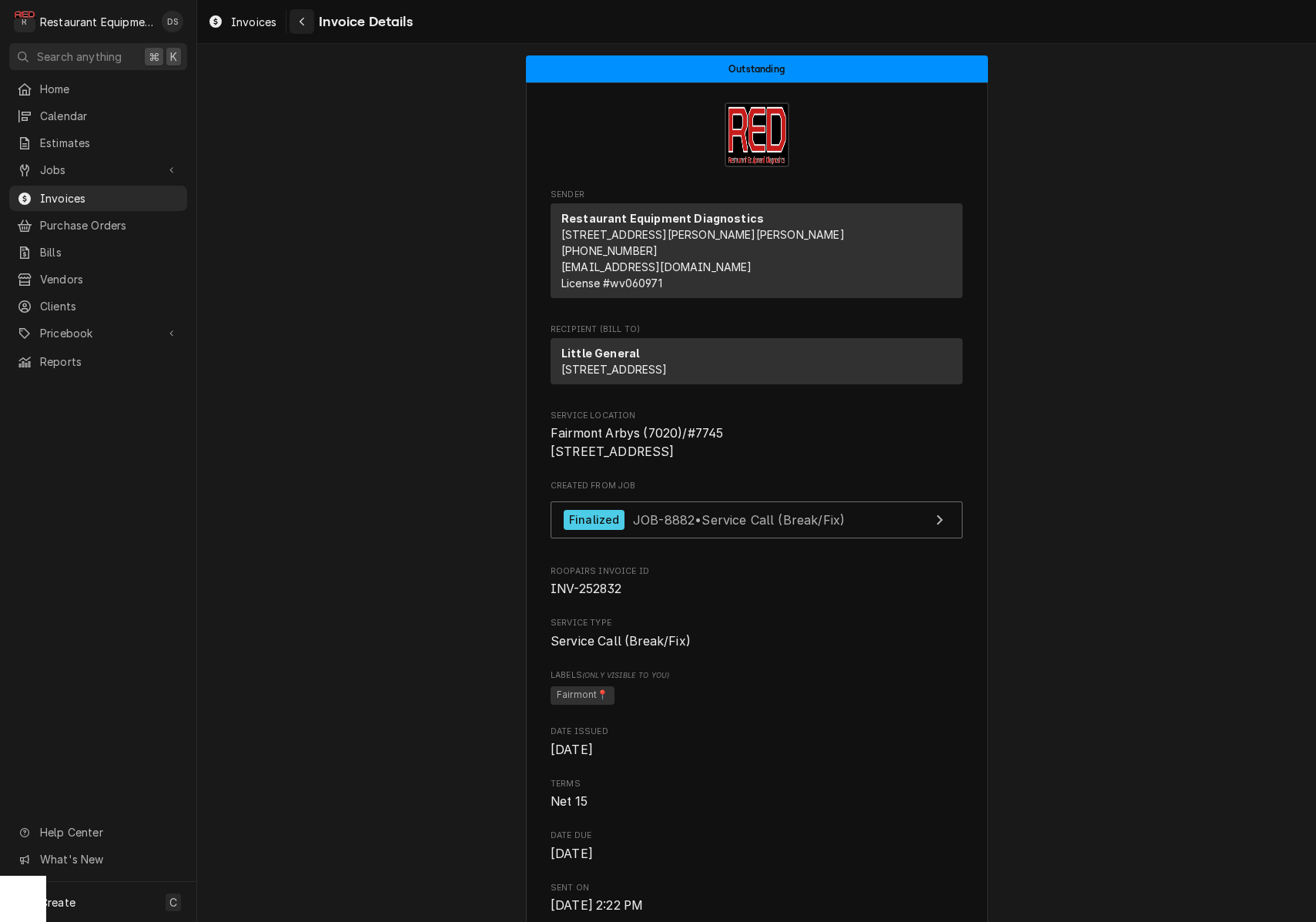
click at [307, 21] on div "Navigate back" at bounding box center [301, 21] width 16 height 16
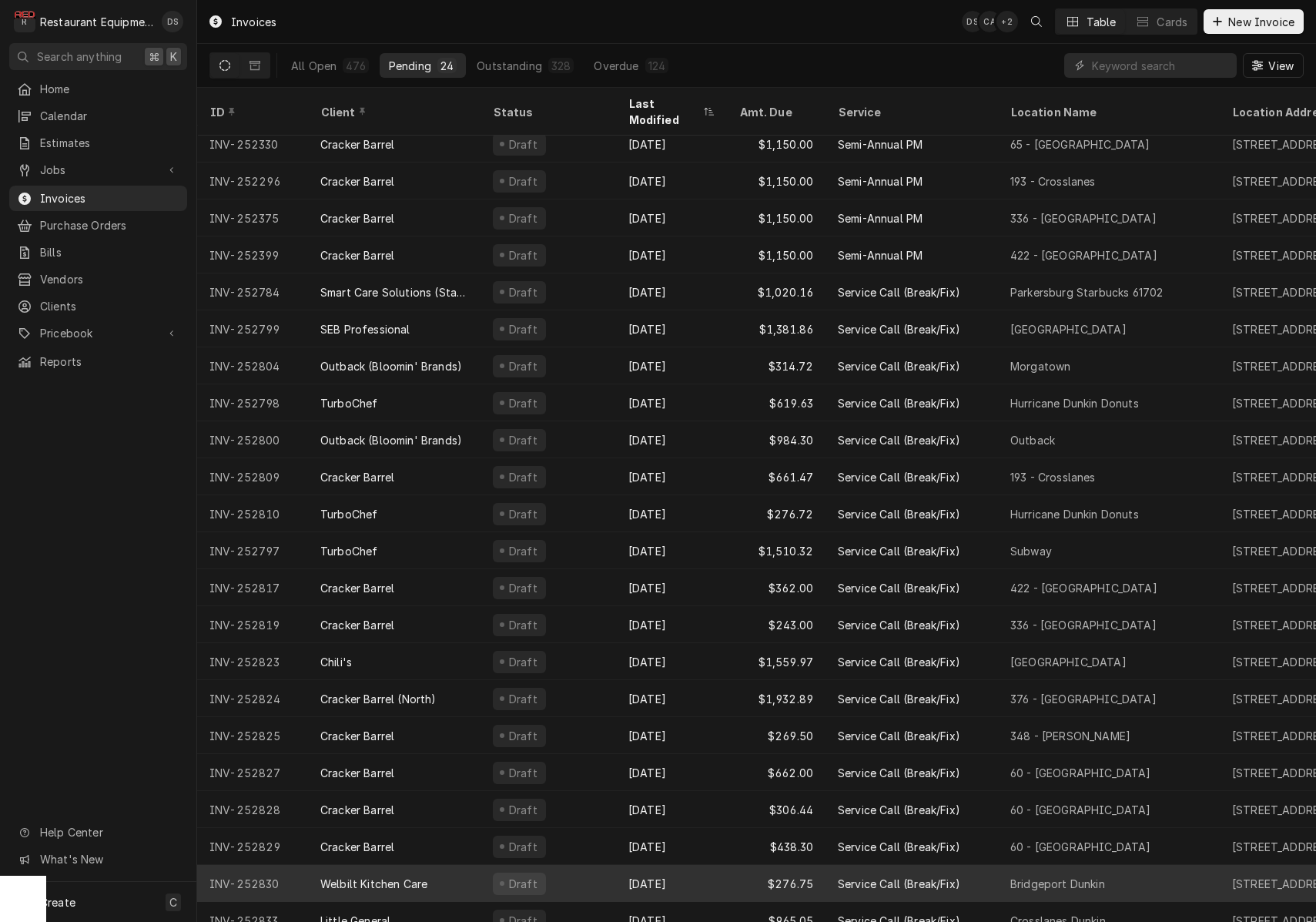
scroll to position [82, 0]
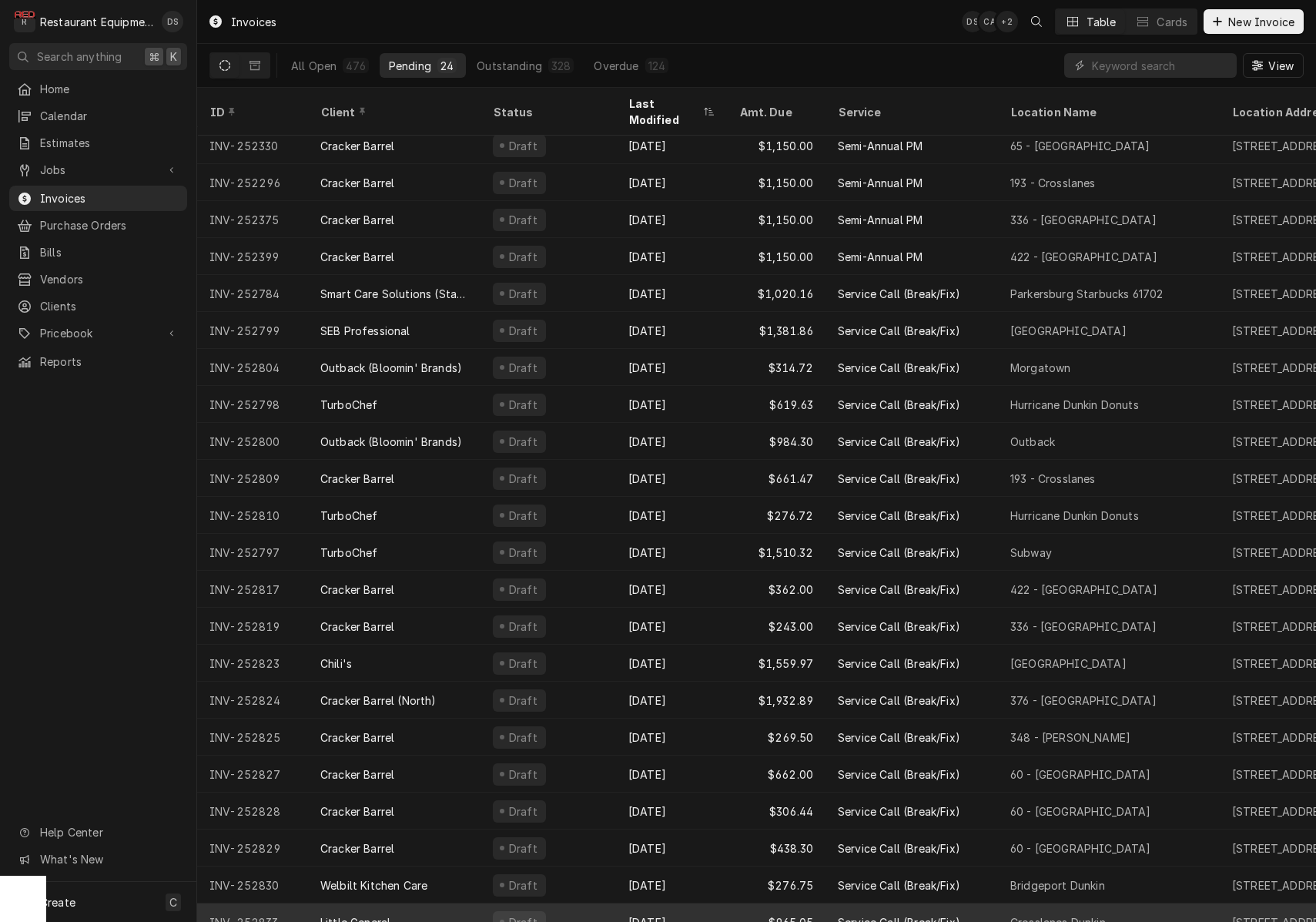
click at [607, 903] on div "Draft" at bounding box center [548, 921] width 136 height 37
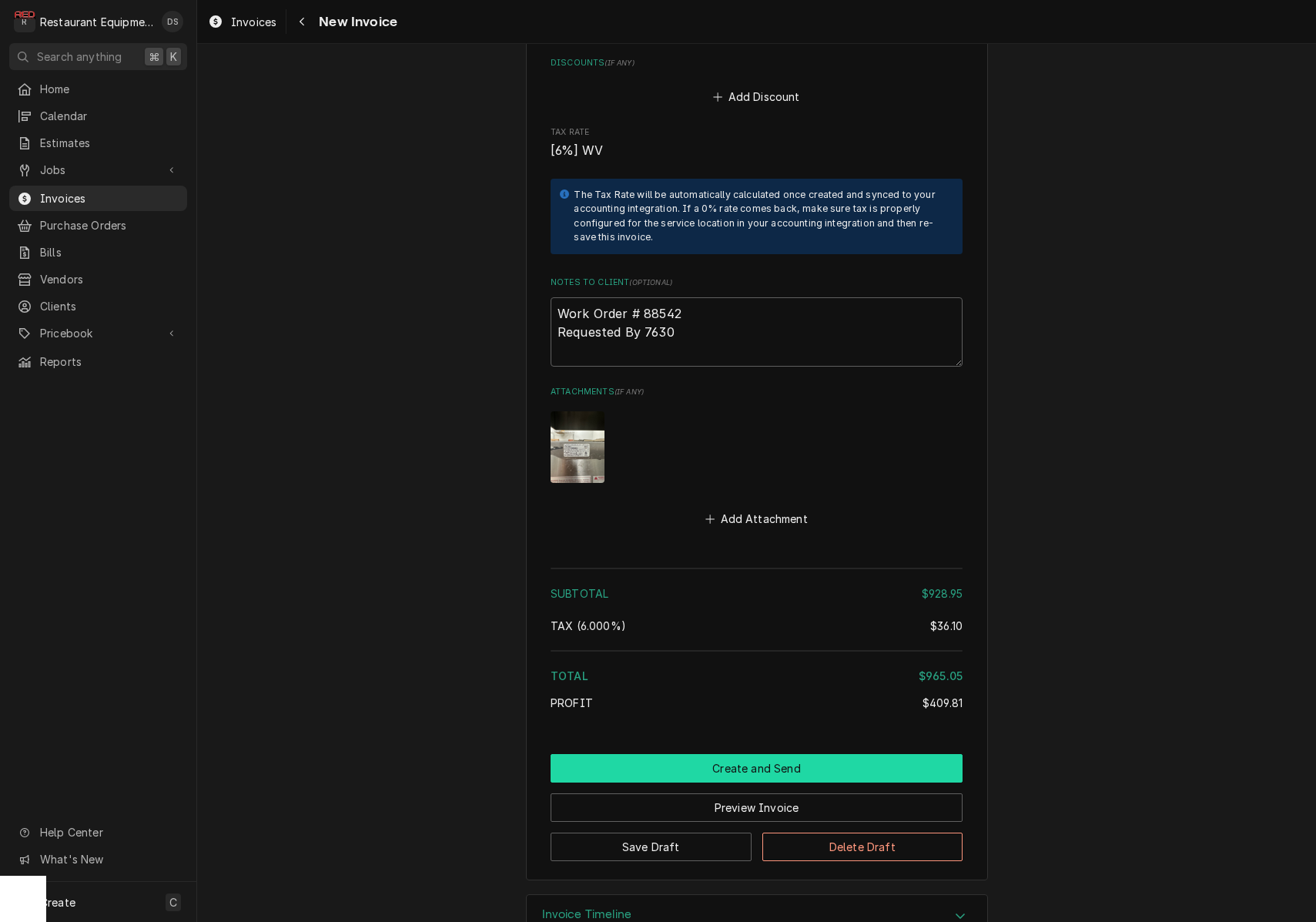
click at [763, 754] on button "Create and Send" at bounding box center [756, 768] width 412 height 29
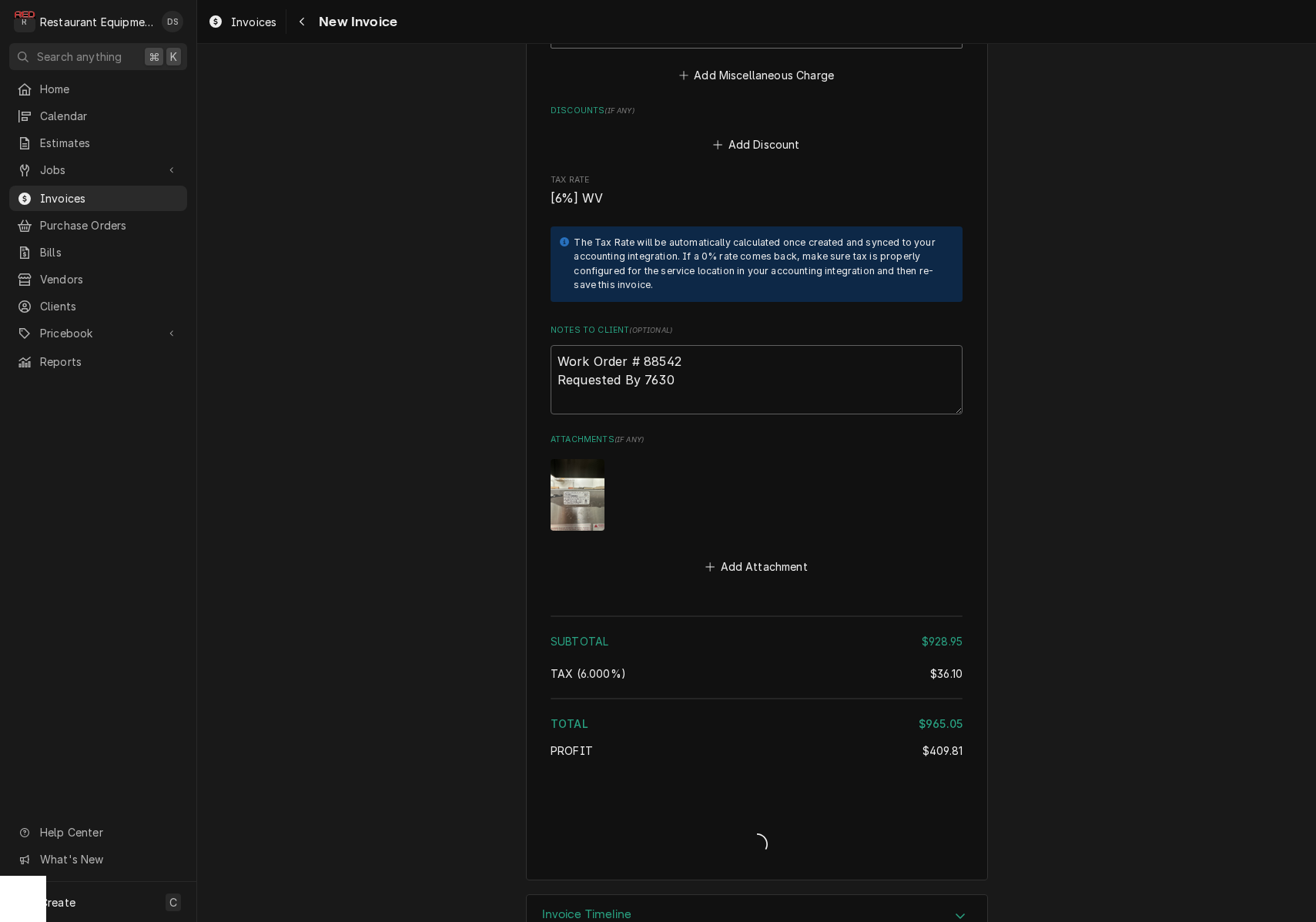
type textarea "x"
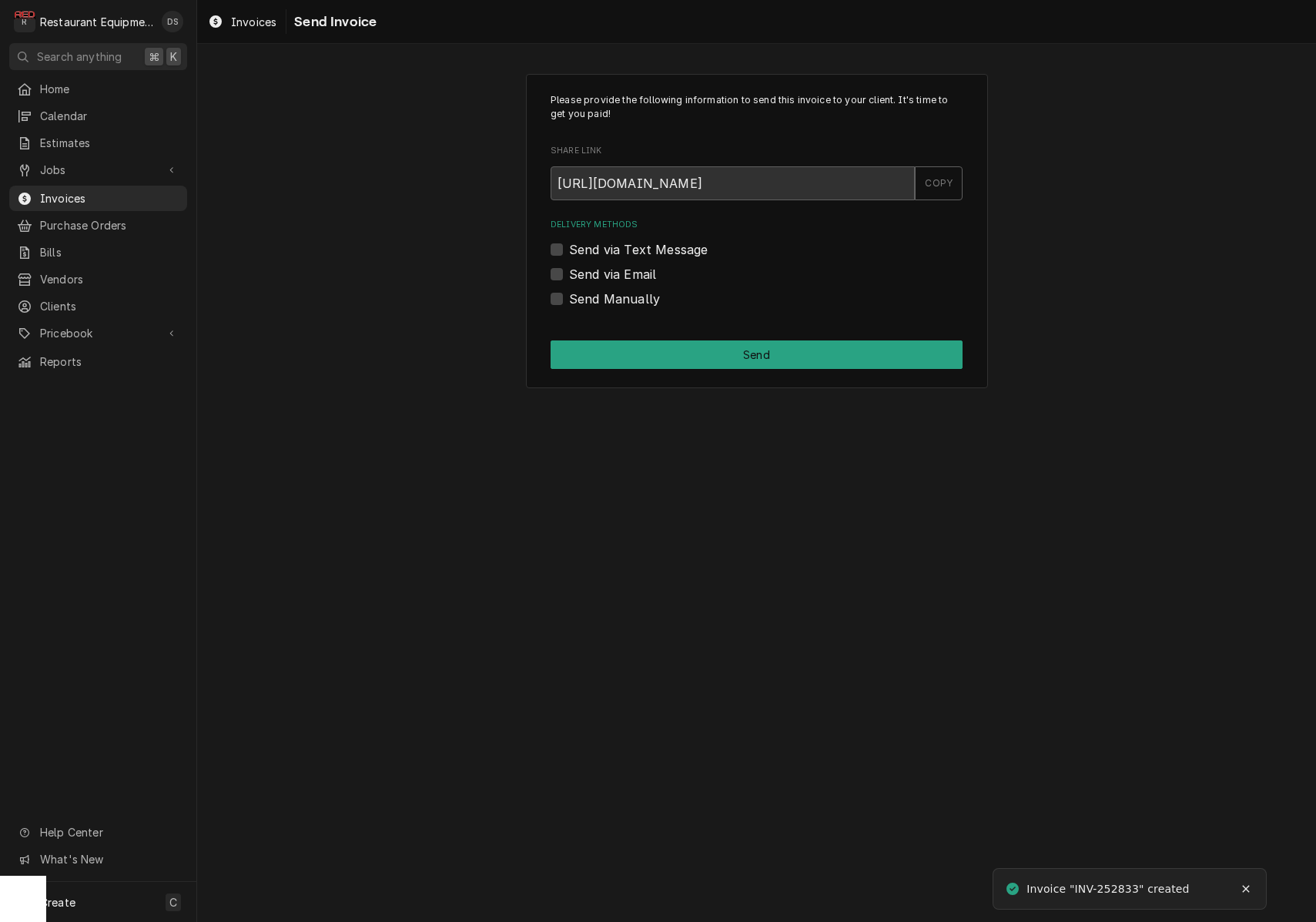
drag, startPoint x: 560, startPoint y: 269, endPoint x: 574, endPoint y: 272, distance: 14.3
click at [569, 269] on label "Send via Email" at bounding box center [612, 274] width 87 height 18
click at [569, 269] on input "Send via Email" at bounding box center [774, 282] width 412 height 34
checkbox input "true"
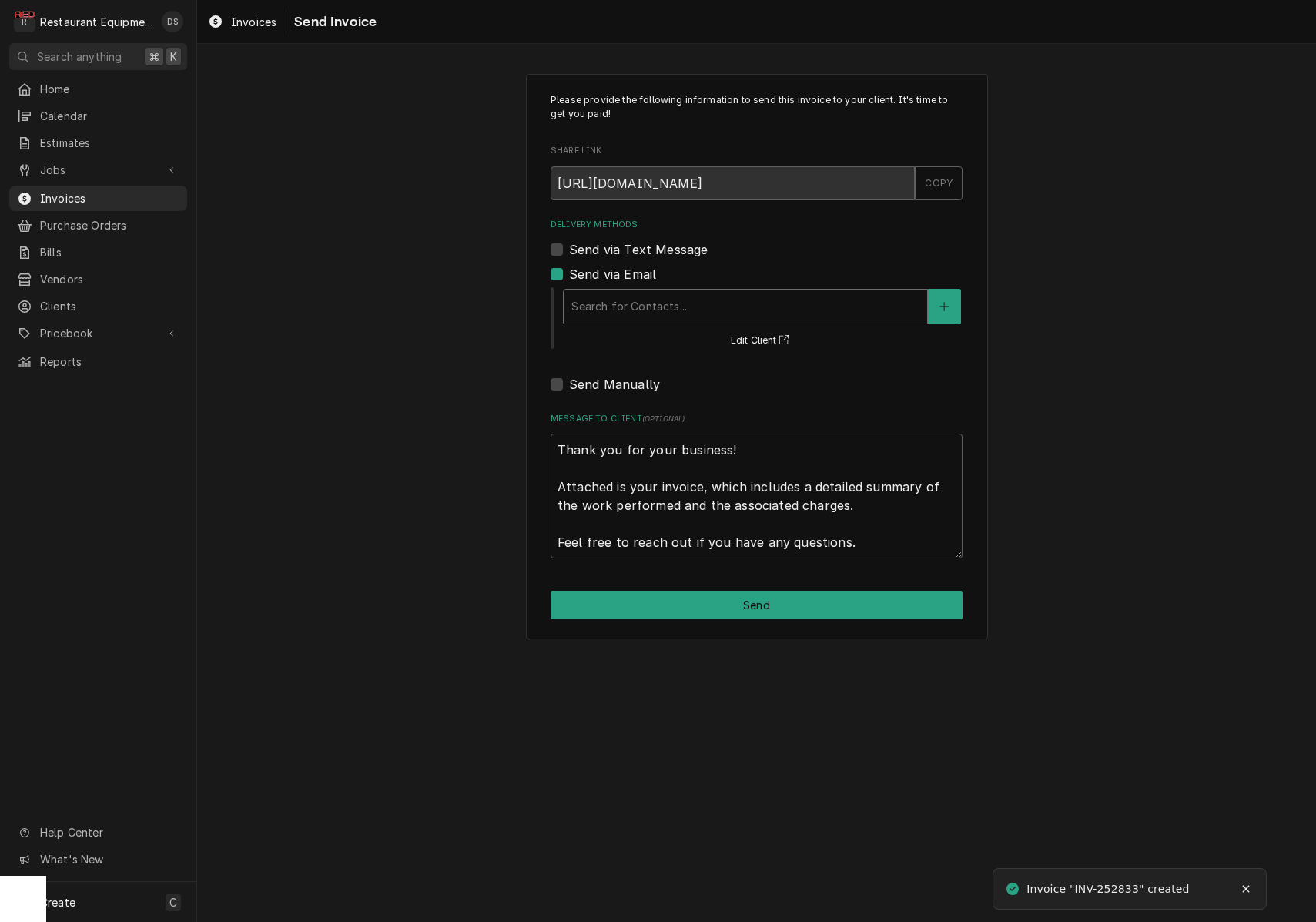
click at [646, 297] on div "Delivery Methods" at bounding box center [745, 306] width 348 height 28
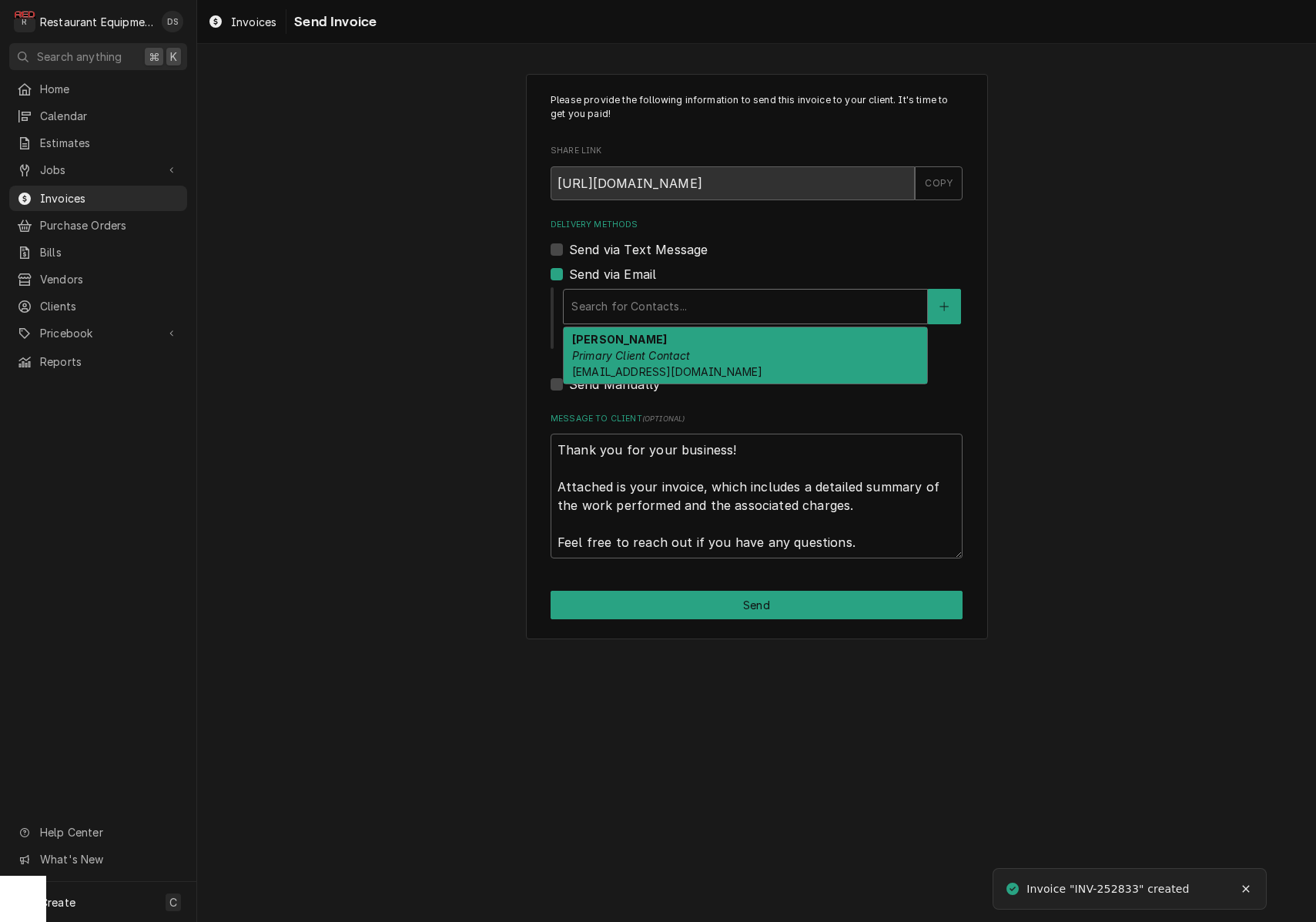
click at [658, 344] on div "ROBIN HATCHER Primary Client Contact rhatcher@lgstores.com" at bounding box center [746, 356] width 364 height 56
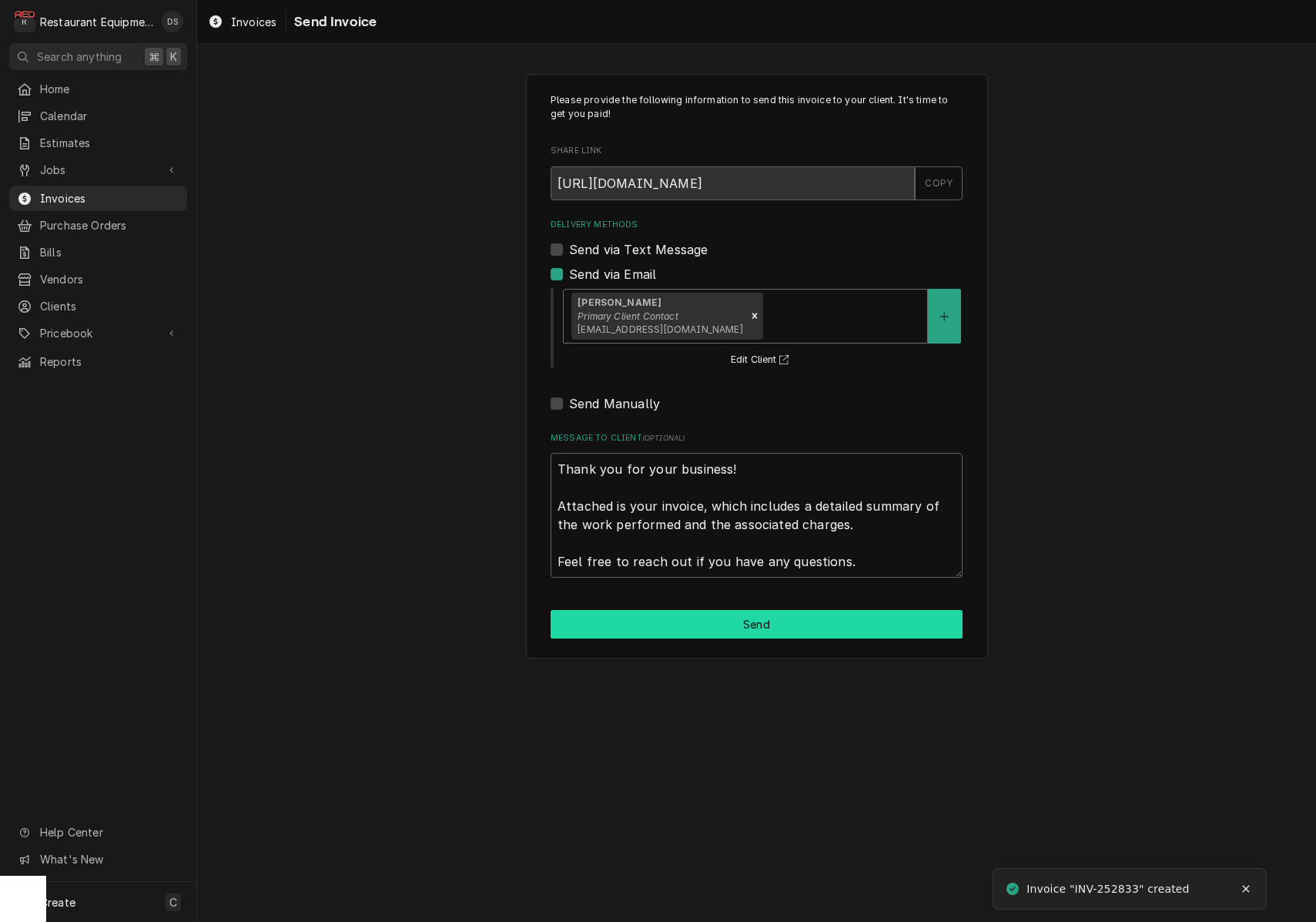
click at [799, 614] on button "Send" at bounding box center [756, 624] width 412 height 29
type textarea "x"
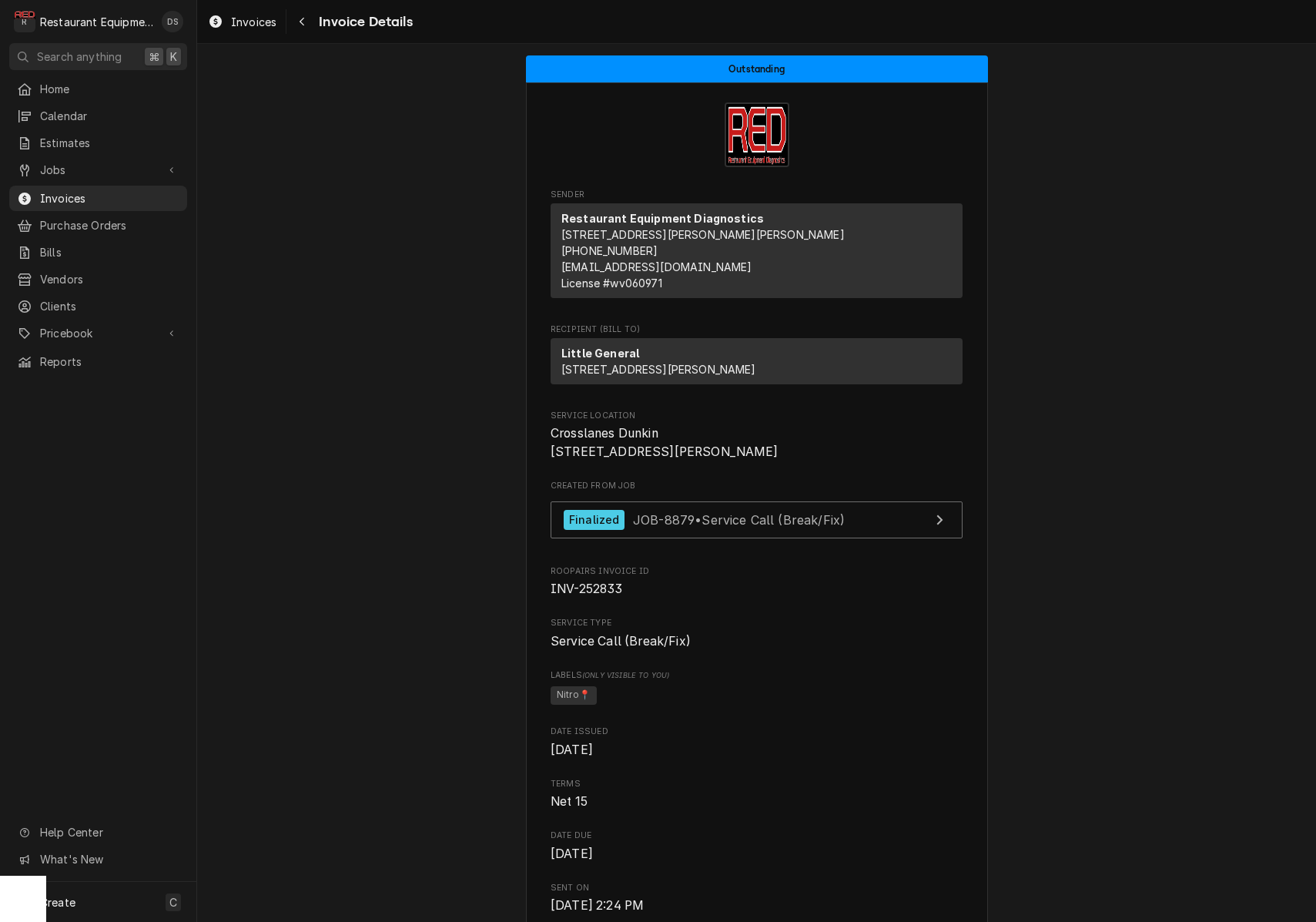
scroll to position [1, 0]
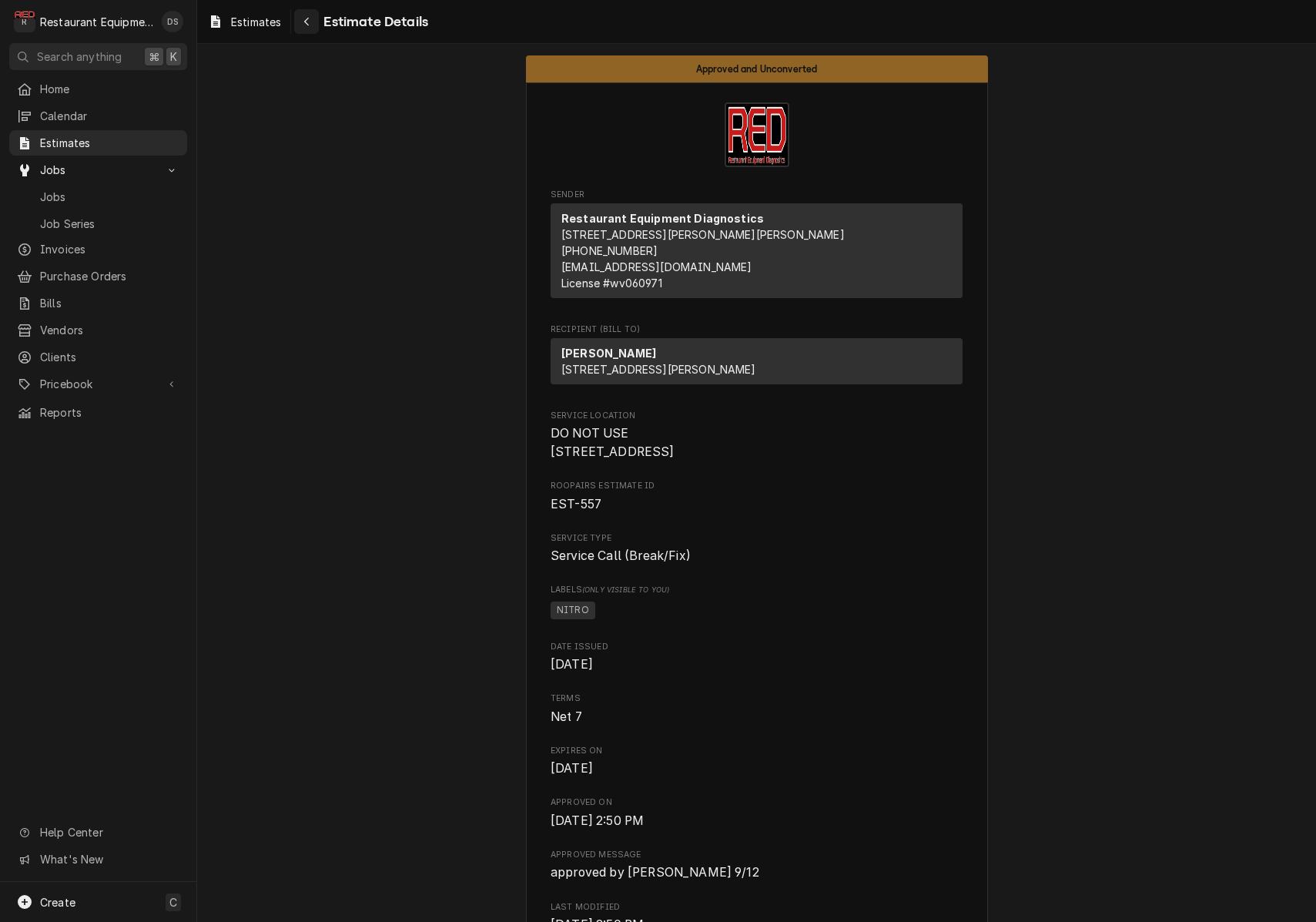
click at [309, 27] on div "Navigate back" at bounding box center [306, 21] width 16 height 16
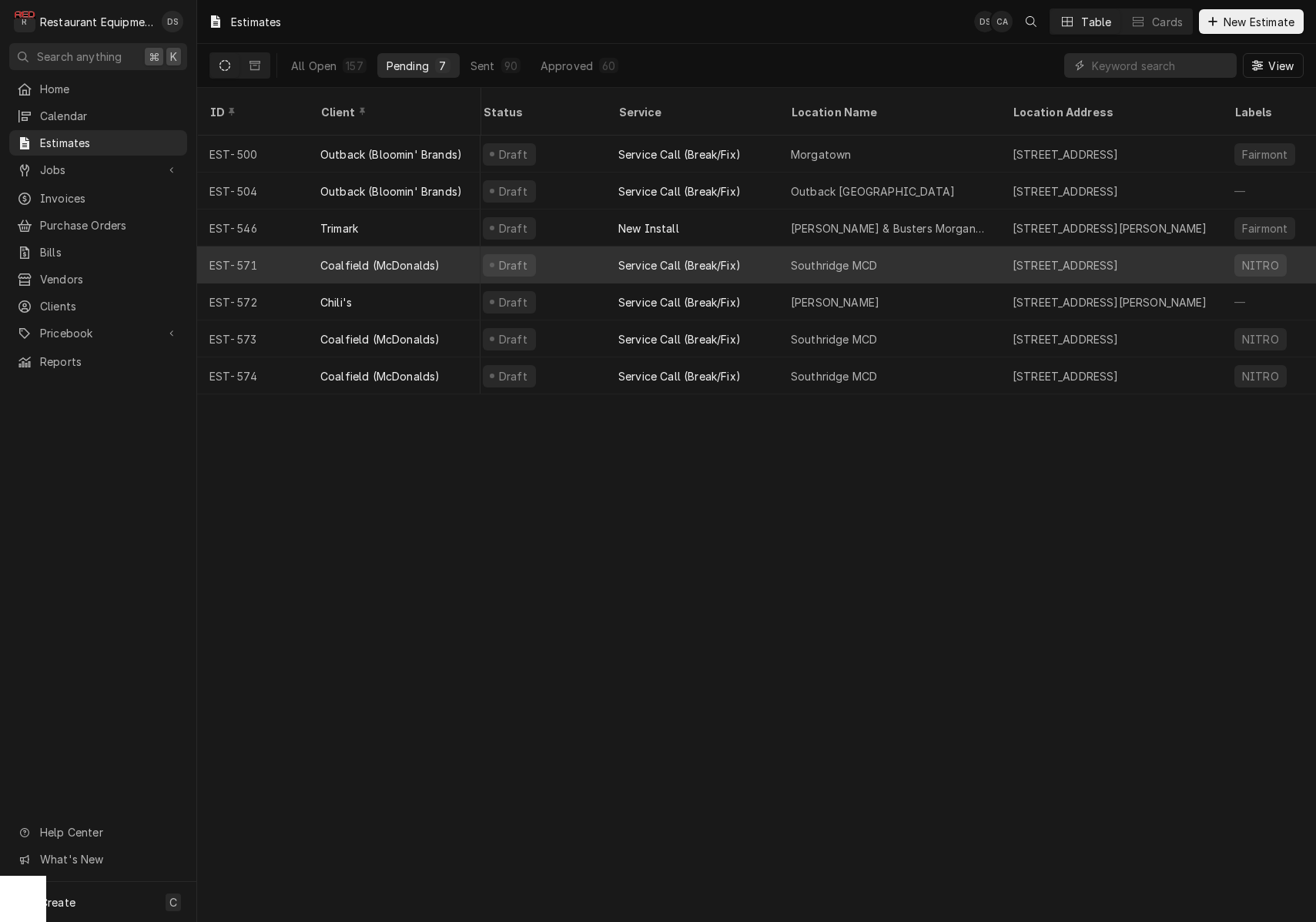
scroll to position [0, 7]
click at [881, 251] on div "Southridge MCD" at bounding box center [892, 264] width 221 height 37
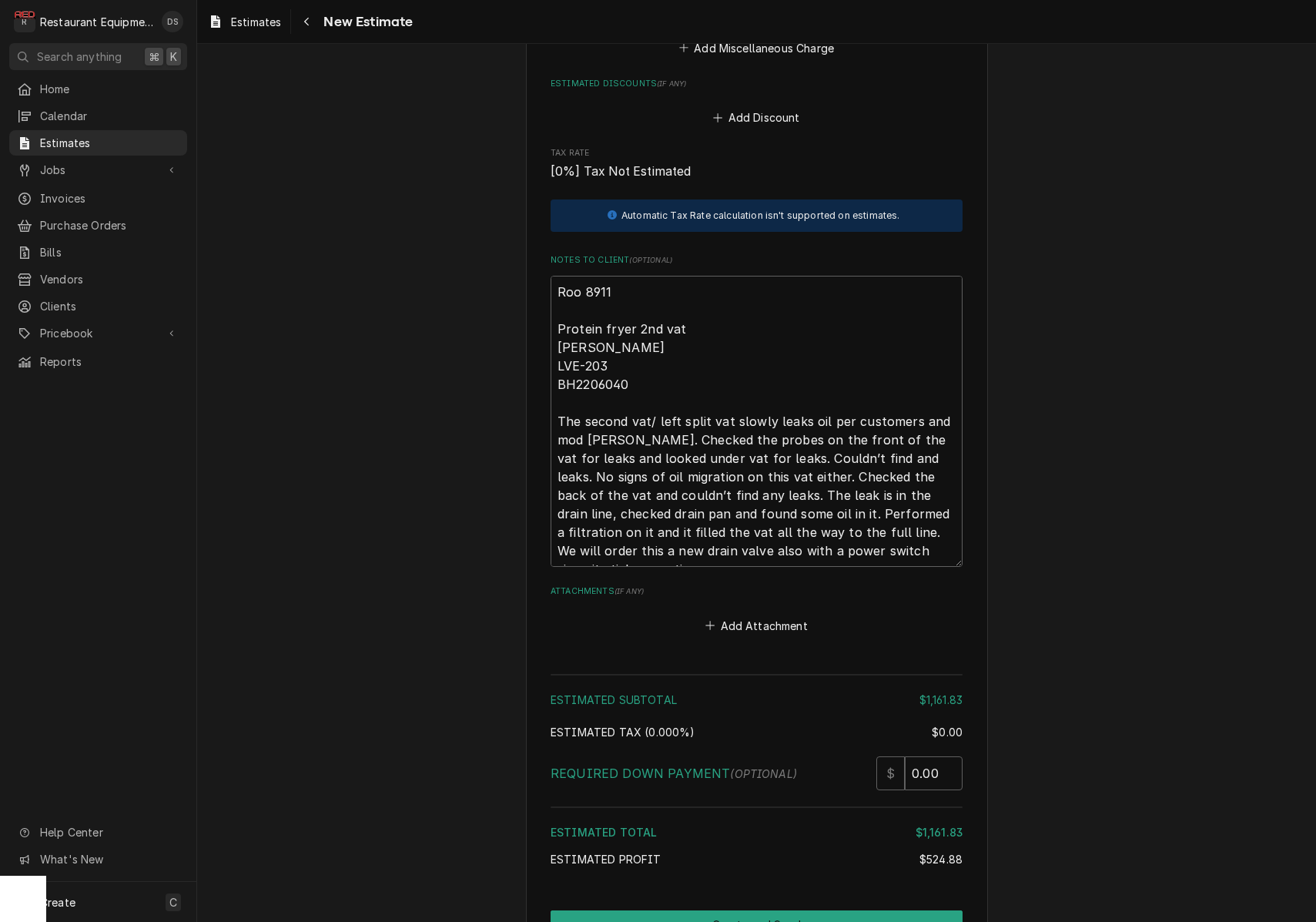
scroll to position [2949, 0]
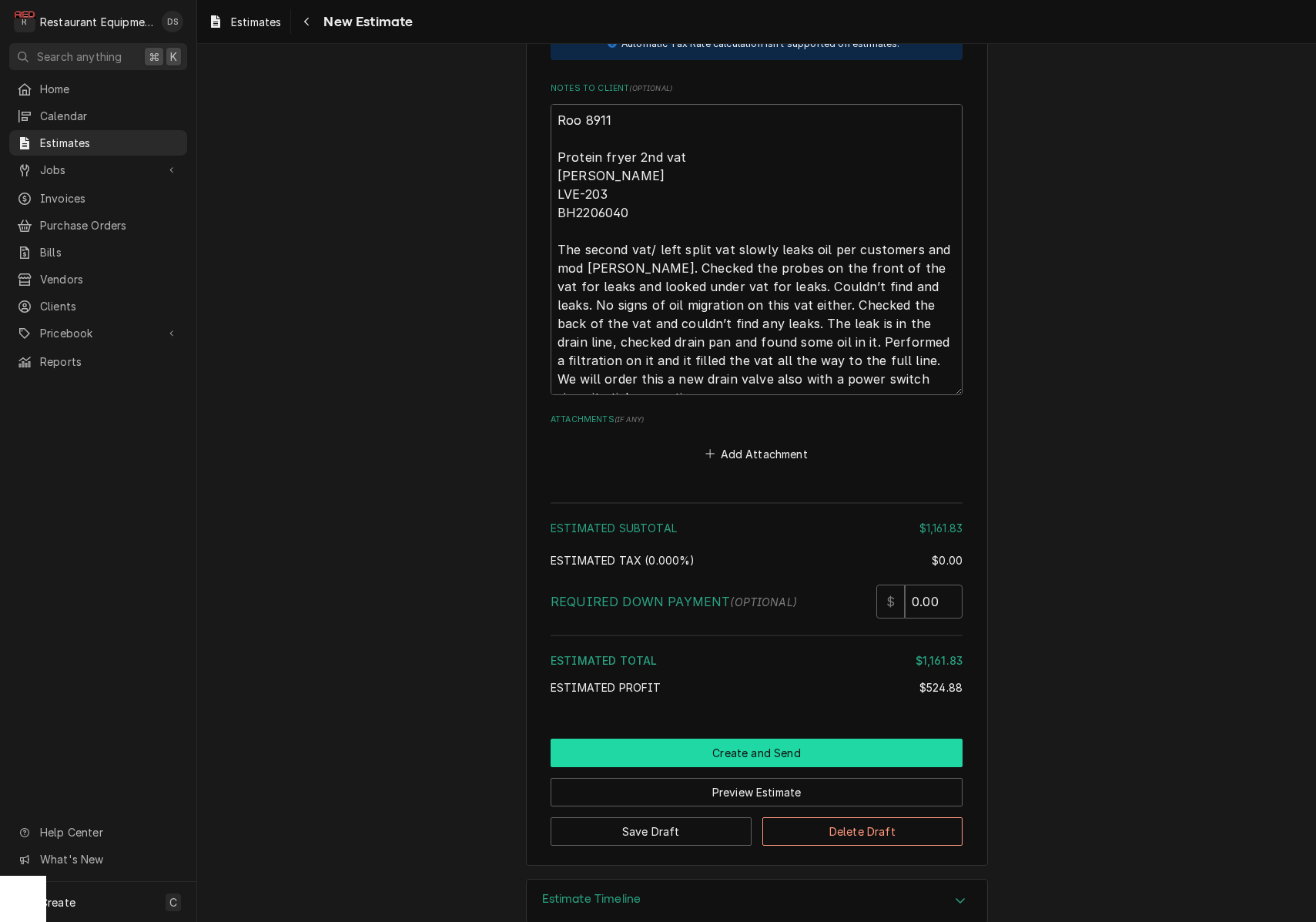
click at [760, 738] on button "Create and Send" at bounding box center [756, 752] width 412 height 29
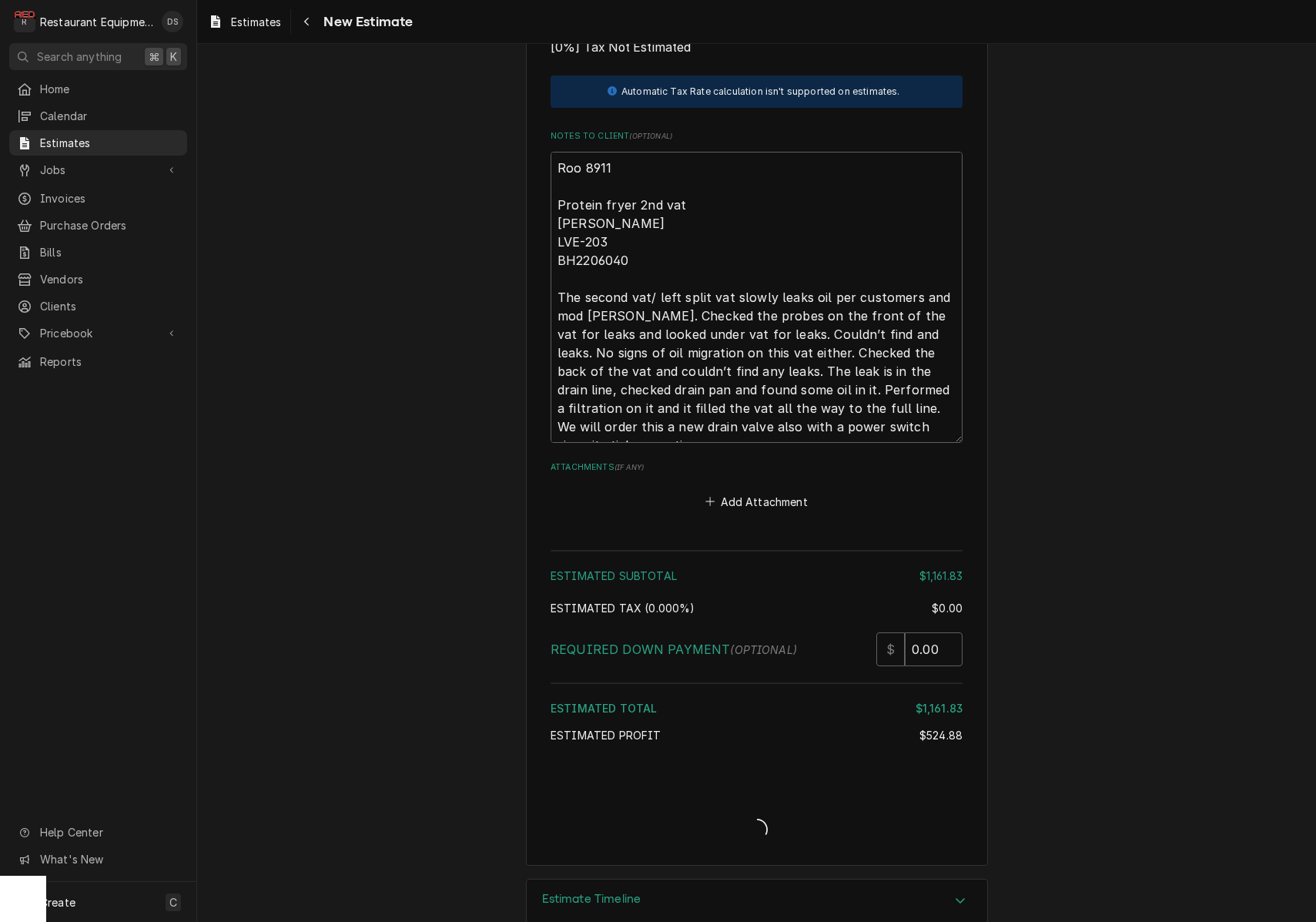
type textarea "x"
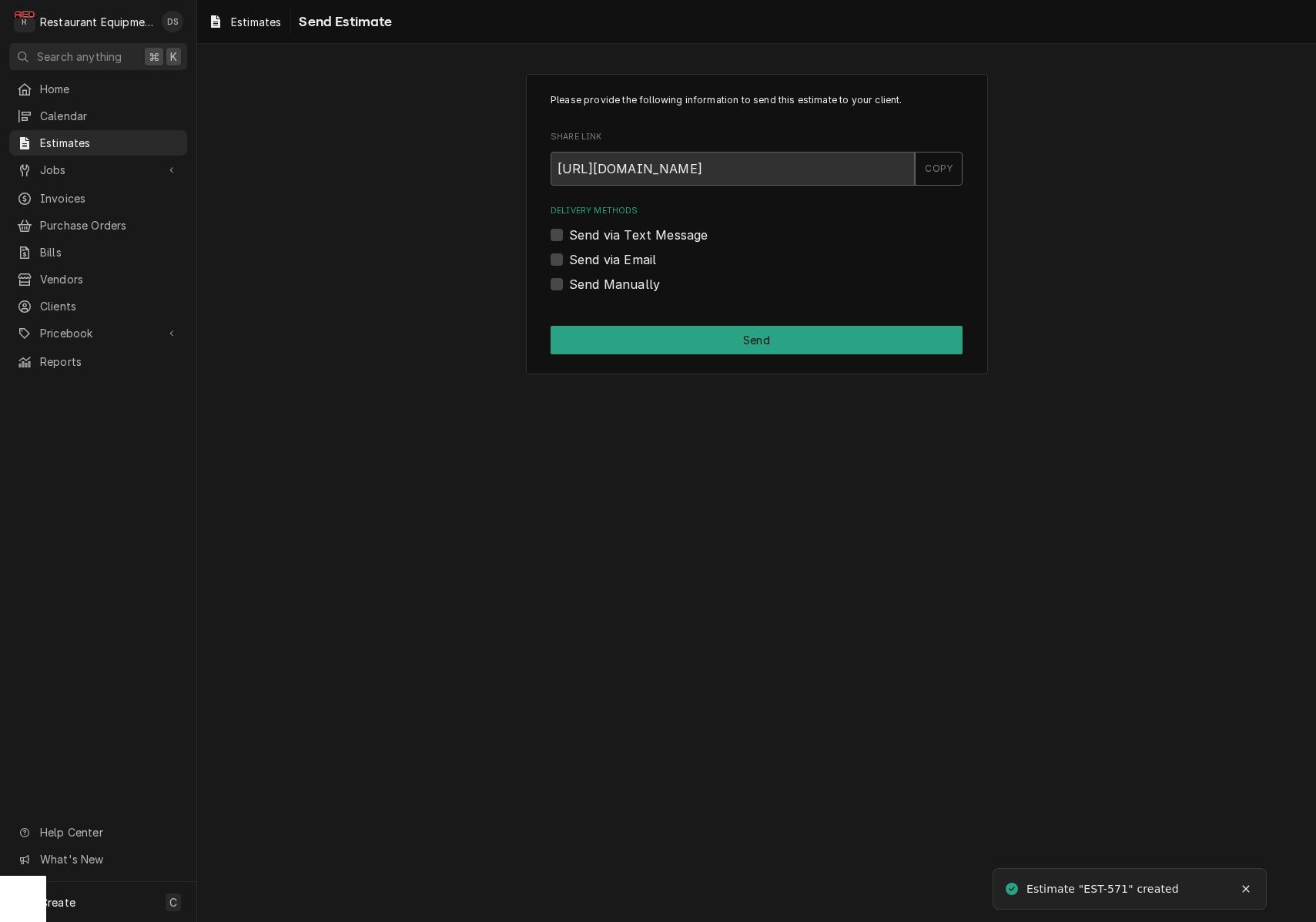
drag, startPoint x: 557, startPoint y: 254, endPoint x: 566, endPoint y: 257, distance: 9.5
click at [569, 254] on label "Send via Email" at bounding box center [612, 259] width 87 height 18
click at [569, 254] on input "Send via Email" at bounding box center [774, 267] width 412 height 34
checkbox input "true"
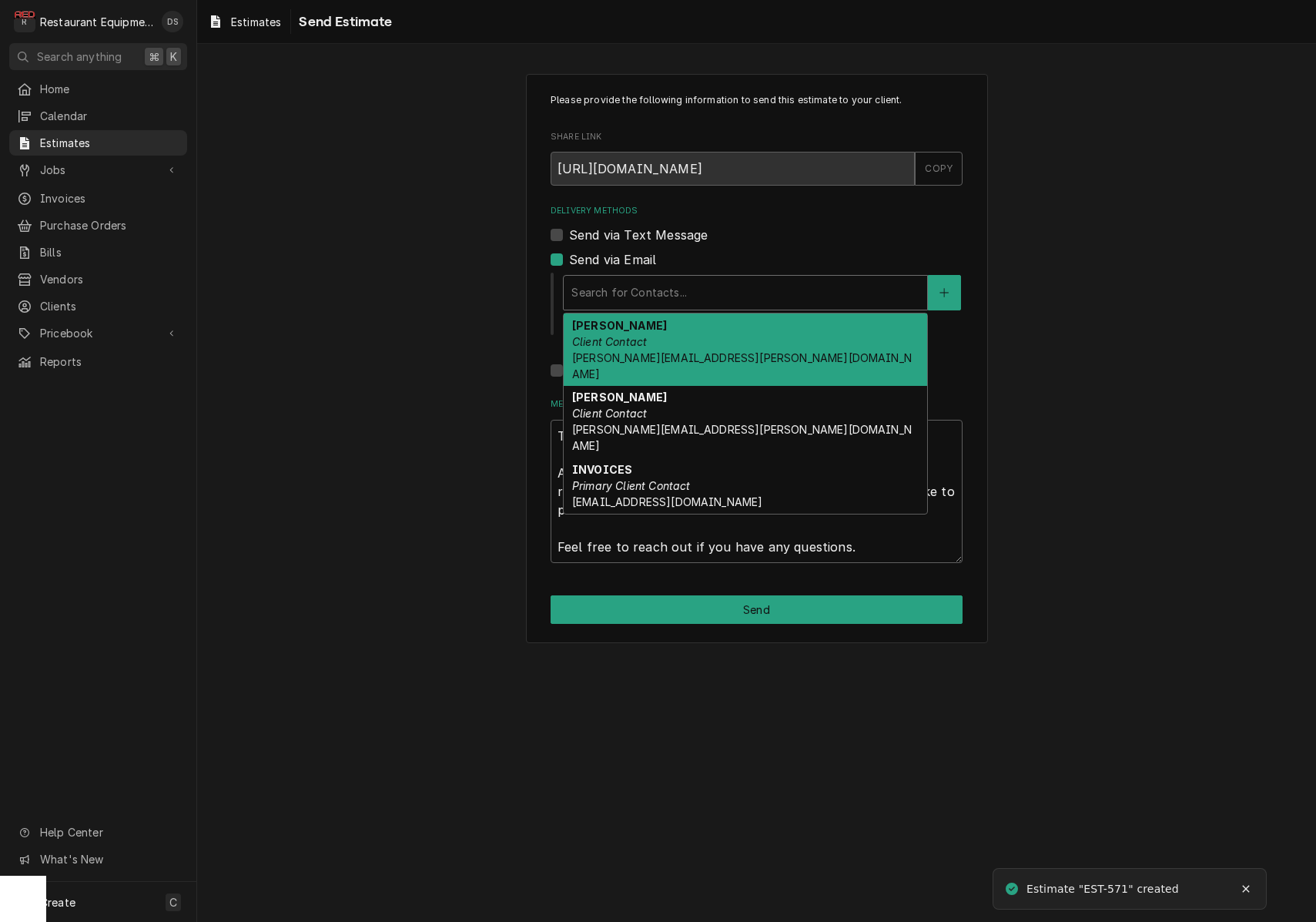
click at [634, 286] on div "Search for Contacts..." at bounding box center [745, 292] width 348 height 16
click at [653, 348] on div "[PERSON_NAME] Client Contact [PERSON_NAME][EMAIL_ADDRESS][PERSON_NAME][DOMAIN_N…" at bounding box center [746, 350] width 364 height 72
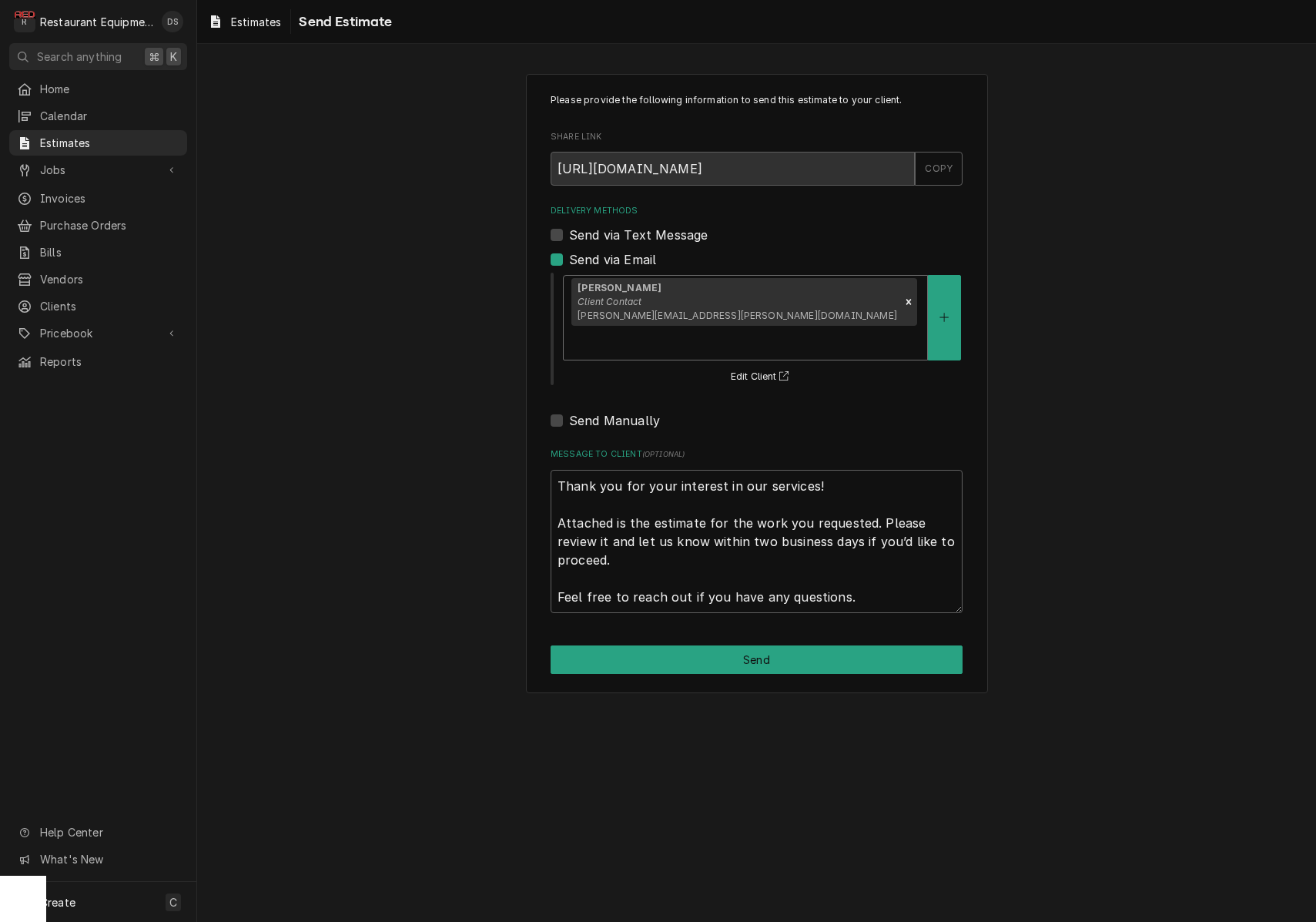
click at [789, 328] on div "Delivery Methods" at bounding box center [745, 342] width 348 height 28
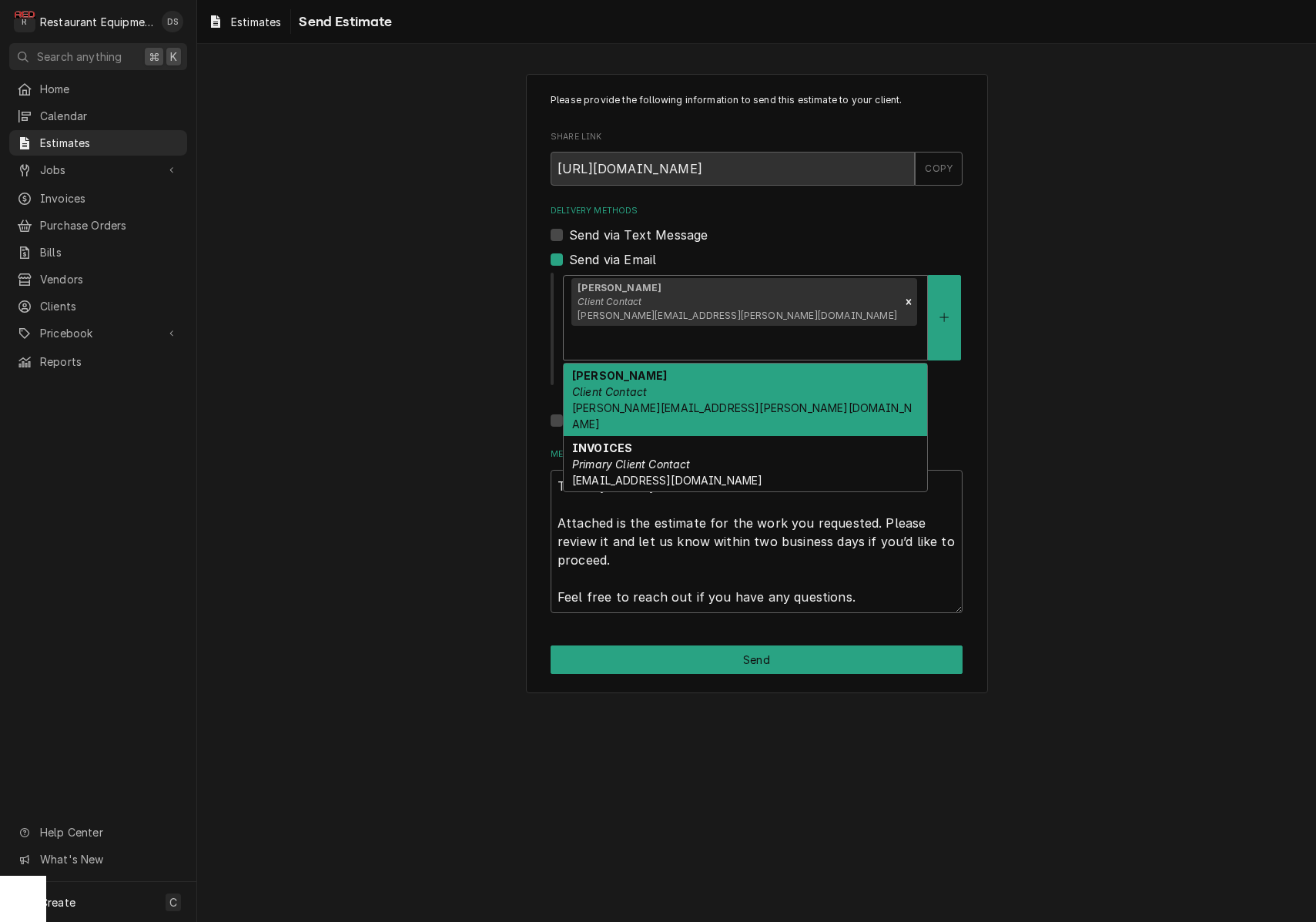
click at [778, 364] on div "Connie Stumbo Client Contact connie.stumbo@us.stores.mcd.com" at bounding box center [746, 400] width 364 height 72
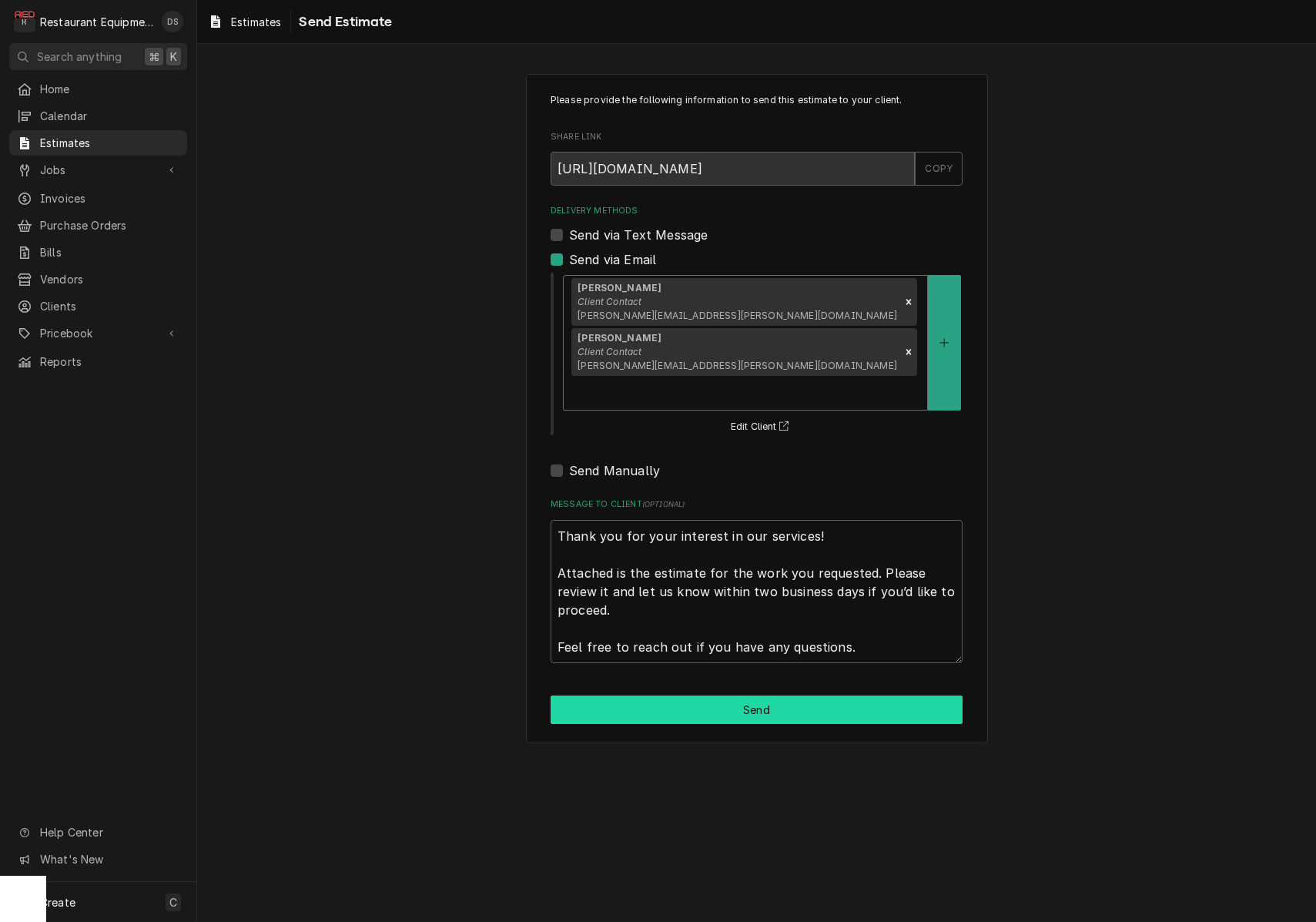
click at [786, 696] on button "Send" at bounding box center [756, 710] width 412 height 29
type textarea "x"
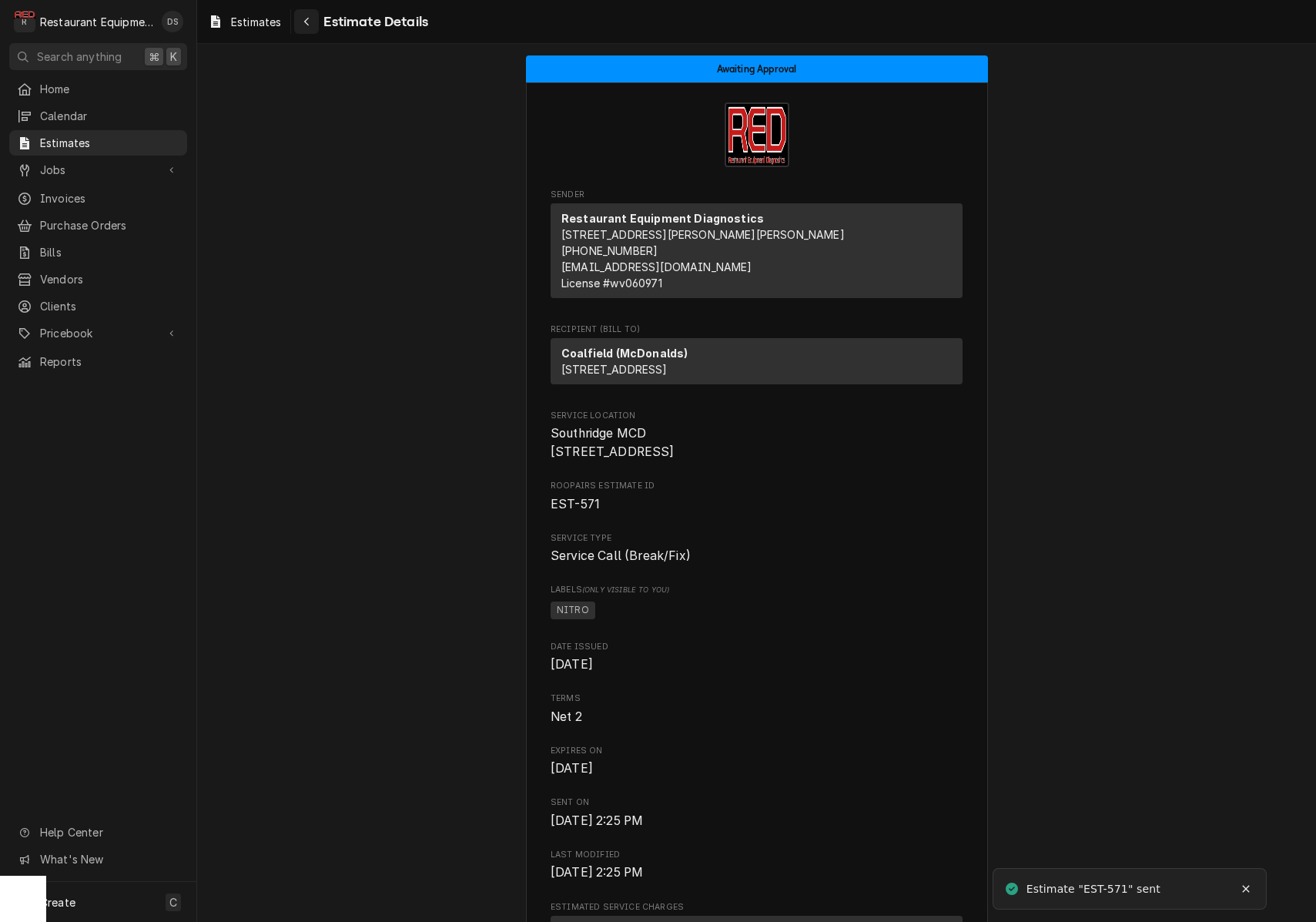
click at [312, 25] on div "Navigate back" at bounding box center [306, 21] width 16 height 16
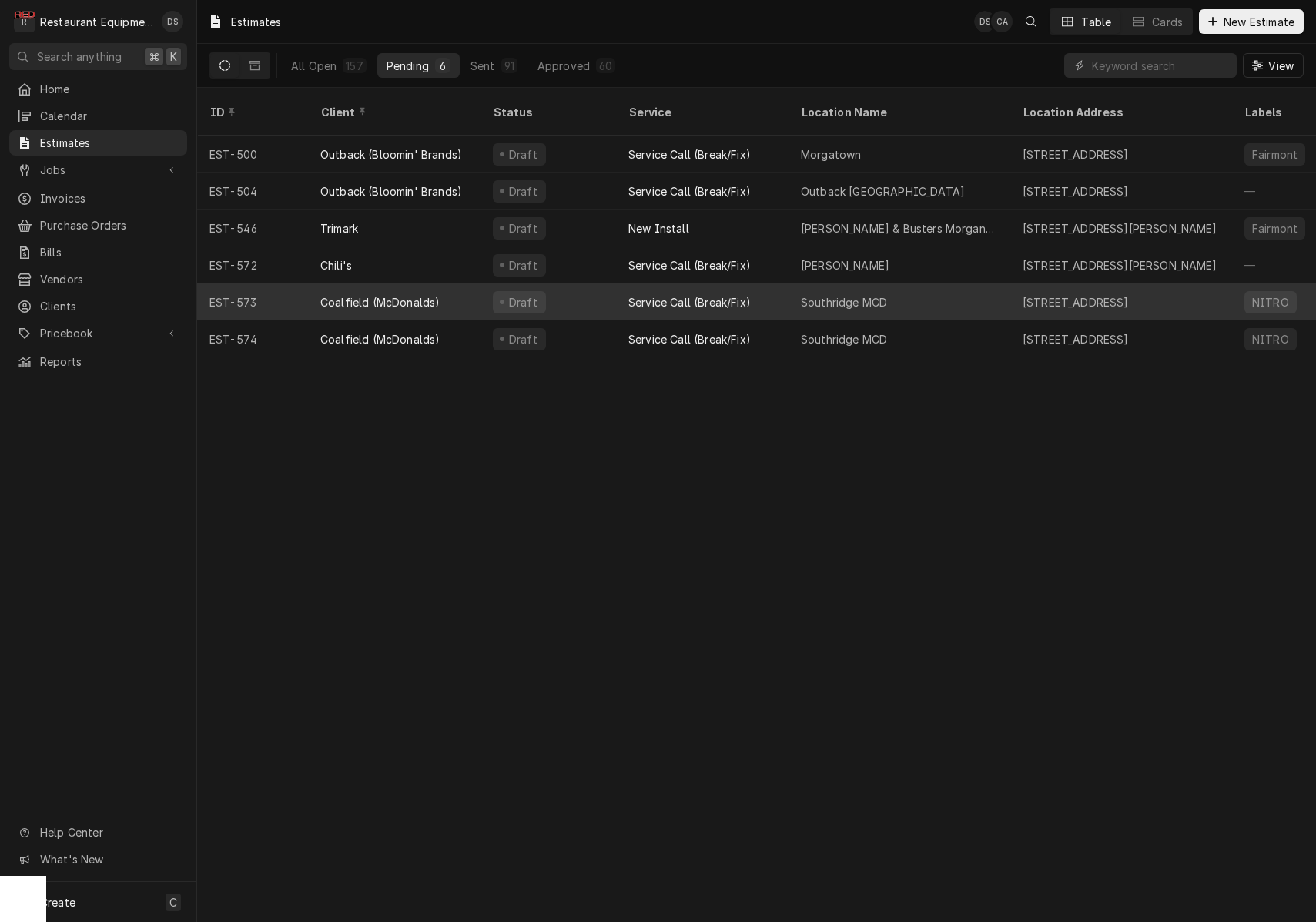
click at [600, 288] on div "Draft" at bounding box center [548, 301] width 136 height 37
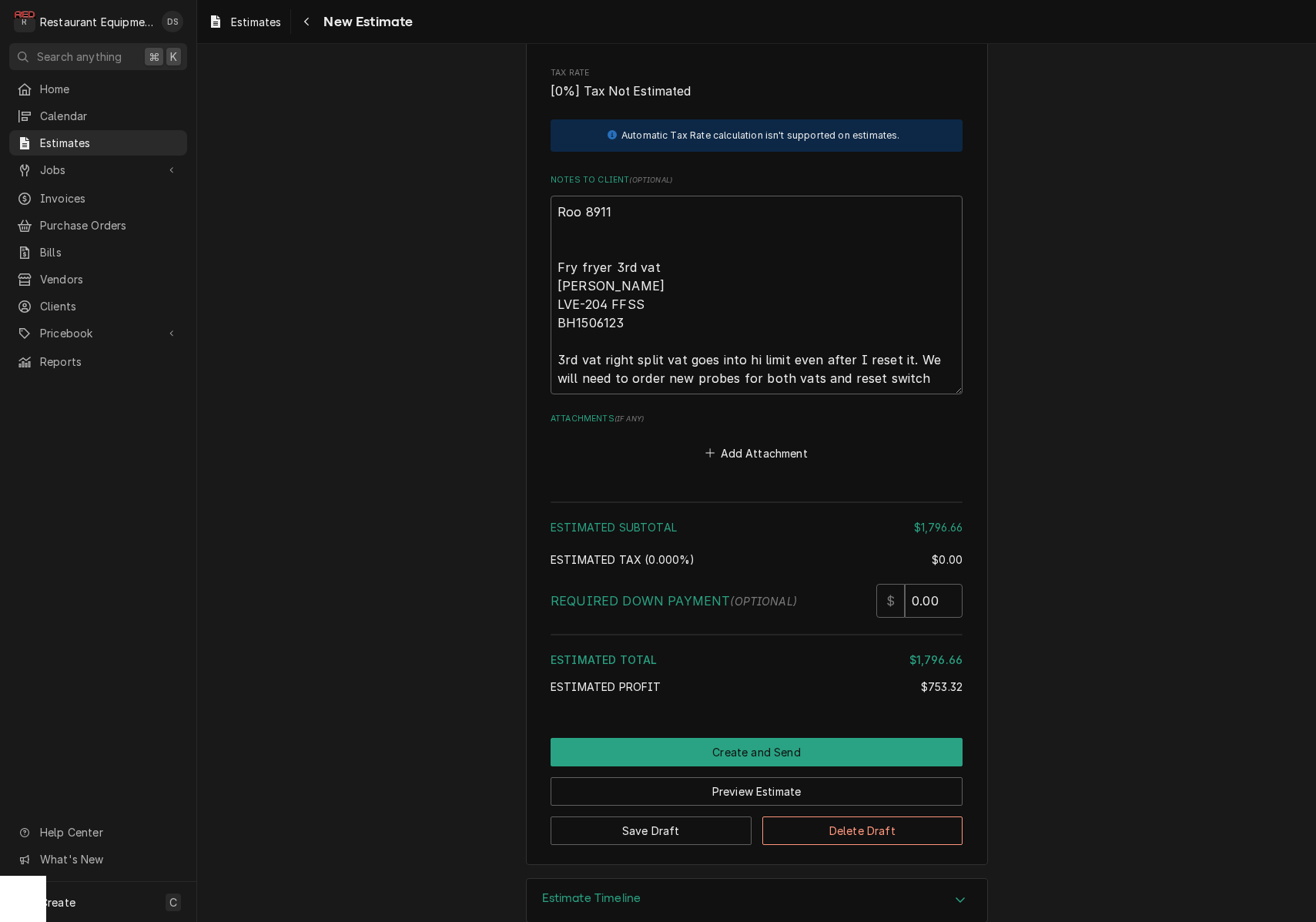
scroll to position [3020, 0]
click at [764, 738] on button "Create and Send" at bounding box center [756, 752] width 412 height 29
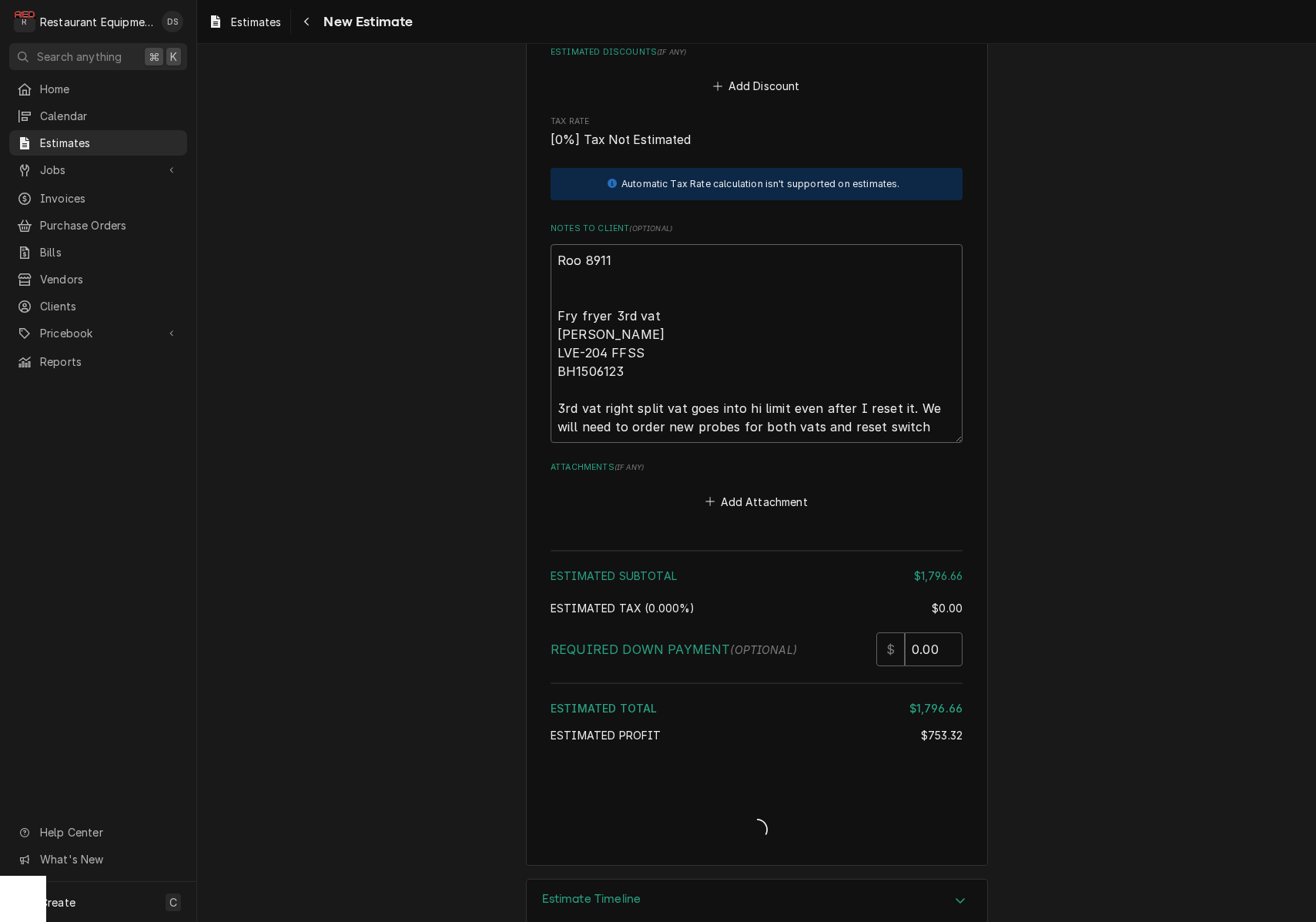
type textarea "x"
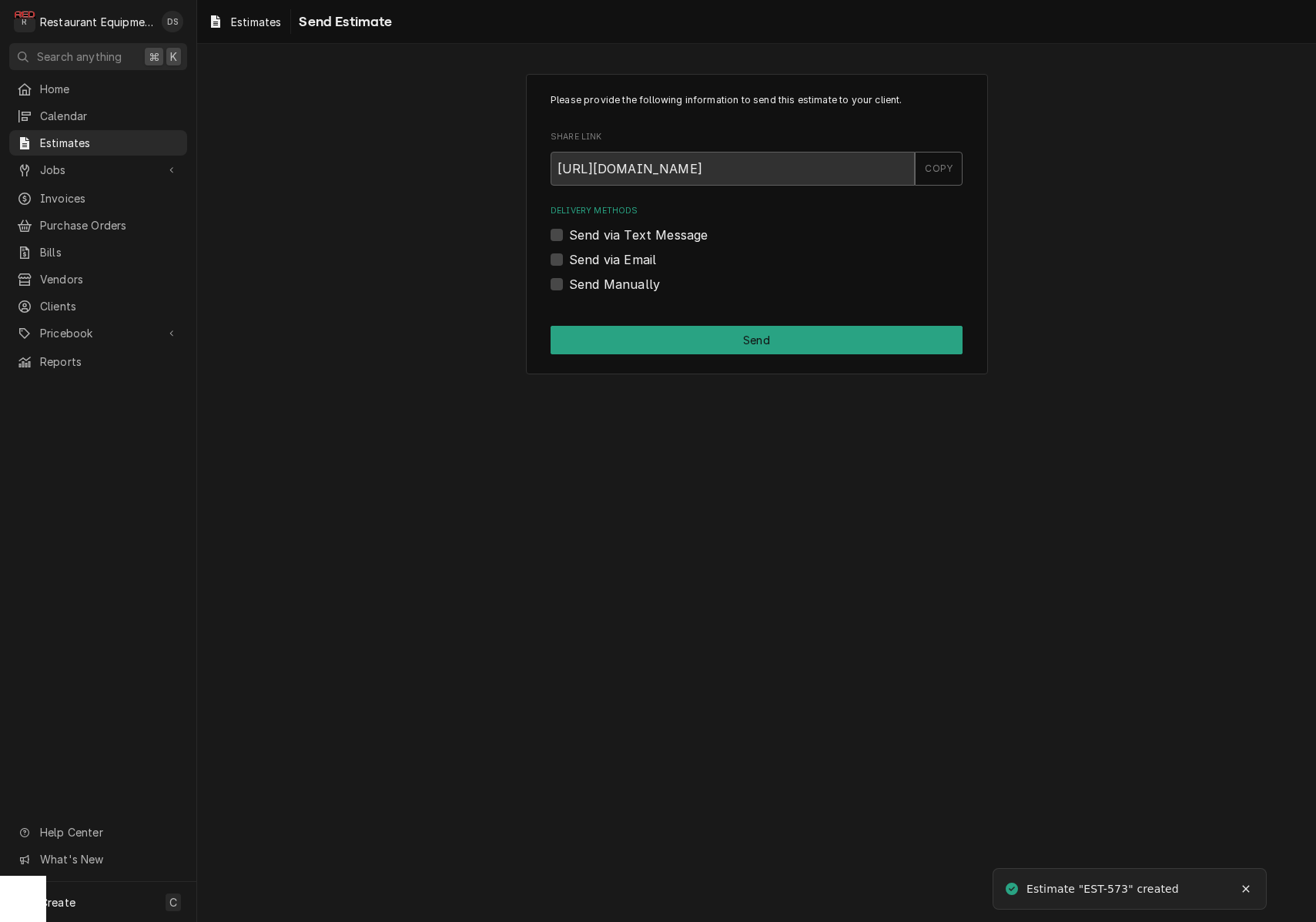
click at [569, 255] on label "Send via Email" at bounding box center [612, 259] width 87 height 18
click at [569, 255] on input "Send via Email" at bounding box center [774, 267] width 412 height 34
checkbox input "true"
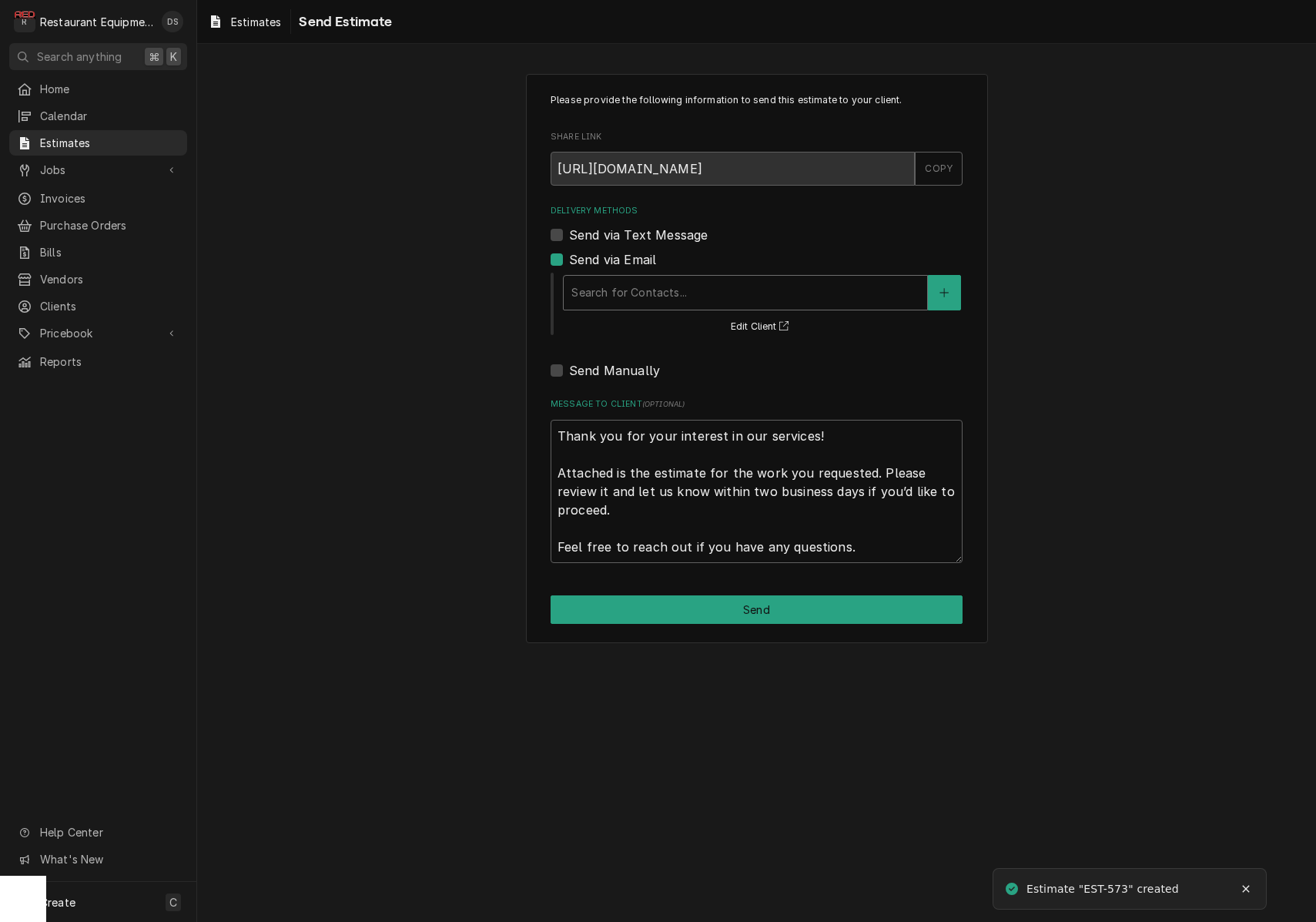
click at [643, 282] on div "Delivery Methods" at bounding box center [745, 293] width 348 height 28
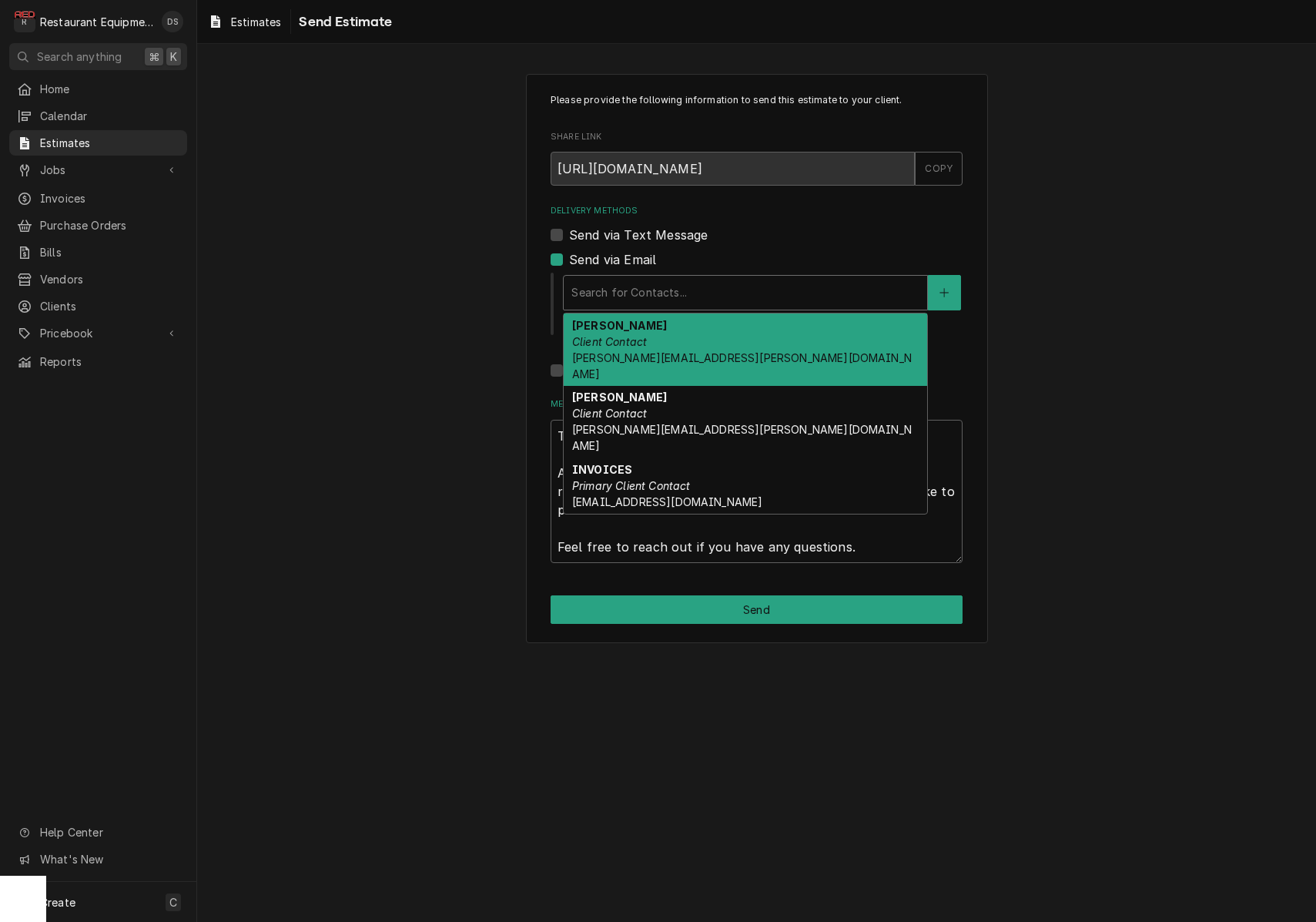
click at [654, 343] on div "Chris Connolly Client Contact chris.connolly@partners.mcd.com" at bounding box center [746, 350] width 364 height 72
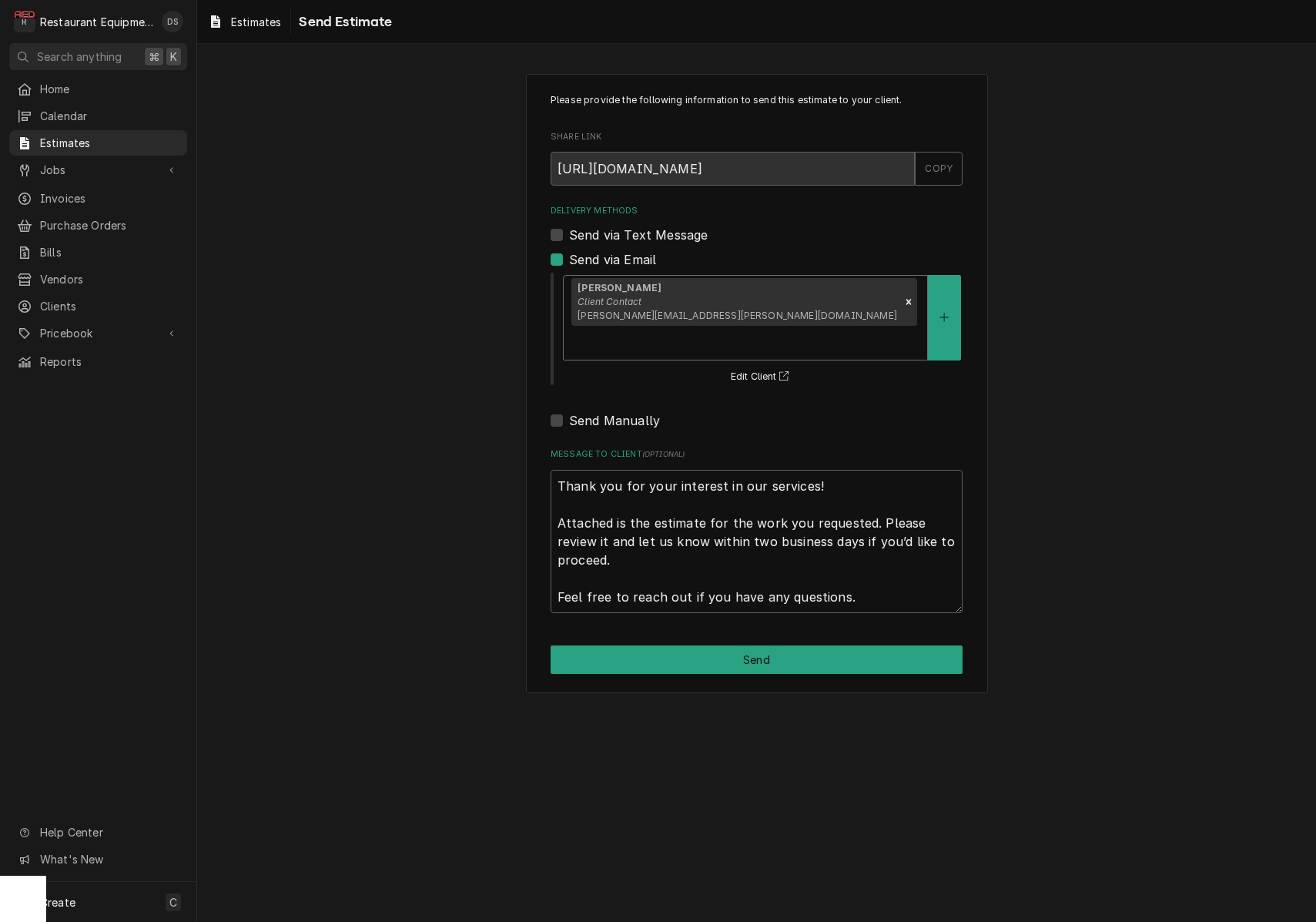
click at [813, 328] on div "Delivery Methods" at bounding box center [745, 342] width 348 height 28
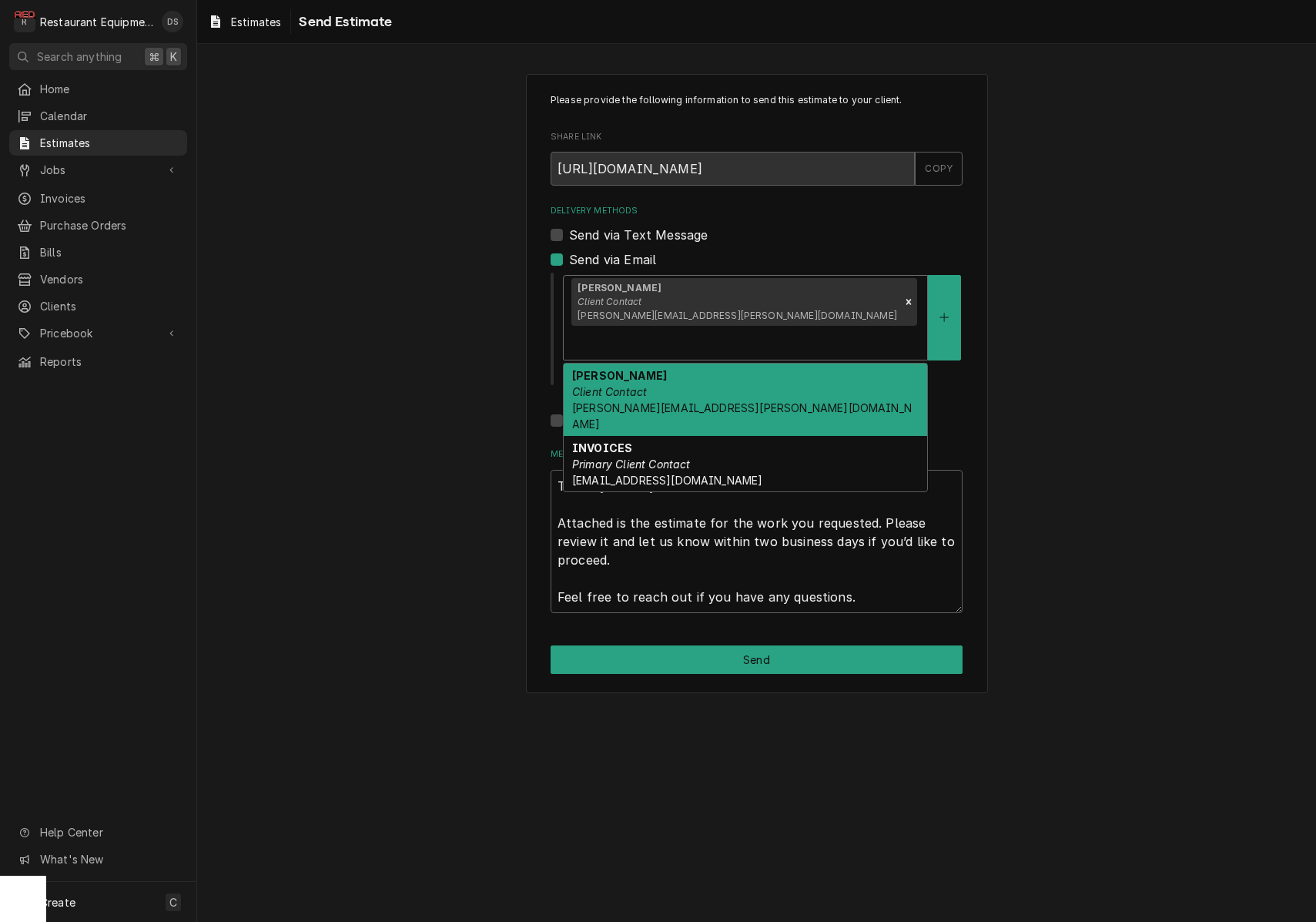
click at [765, 364] on div "Connie Stumbo Client Contact connie.stumbo@us.stores.mcd.com" at bounding box center [746, 400] width 364 height 72
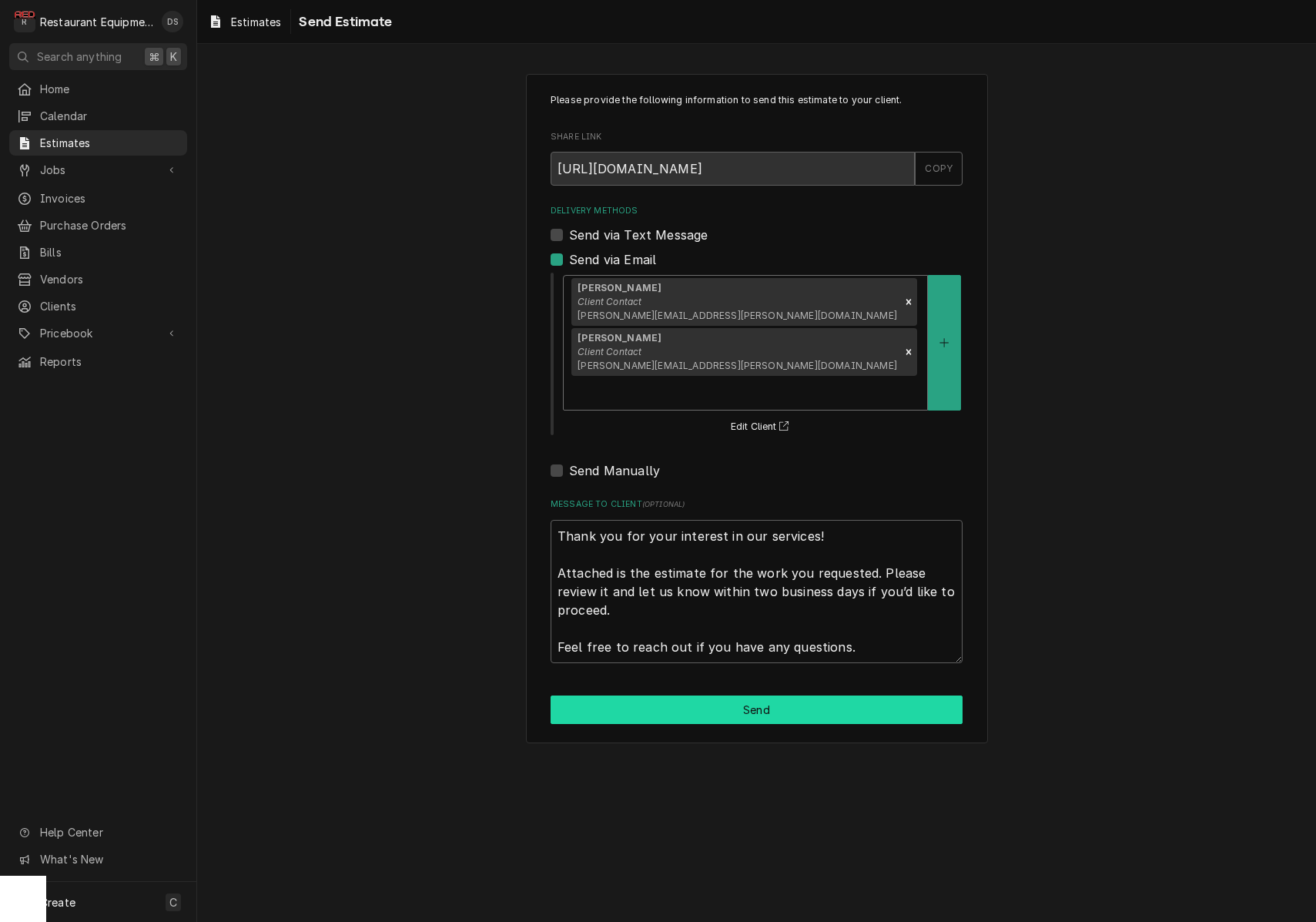
click at [759, 696] on button "Send" at bounding box center [756, 710] width 412 height 29
type textarea "x"
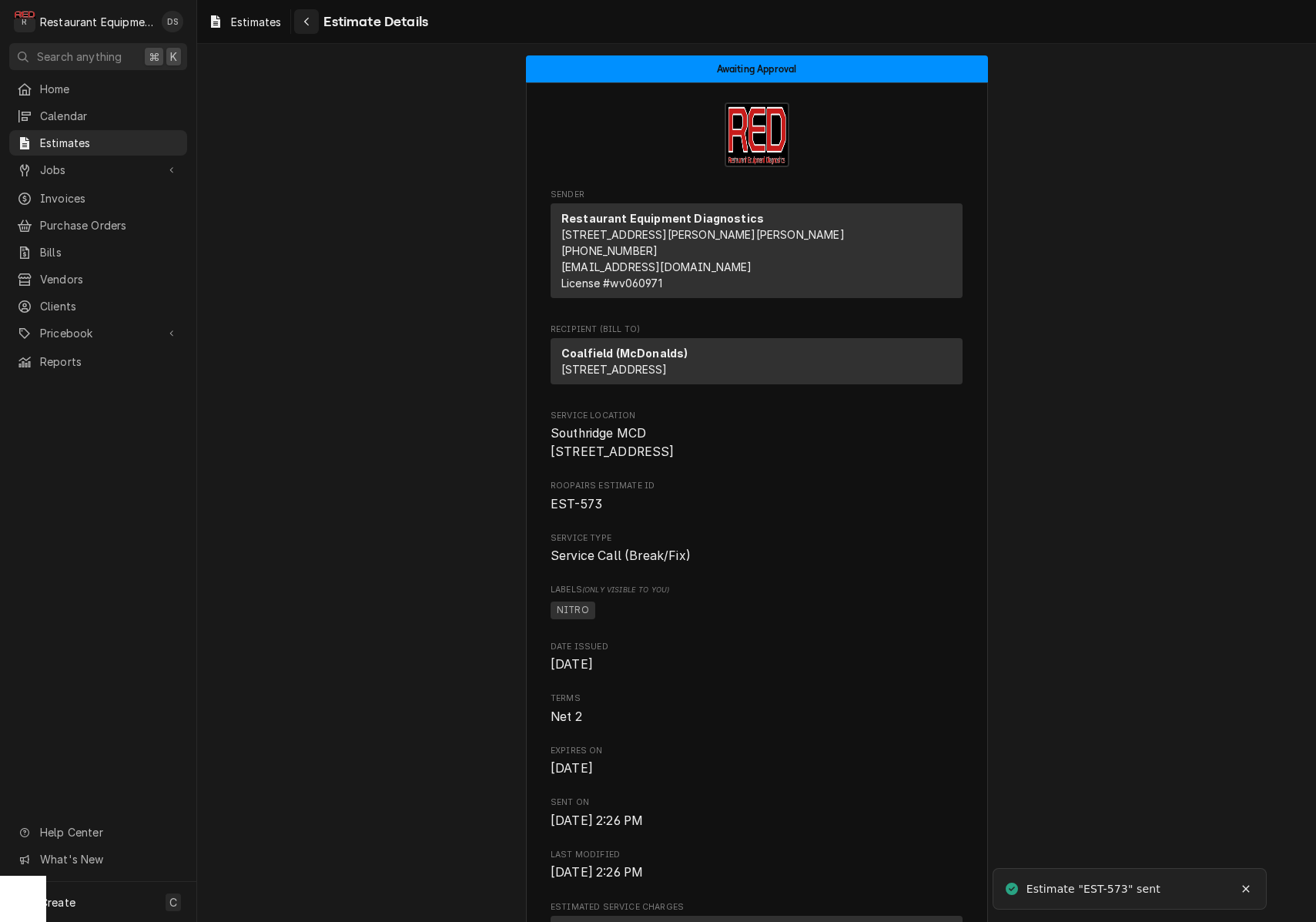
click at [305, 21] on icon "Navigate back" at bounding box center [307, 21] width 7 height 11
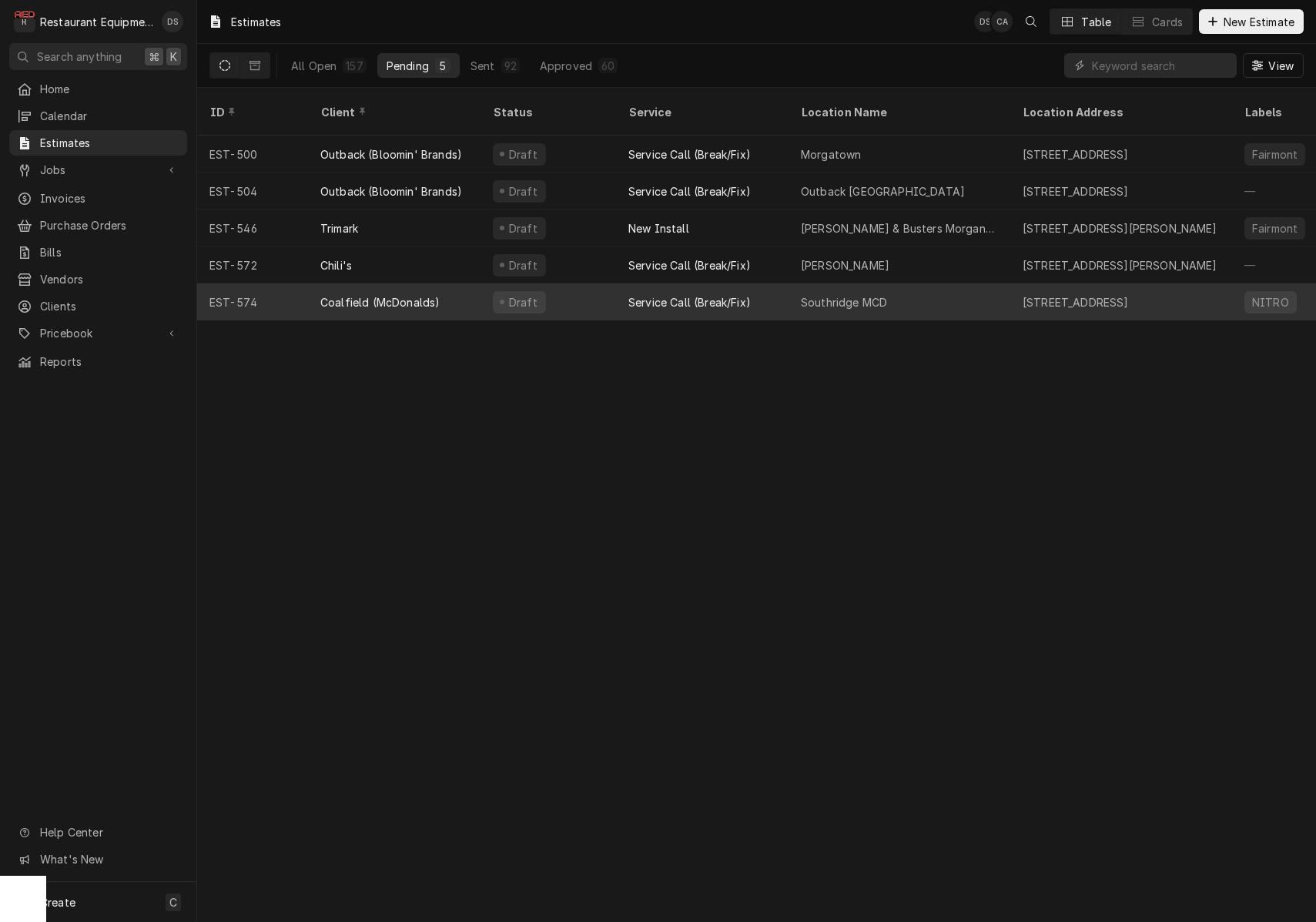
click at [932, 283] on div "Southridge MCD" at bounding box center [899, 301] width 221 height 37
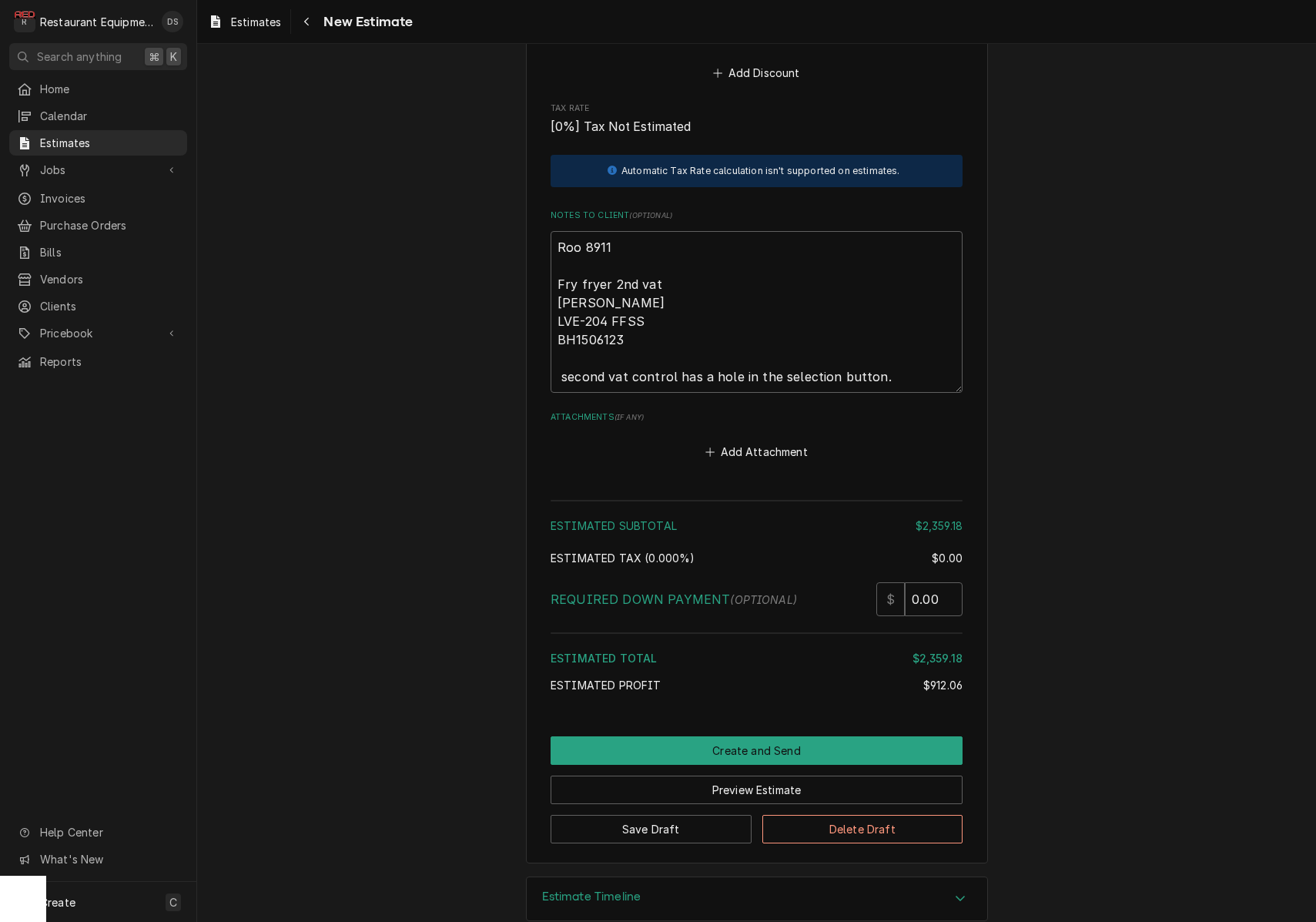
scroll to position [2766, 0]
click at [769, 738] on button "Create and Send" at bounding box center [756, 752] width 412 height 29
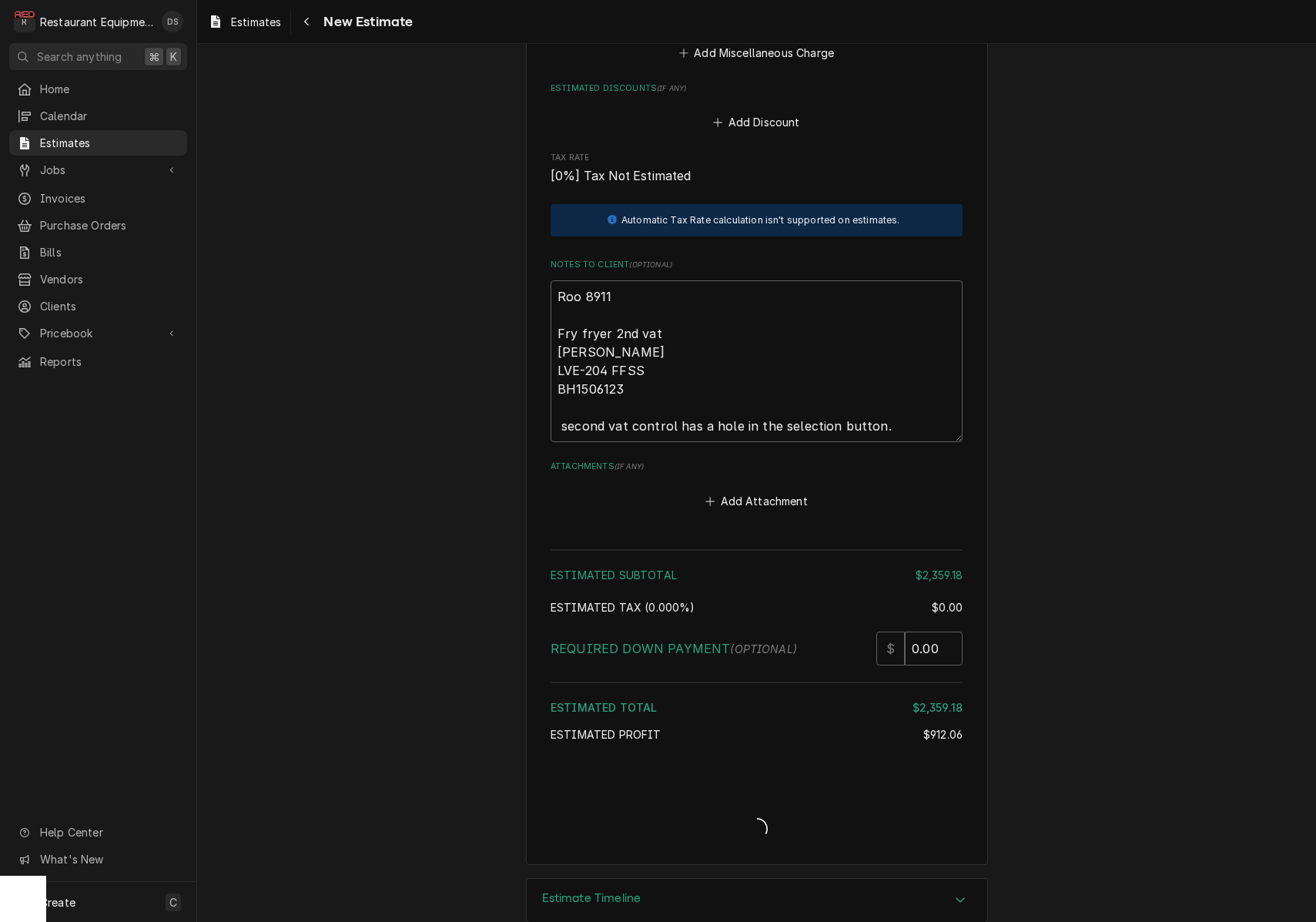
type textarea "x"
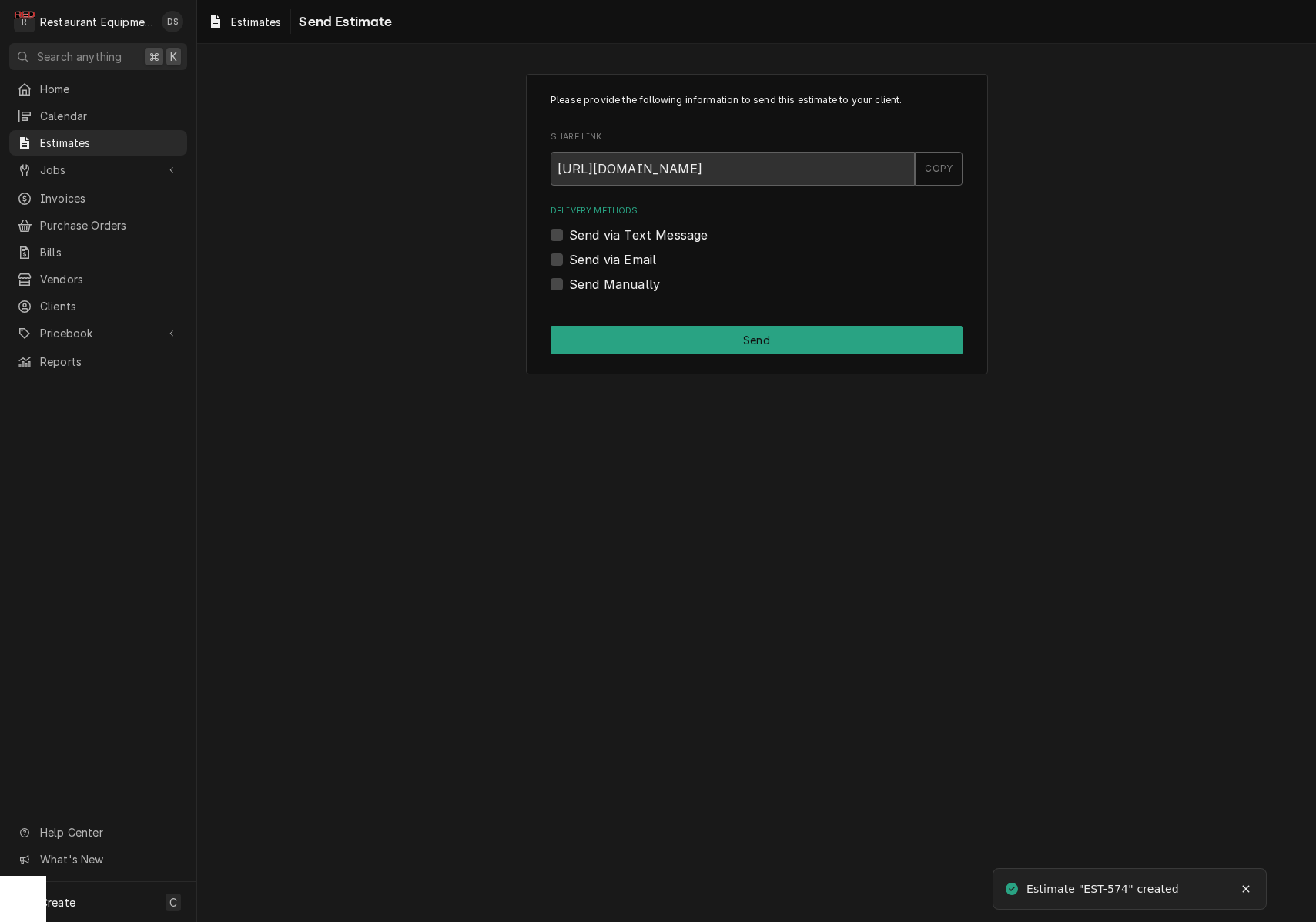
click at [569, 258] on label "Send via Email" at bounding box center [612, 259] width 87 height 18
click at [569, 258] on input "Send via Email" at bounding box center [774, 267] width 412 height 34
checkbox input "true"
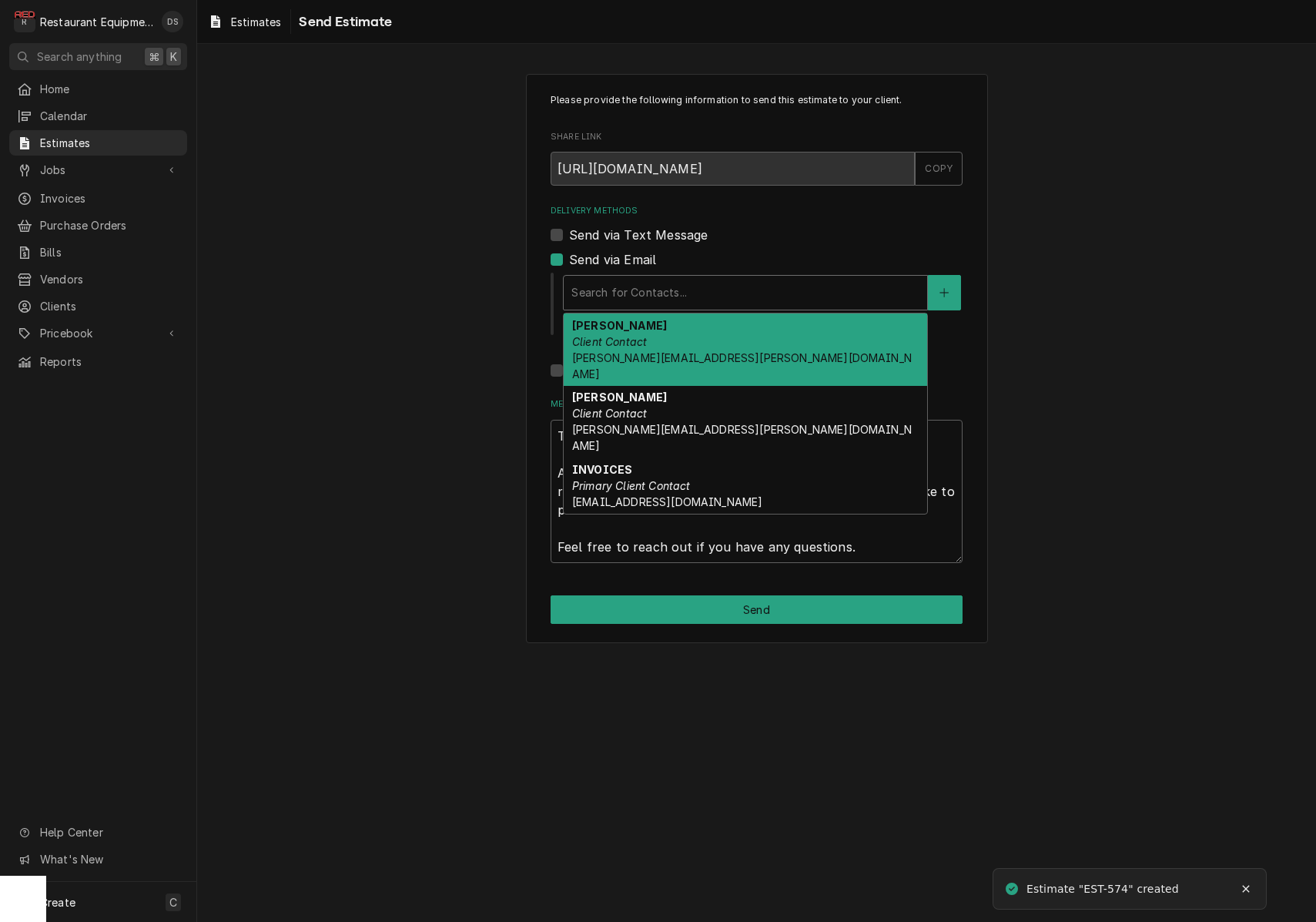
click at [666, 286] on div "Search for Contacts..." at bounding box center [745, 292] width 348 height 16
click at [667, 335] on div "[PERSON_NAME] Client Contact [PERSON_NAME][EMAIL_ADDRESS][PERSON_NAME][DOMAIN_N…" at bounding box center [746, 350] width 364 height 72
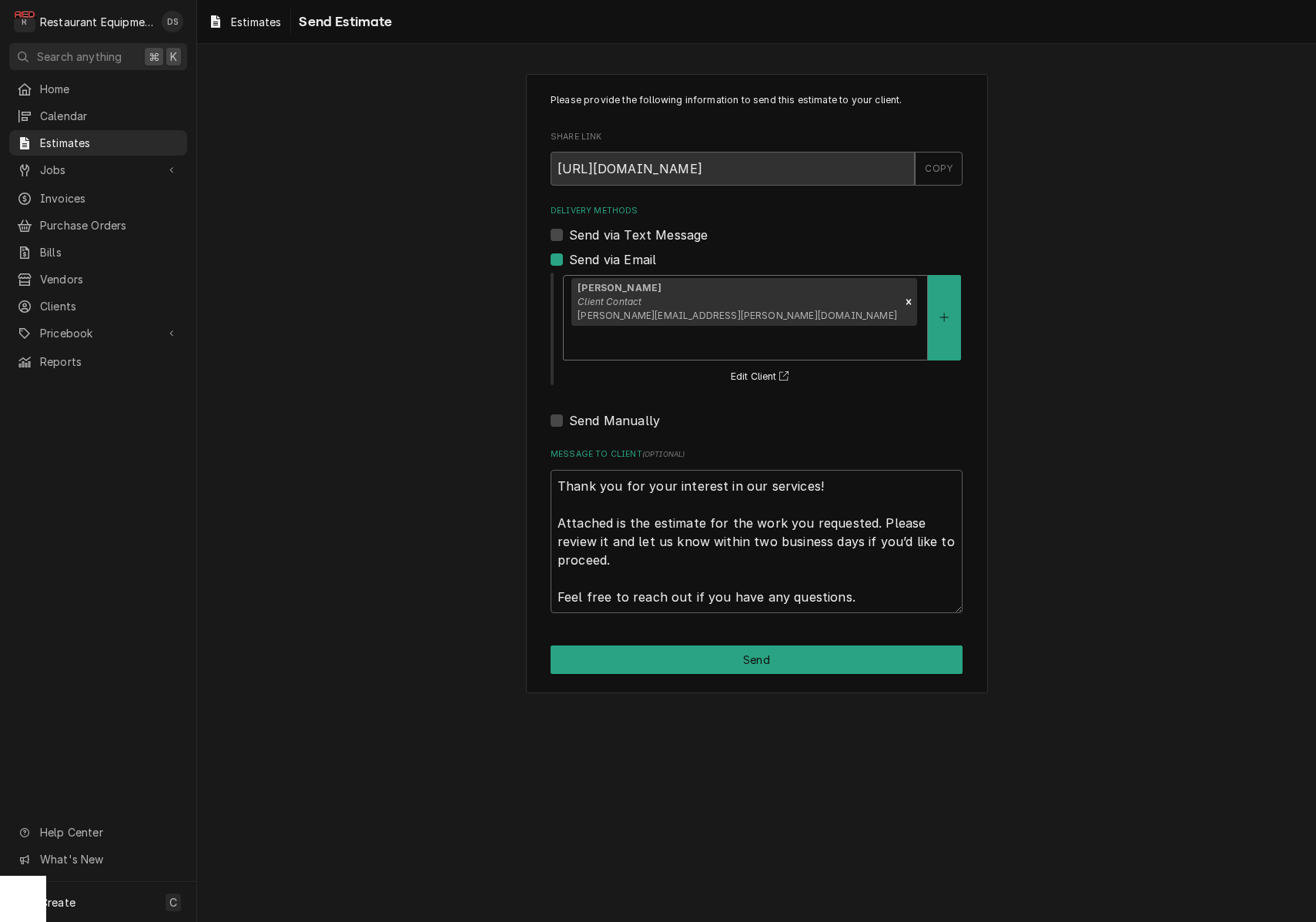
click at [784, 328] on div "Delivery Methods" at bounding box center [745, 342] width 348 height 28
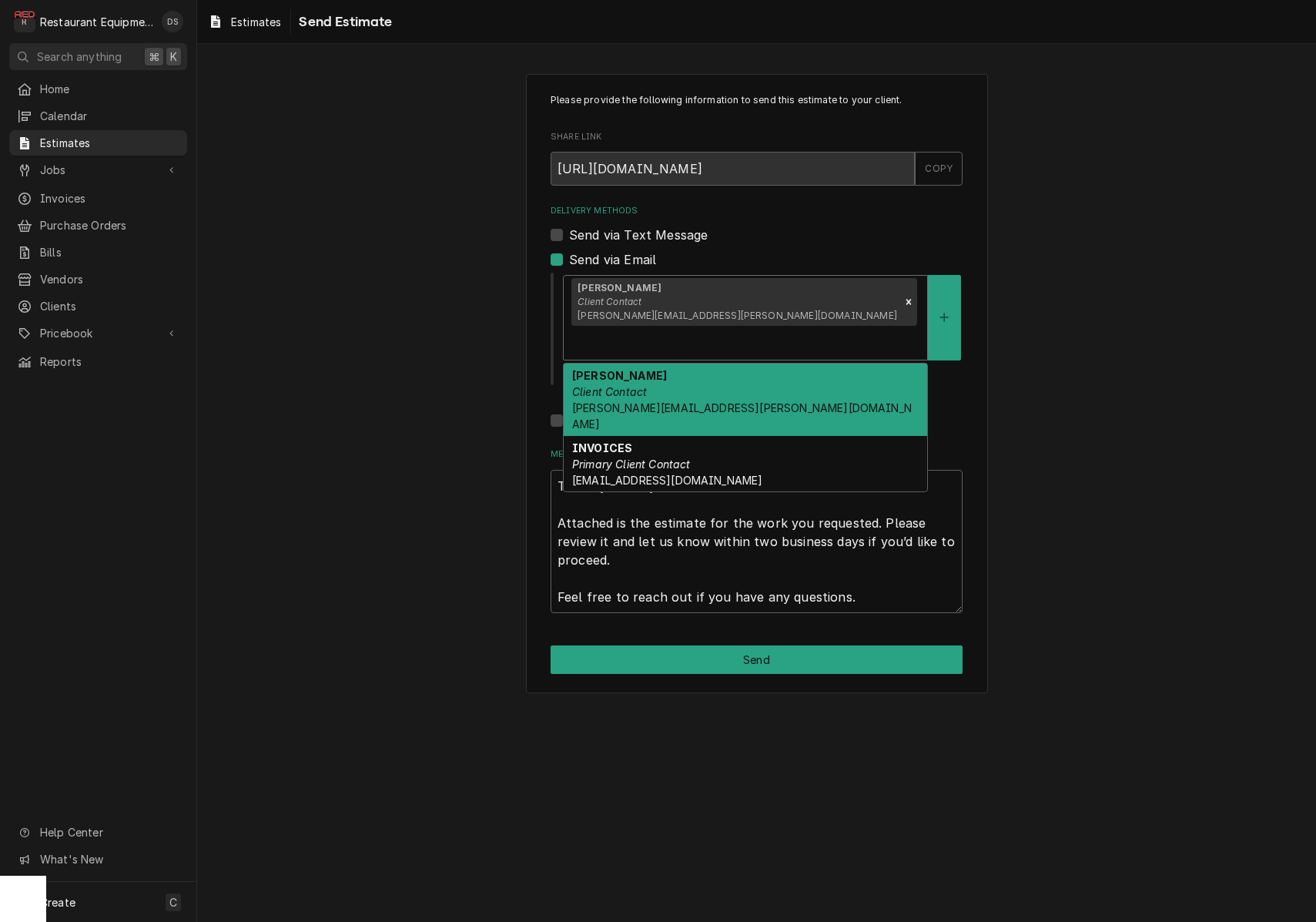
click at [779, 364] on div "[PERSON_NAME] Client Contact [PERSON_NAME][EMAIL_ADDRESS][PERSON_NAME][DOMAIN_N…" at bounding box center [746, 400] width 364 height 72
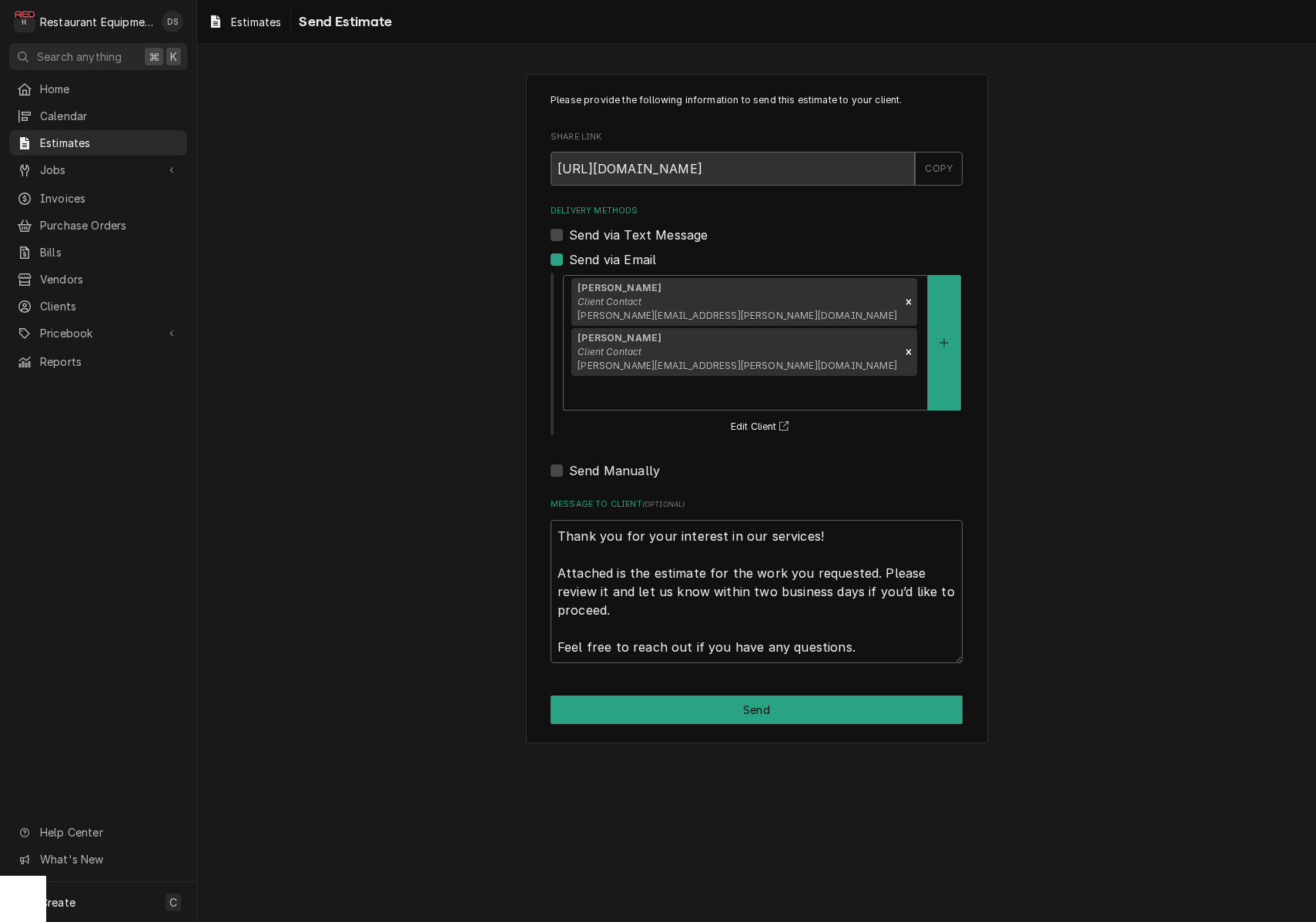
click at [824, 696] on button "Send" at bounding box center [756, 710] width 412 height 29
type textarea "x"
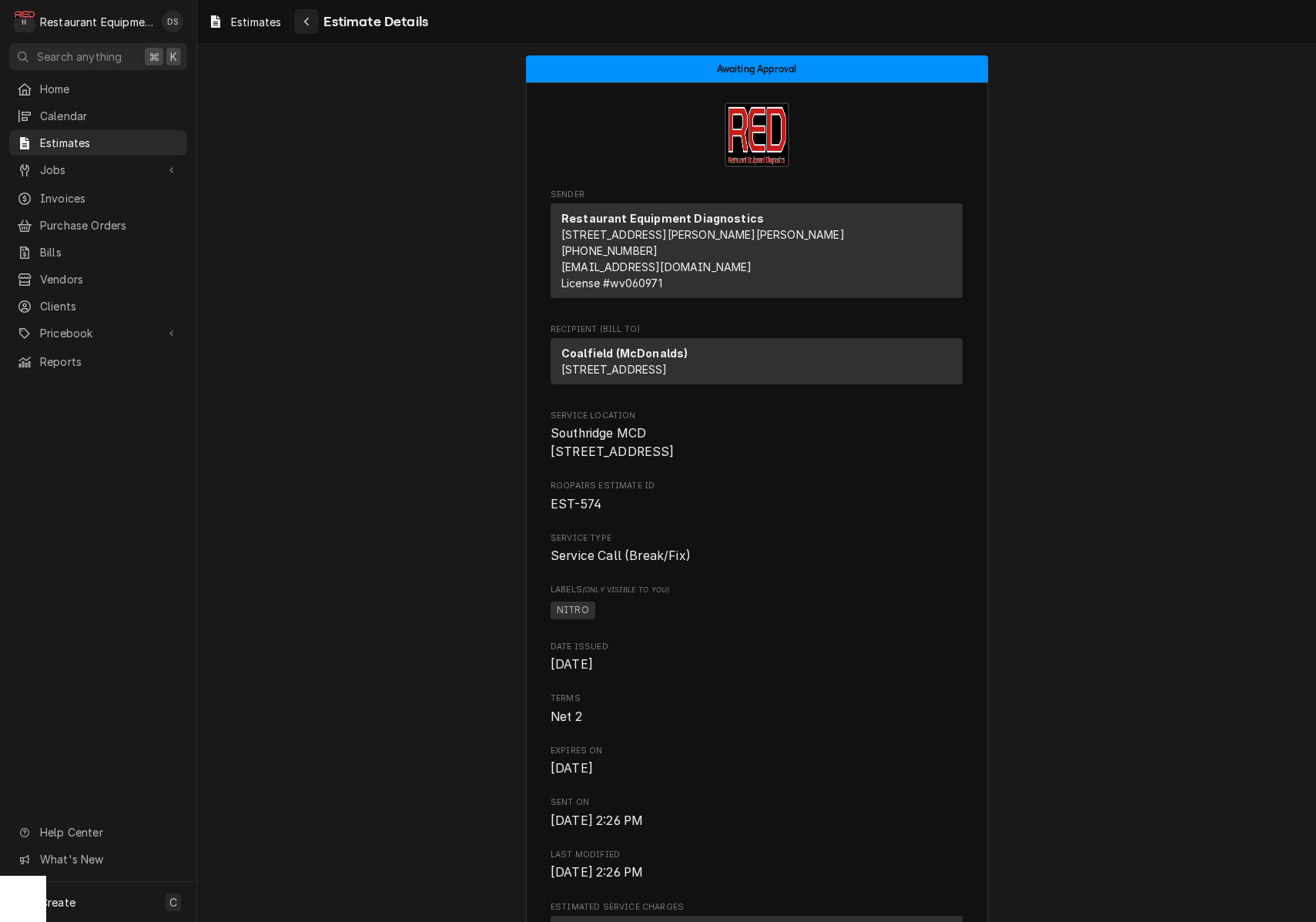
click at [308, 20] on icon "Navigate back" at bounding box center [307, 22] width 5 height 8
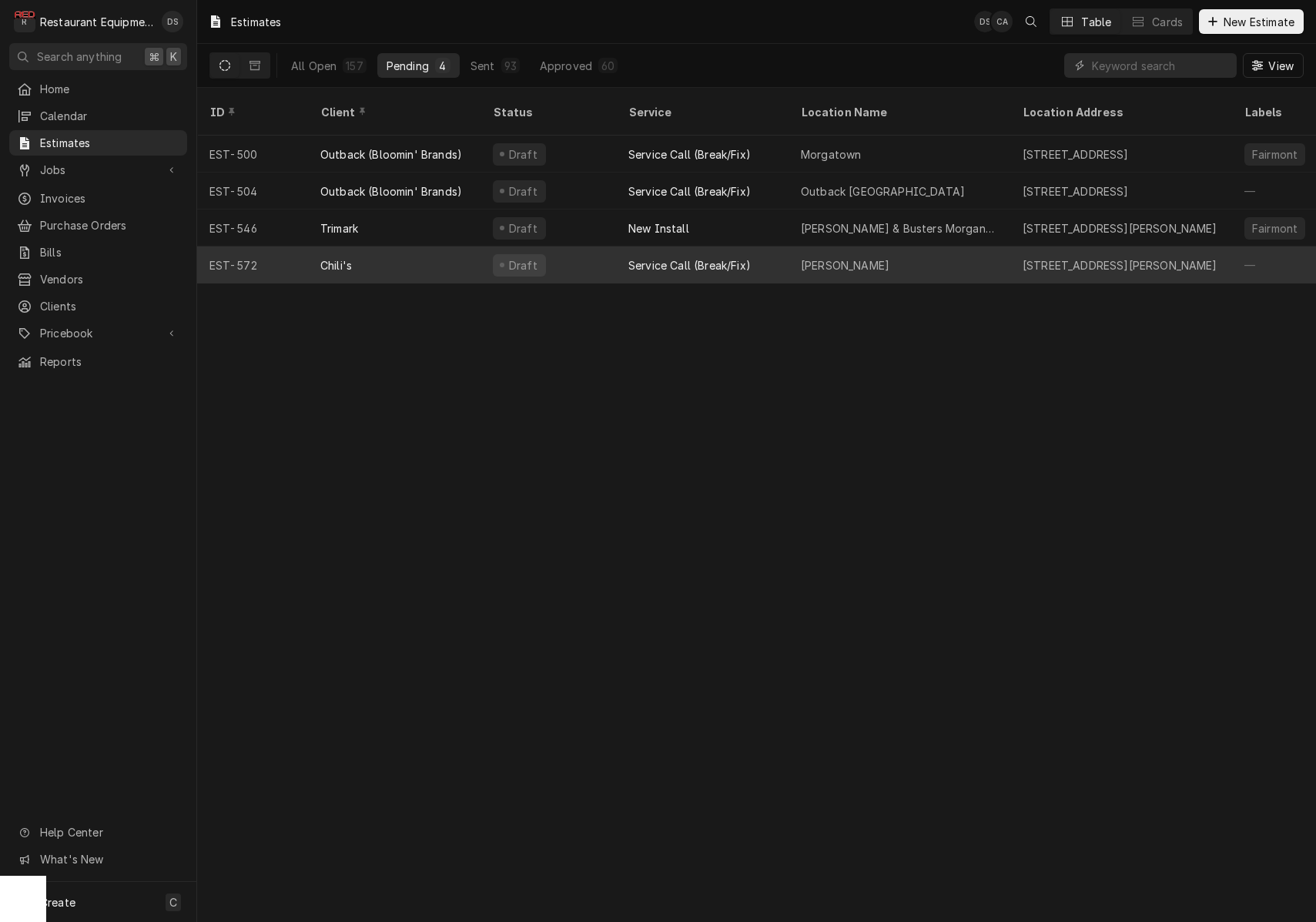
click at [597, 246] on div "Draft" at bounding box center [548, 264] width 136 height 37
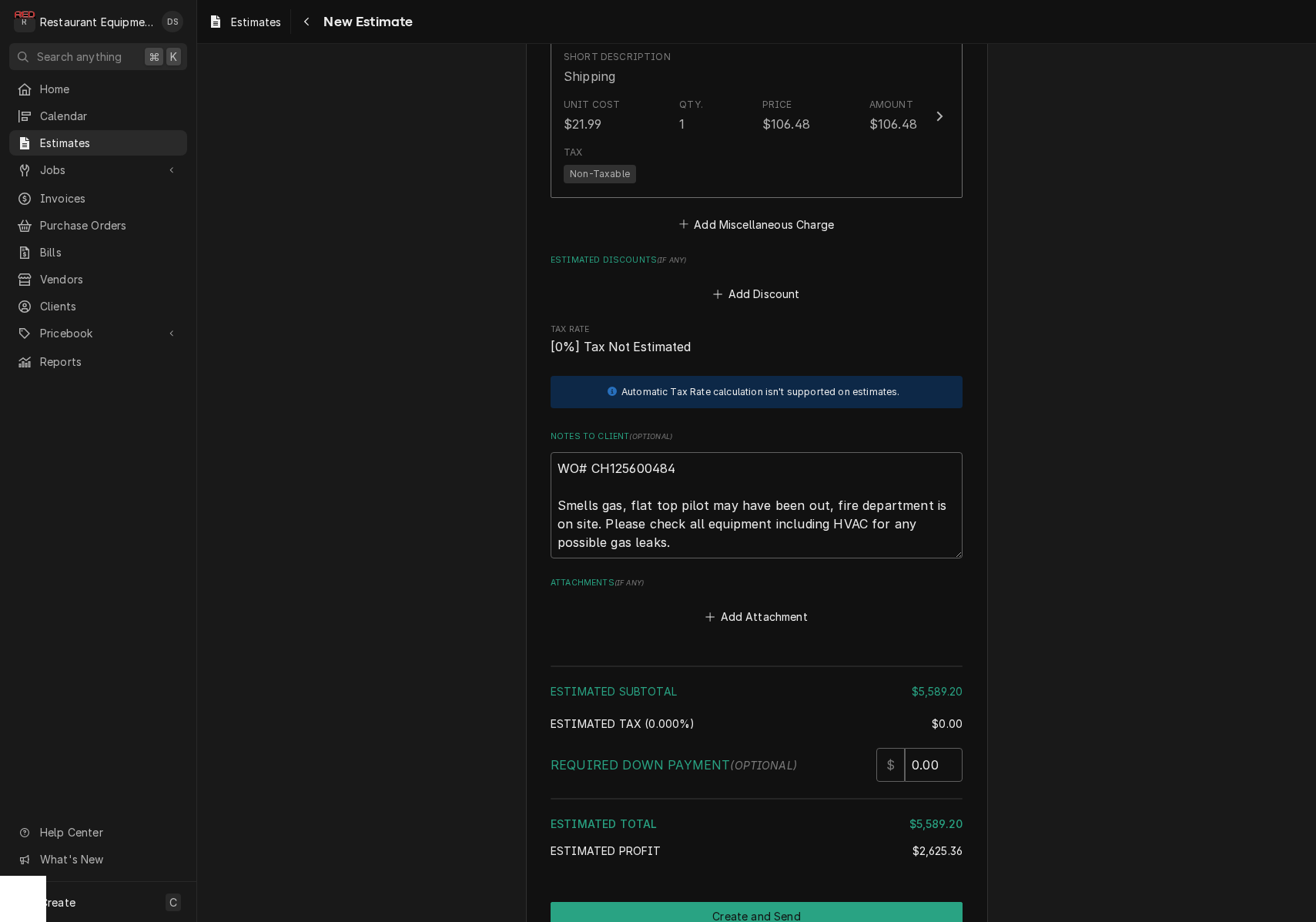
scroll to position [2371, 0]
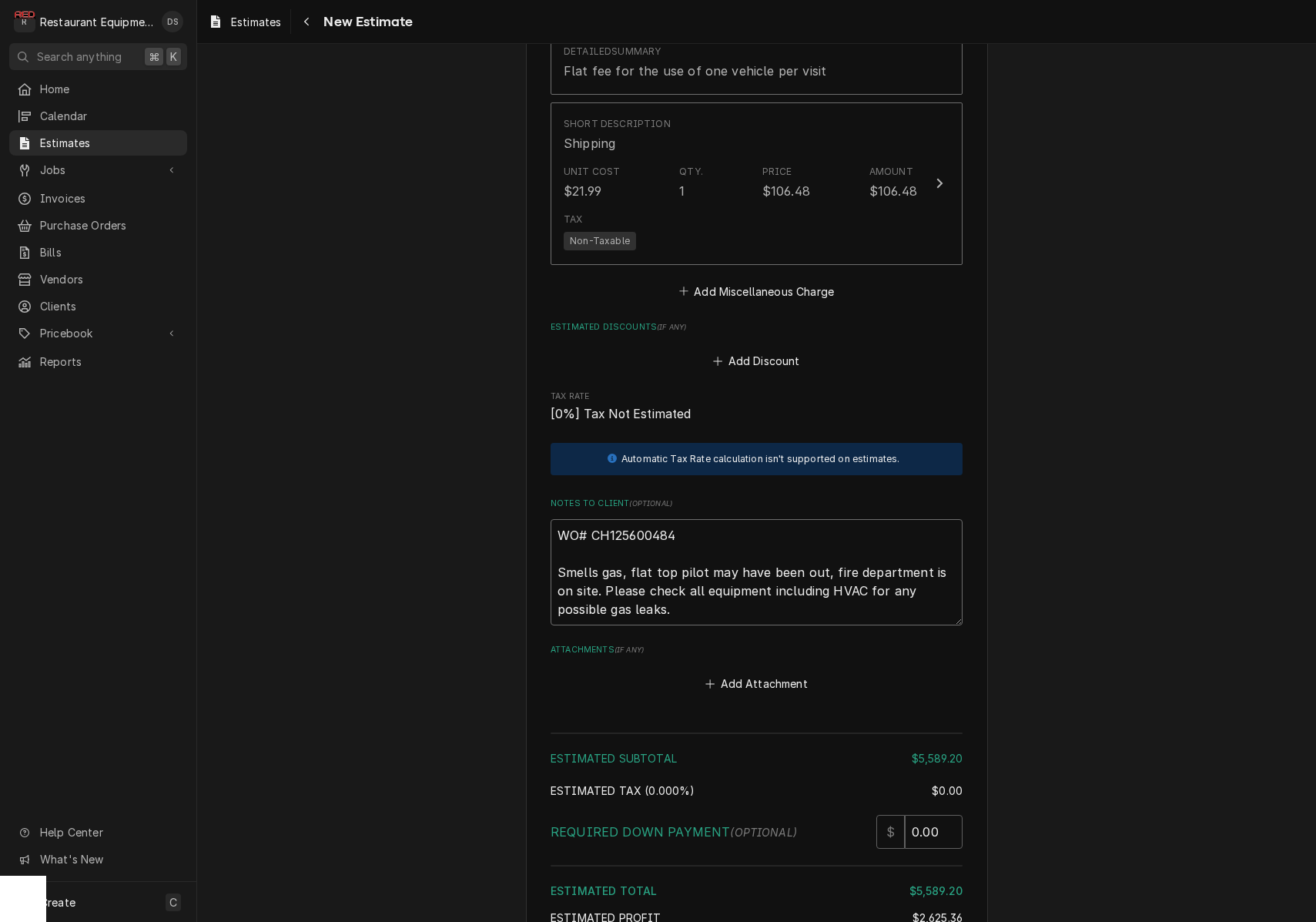
drag, startPoint x: 686, startPoint y: 507, endPoint x: 602, endPoint y: 506, distance: 84.0
click at [593, 519] on textarea "WO# CH125600484 Smells gas, flat top pilot may have been out, fire department i…" at bounding box center [756, 572] width 412 height 106
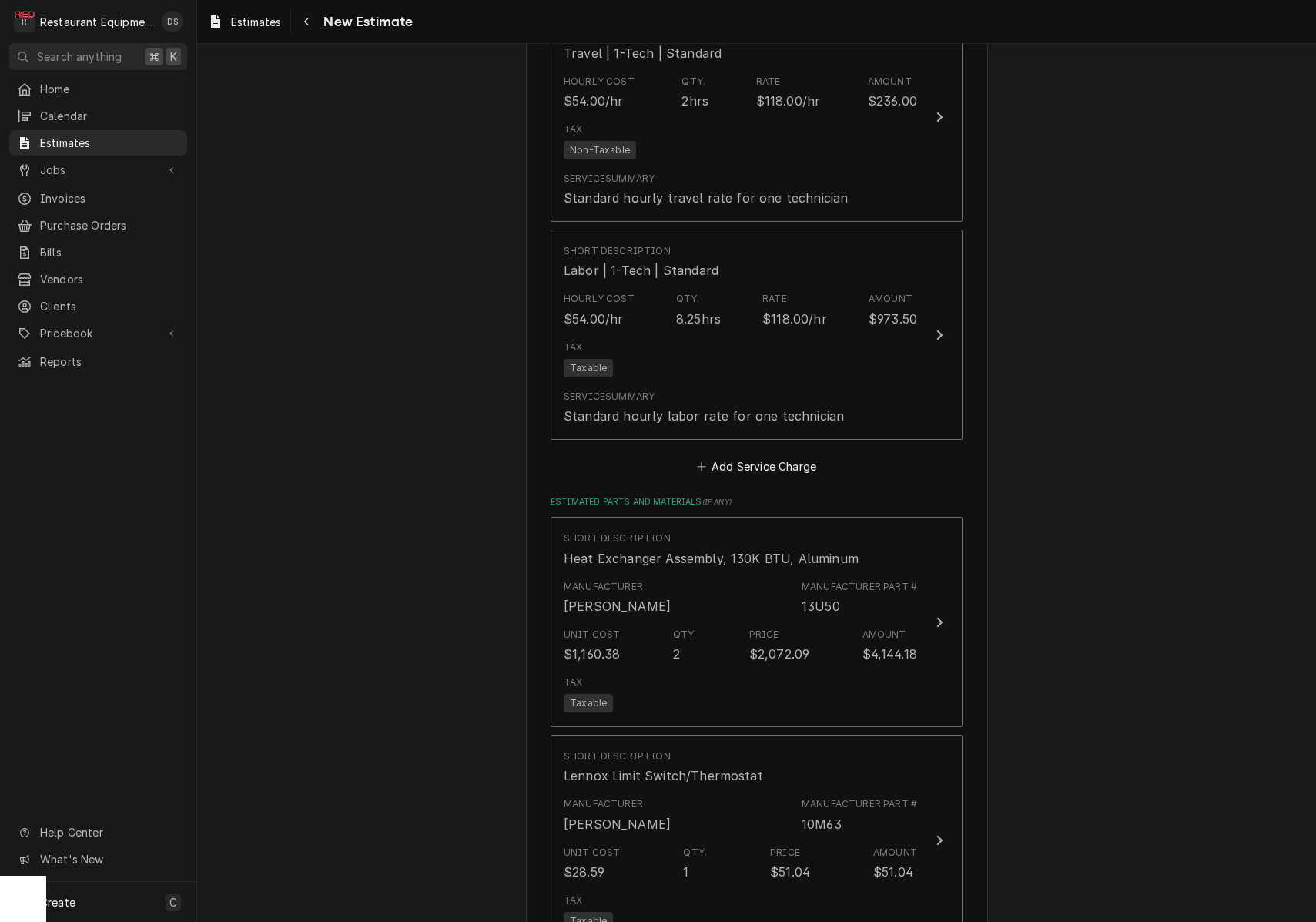
scroll to position [1236, 0]
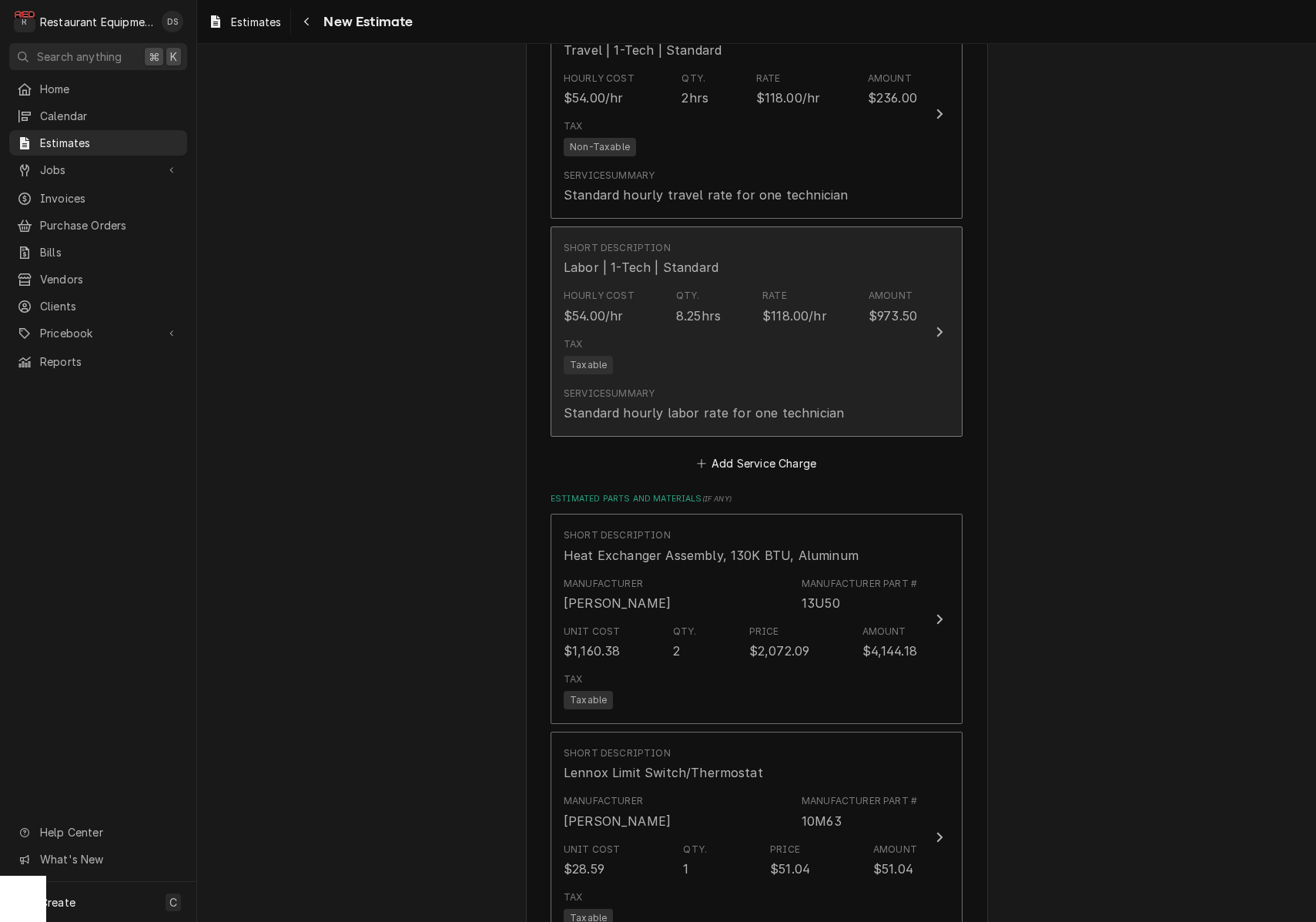
click at [698, 289] on div "Qty. 8.25hrs" at bounding box center [698, 306] width 44 height 35
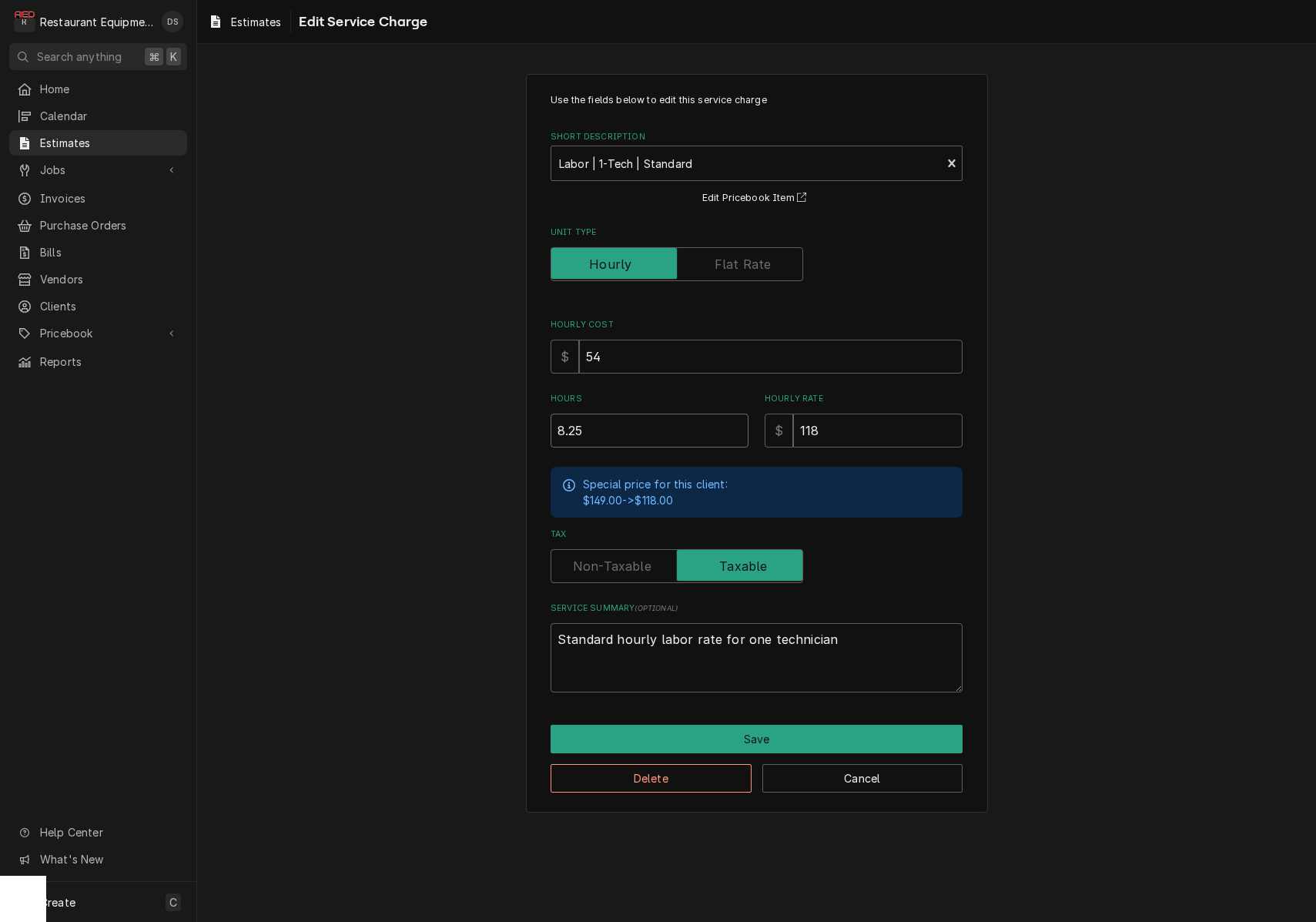
drag, startPoint x: 625, startPoint y: 430, endPoint x: 461, endPoint y: 413, distance: 164.9
click at [465, 414] on div "Use the fields below to edit this service charge Short Description Labor | 1-Te…" at bounding box center [756, 443] width 1118 height 766
type textarea "x"
type input "2"
type textarea "x"
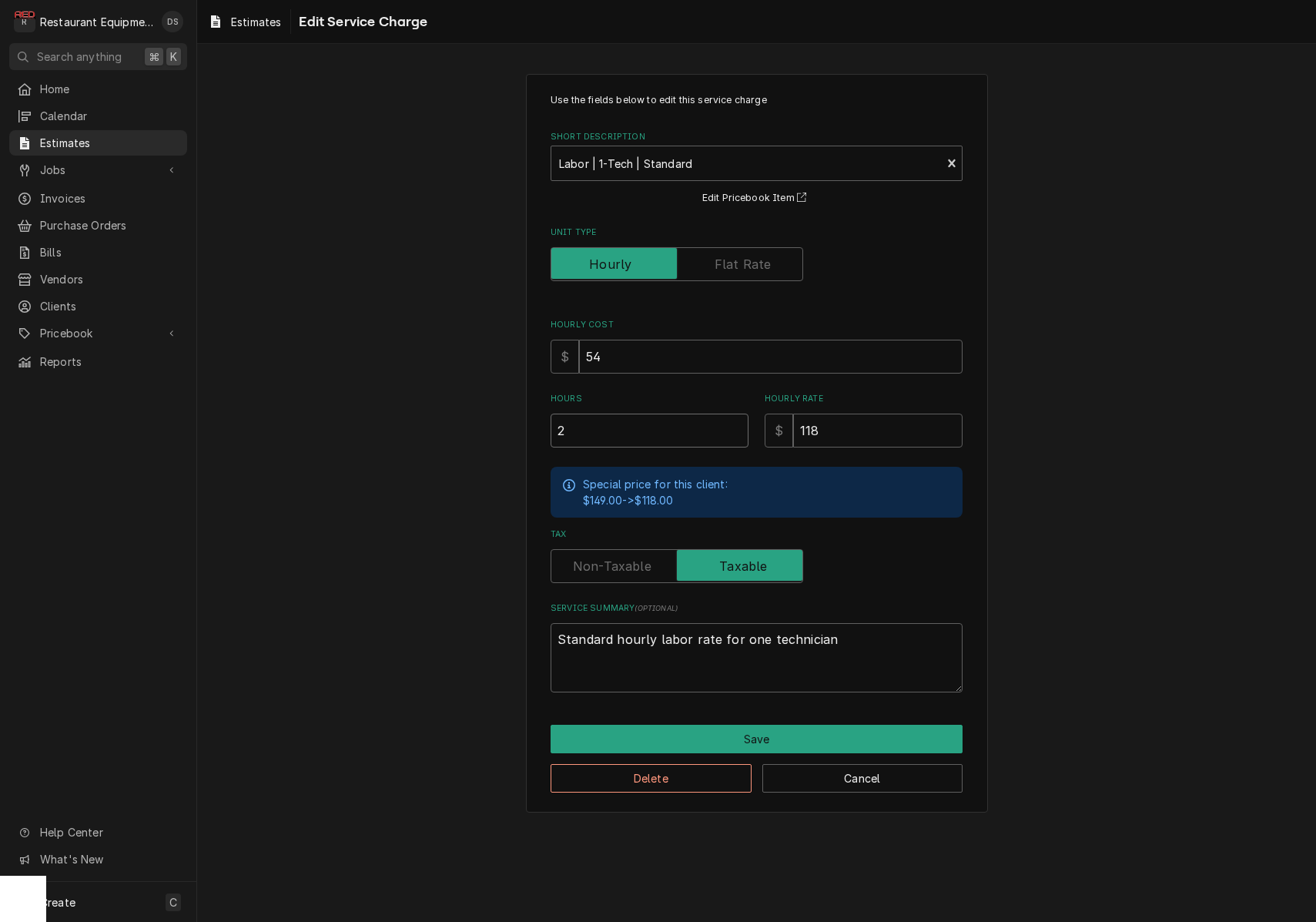
type input "2.7"
type textarea "x"
type input "2.75"
type textarea "x"
type input "2.75"
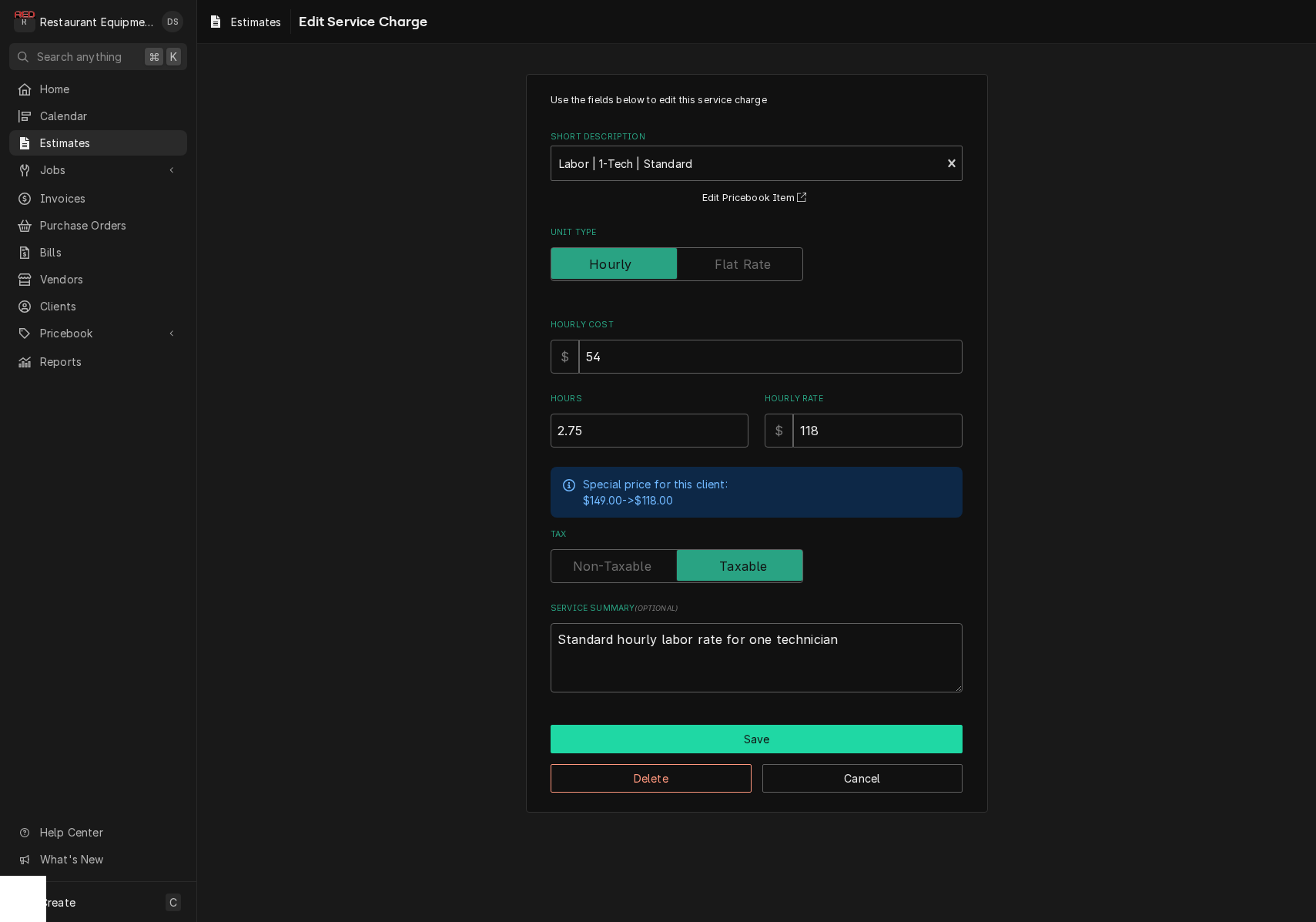
click at [740, 724] on button "Save" at bounding box center [756, 738] width 412 height 29
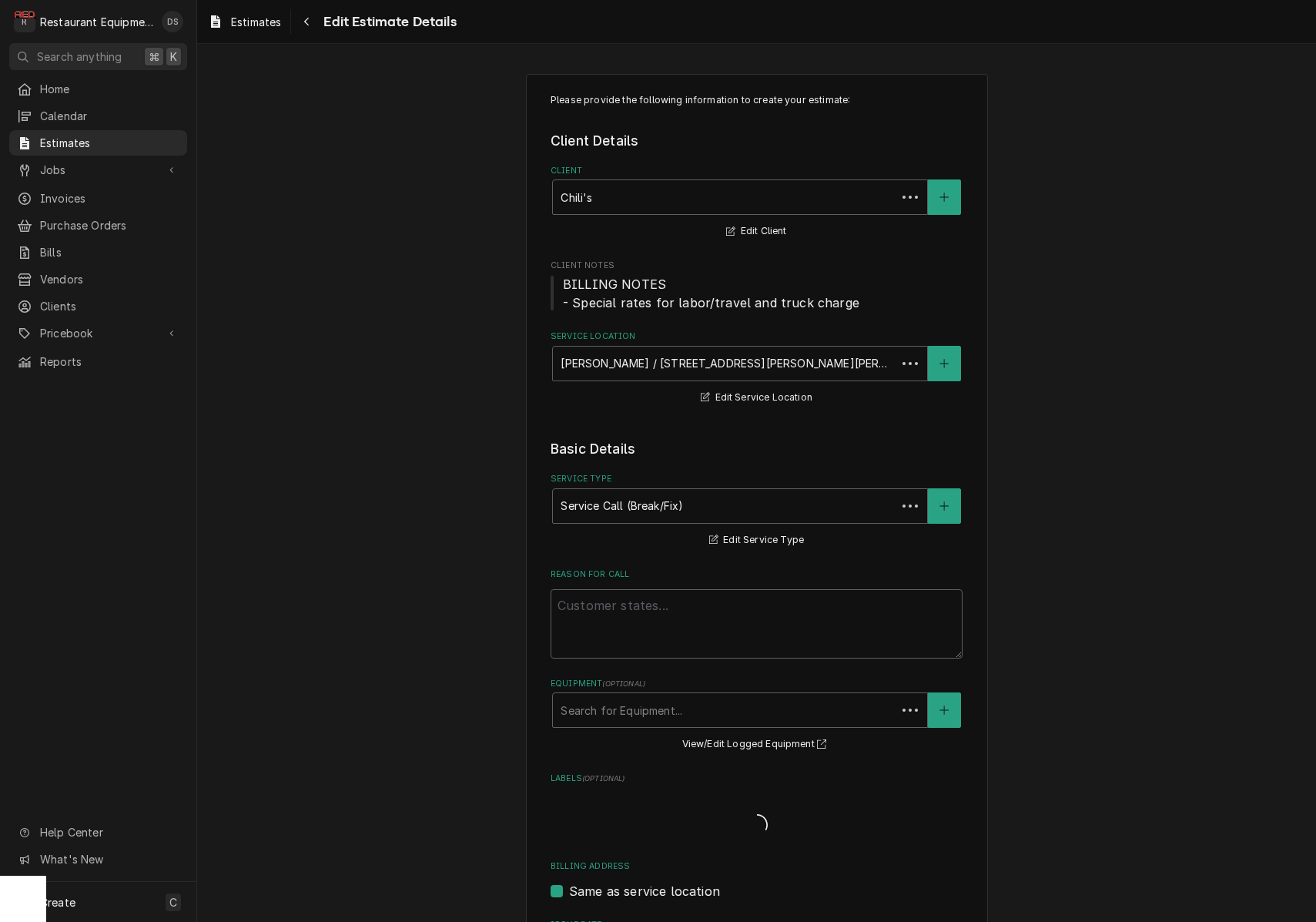
scroll to position [1236, 0]
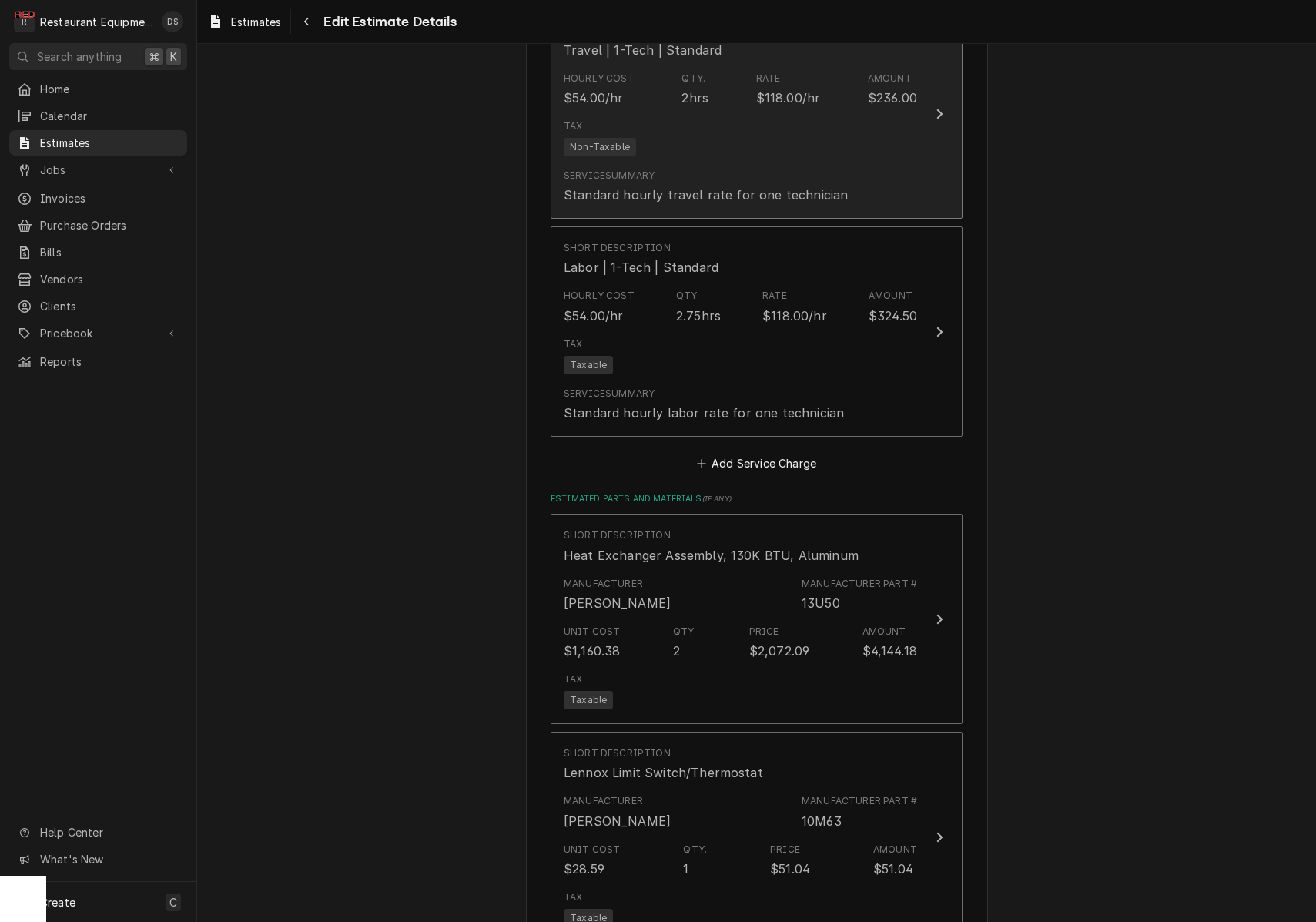
click at [750, 185] on div "Standard hourly travel rate for one technician" at bounding box center [705, 194] width 284 height 18
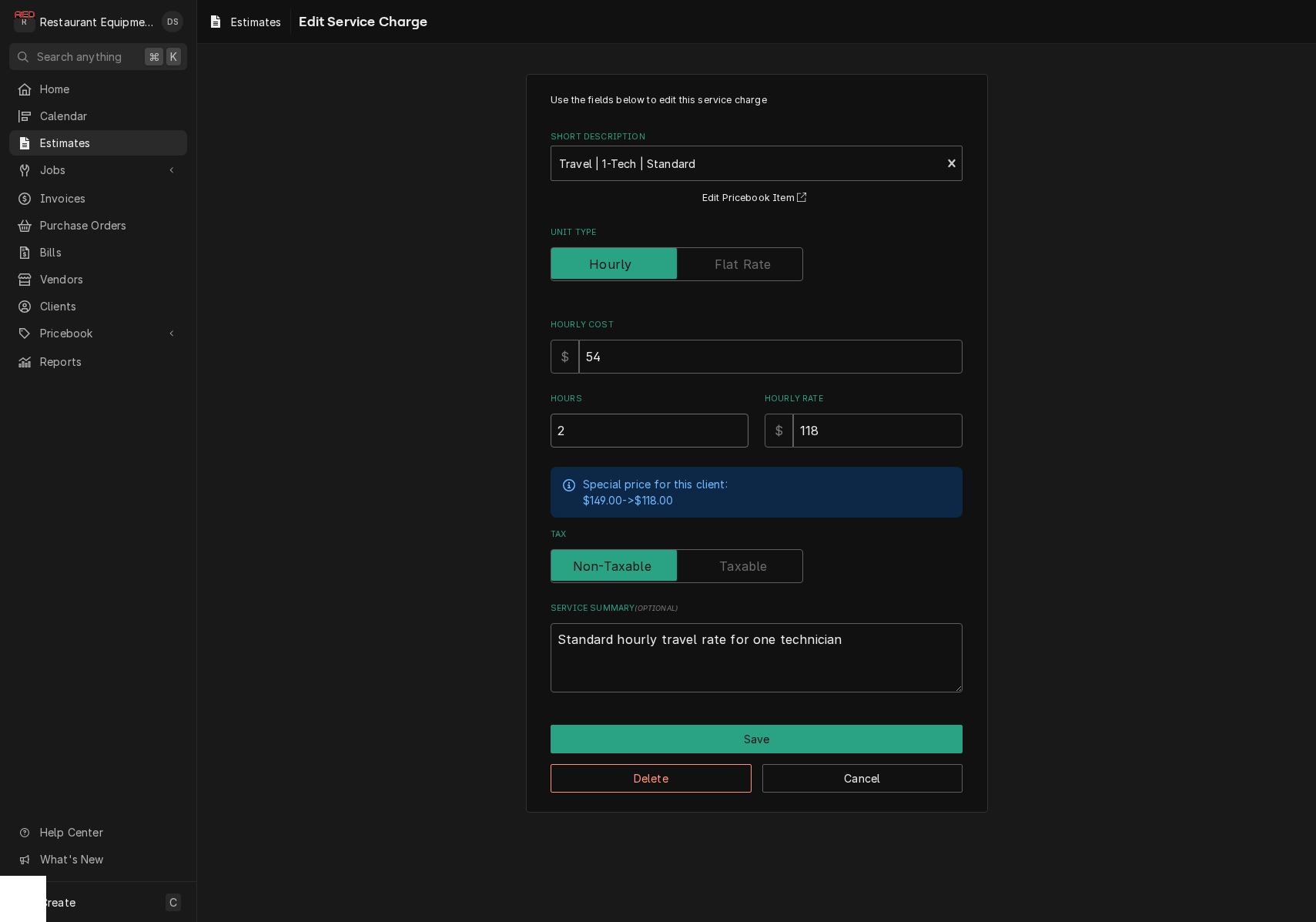
drag, startPoint x: 591, startPoint y: 426, endPoint x: 519, endPoint y: 423, distance: 72.1
click at [519, 423] on div "Use the fields below to edit this service charge Short Description Travel | 1-T…" at bounding box center [756, 443] width 1118 height 766
type textarea "x"
type input "1"
click at [765, 731] on button "Save" at bounding box center [756, 738] width 412 height 29
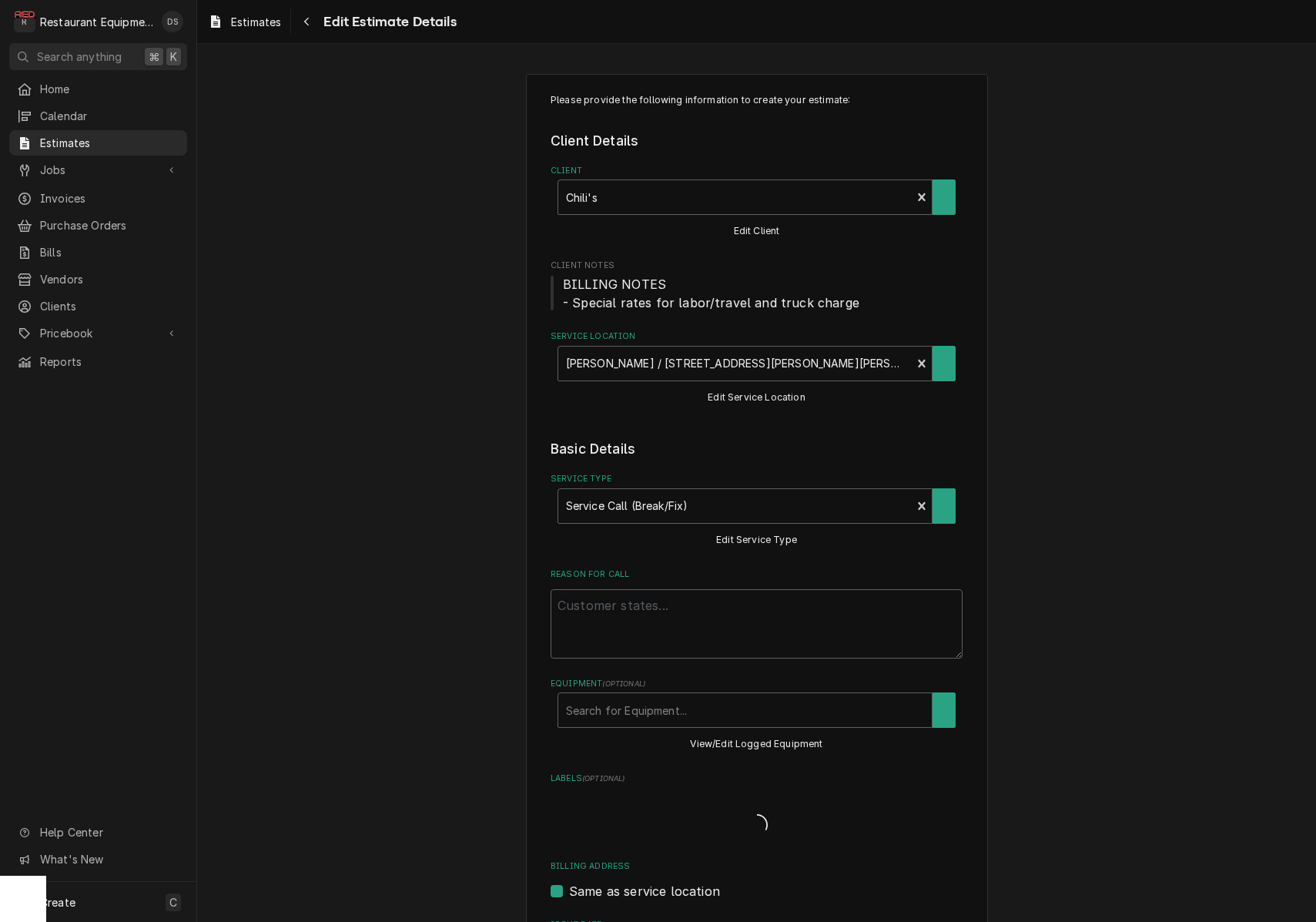
drag, startPoint x: 765, startPoint y: 731, endPoint x: 763, endPoint y: 715, distance: 16.1
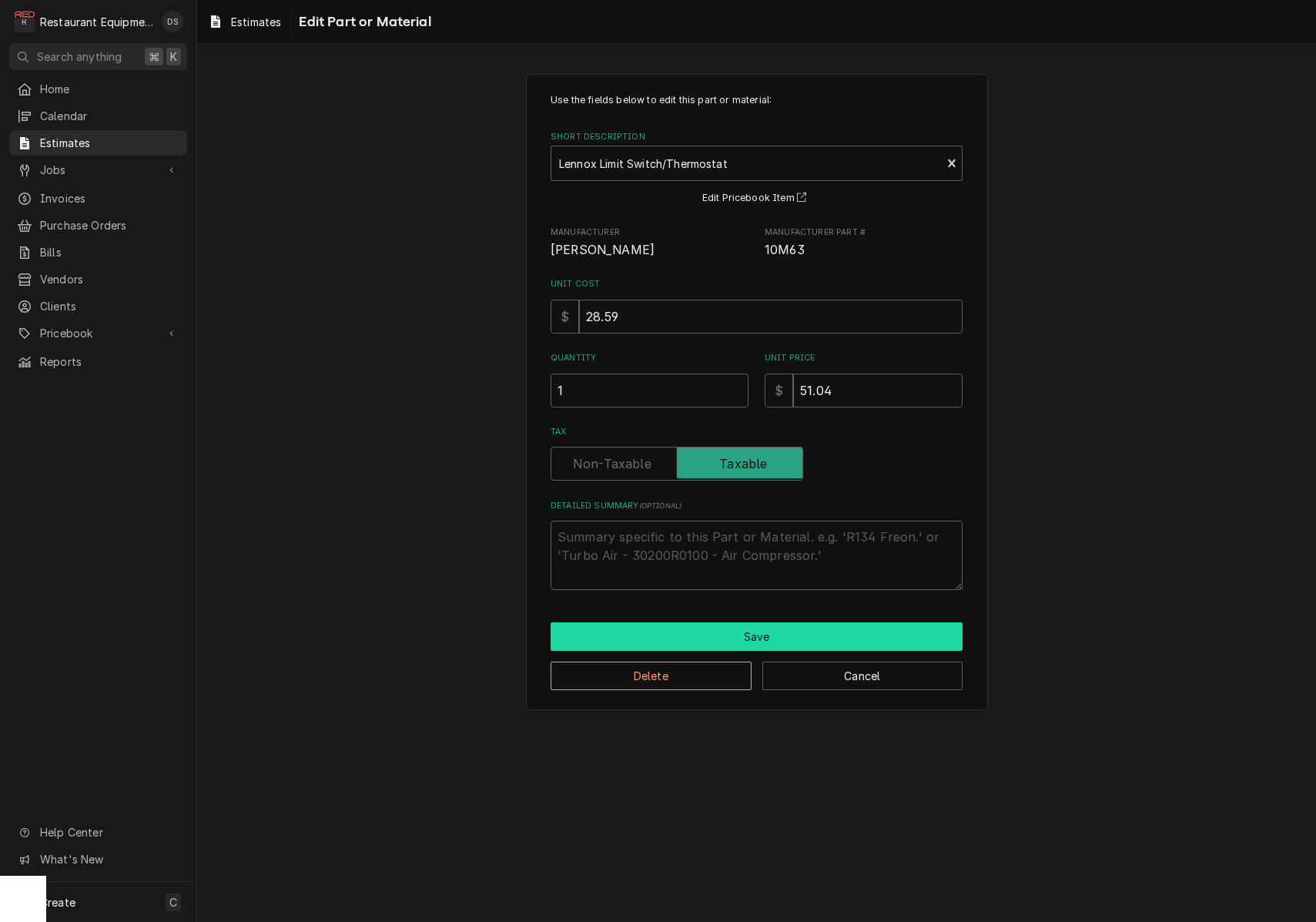
click at [751, 631] on button "Save" at bounding box center [756, 636] width 412 height 29
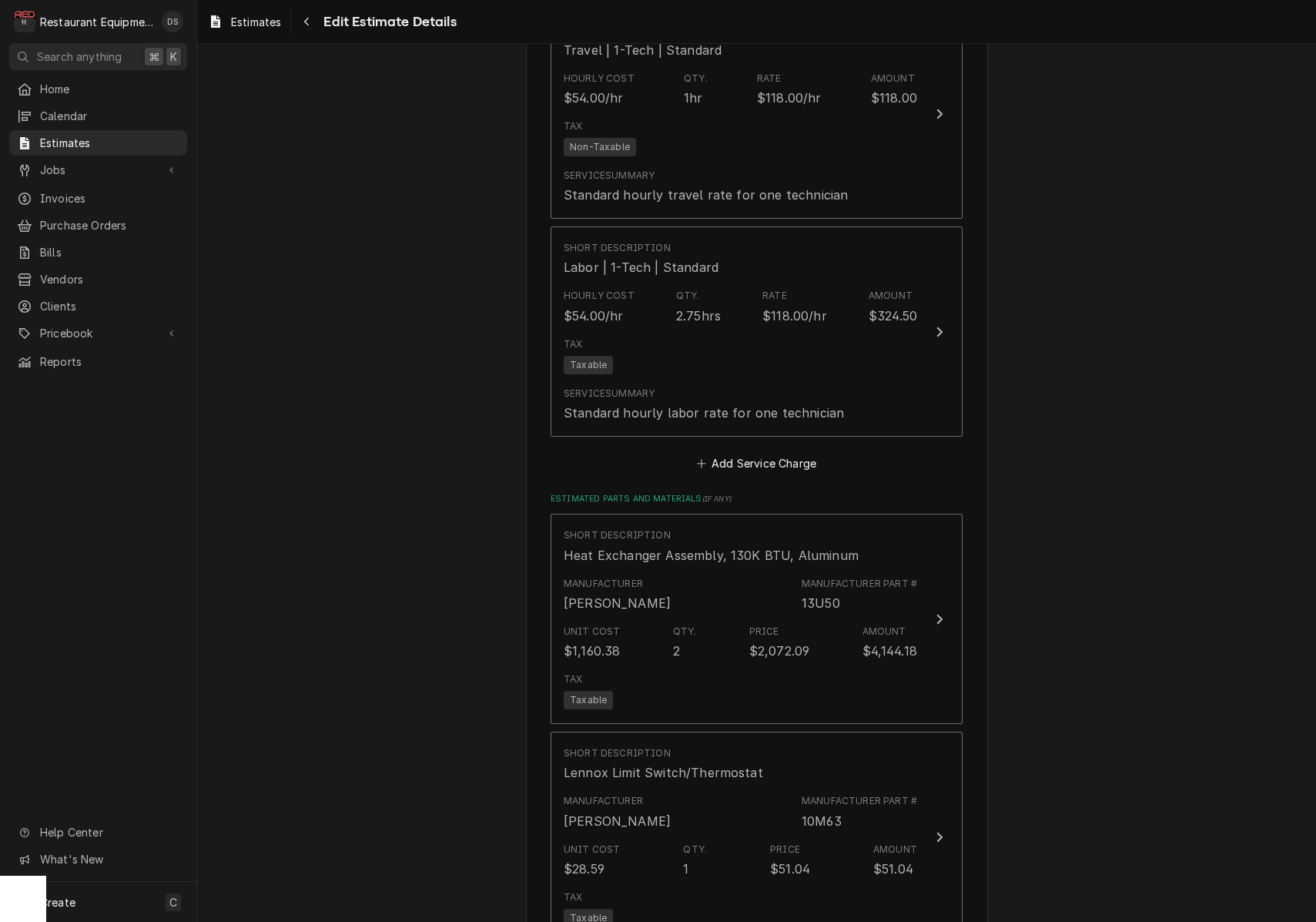
type textarea "x"
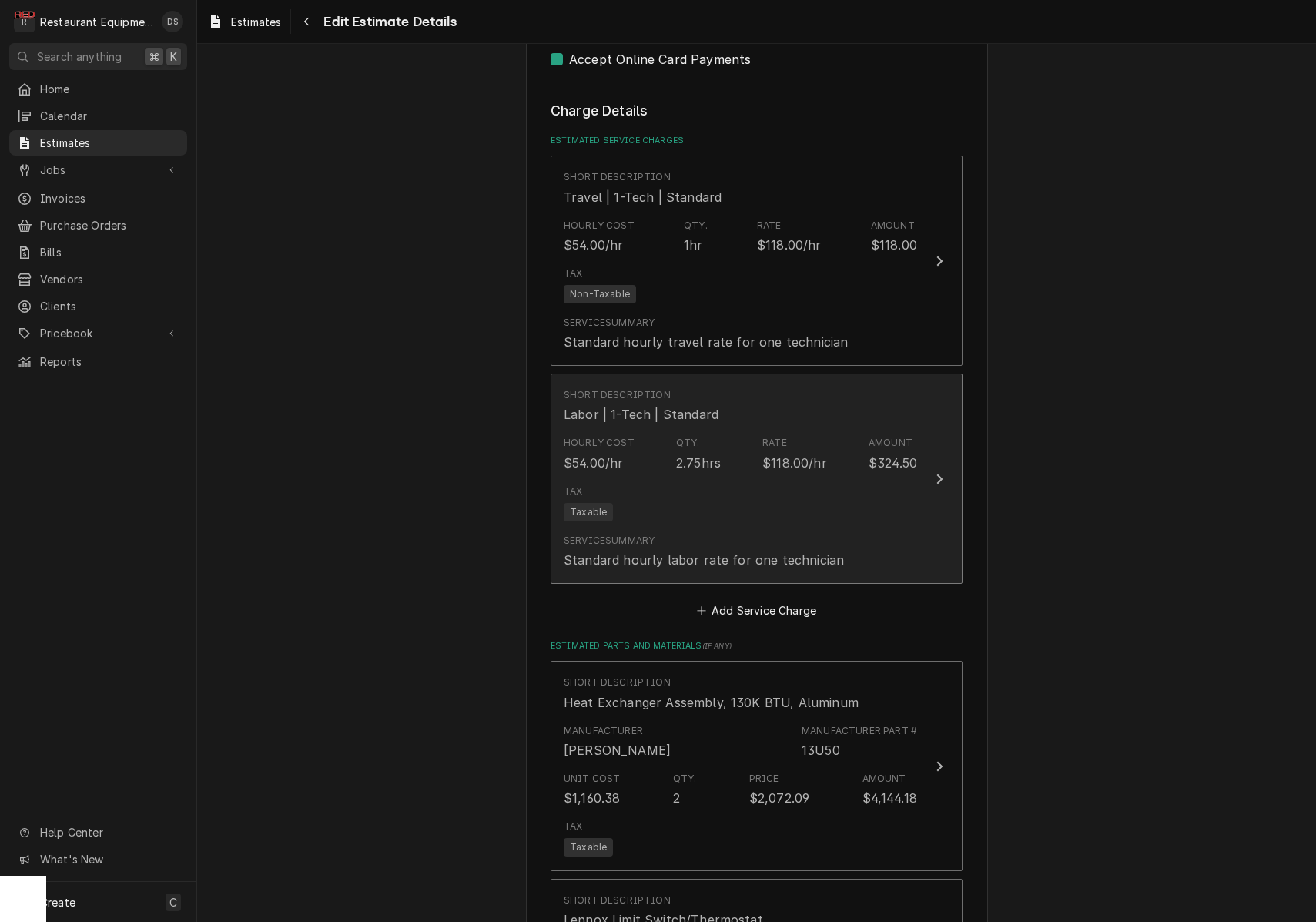
scroll to position [1069, 0]
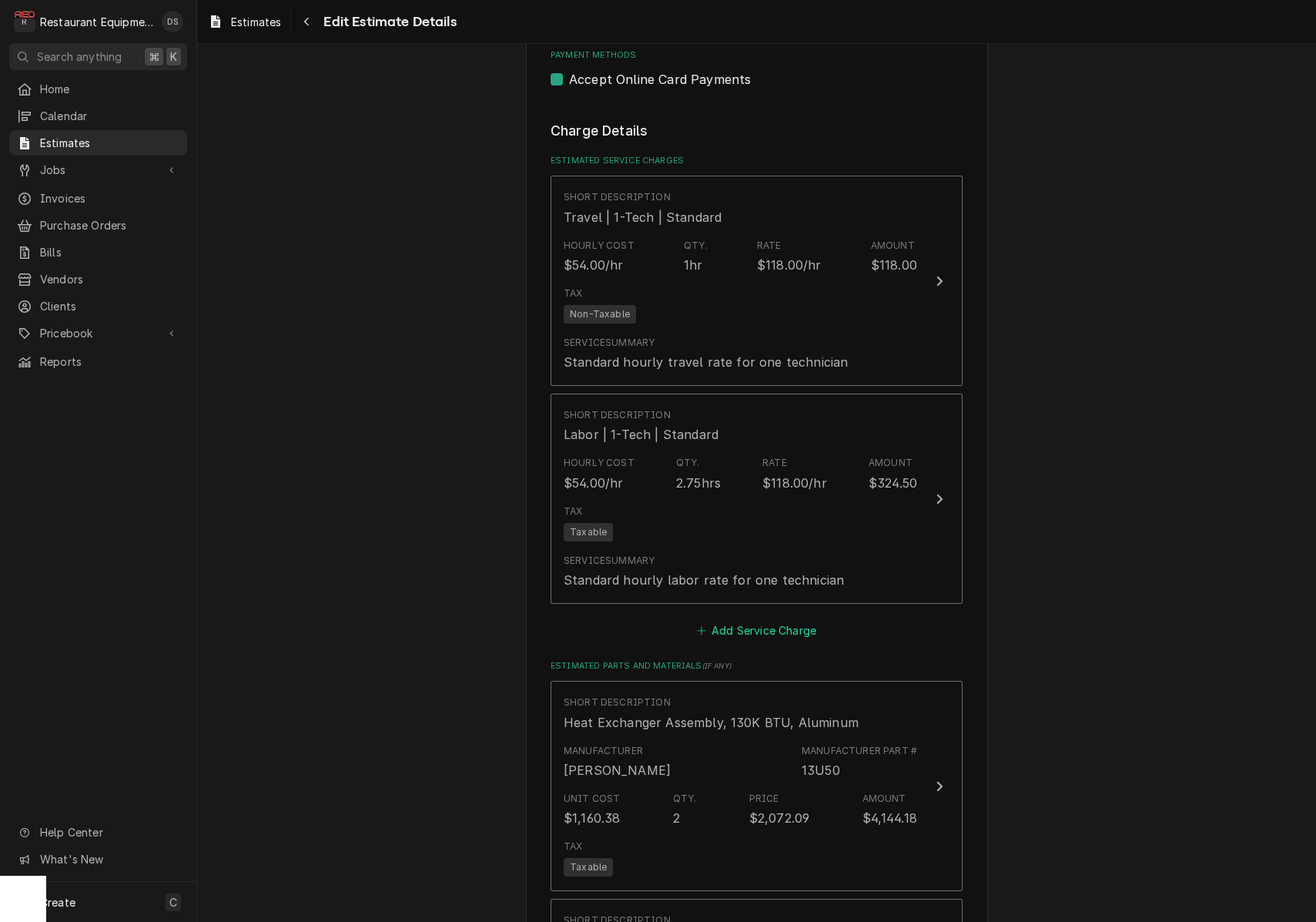
click at [759, 619] on button "Add Service Charge" at bounding box center [756, 630] width 125 height 21
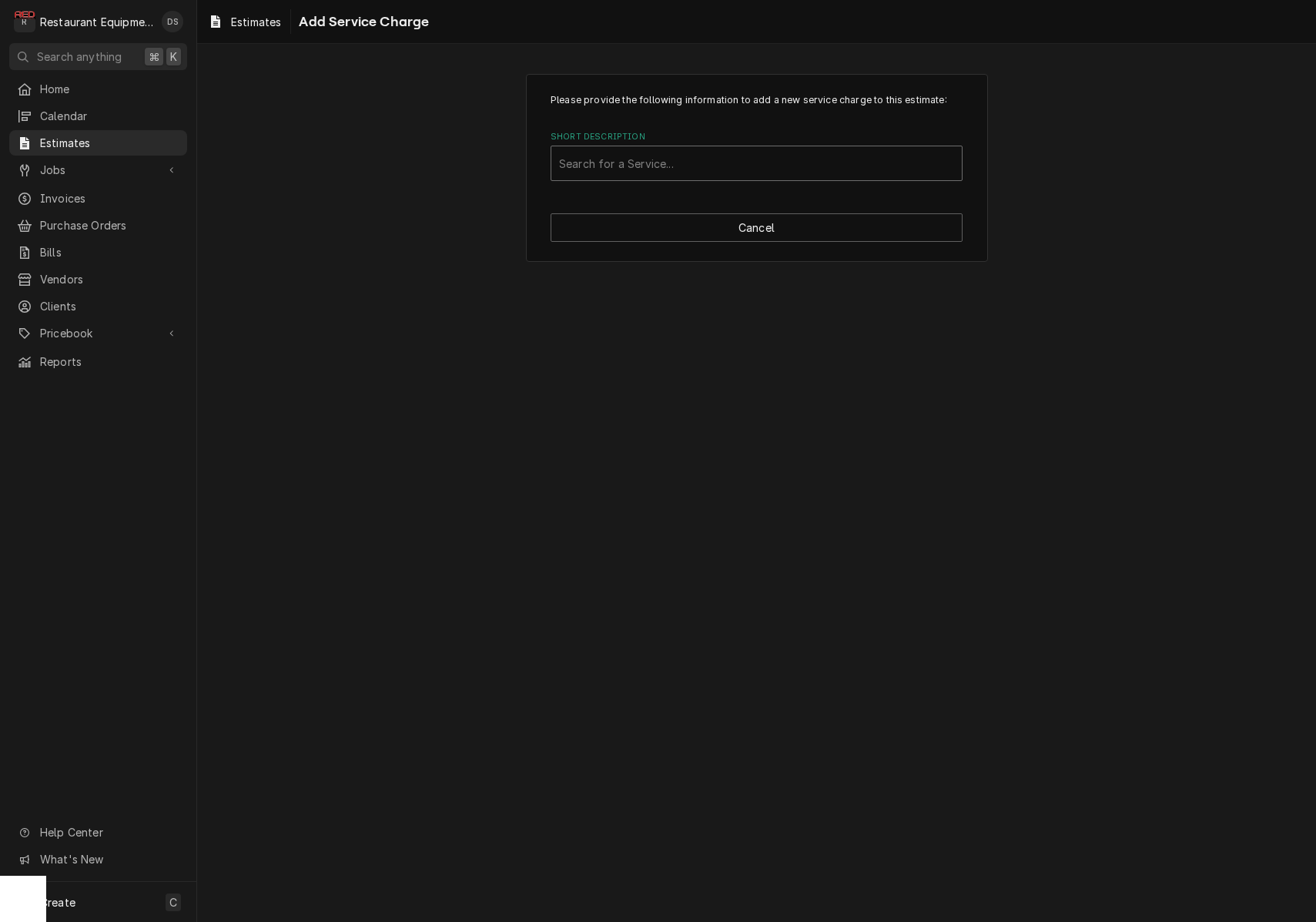
click at [716, 172] on div "Short Description" at bounding box center [756, 163] width 395 height 28
type input "travel tech"
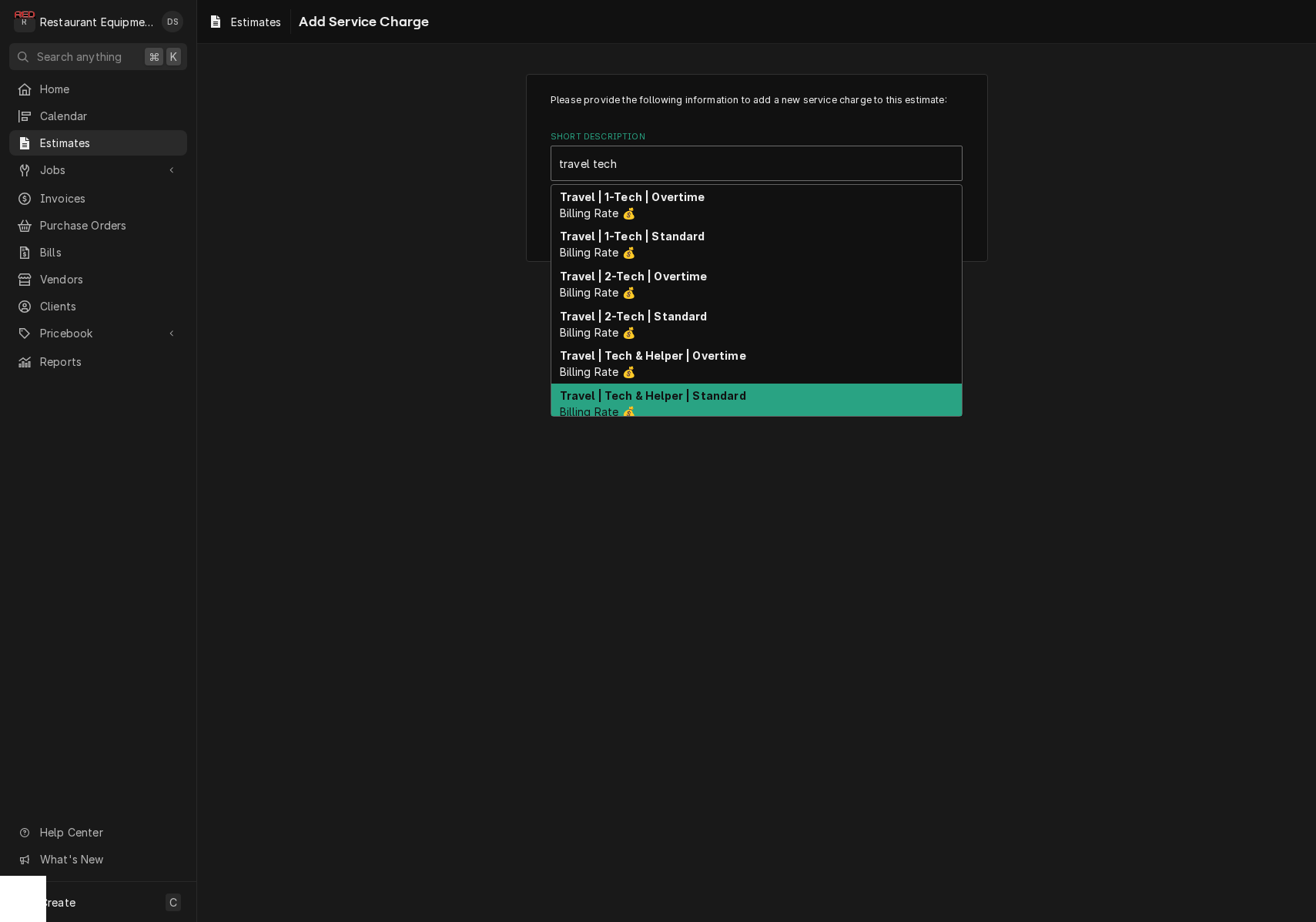
click at [692, 387] on div "Travel | Tech & Helper | Standard Billing Rate 💰" at bounding box center [756, 403] width 411 height 40
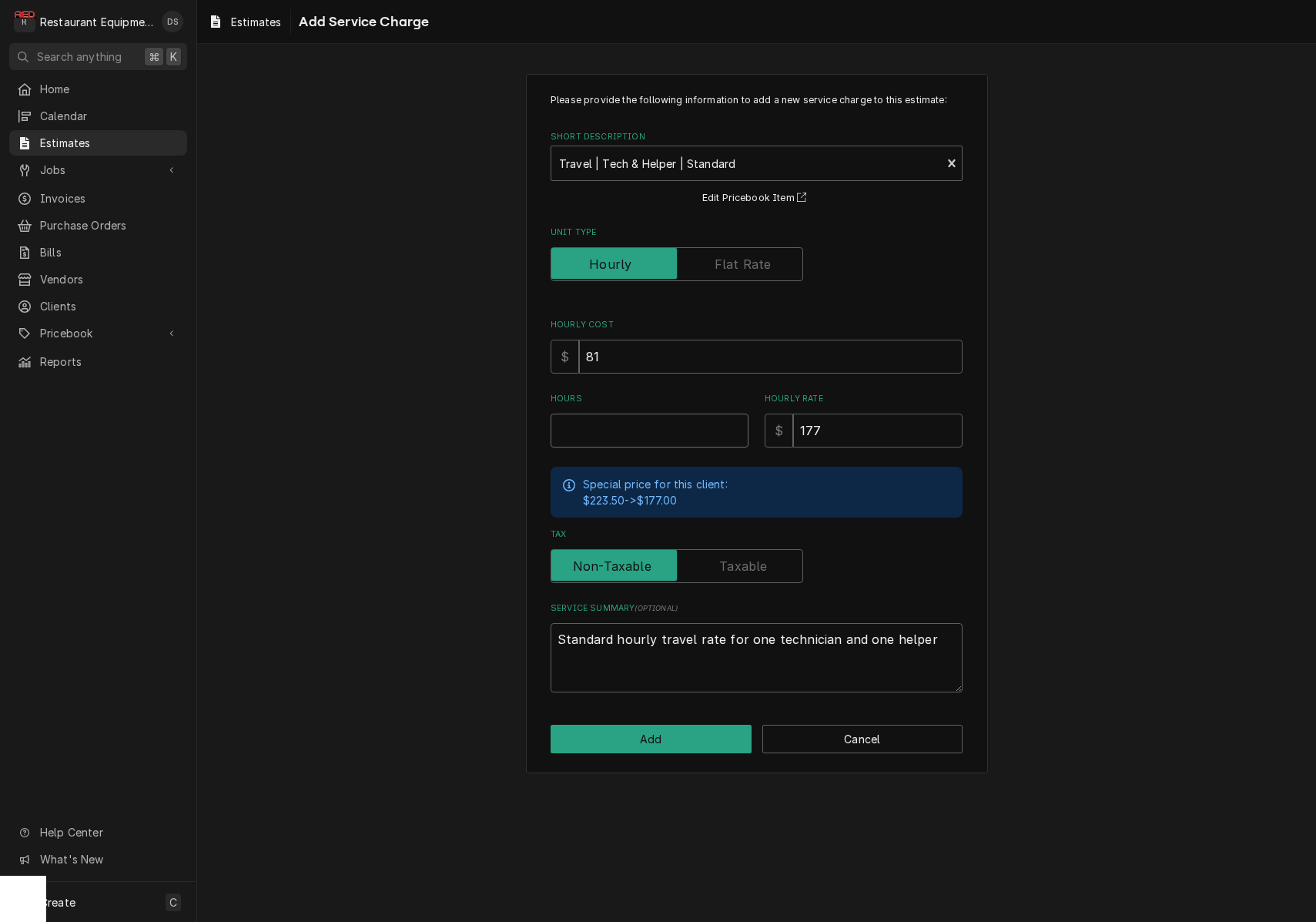
click at [658, 426] on input "Hours" at bounding box center [649, 430] width 198 height 34
type textarea "x"
type input "1"
type textarea "x"
type input "1"
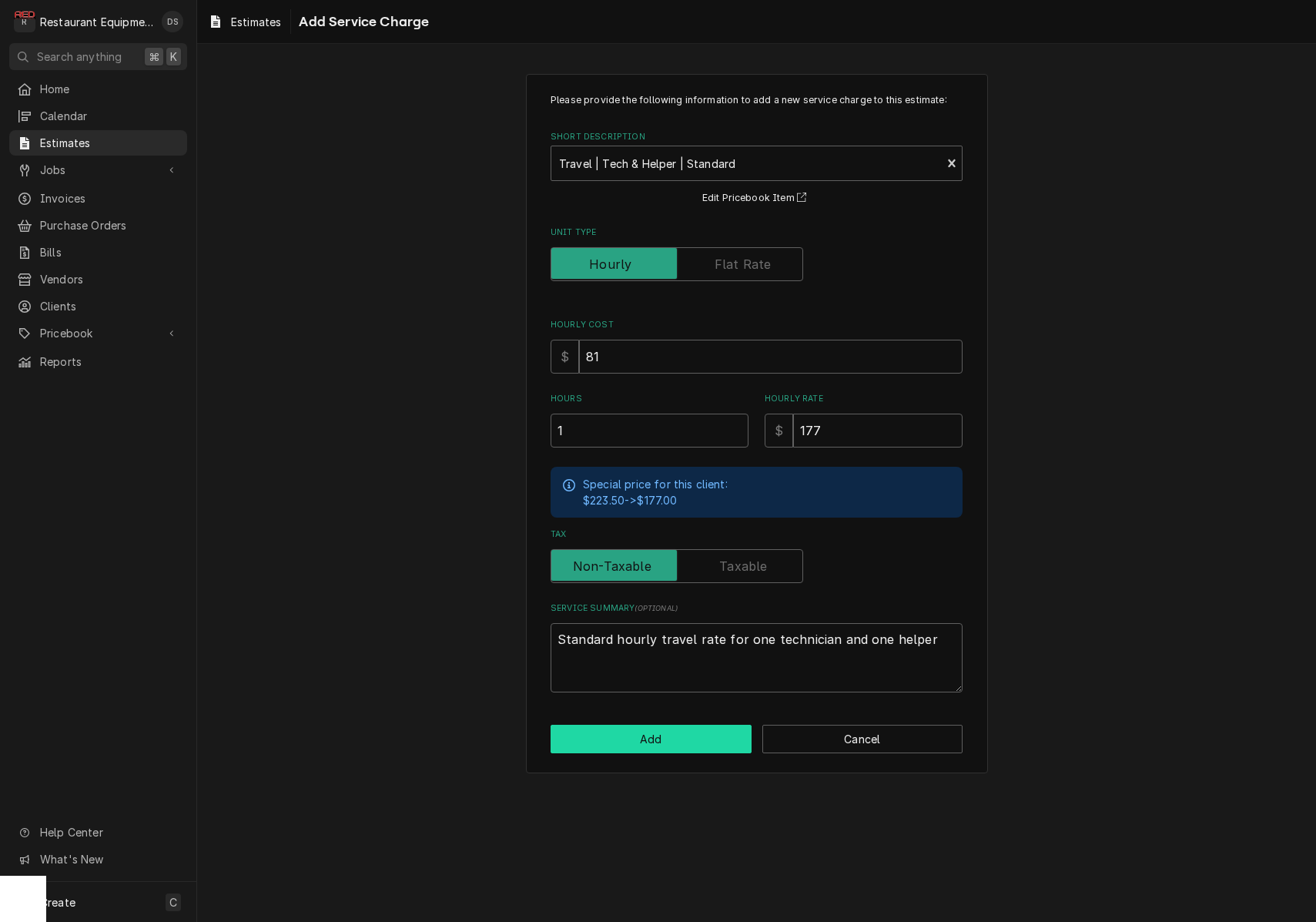
click at [686, 734] on button "Add" at bounding box center [651, 738] width 201 height 29
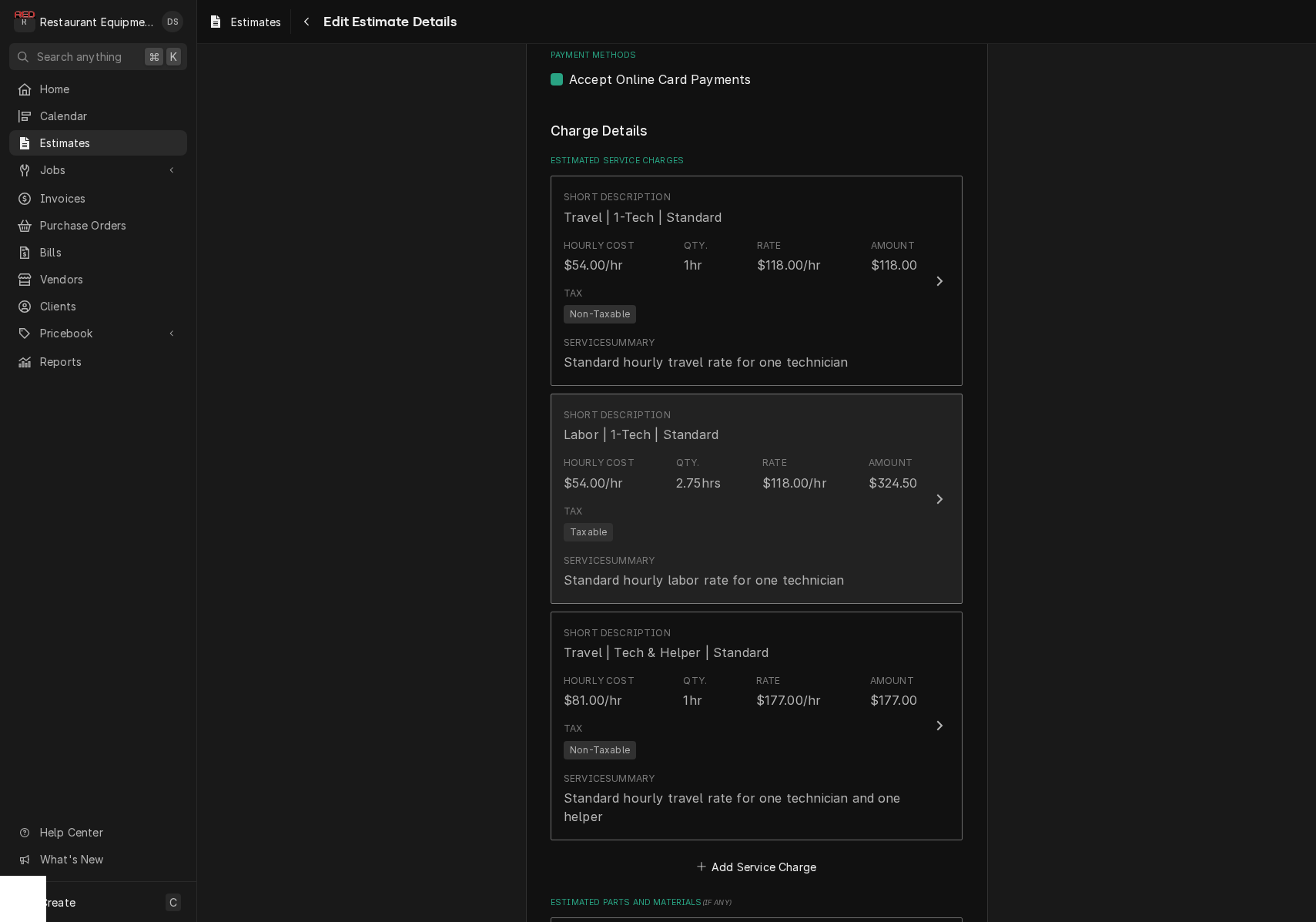
type textarea "x"
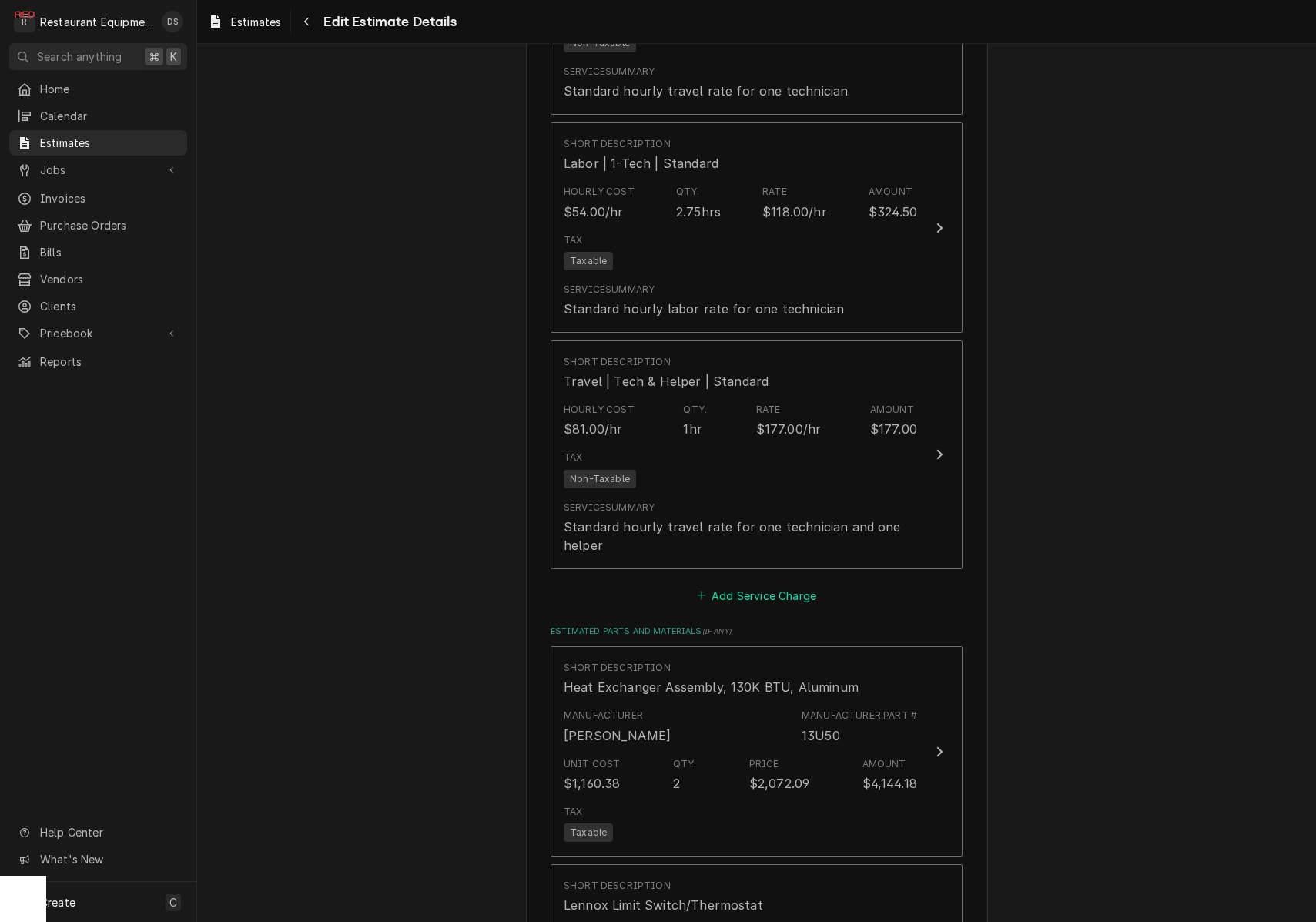
scroll to position [1343, 0]
click at [782, 581] on button "Add Service Charge" at bounding box center [756, 592] width 125 height 21
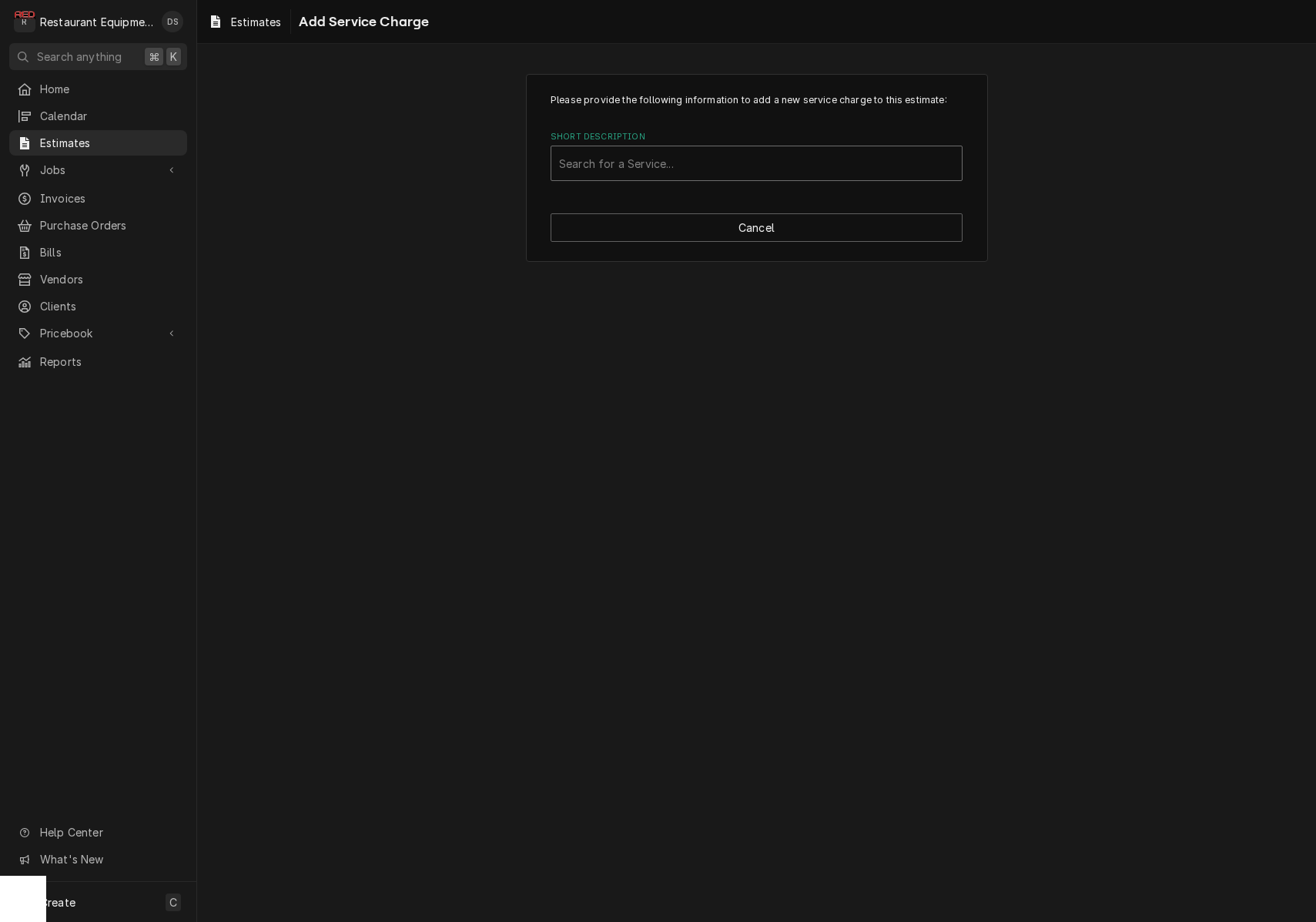
click at [694, 171] on div "Short Description" at bounding box center [756, 163] width 395 height 28
type input "labor tech"
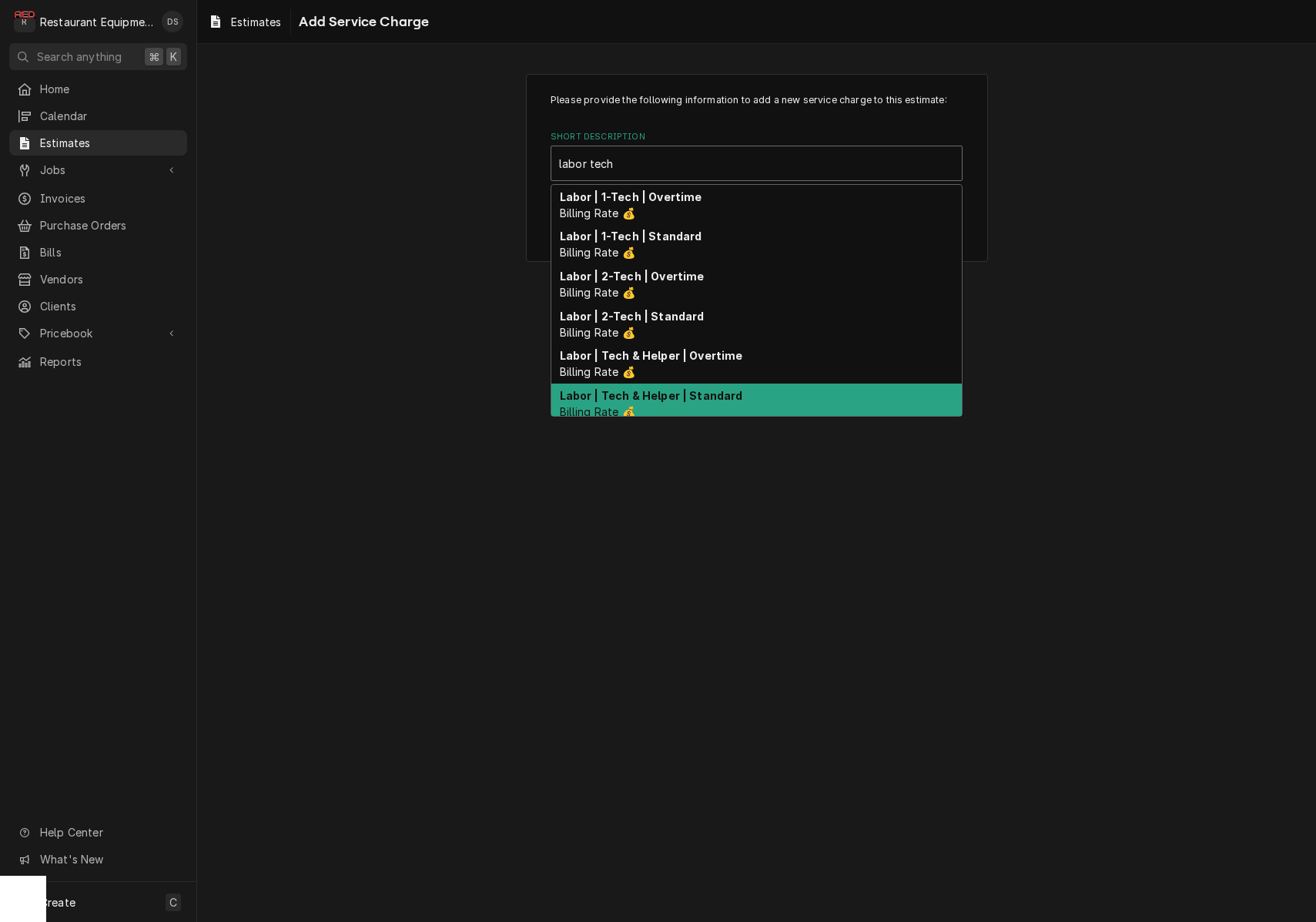
click at [689, 386] on div "Labor | Tech & Helper | Standard Billing Rate 💰" at bounding box center [756, 403] width 411 height 40
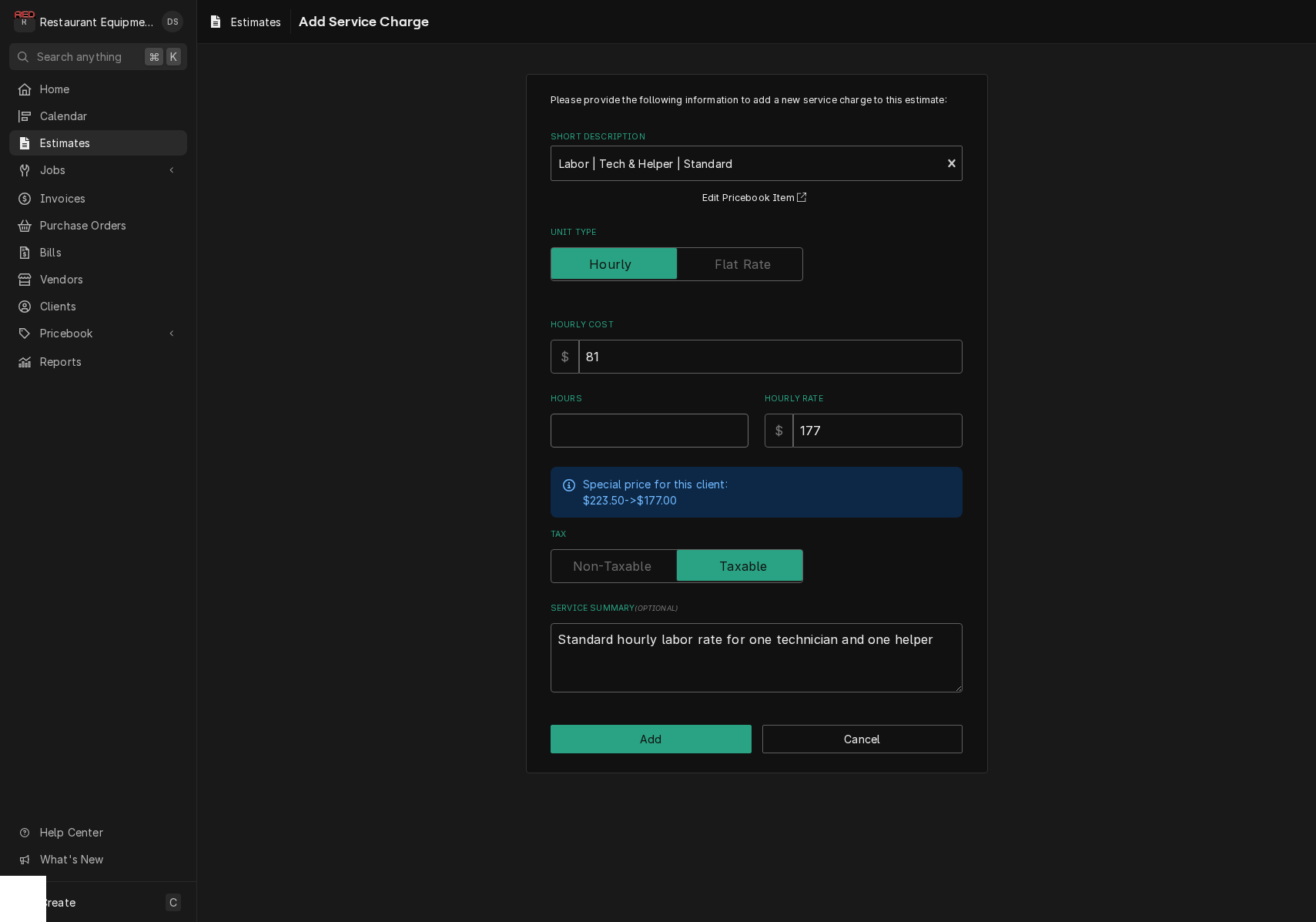
click at [647, 419] on input "Hours" at bounding box center [649, 430] width 198 height 34
type textarea "x"
type input "5"
type textarea "x"
type input "5.5"
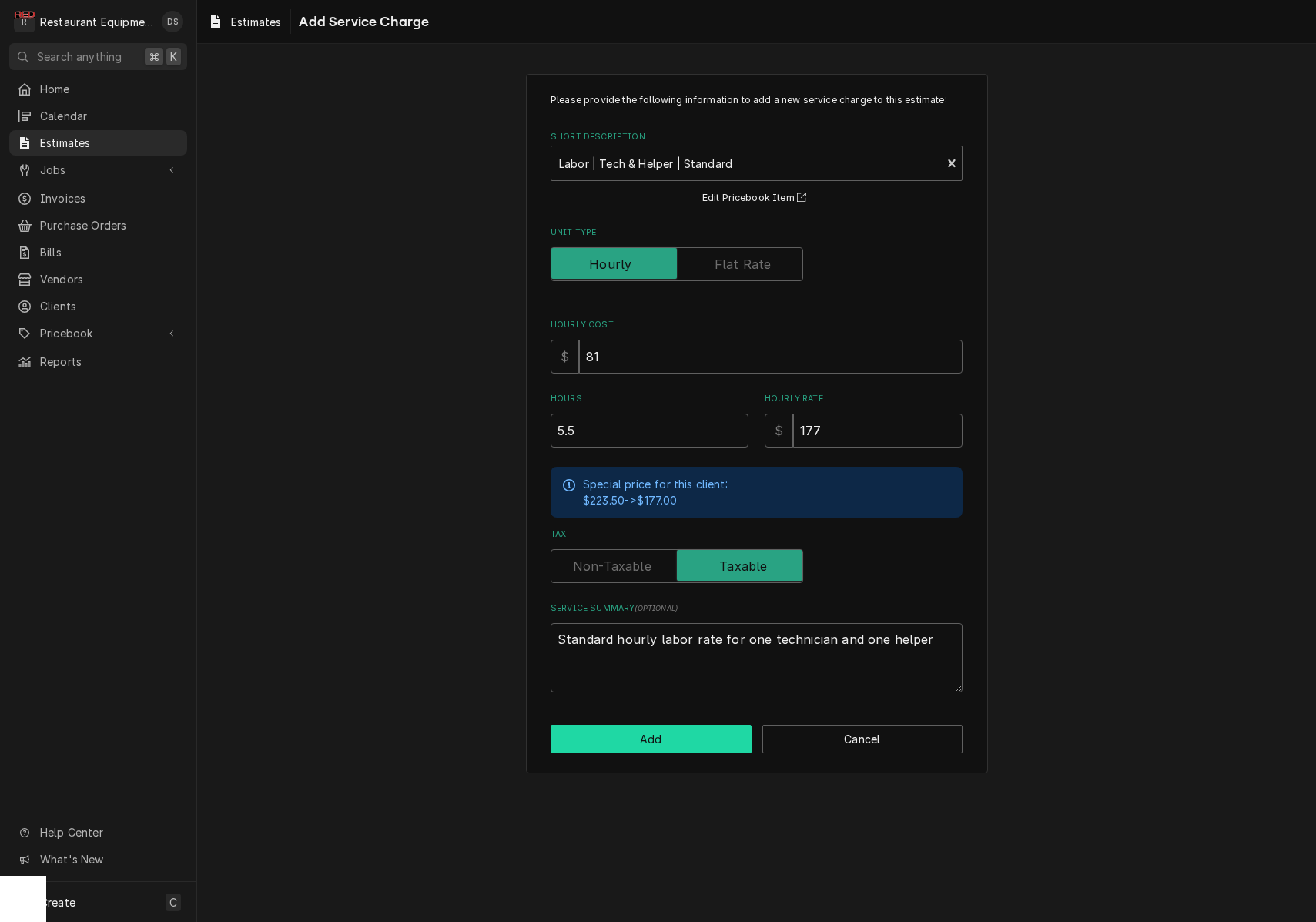
click at [704, 725] on button "Add" at bounding box center [651, 738] width 201 height 29
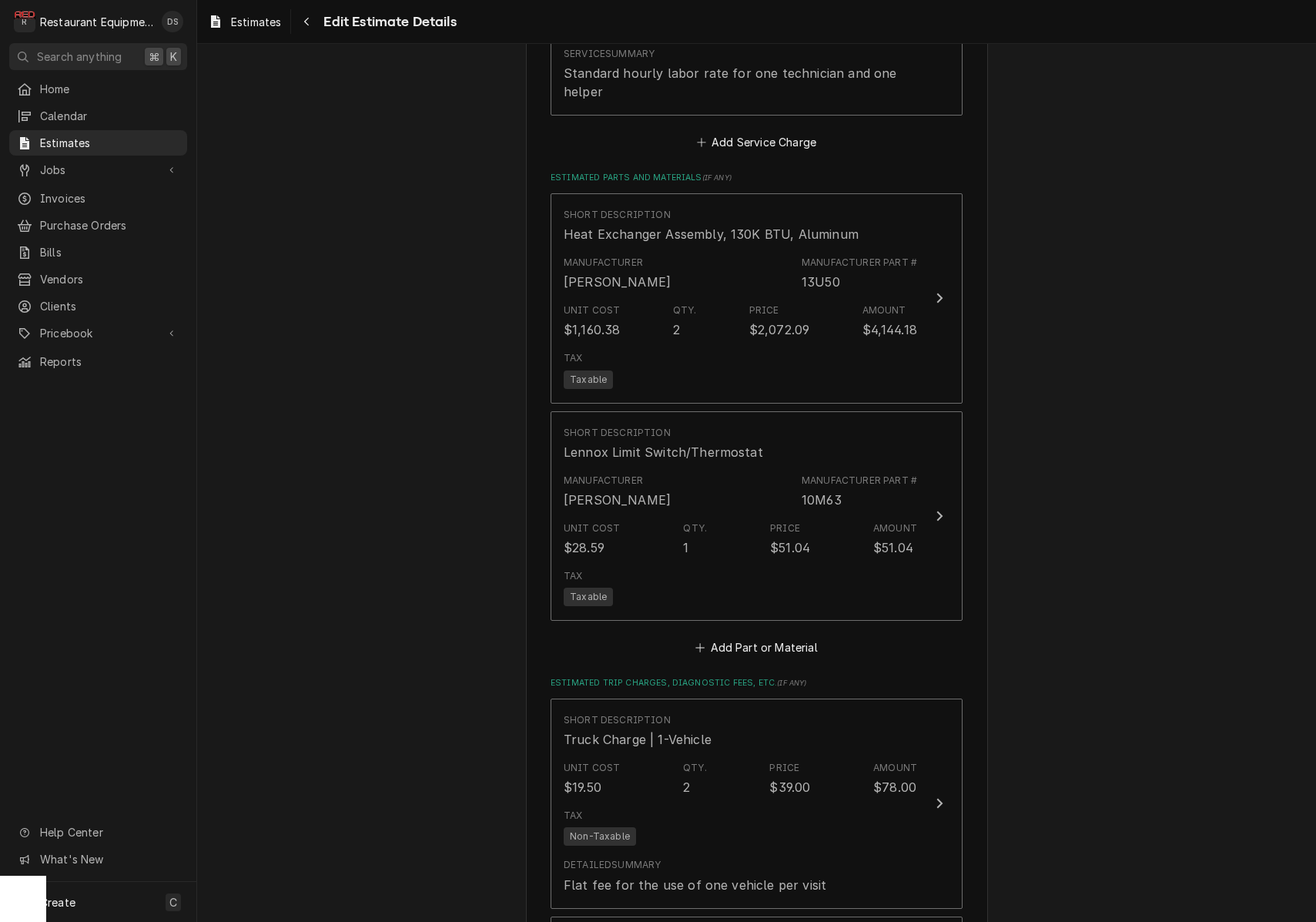
scroll to position [2033, 0]
click at [698, 725] on div "Short Description Truck Charge | 1-Vehicle" at bounding box center [740, 728] width 353 height 48
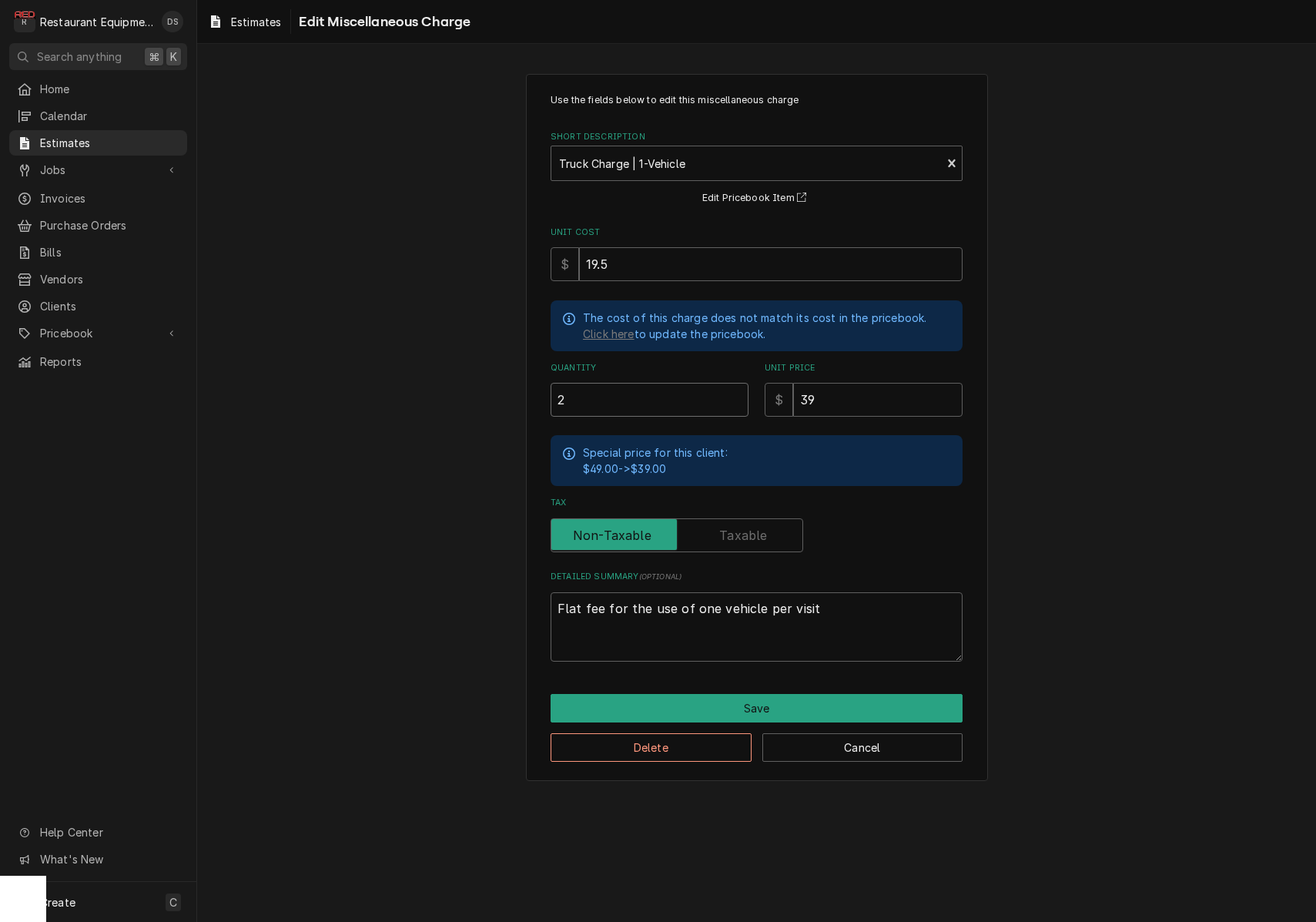
click at [648, 386] on input "2" at bounding box center [649, 399] width 198 height 34
type textarea "x"
type input "2.5"
click at [758, 701] on button "Save" at bounding box center [756, 708] width 412 height 29
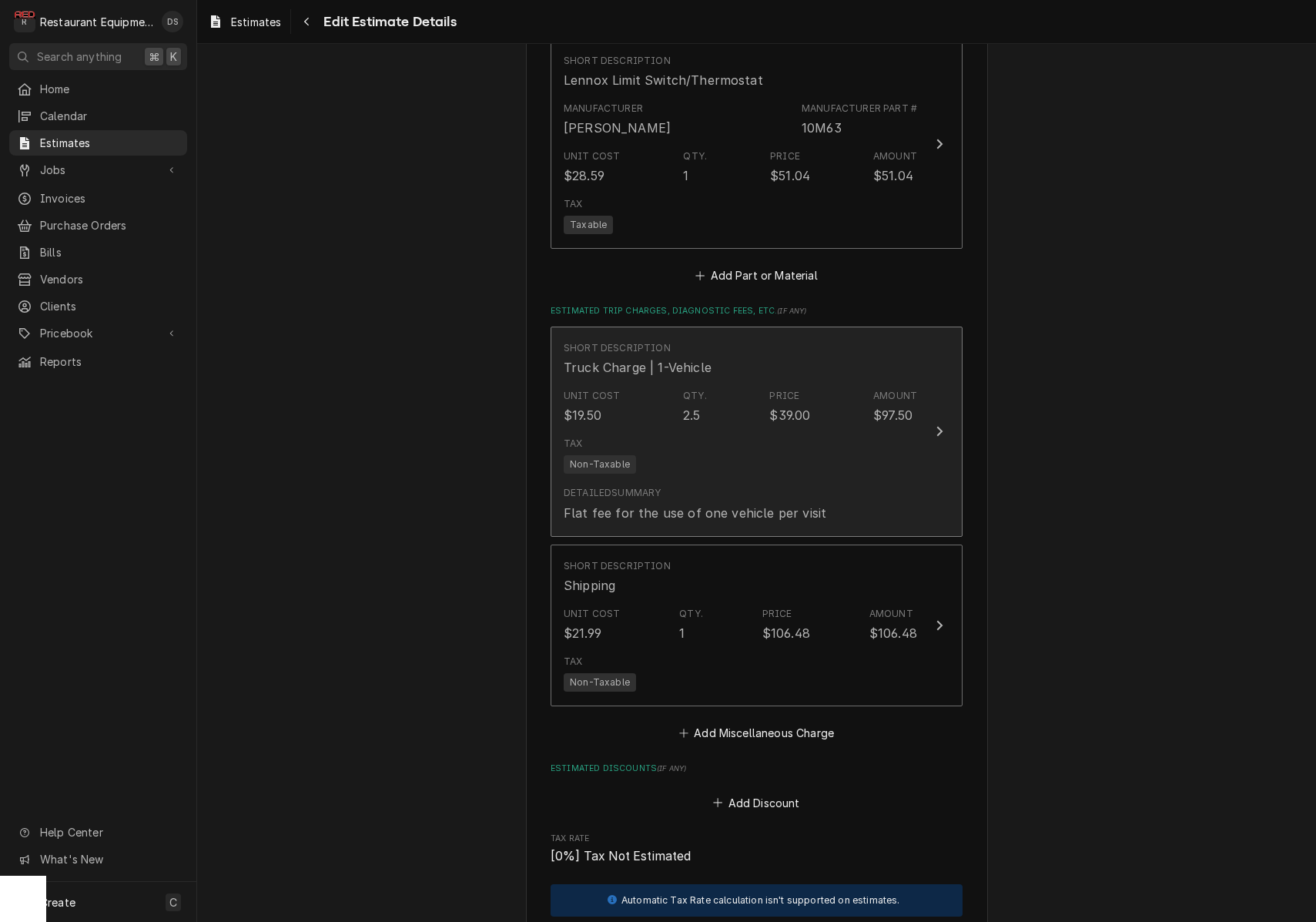
scroll to position [2404, 0]
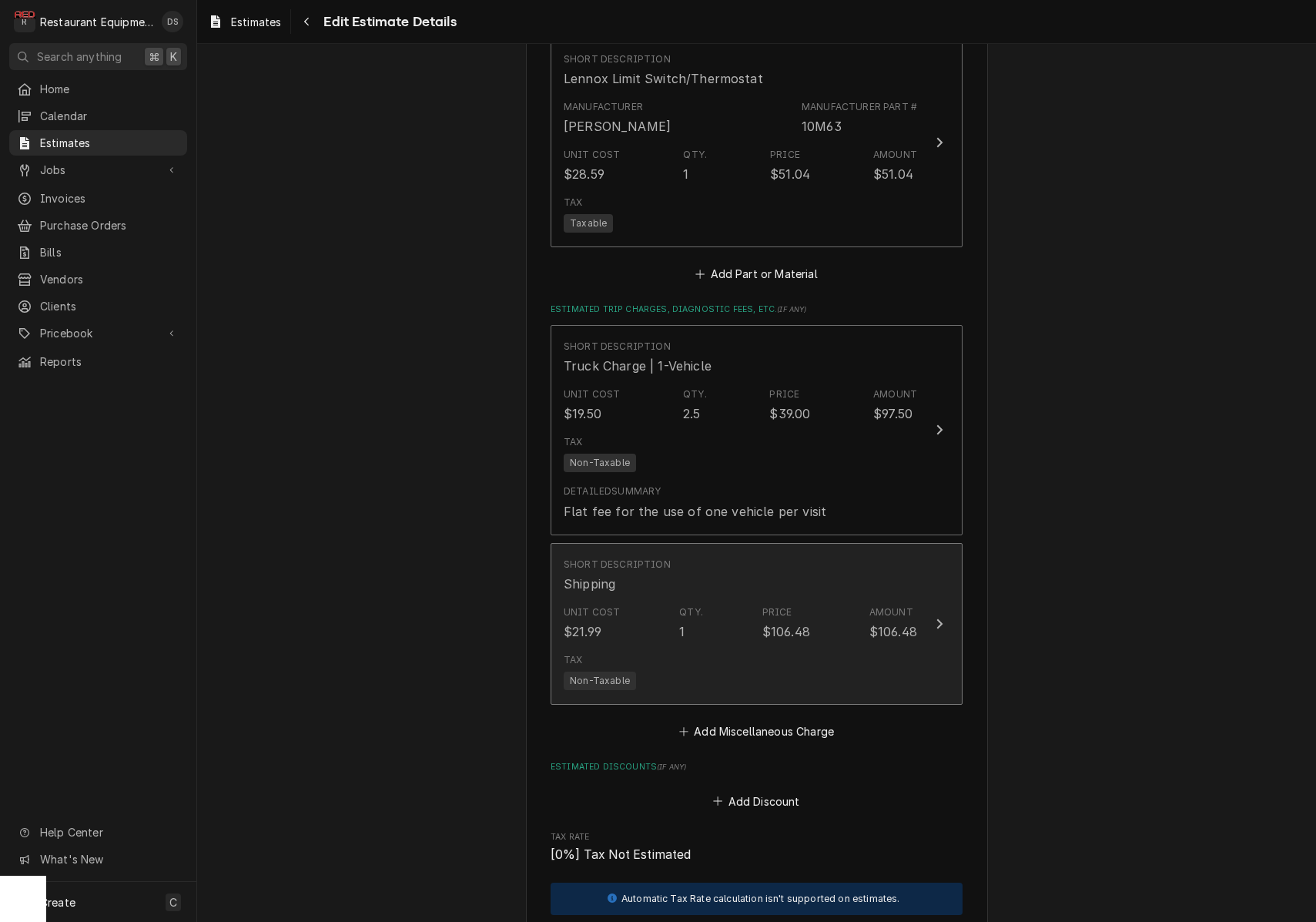
click at [801, 622] on div "$106.48" at bounding box center [786, 631] width 48 height 18
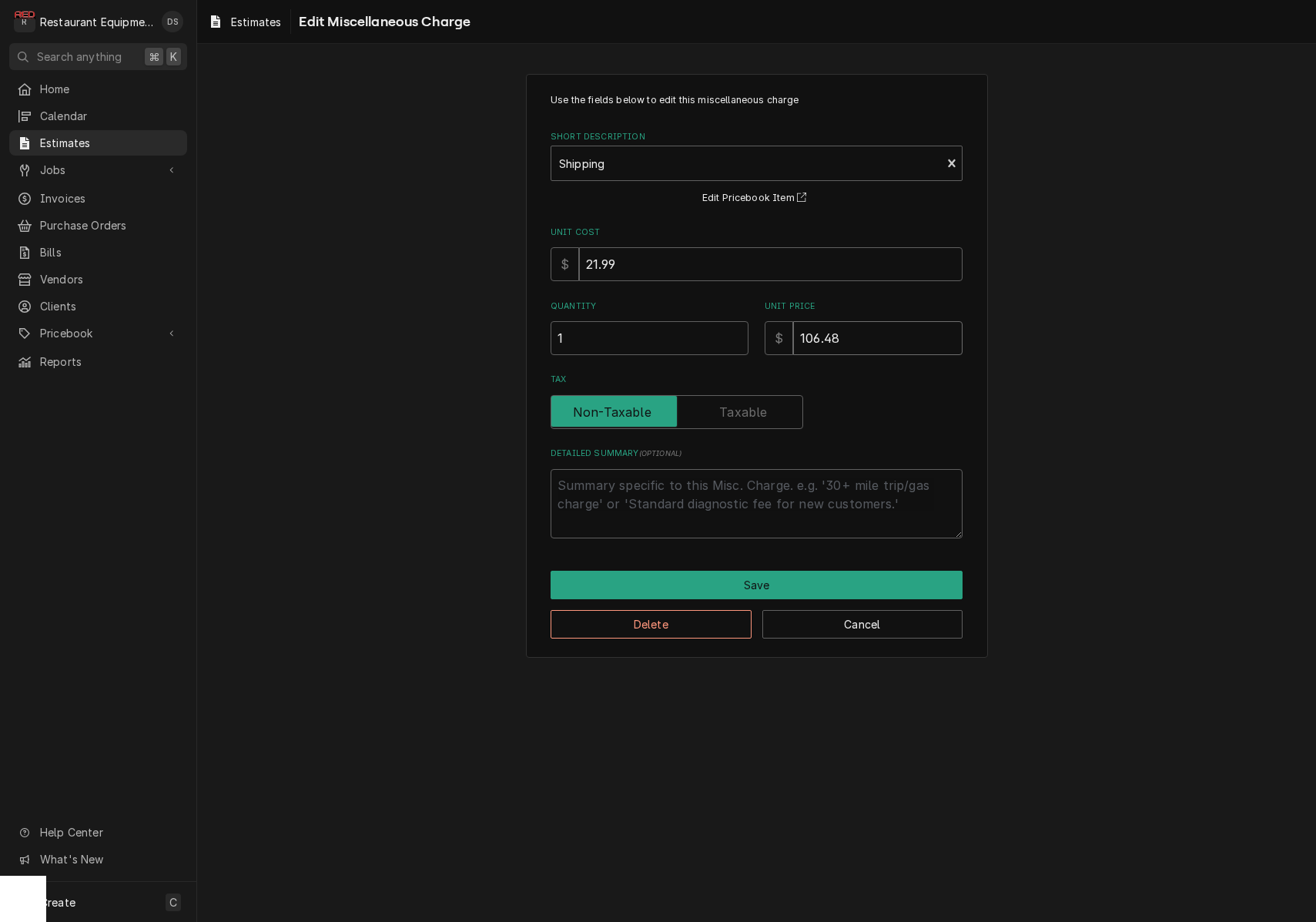
drag, startPoint x: 867, startPoint y: 340, endPoint x: 745, endPoint y: 331, distance: 122.3
click at [745, 331] on div "Quantity 1 Unit Price $ 106.48" at bounding box center [756, 328] width 412 height 54
type textarea "x"
type input "1"
type textarea "x"
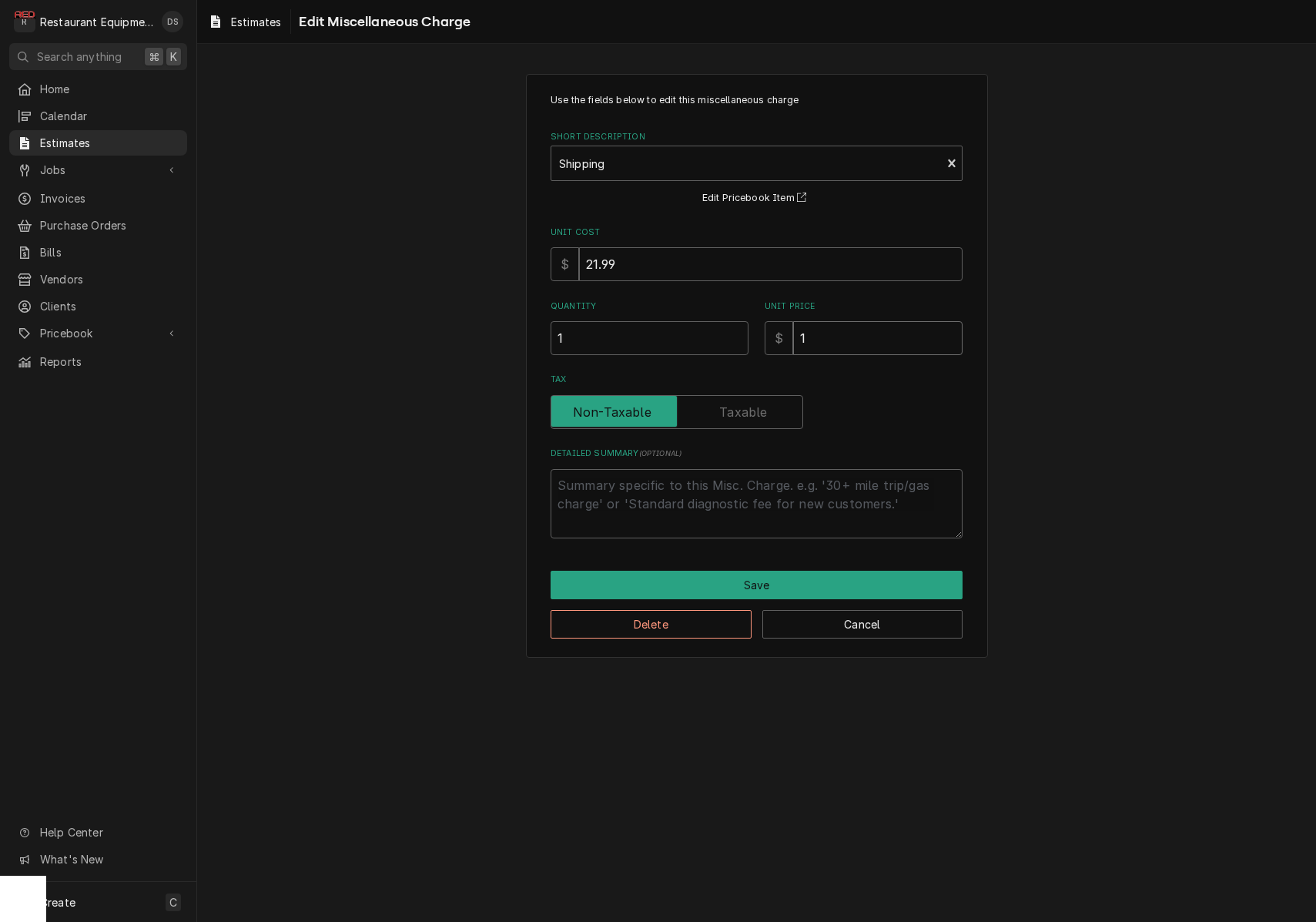
type input "17"
type textarea "x"
type input "175"
type textarea "x"
type input "175.4"
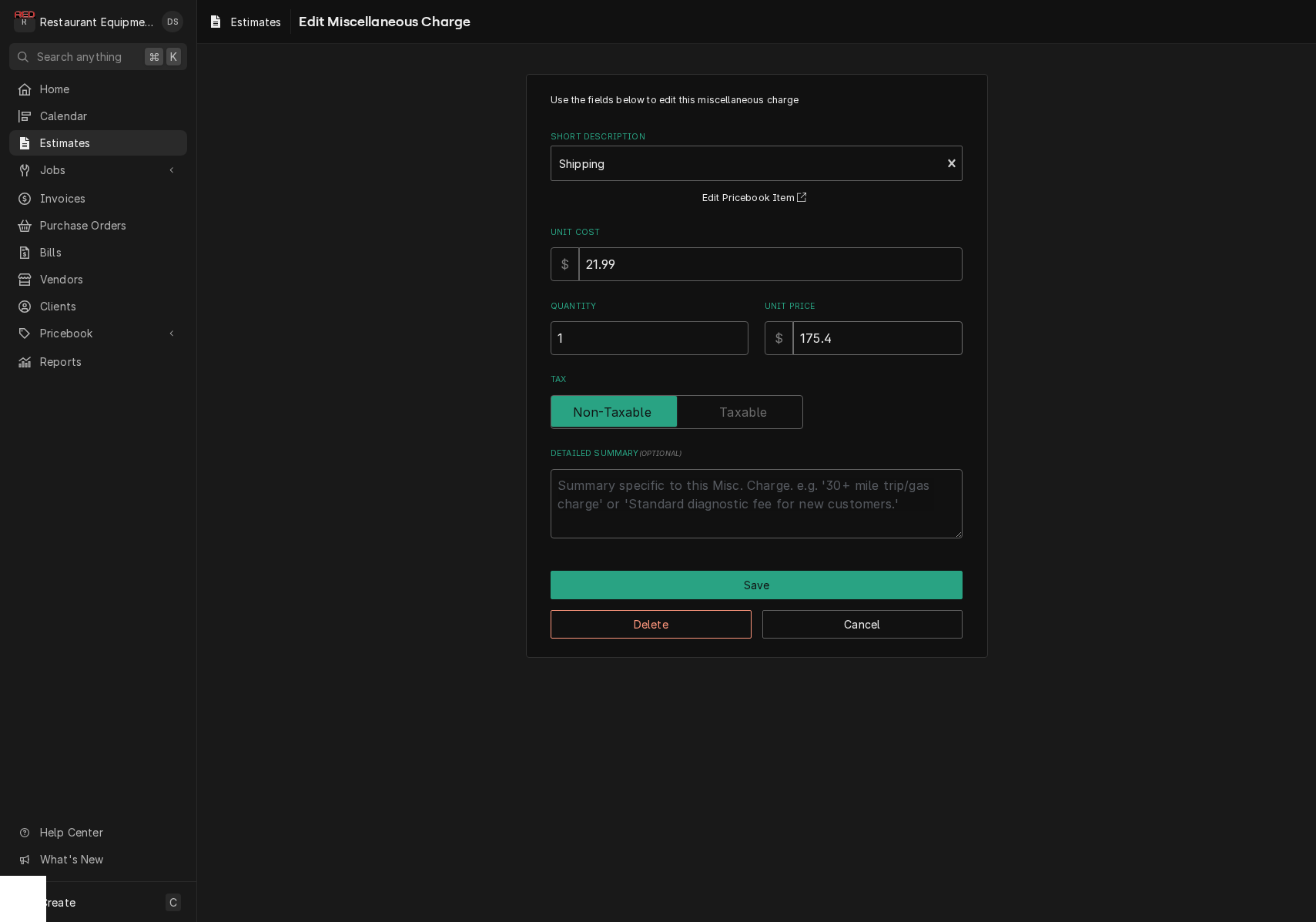
type textarea "x"
type input "175.41"
type textarea "x"
type input "175.41"
click at [788, 581] on button "Save" at bounding box center [756, 584] width 412 height 29
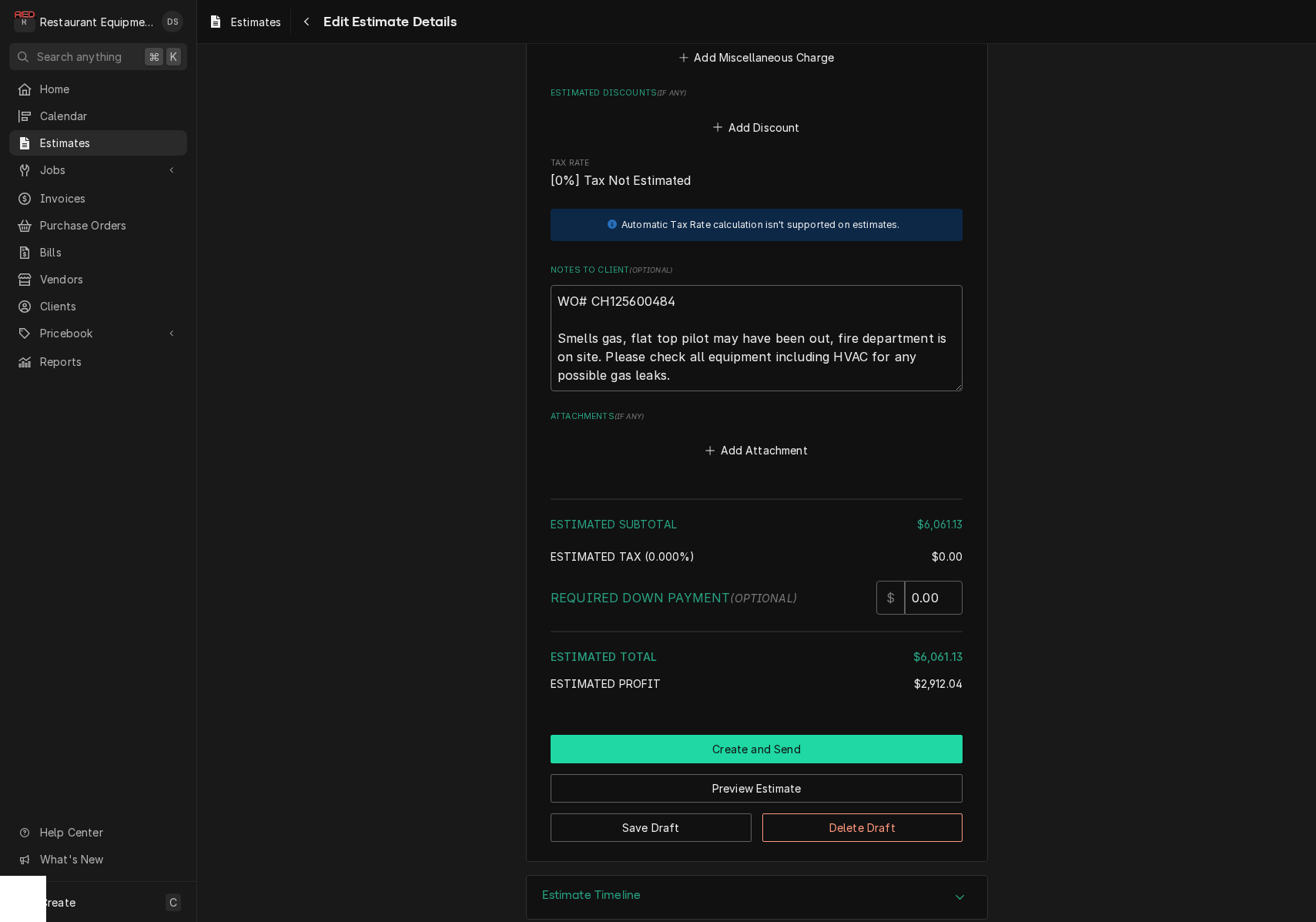
click at [778, 734] on button "Create and Send" at bounding box center [756, 748] width 412 height 29
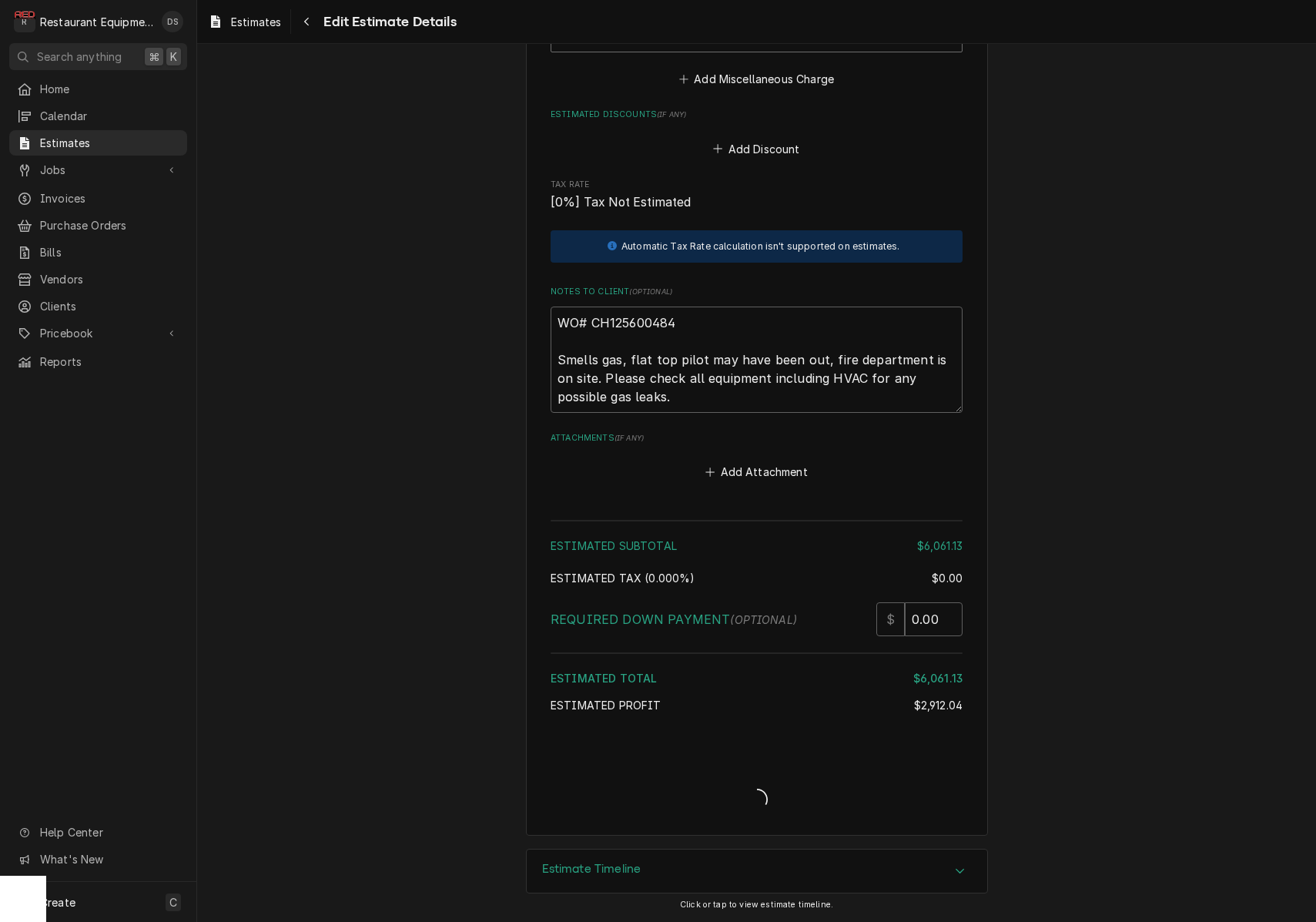
type textarea "x"
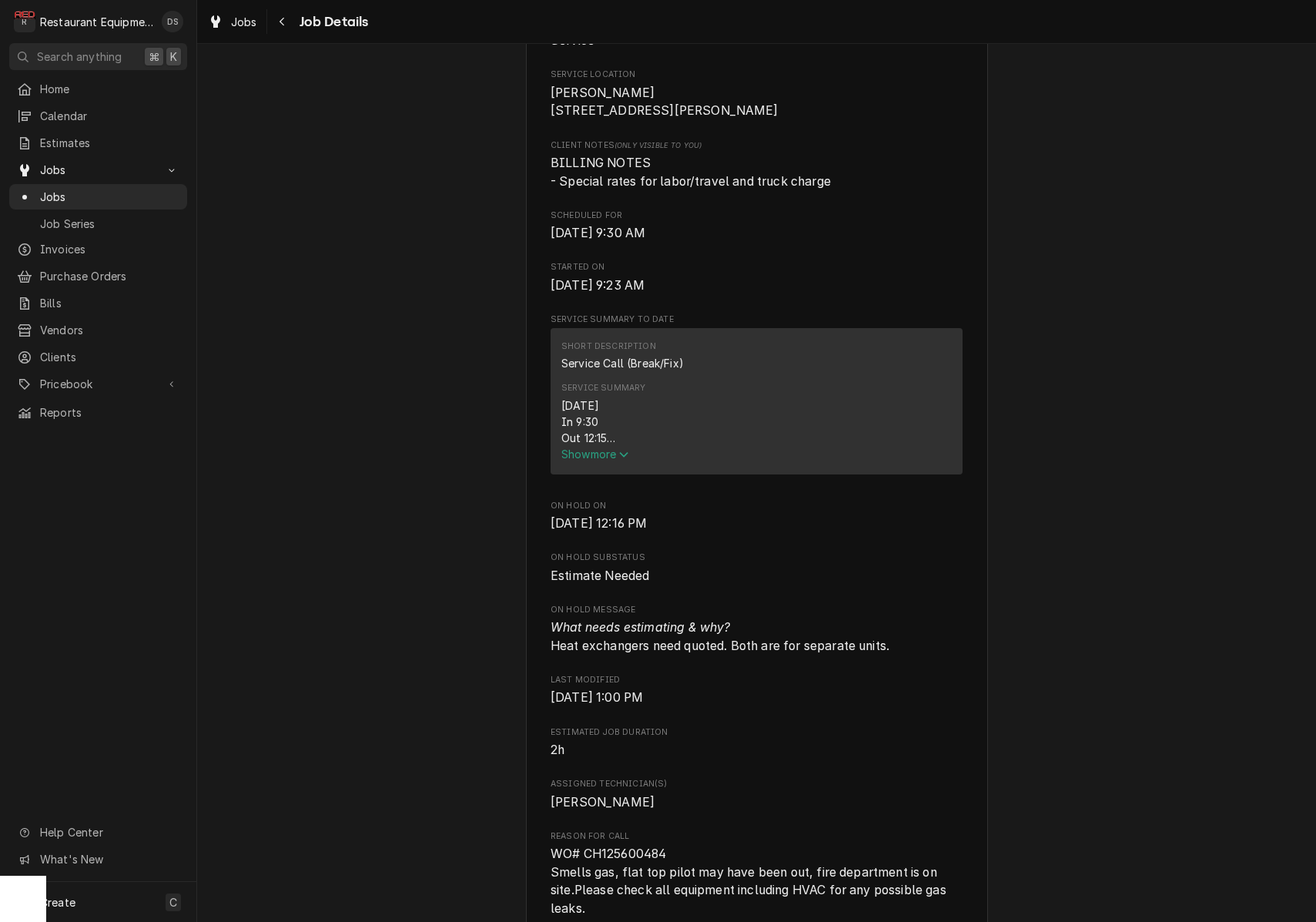
scroll to position [354, 0]
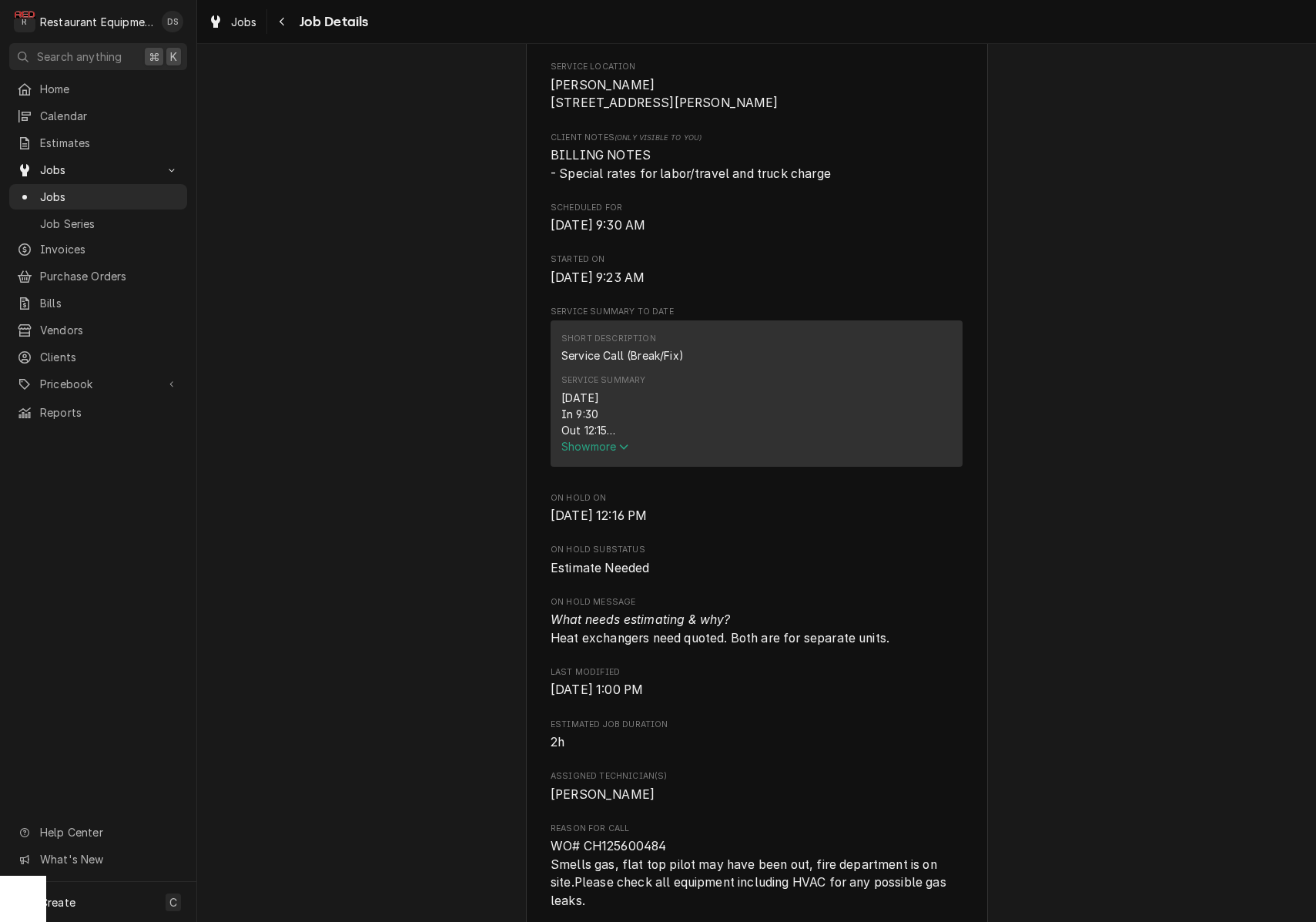
click at [595, 446] on span "Show more" at bounding box center [595, 446] width 67 height 13
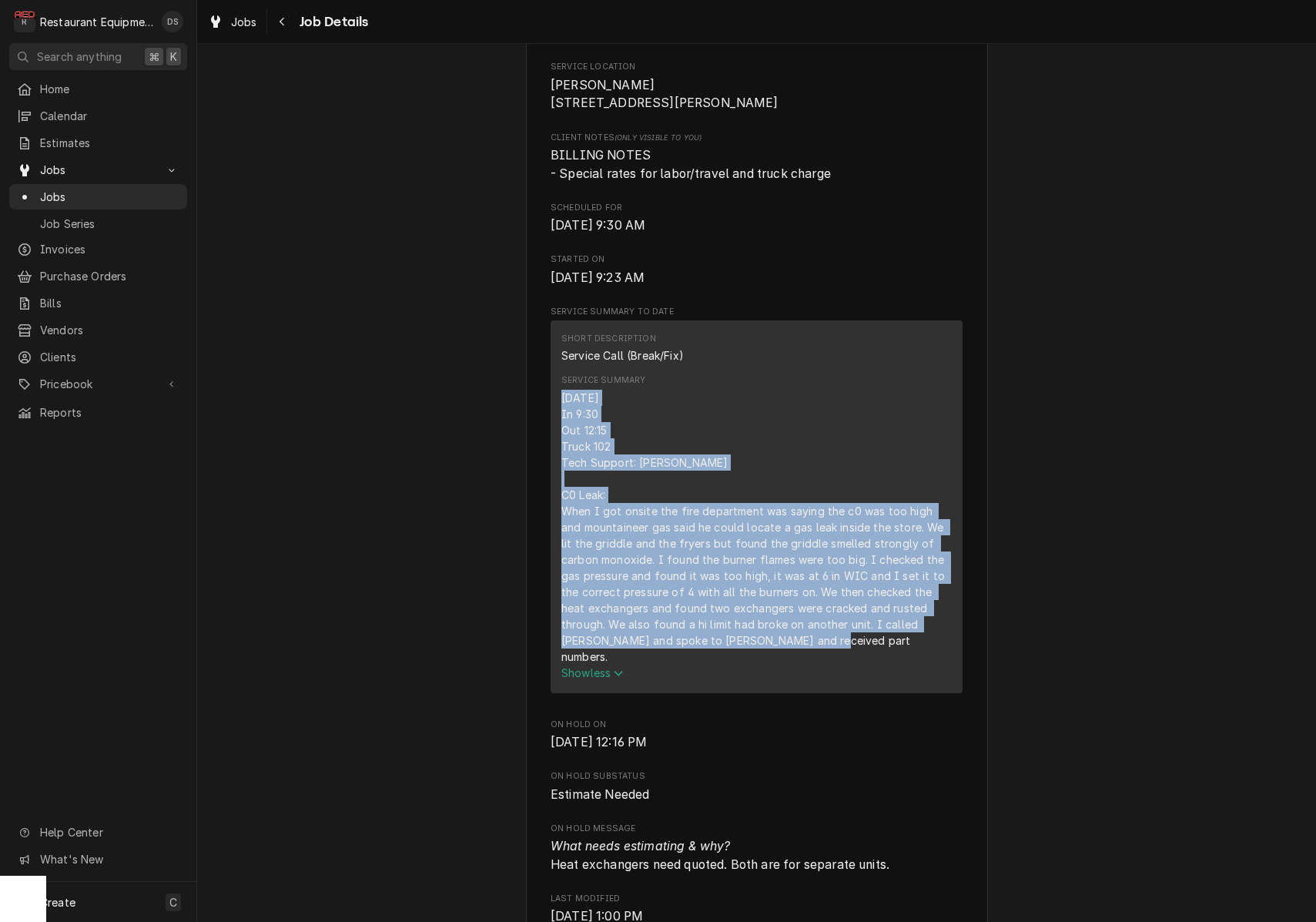
drag, startPoint x: 561, startPoint y: 401, endPoint x: 839, endPoint y: 614, distance: 350.2
click at [846, 640] on div "[DATE] In 9:30 Out 12:15 Truck 102 Tech Support: [PERSON_NAME] C0 Leak: When I …" at bounding box center [756, 527] width 390 height 275
copy div "[DATE] In 9:30 Out 12:15 Truck 102 Tech Support: [PERSON_NAME] C0 Leak: When I …"
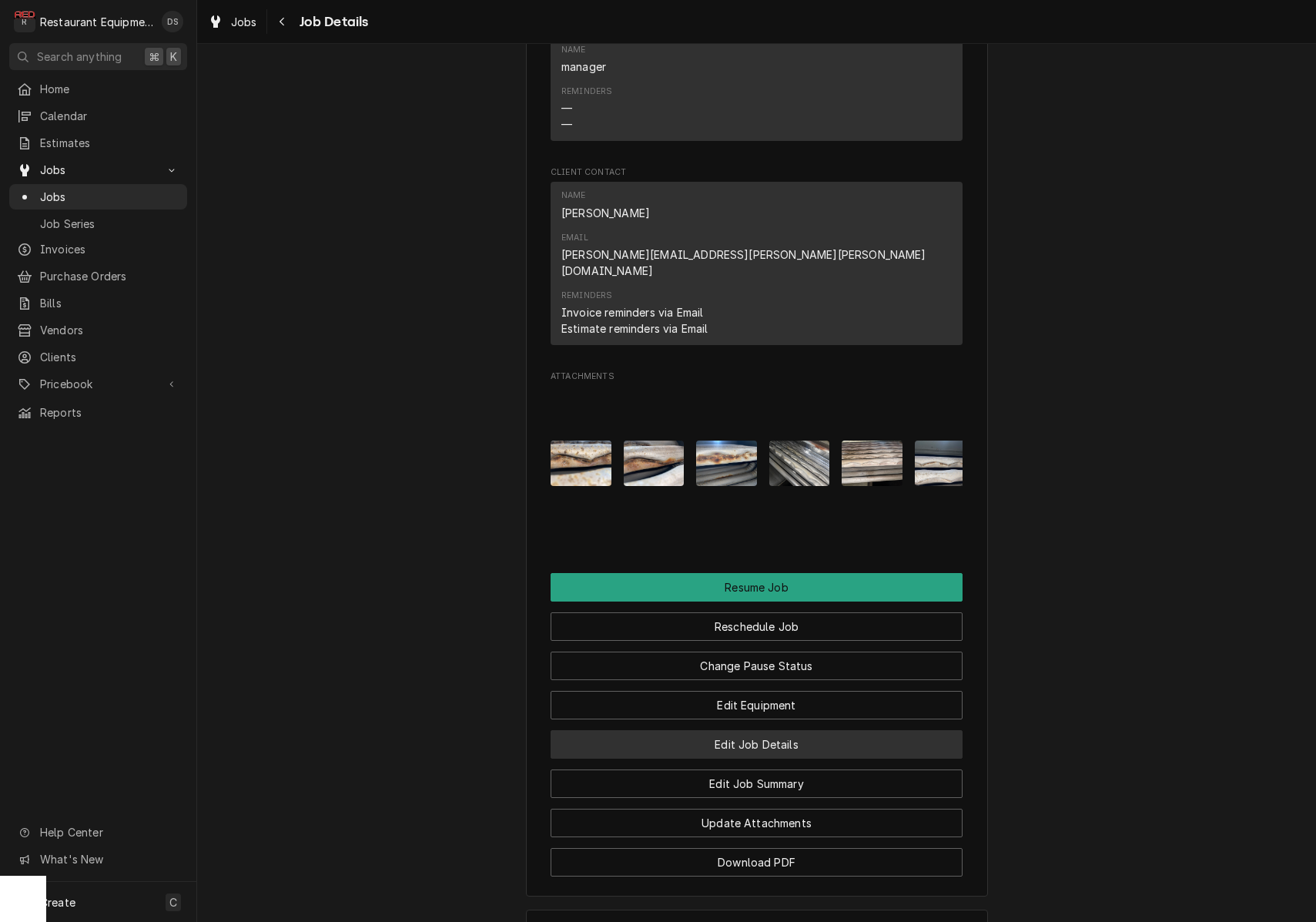
scroll to position [1940, 0]
click at [757, 911] on div "Job Summary" at bounding box center [756, 933] width 460 height 43
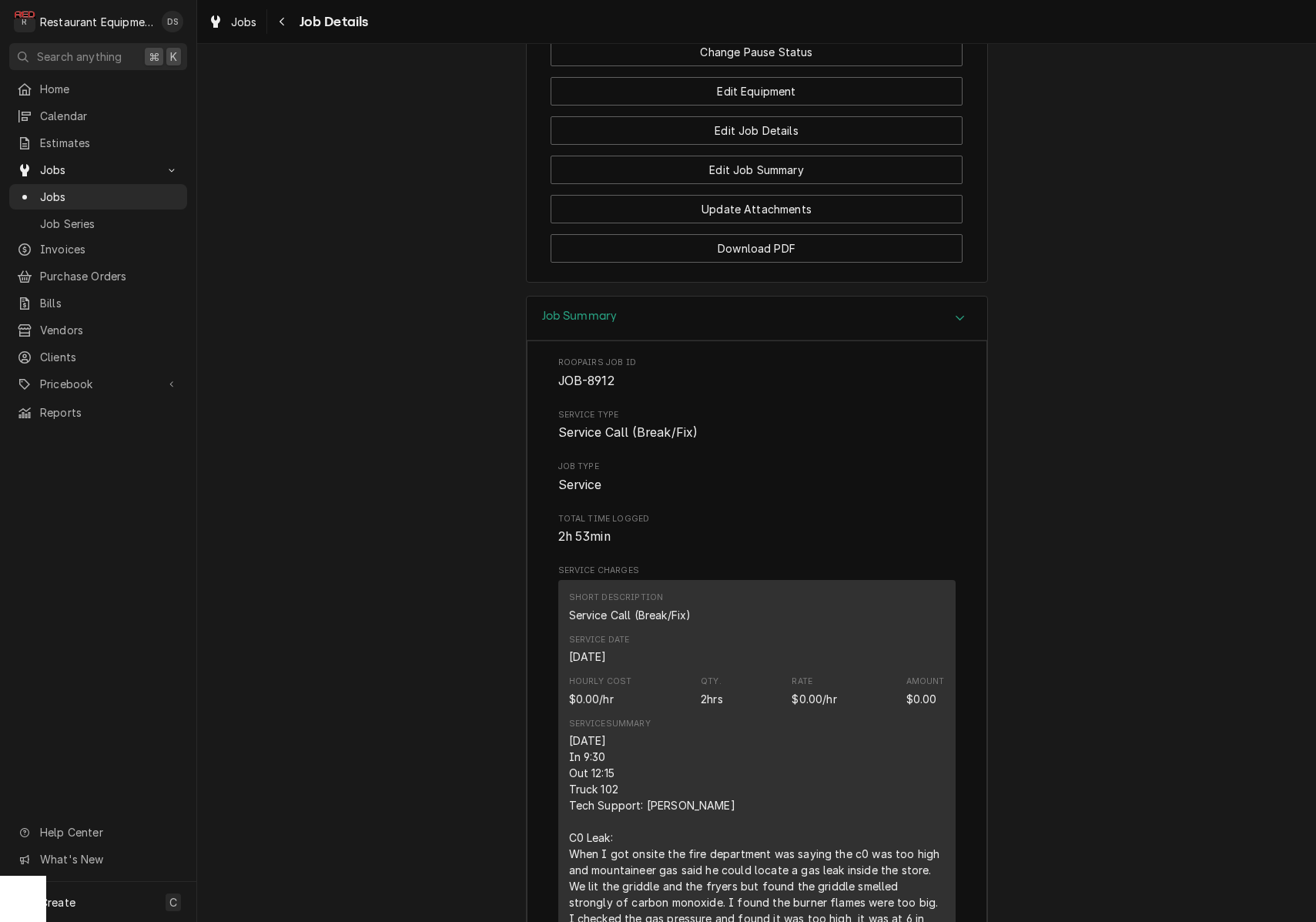
scroll to position [2556, 0]
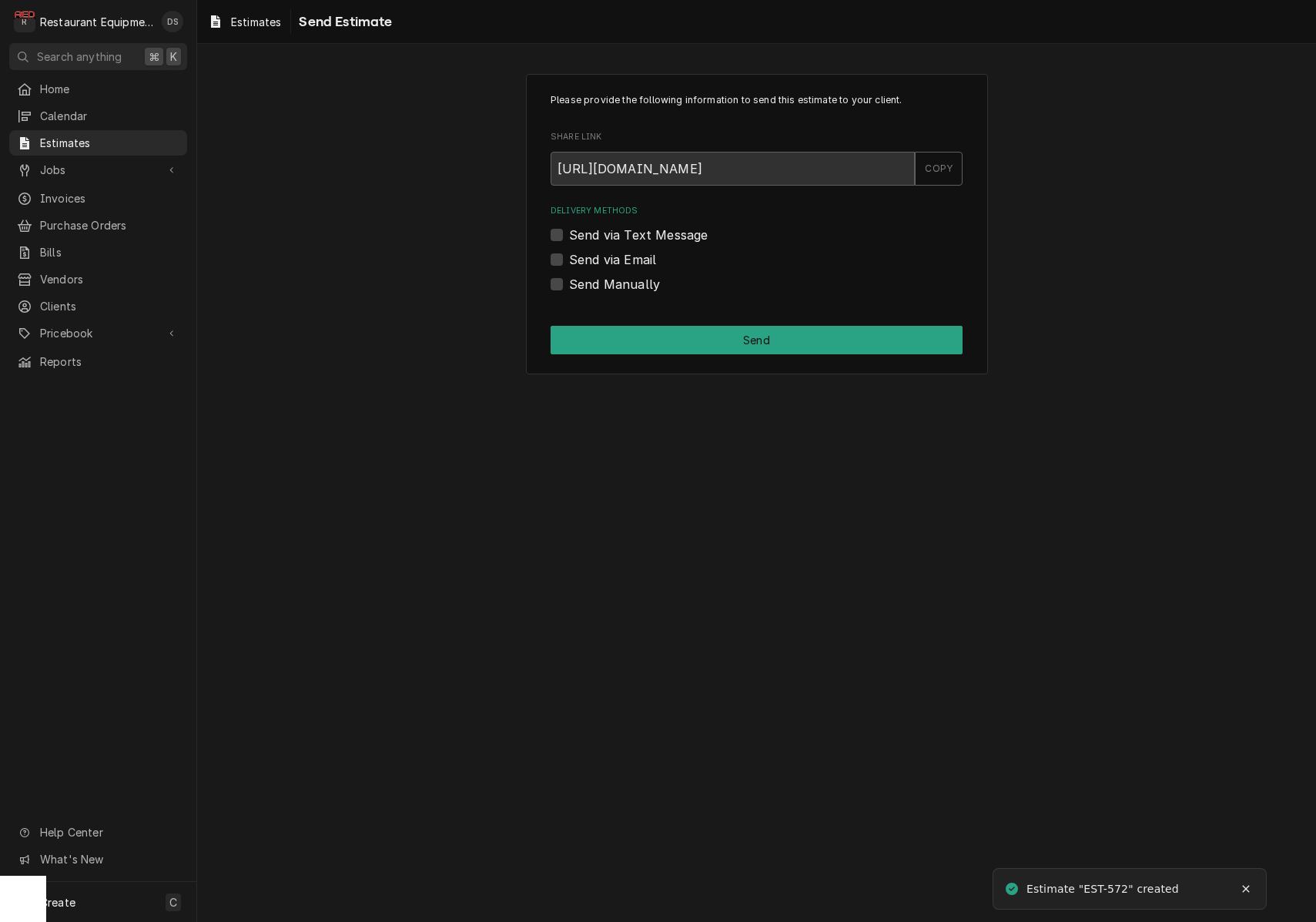
click at [569, 285] on label "Send Manually" at bounding box center [614, 284] width 91 height 18
click at [569, 285] on input "Send Manually" at bounding box center [774, 291] width 412 height 34
checkbox input "true"
click at [756, 333] on button "Send" at bounding box center [756, 340] width 412 height 29
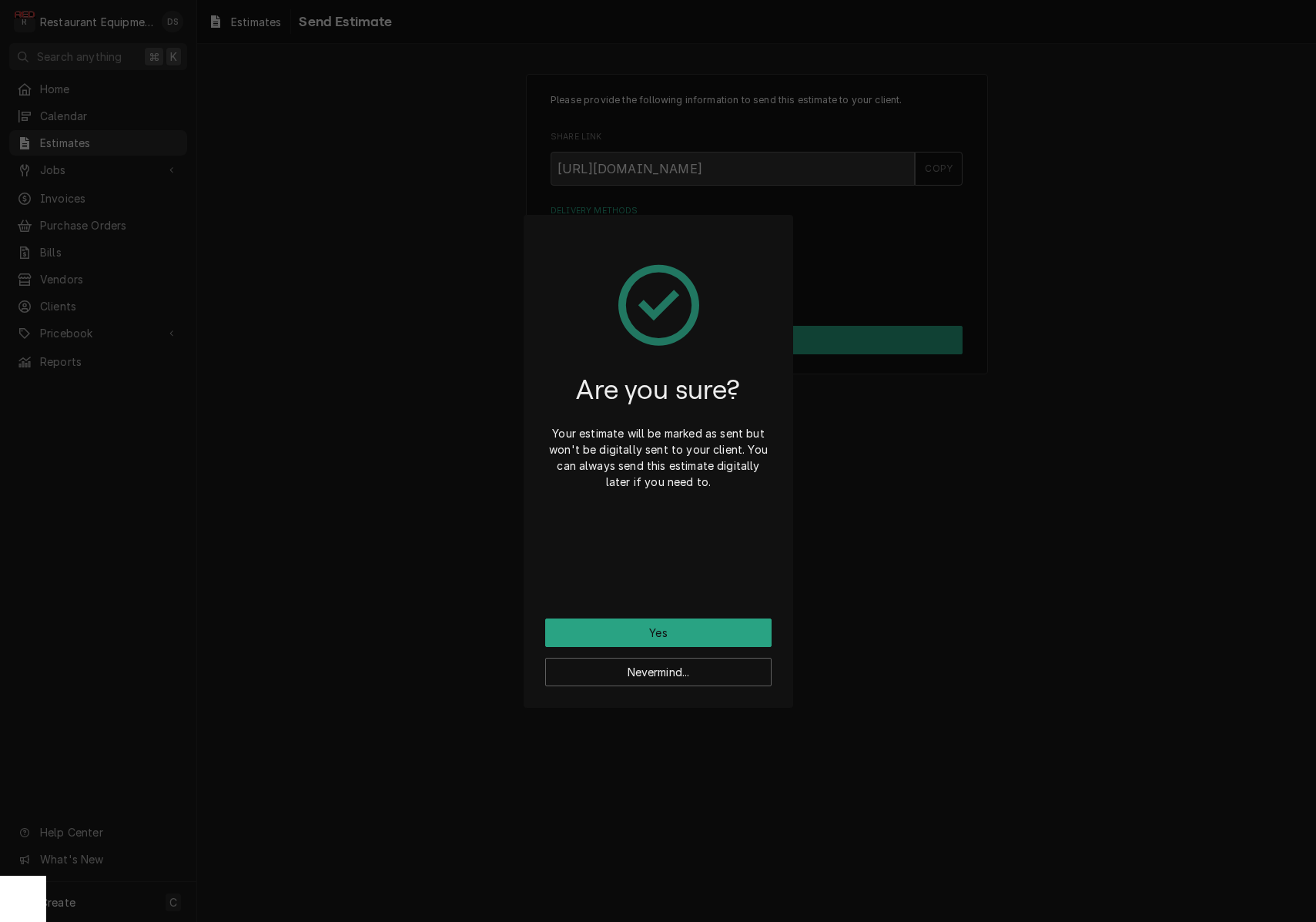
click at [686, 621] on button "Yes" at bounding box center [658, 632] width 226 height 29
